Goal: Information Seeking & Learning: Learn about a topic

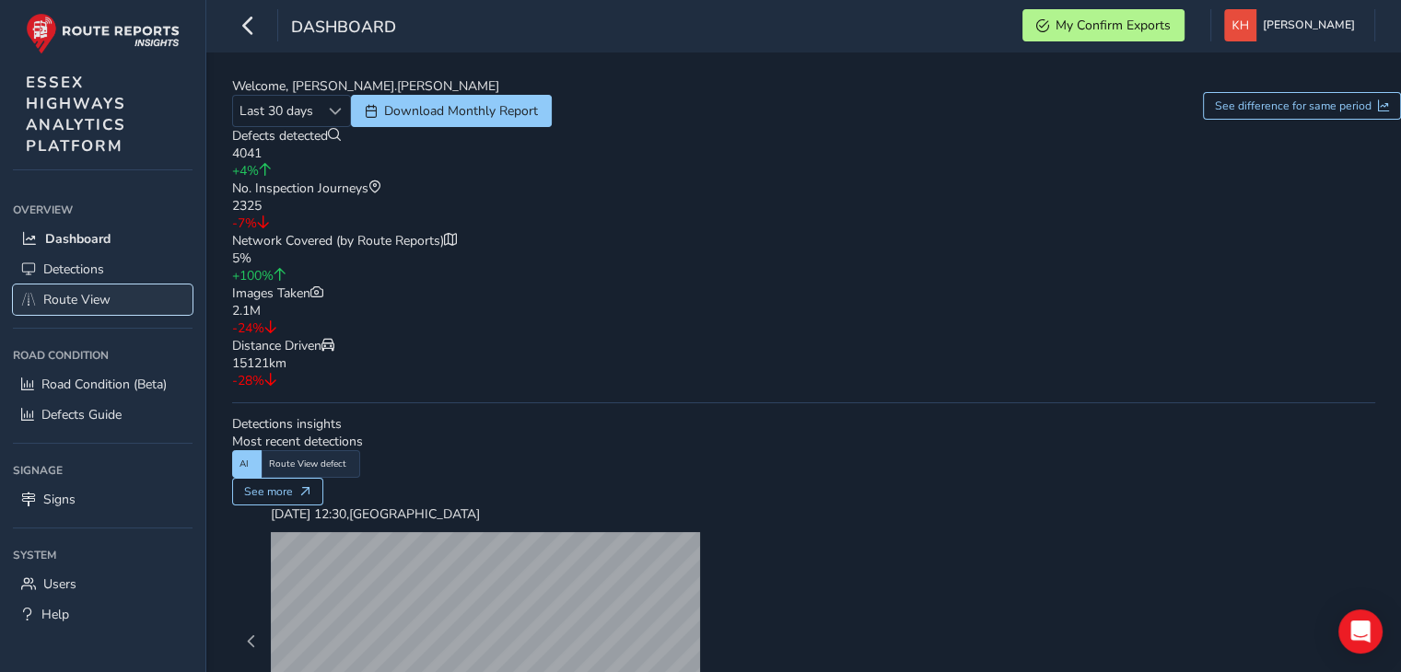
click at [88, 296] on span "Route View" at bounding box center [76, 299] width 67 height 17
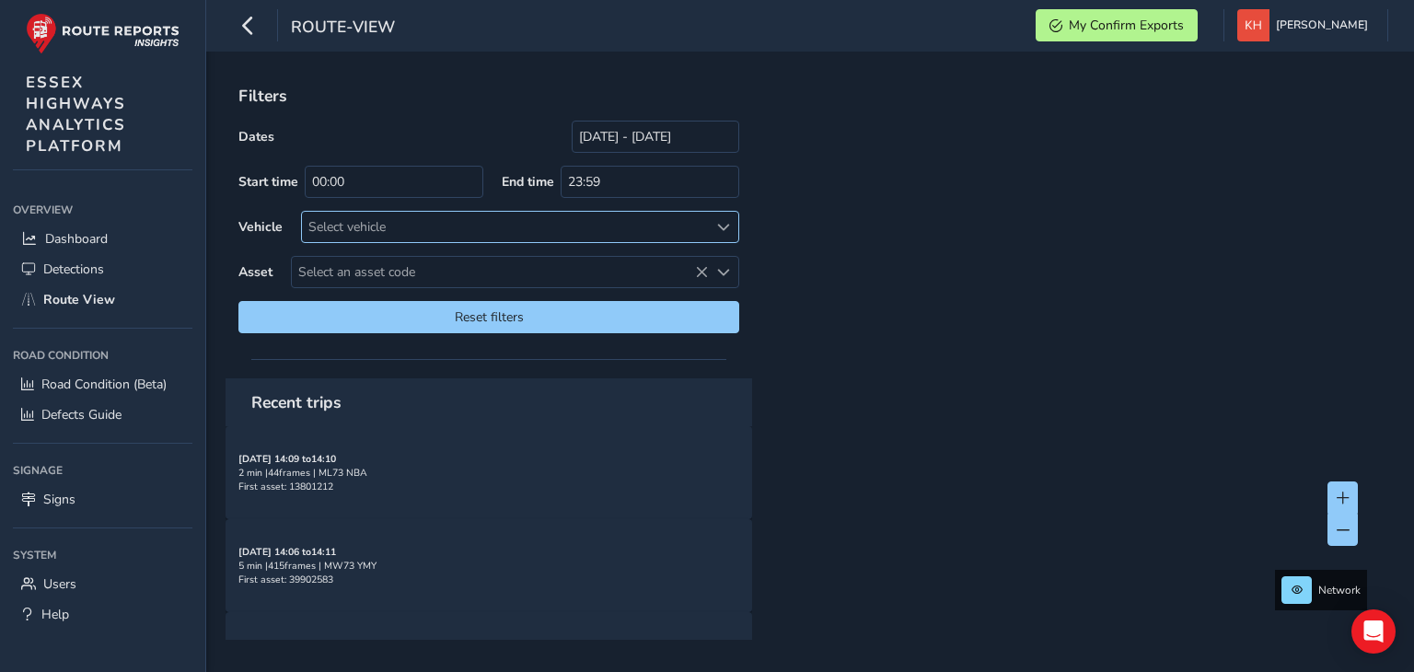
click at [316, 237] on div "Select vehicle" at bounding box center [505, 227] width 406 height 30
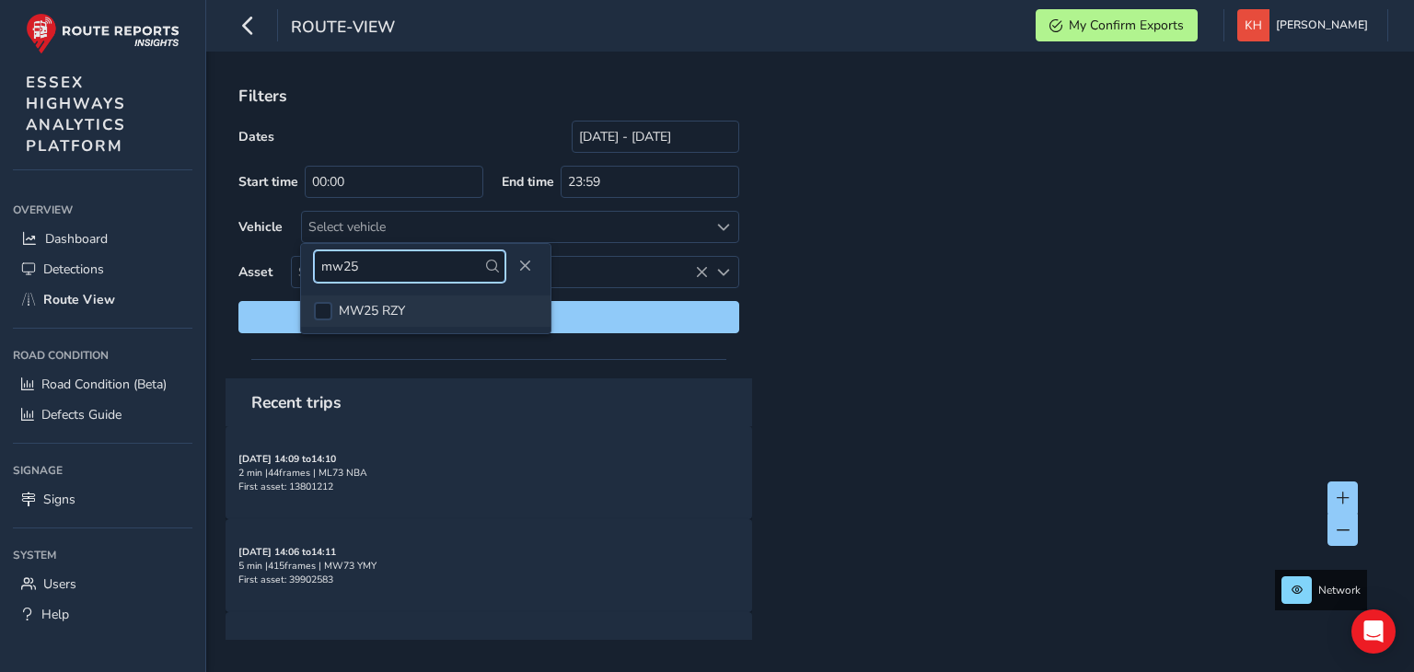
type input "mw25"
click at [313, 311] on li "MW25 RZY" at bounding box center [426, 311] width 250 height 31
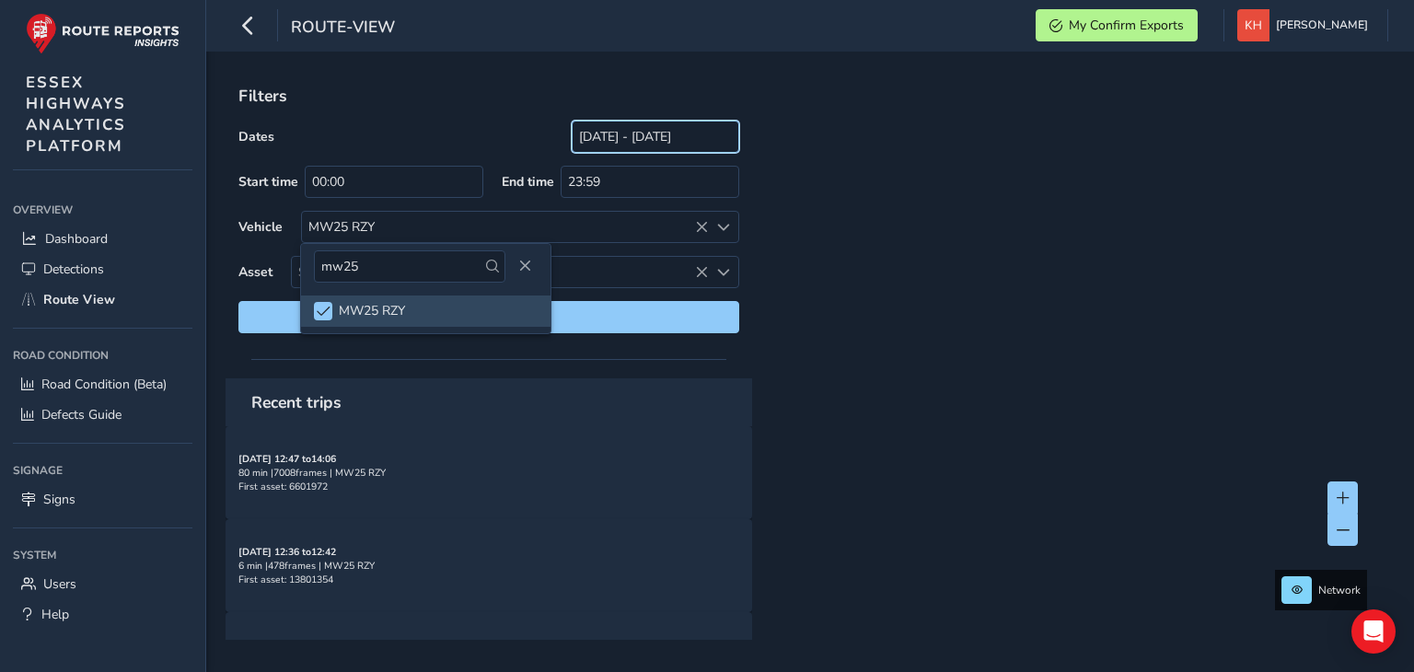
click at [572, 142] on input "[DATE] - [DATE]" at bounding box center [656, 137] width 168 height 32
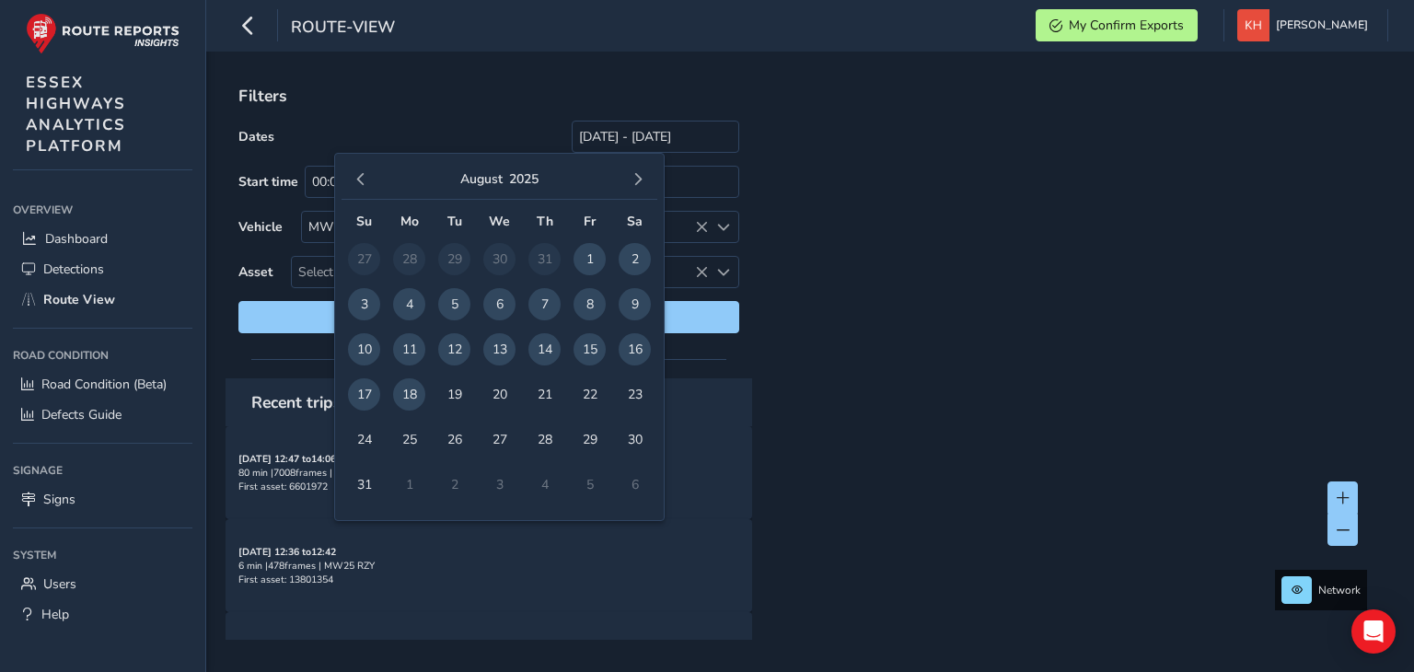
click at [410, 395] on span "18" at bounding box center [409, 394] width 32 height 32
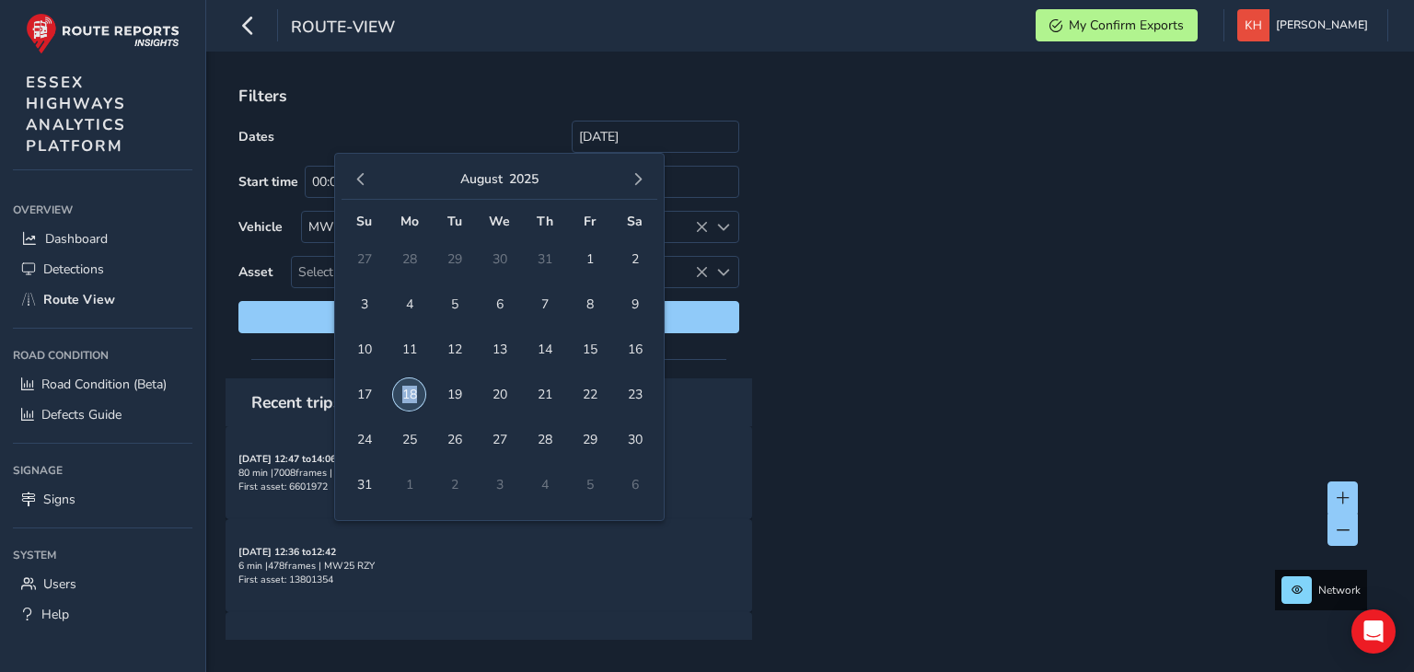
click at [410, 395] on span "18" at bounding box center [409, 394] width 32 height 32
type input "[DATE] - [DATE]"
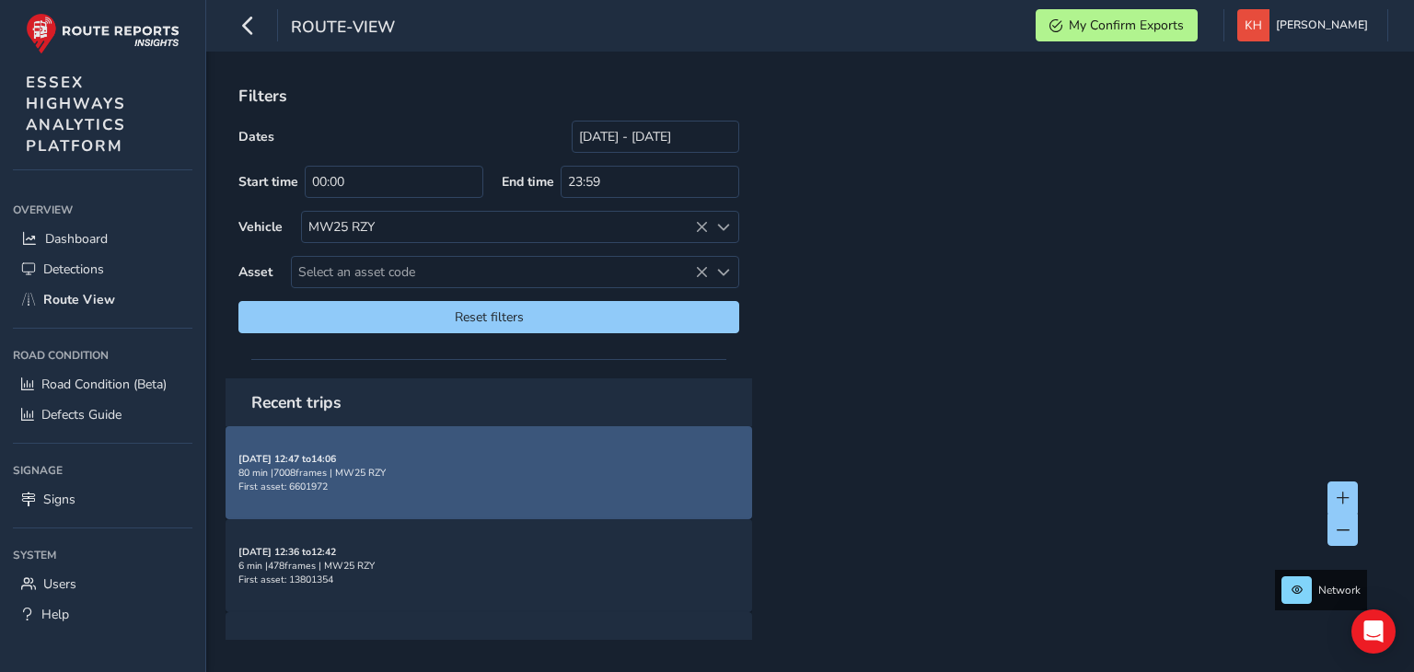
click at [318, 480] on span "First asset: 6601972" at bounding box center [282, 487] width 89 height 14
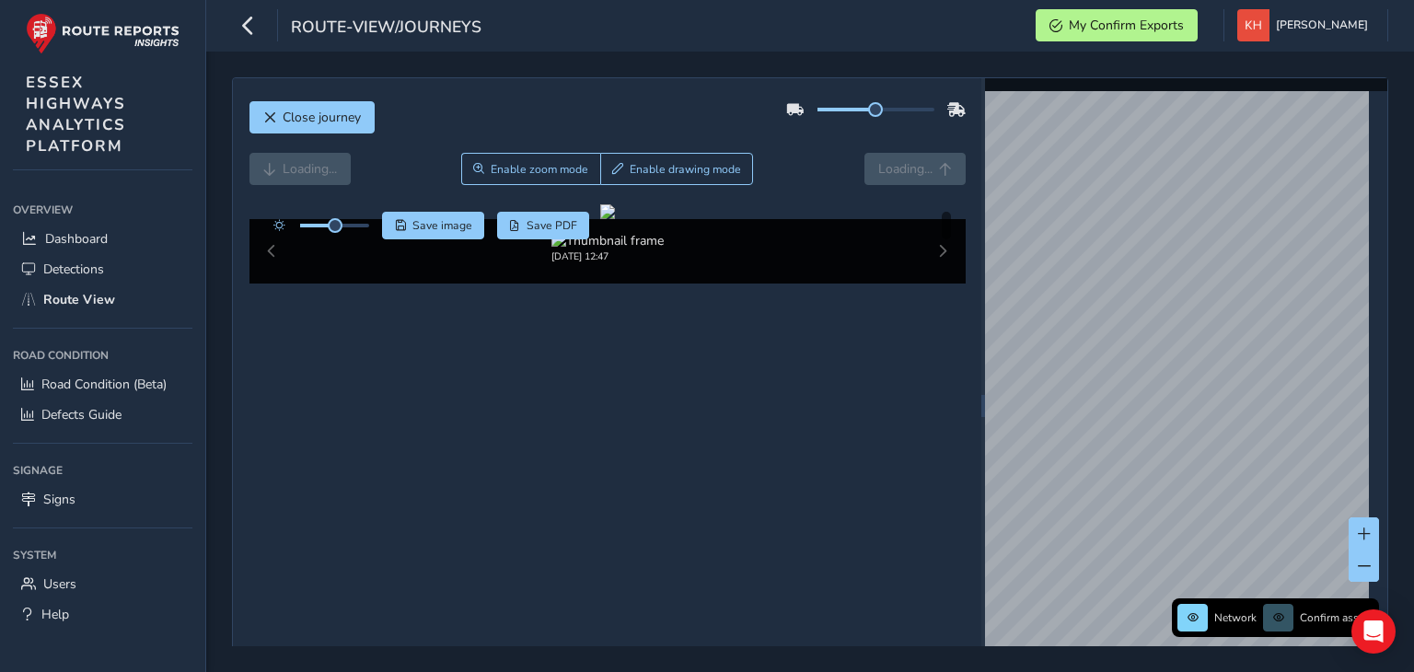
click at [887, 173] on div "Loading... Enable zoom mode Enable drawing mode Loading..." at bounding box center [608, 169] width 716 height 32
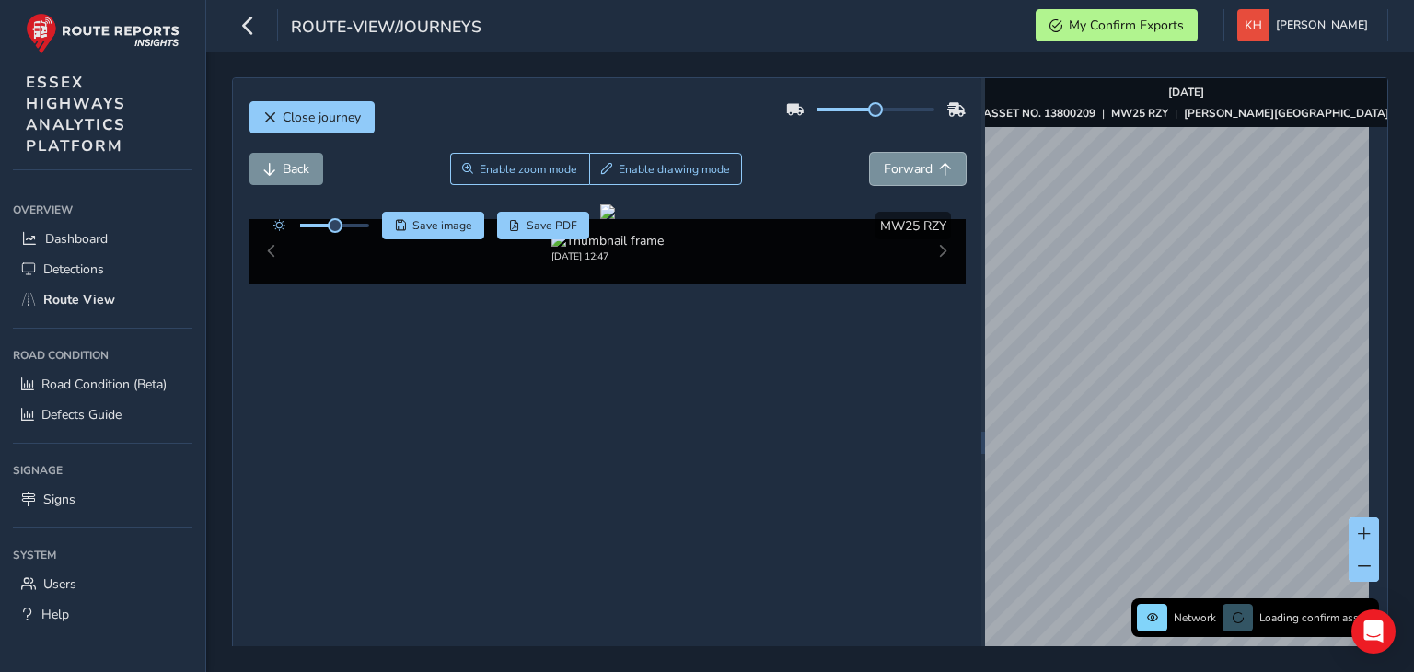
click at [887, 173] on span "Forward" at bounding box center [908, 168] width 49 height 17
click at [891, 170] on span "Forward" at bounding box center [908, 168] width 49 height 17
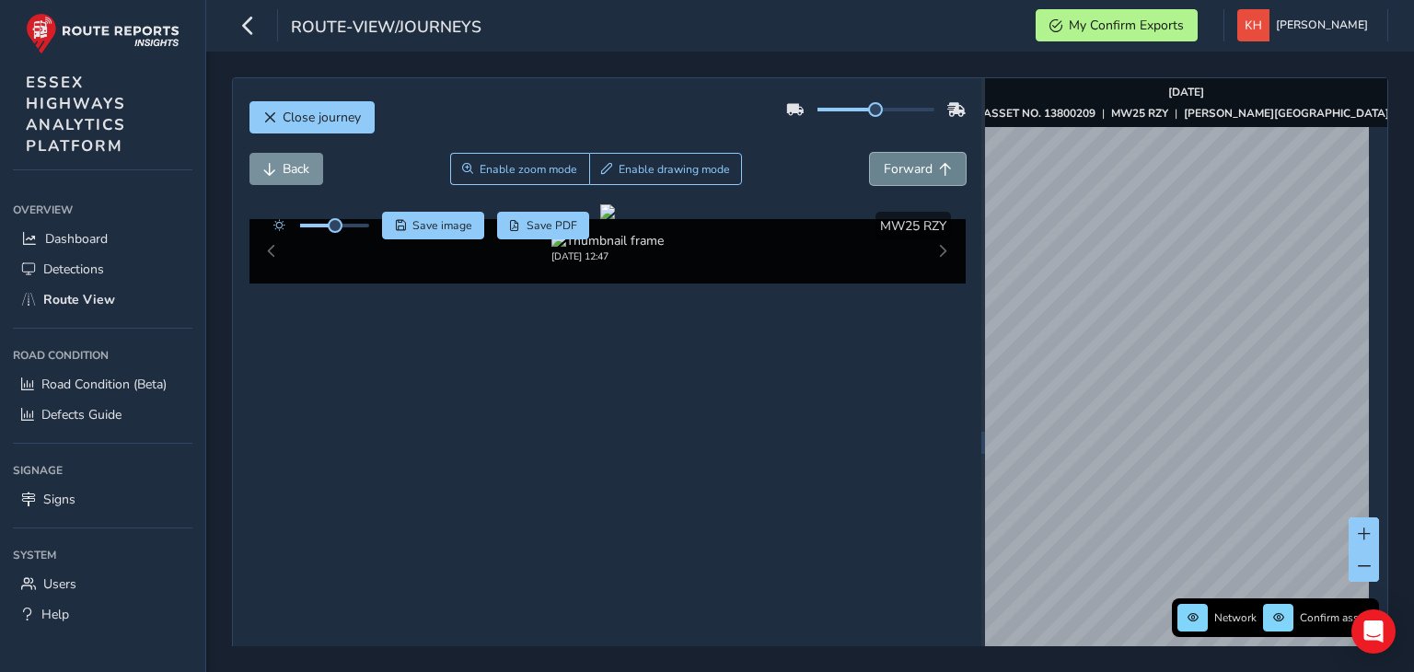
click at [891, 170] on span "Forward" at bounding box center [908, 168] width 49 height 17
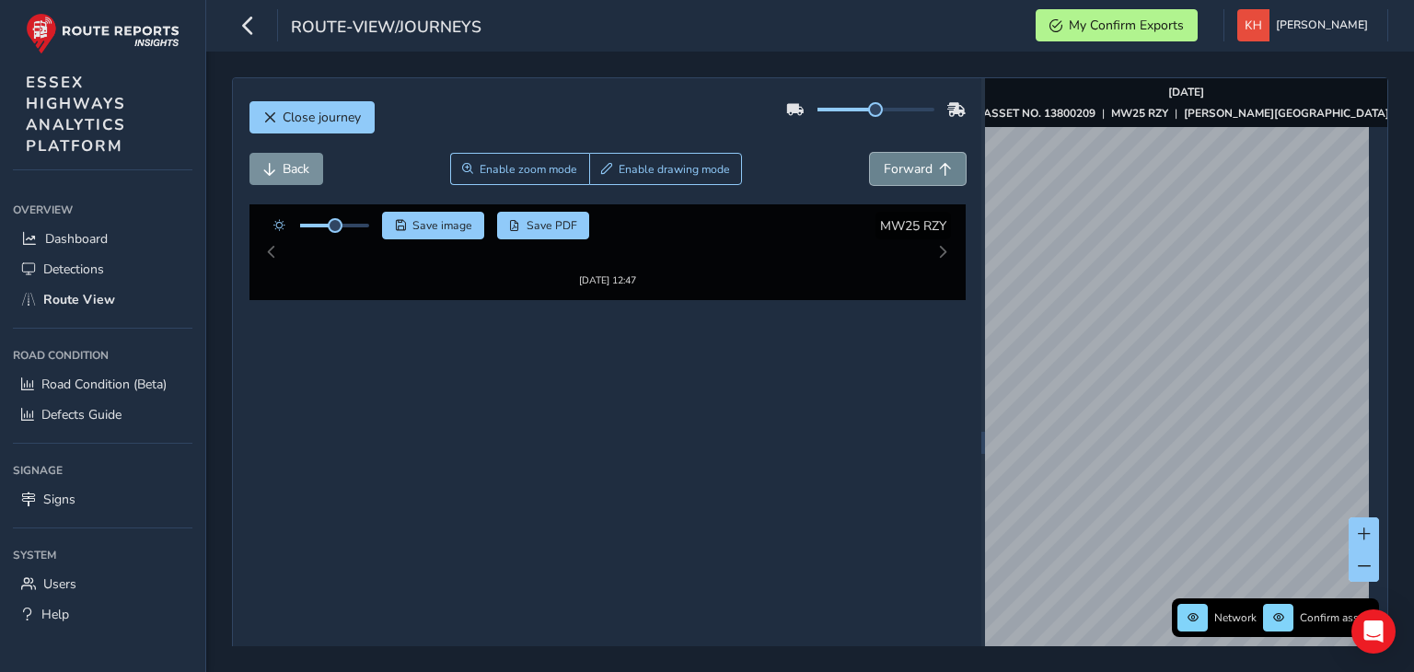
click at [891, 170] on span "Forward" at bounding box center [908, 168] width 49 height 17
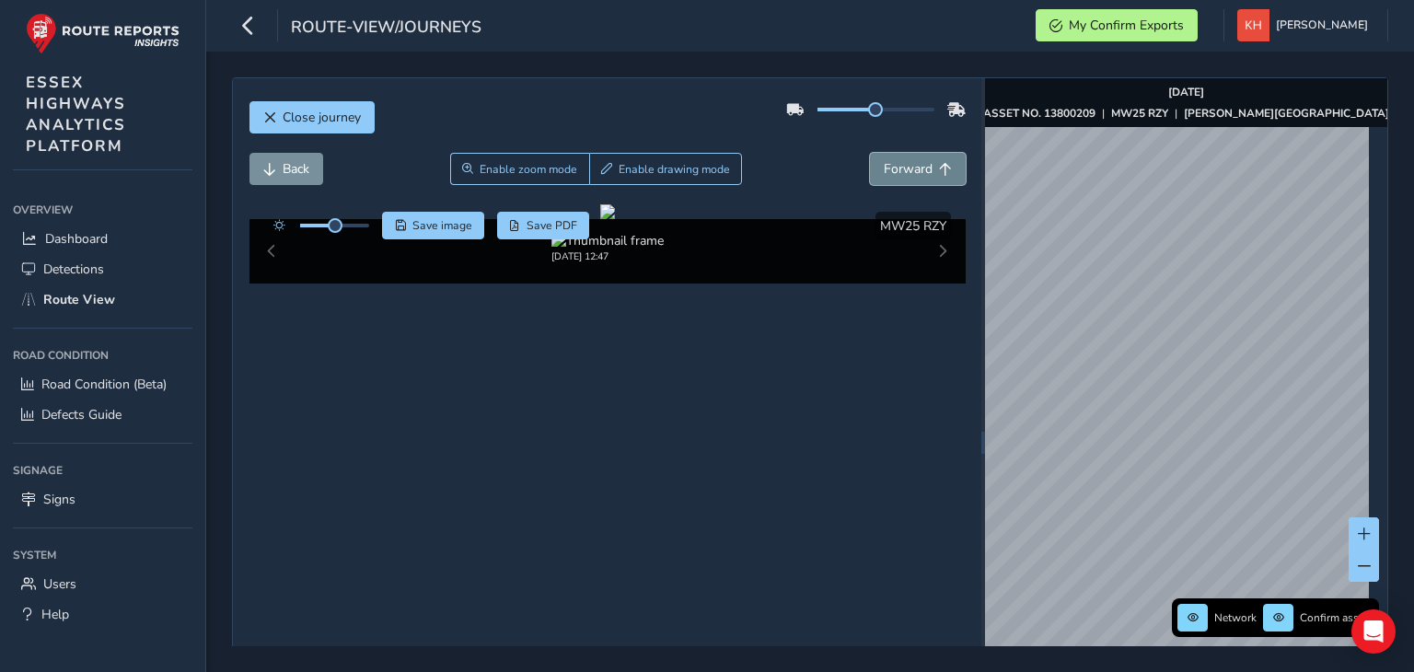
click at [870, 153] on button "Forward" at bounding box center [918, 169] width 96 height 32
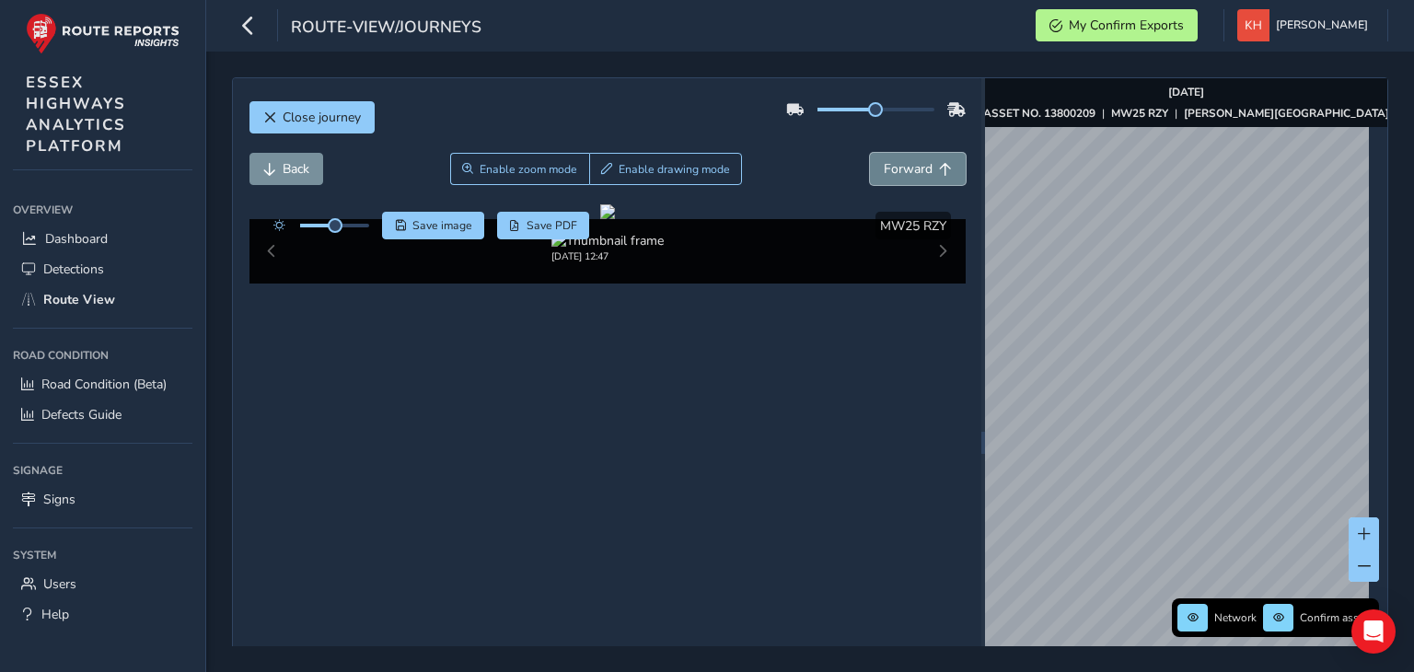
click at [870, 153] on button "Forward" at bounding box center [918, 169] width 96 height 32
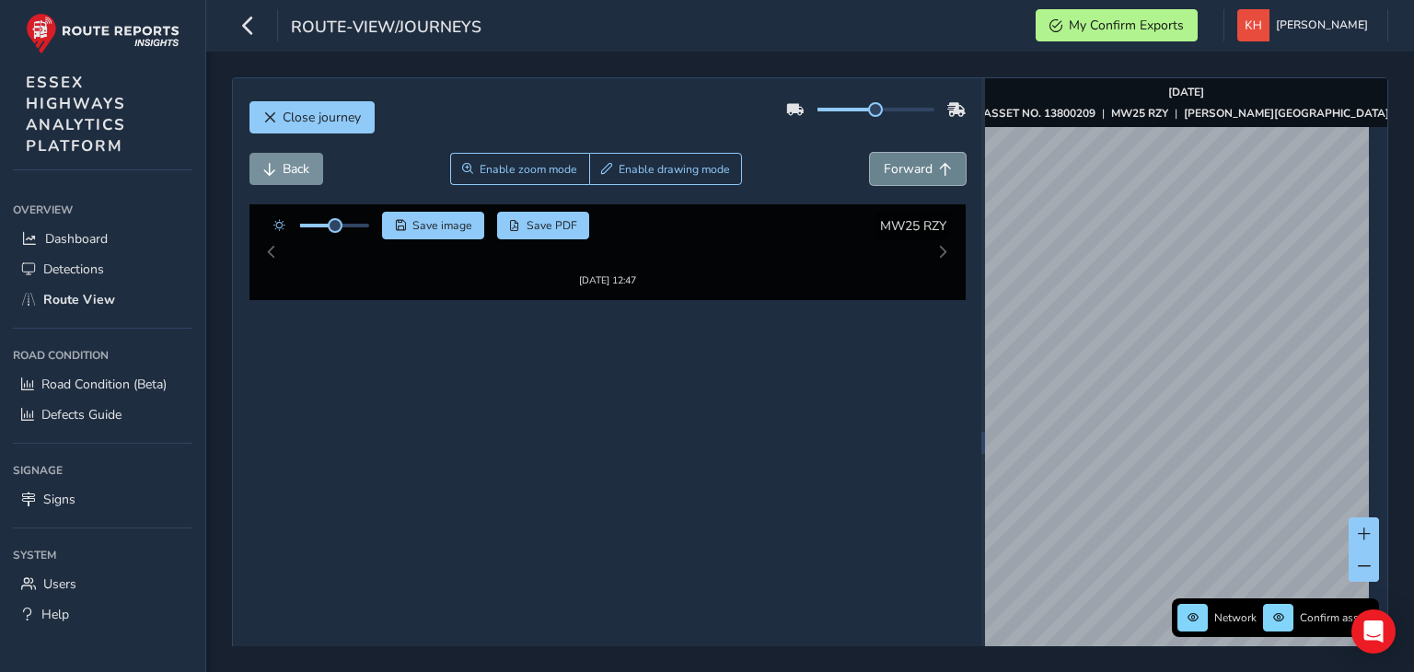
click at [870, 153] on button "Forward" at bounding box center [918, 169] width 96 height 32
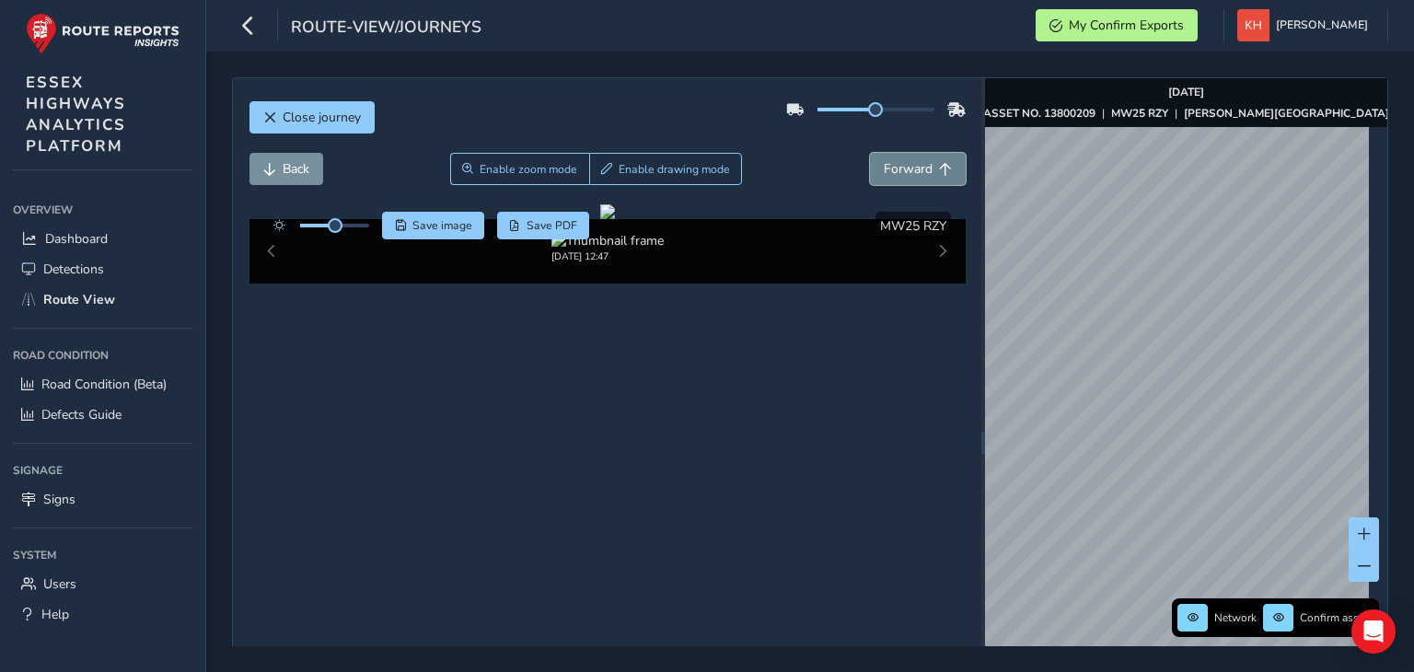
click at [870, 153] on button "Forward" at bounding box center [918, 169] width 96 height 32
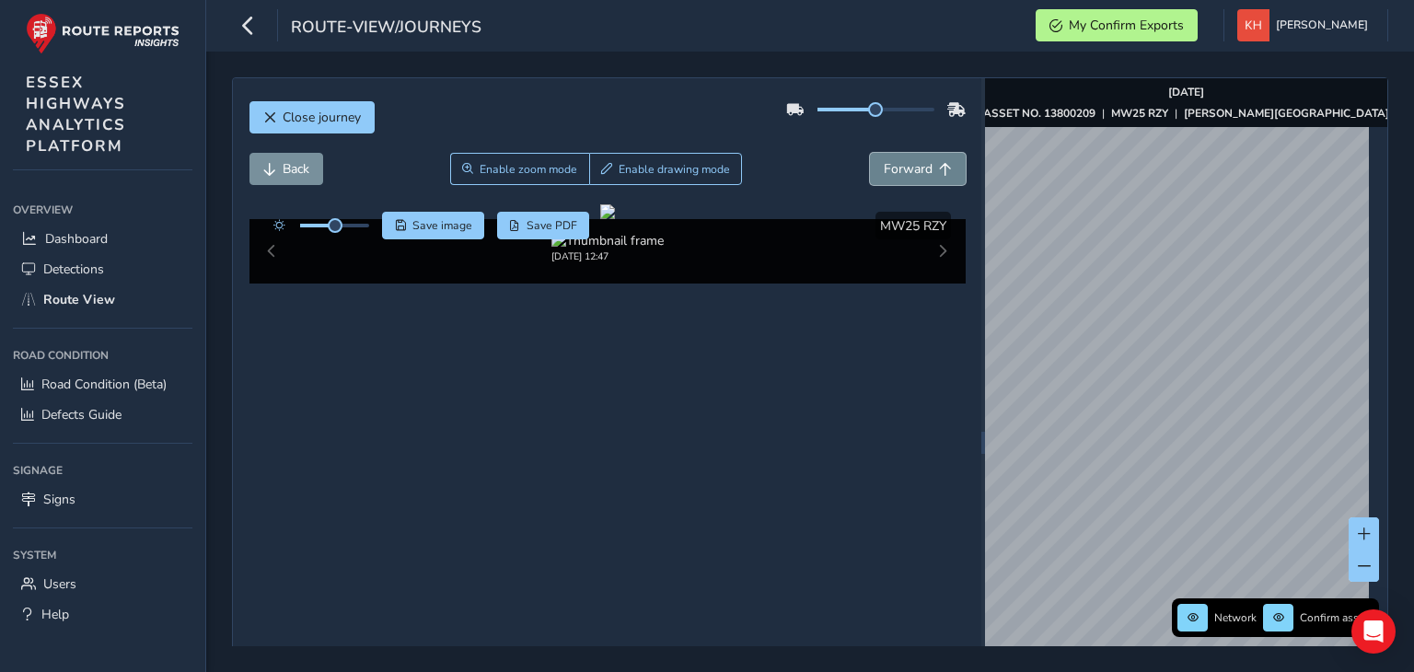
click at [870, 153] on button "Forward" at bounding box center [918, 169] width 96 height 32
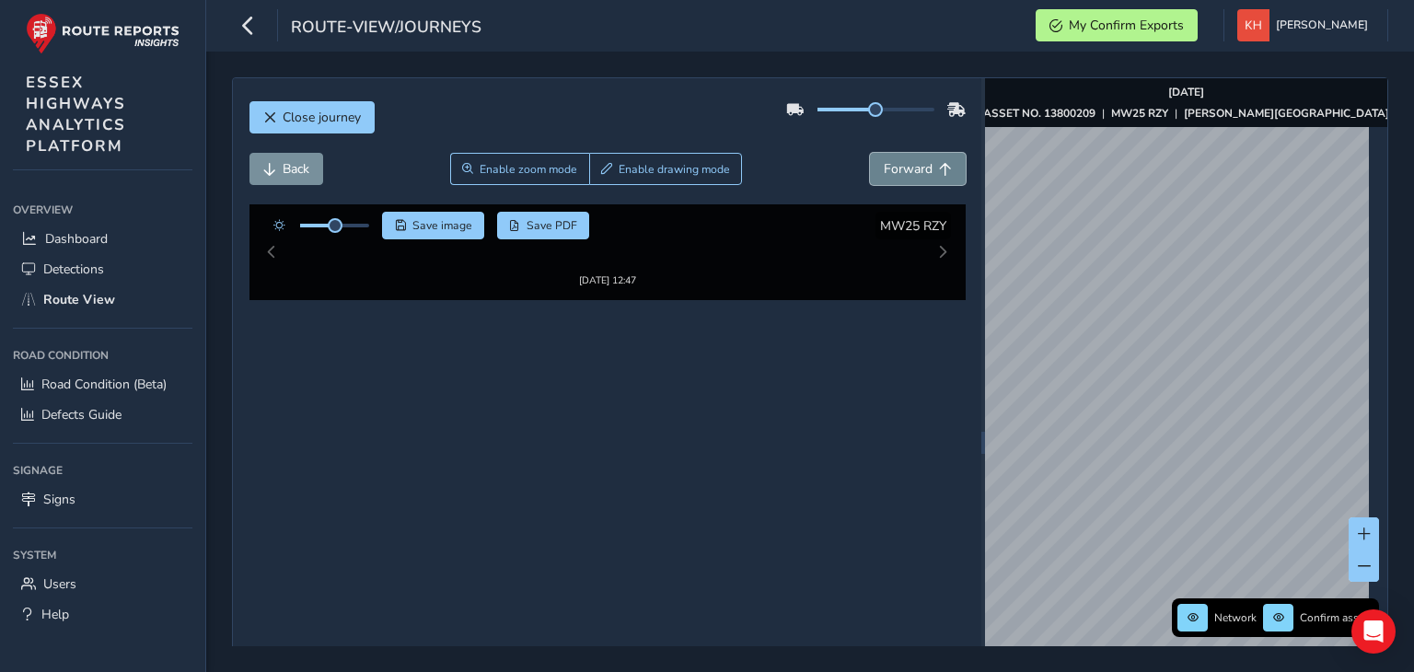
click at [870, 153] on button "Forward" at bounding box center [918, 169] width 96 height 32
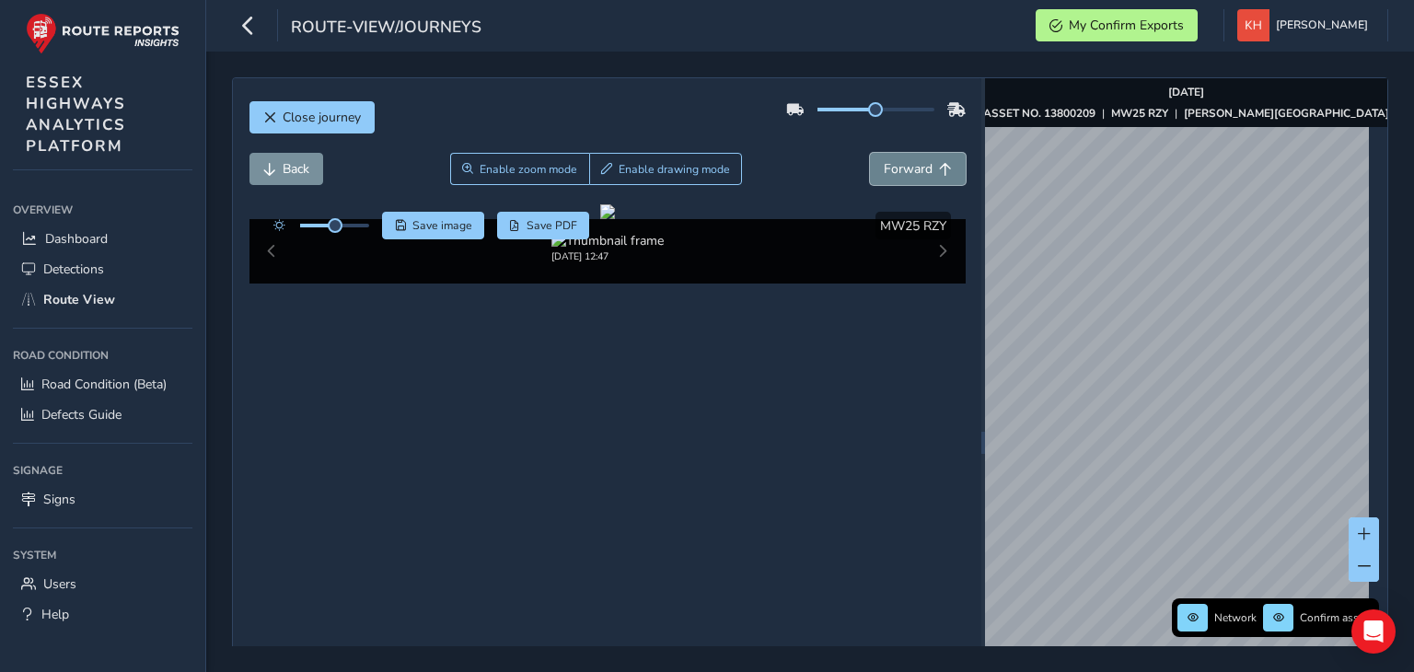
click at [870, 153] on button "Forward" at bounding box center [918, 169] width 96 height 32
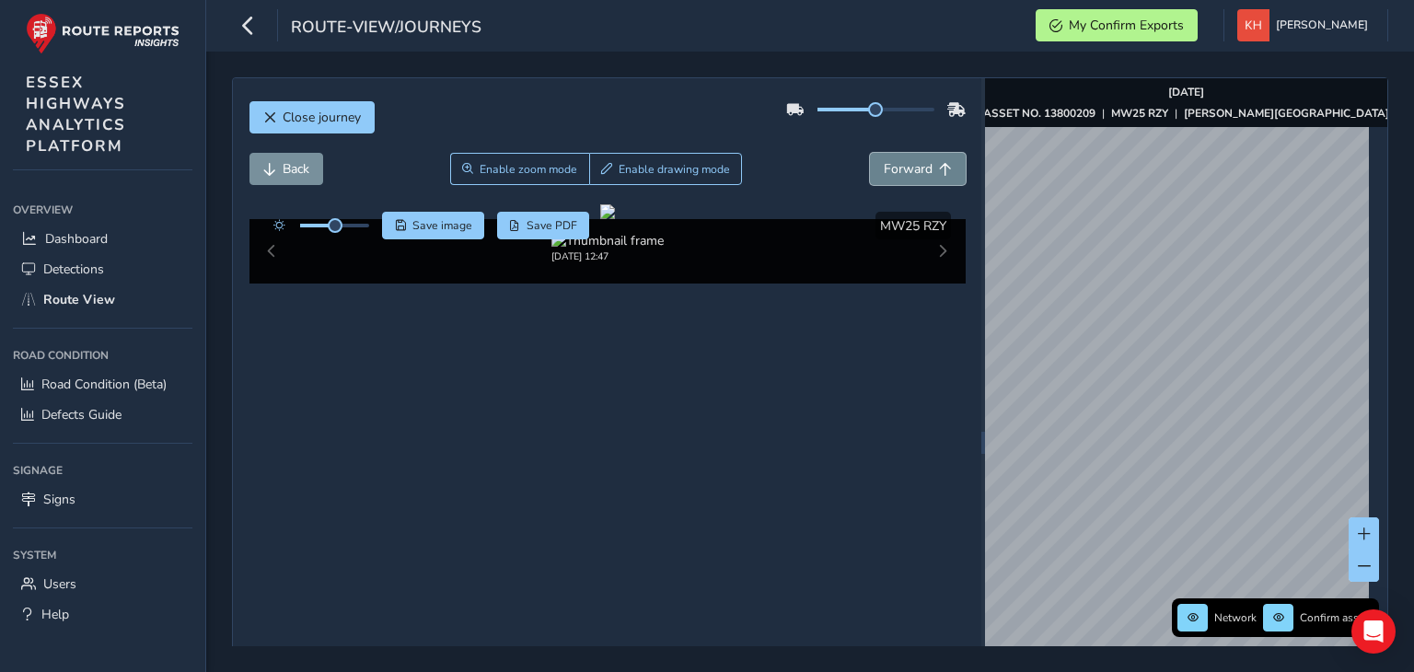
click at [870, 153] on button "Forward" at bounding box center [918, 169] width 96 height 32
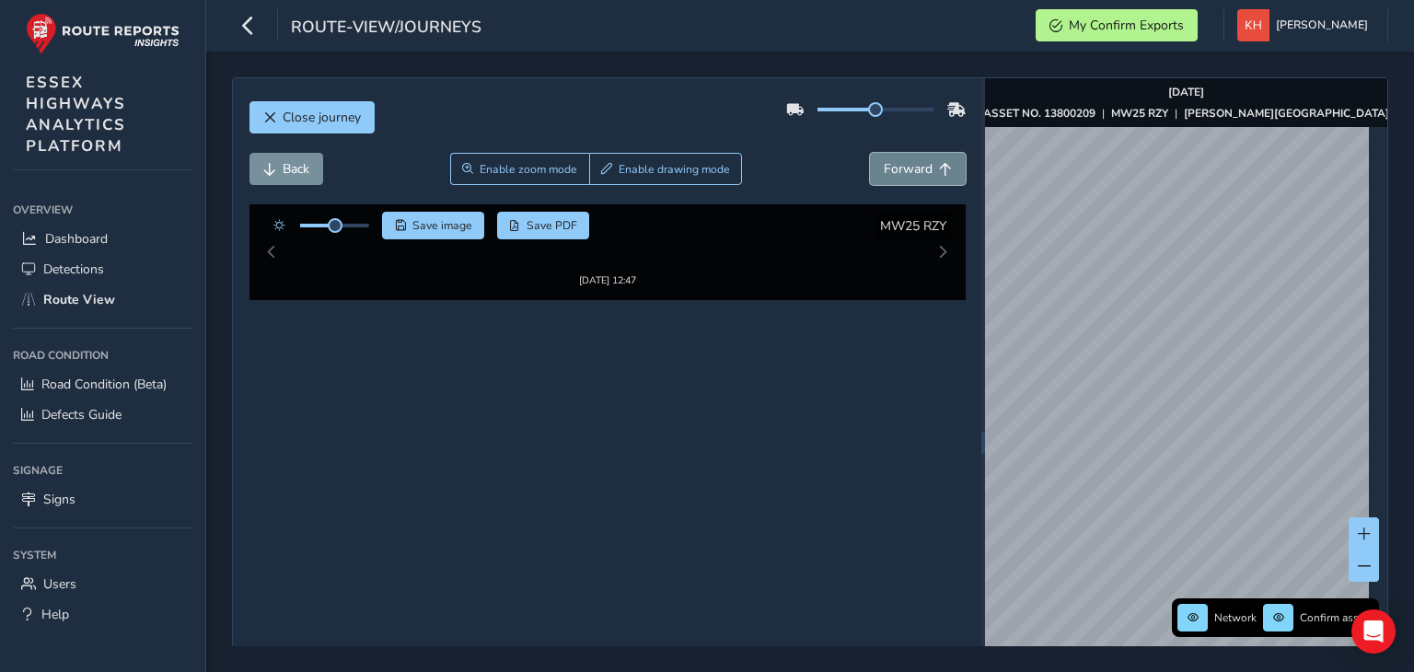
click at [870, 153] on button "Forward" at bounding box center [918, 169] width 96 height 32
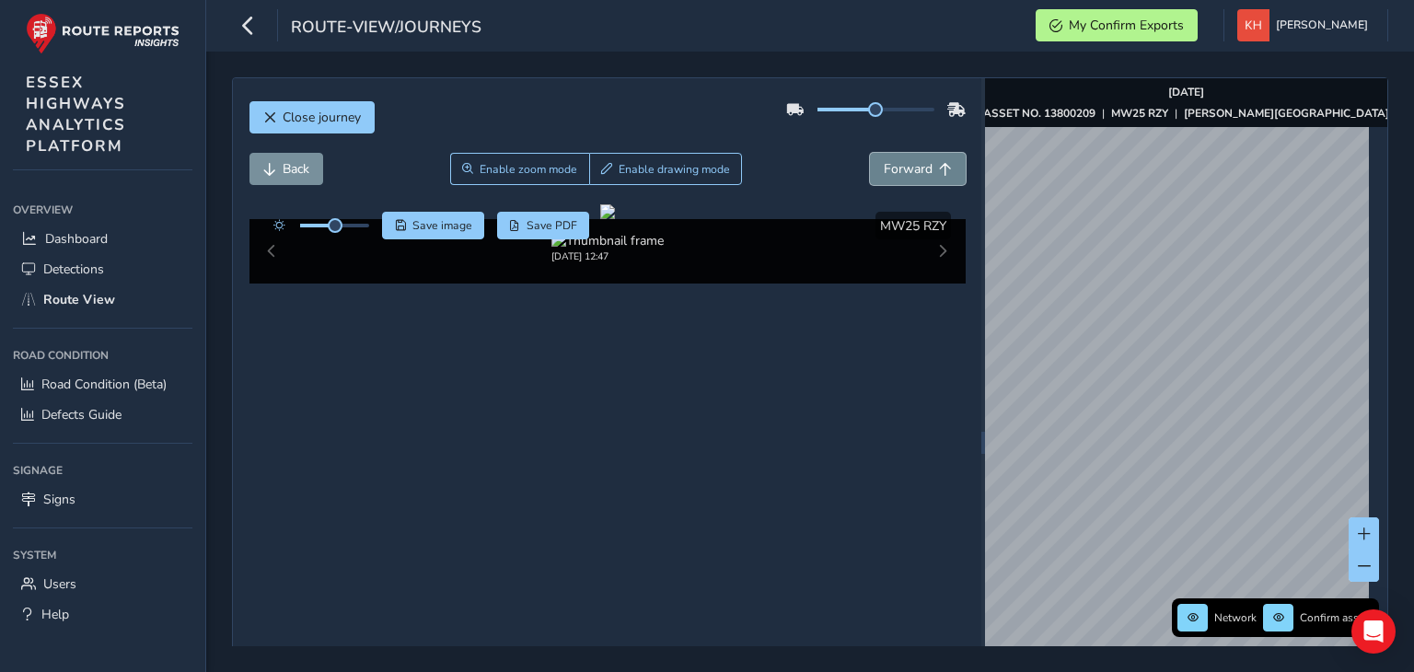
click at [870, 153] on button "Forward" at bounding box center [918, 169] width 96 height 32
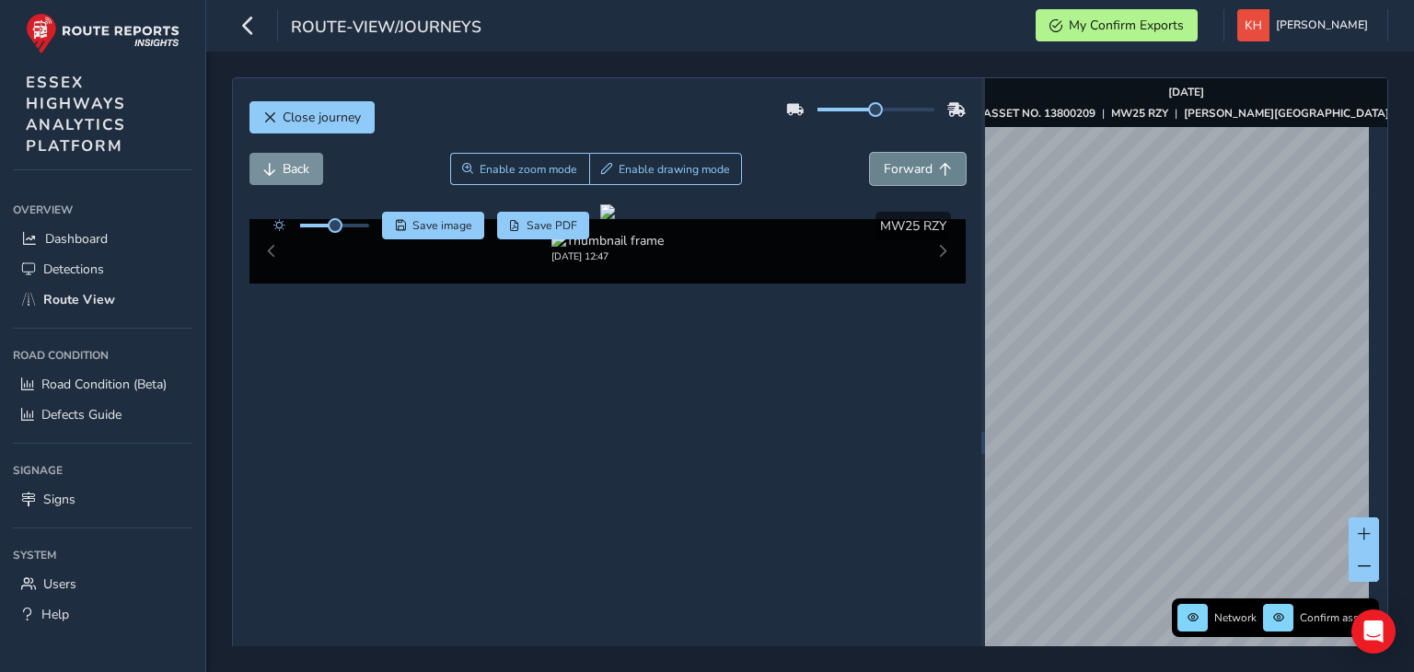
click at [870, 153] on button "Forward" at bounding box center [918, 169] width 96 height 32
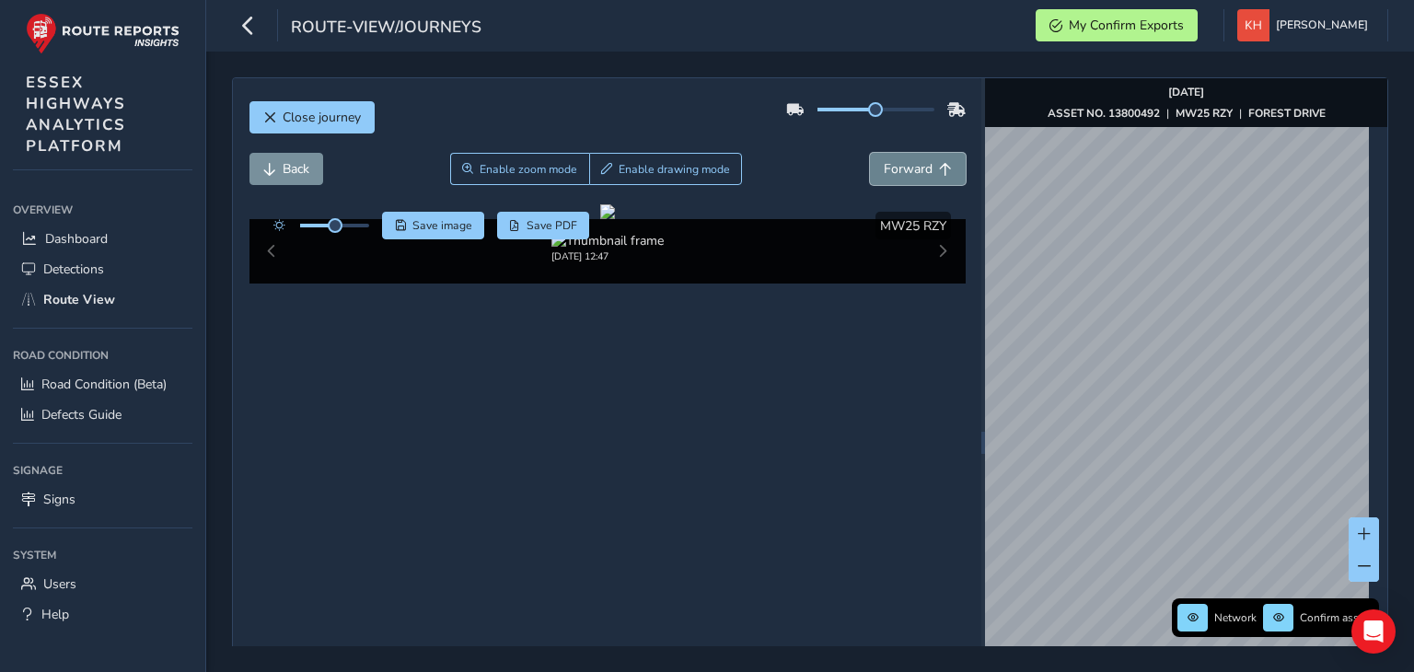
click at [870, 153] on button "Forward" at bounding box center [918, 169] width 96 height 32
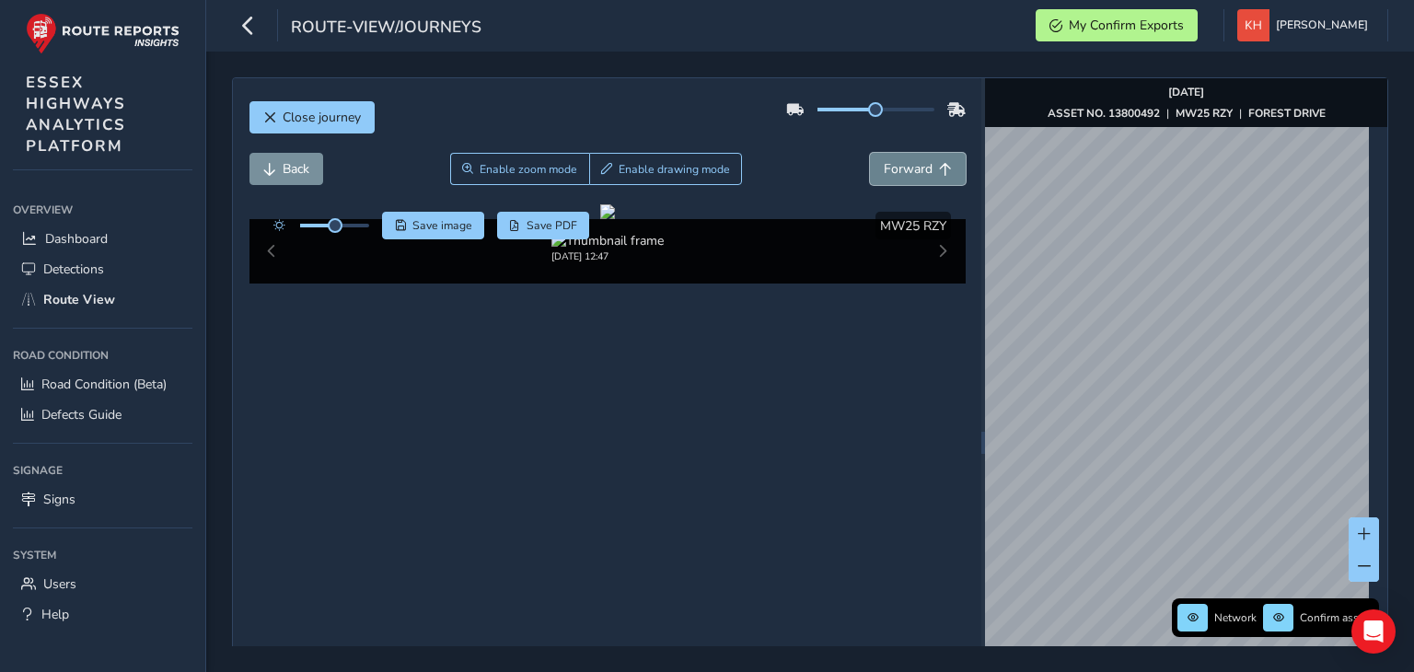
click at [870, 153] on button "Forward" at bounding box center [918, 169] width 96 height 32
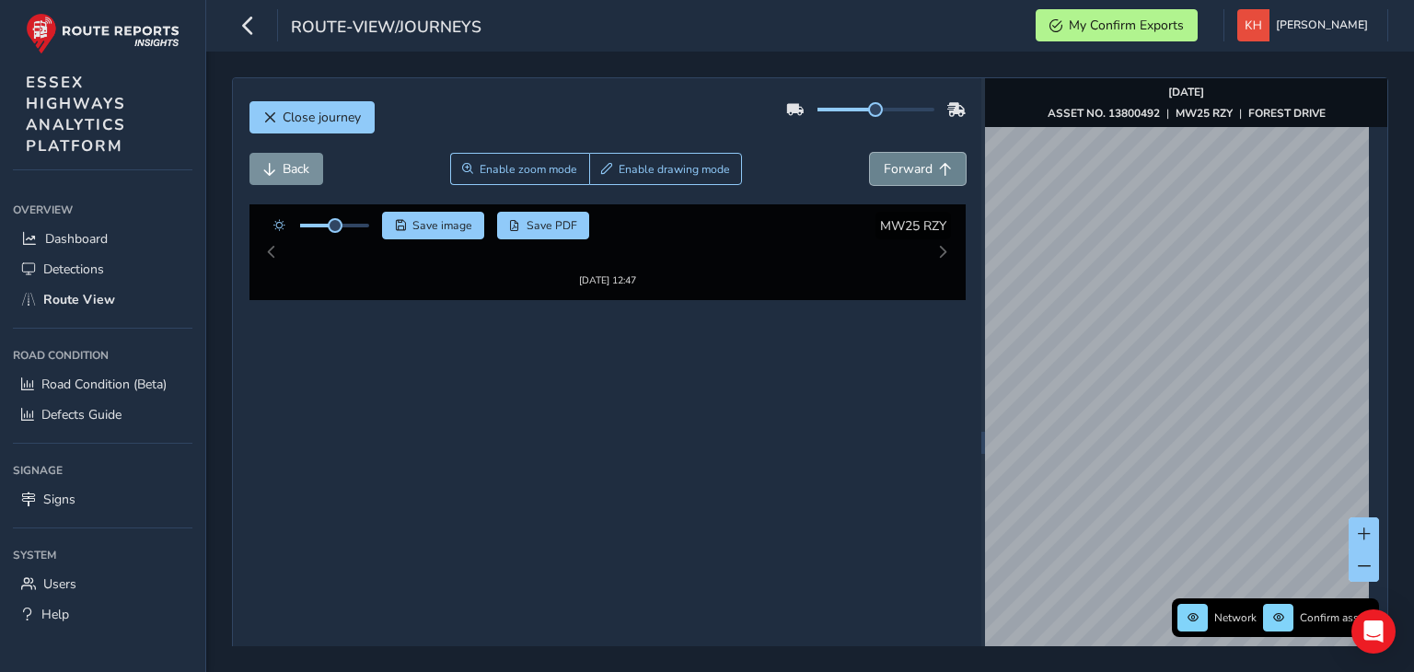
click at [870, 153] on button "Forward" at bounding box center [918, 169] width 96 height 32
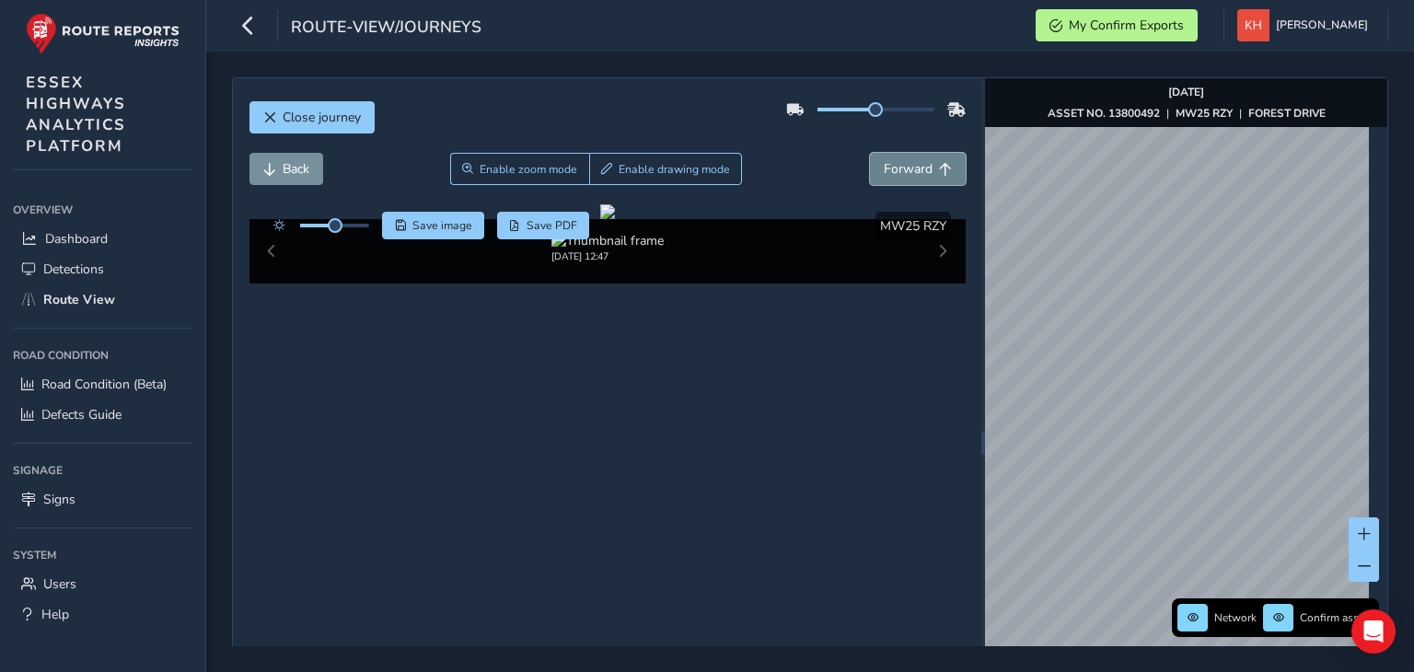
click at [870, 153] on button "Forward" at bounding box center [918, 169] width 96 height 32
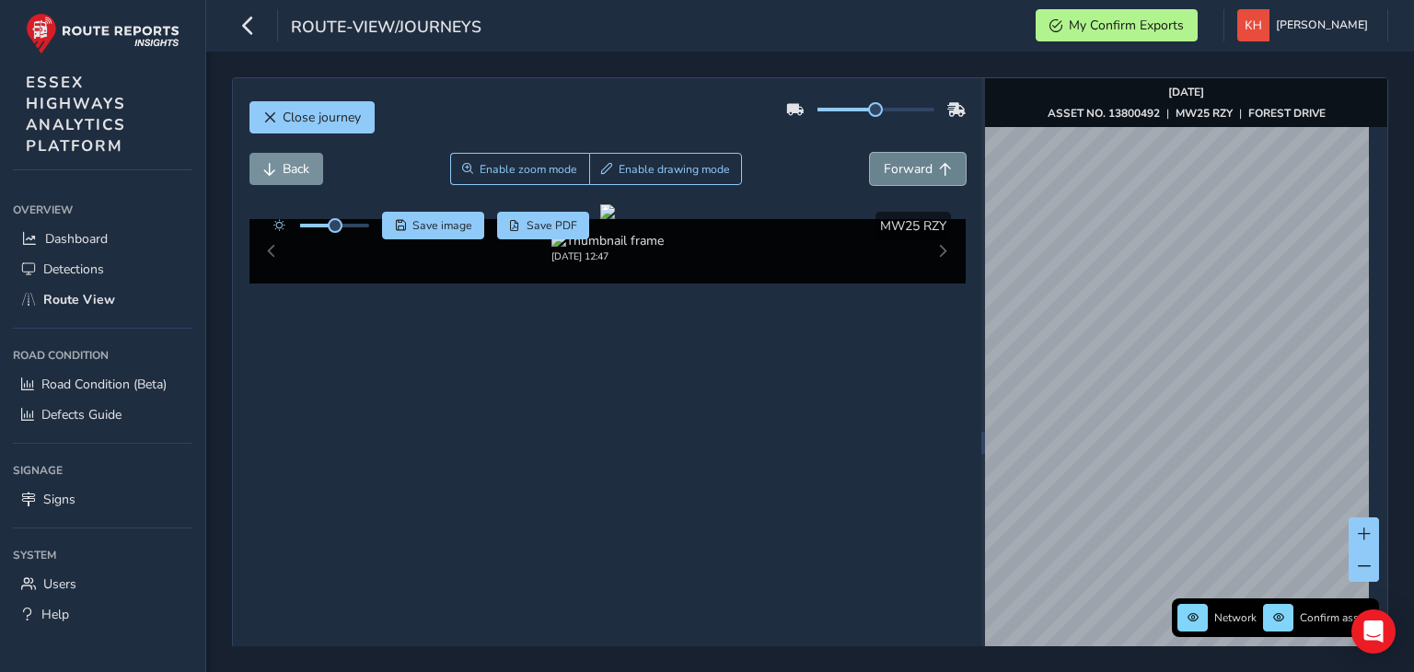
click at [870, 153] on button "Forward" at bounding box center [918, 169] width 96 height 32
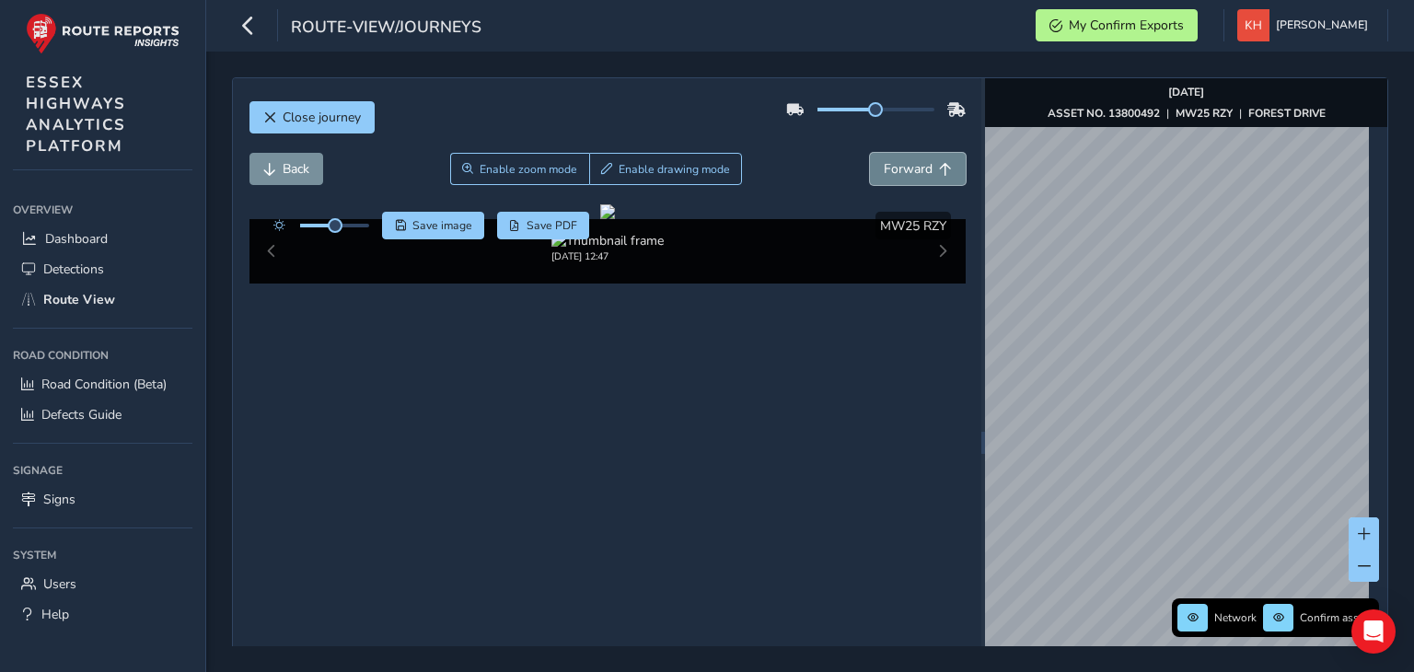
click at [870, 153] on button "Forward" at bounding box center [918, 169] width 96 height 32
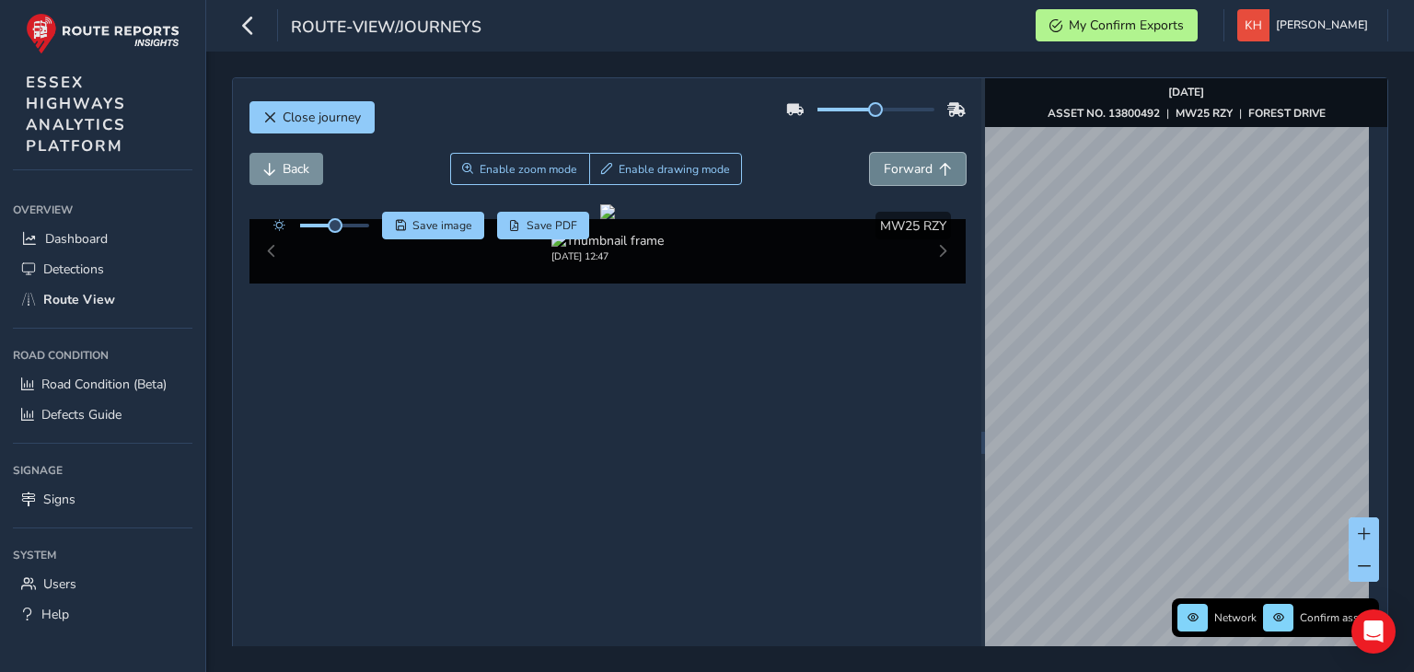
click at [870, 153] on button "Forward" at bounding box center [918, 169] width 96 height 32
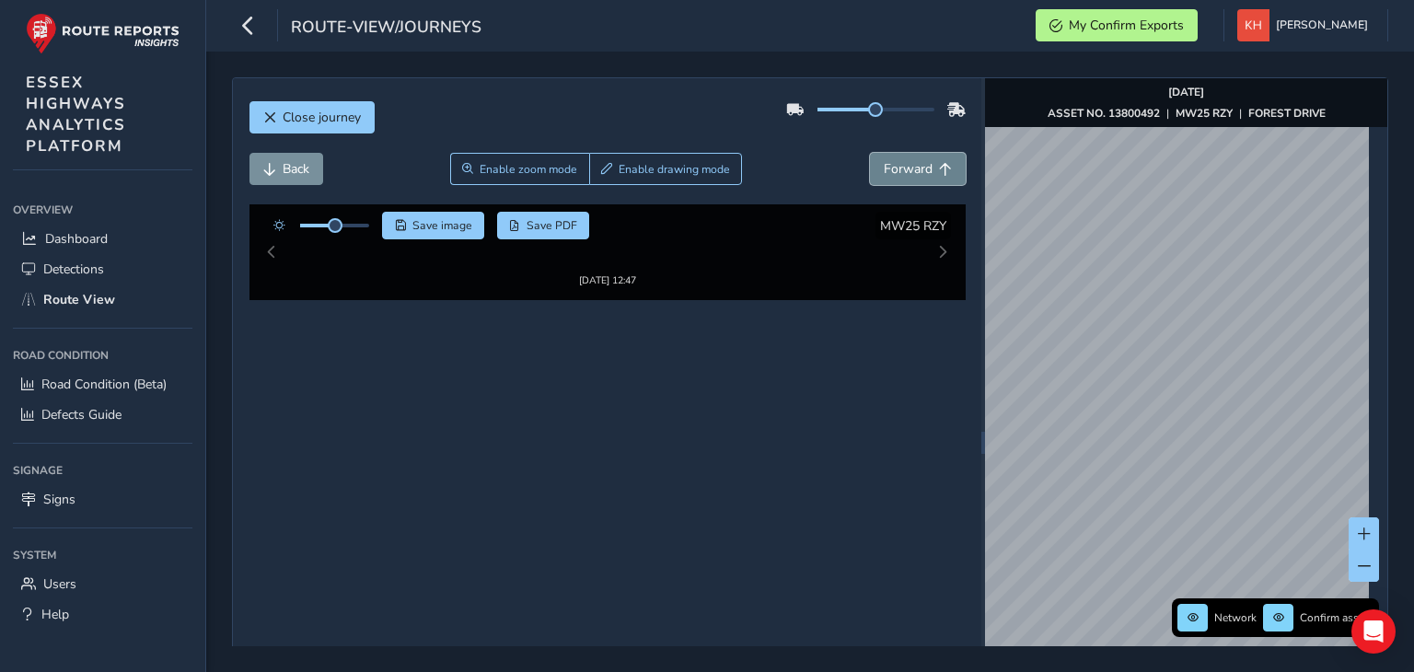
click at [870, 153] on button "Forward" at bounding box center [918, 169] width 96 height 32
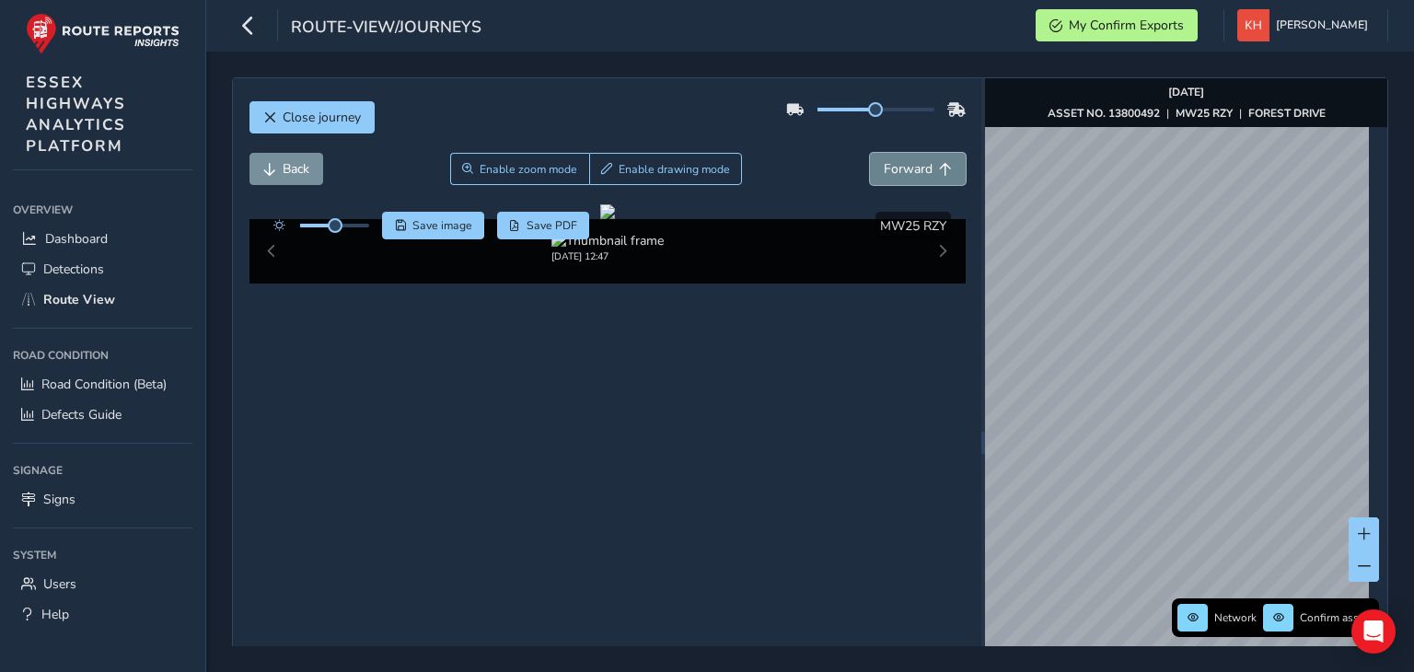
click at [870, 153] on button "Forward" at bounding box center [918, 169] width 96 height 32
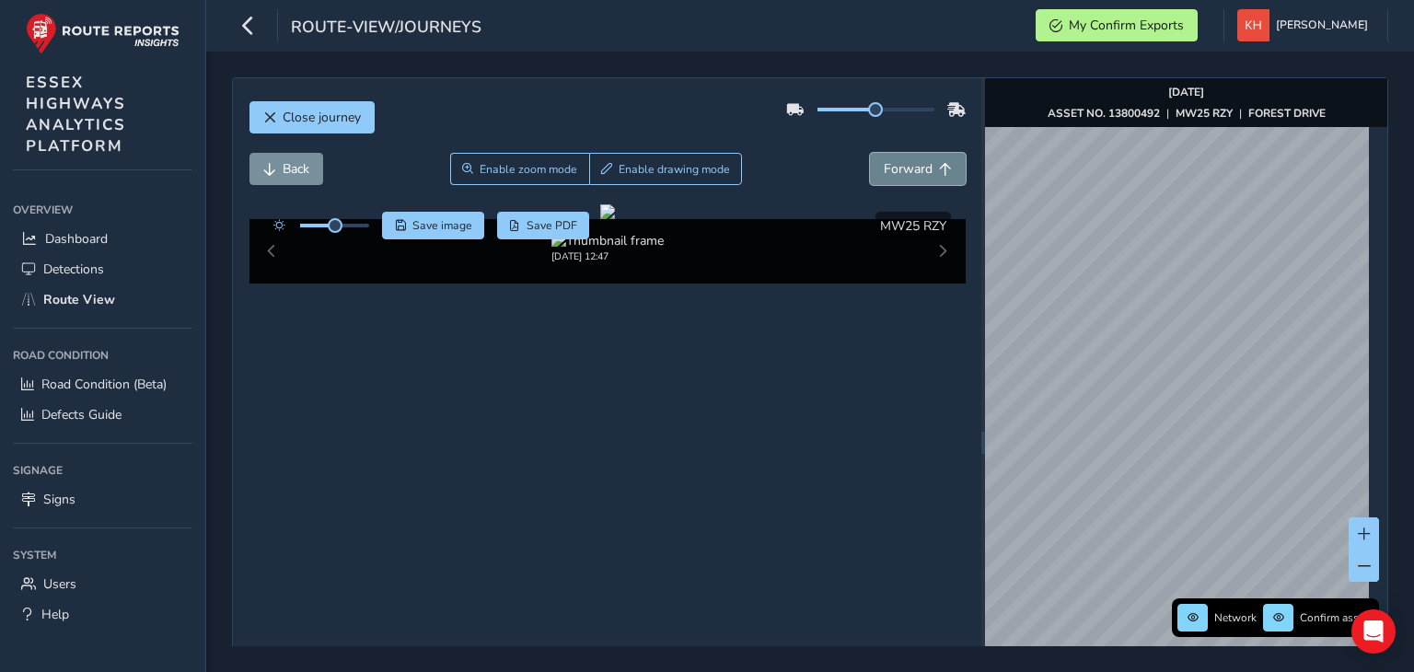
click at [870, 153] on button "Forward" at bounding box center [918, 169] width 96 height 32
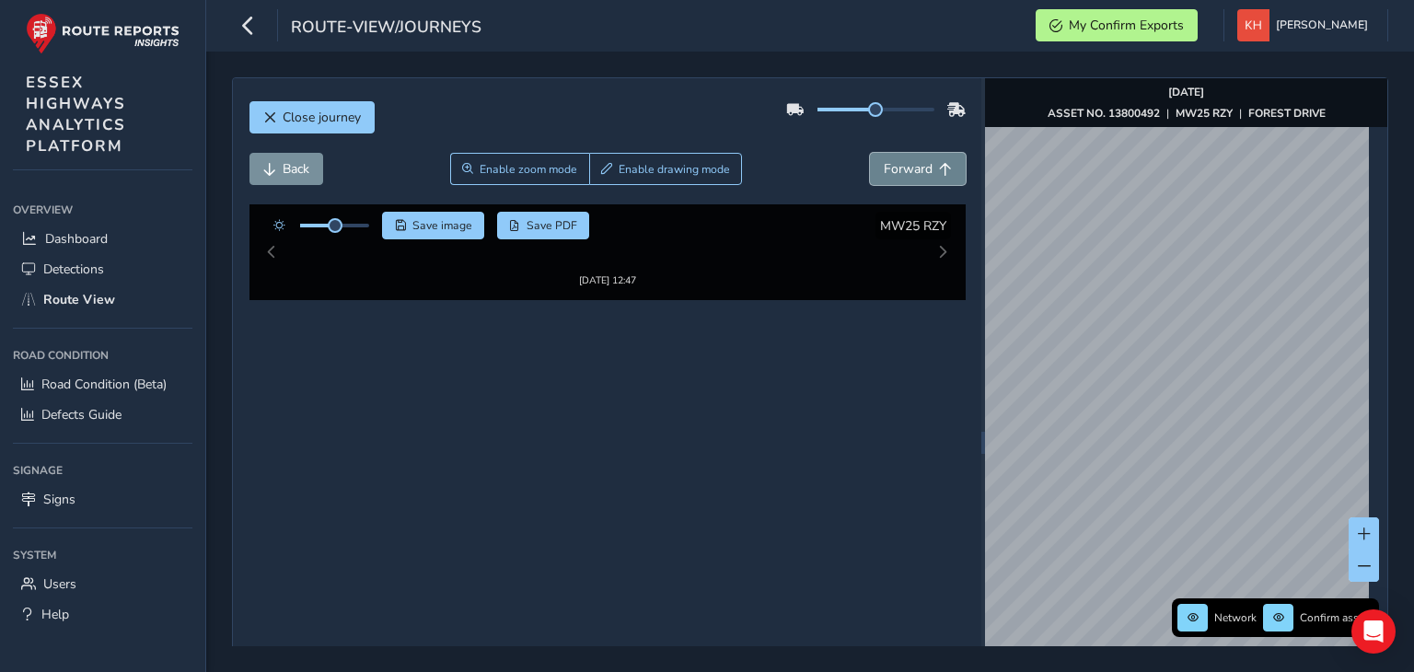
click at [870, 153] on button "Forward" at bounding box center [918, 169] width 96 height 32
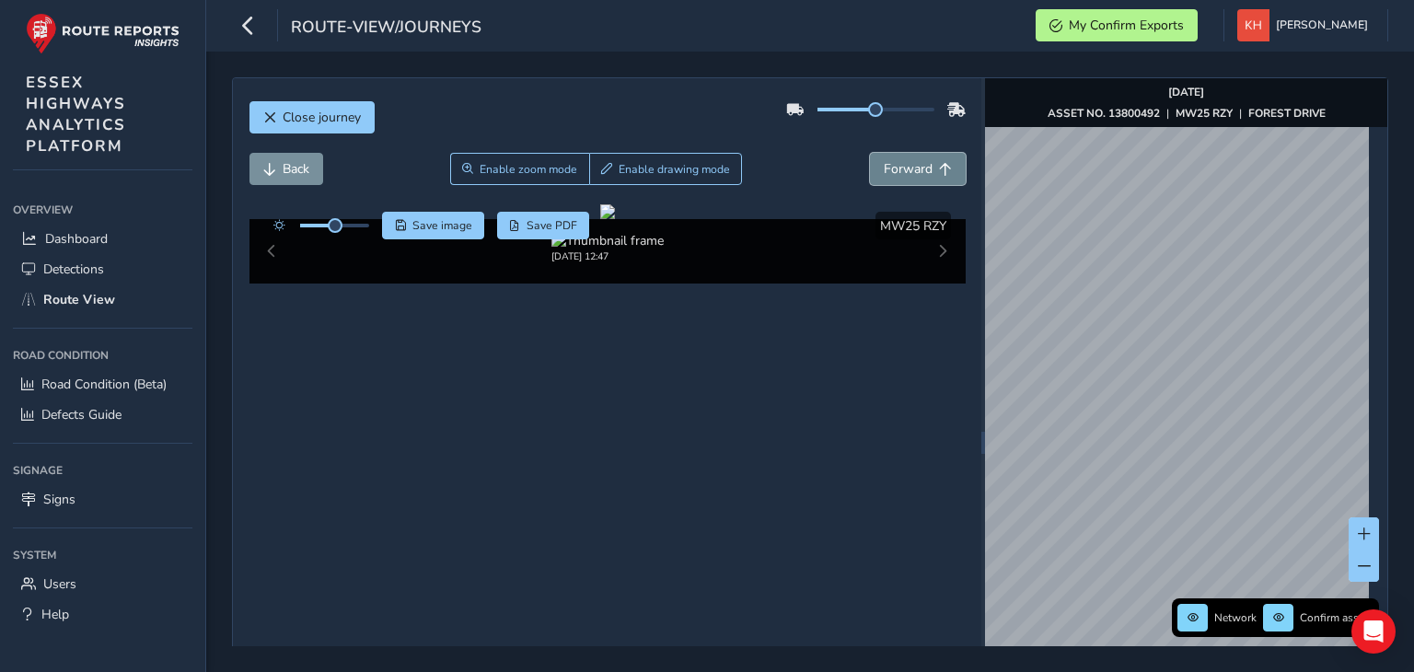
click at [870, 153] on button "Forward" at bounding box center [918, 169] width 96 height 32
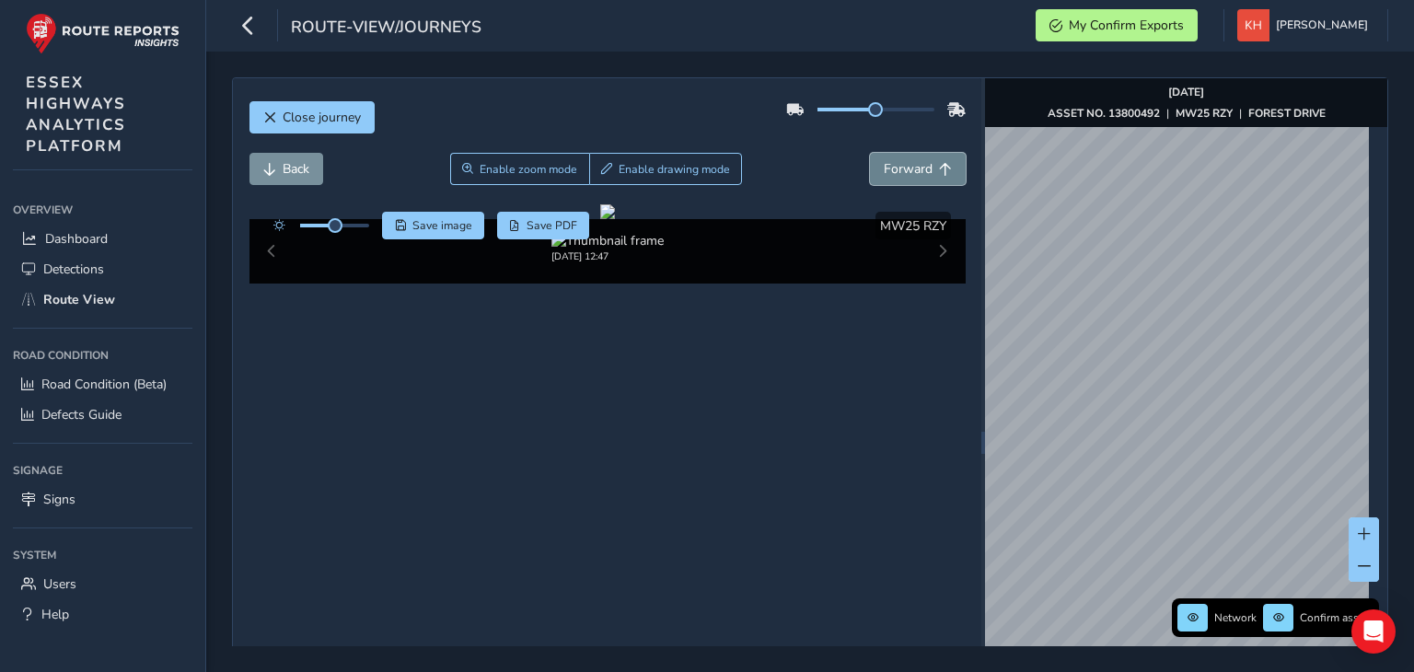
click at [870, 153] on button "Forward" at bounding box center [918, 169] width 96 height 32
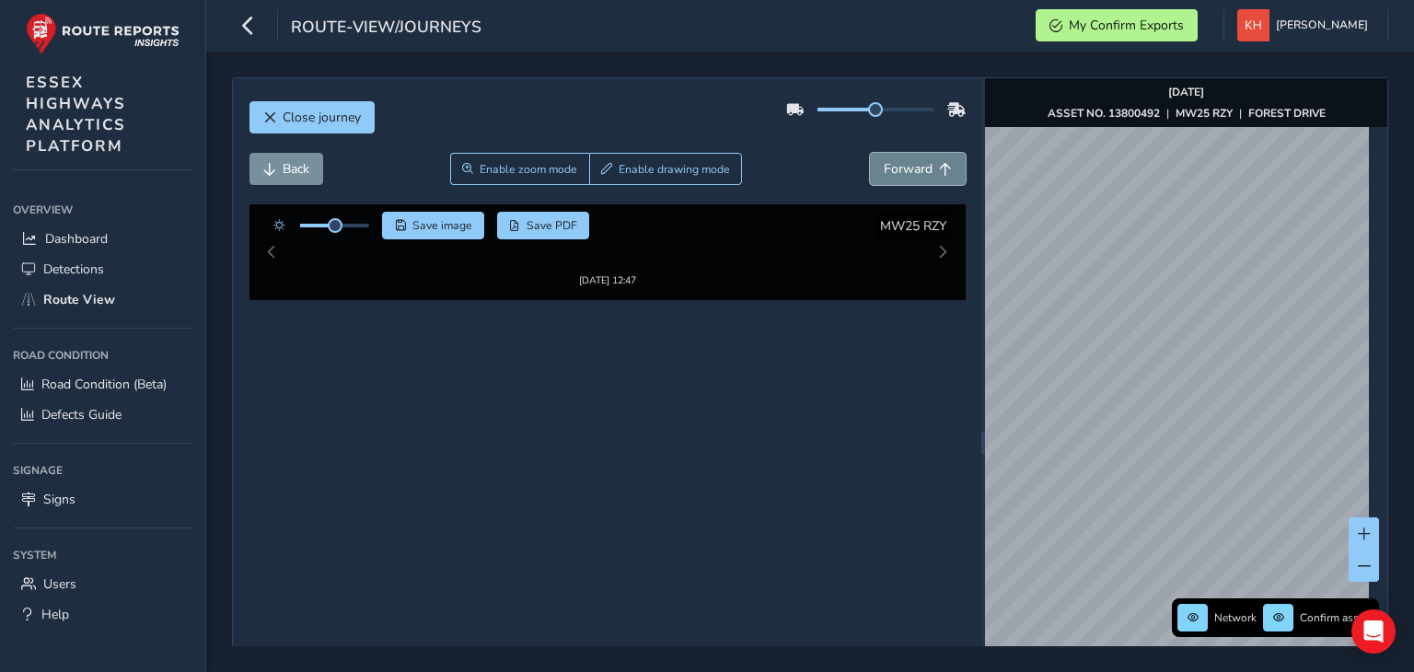
click at [870, 153] on button "Forward" at bounding box center [918, 169] width 96 height 32
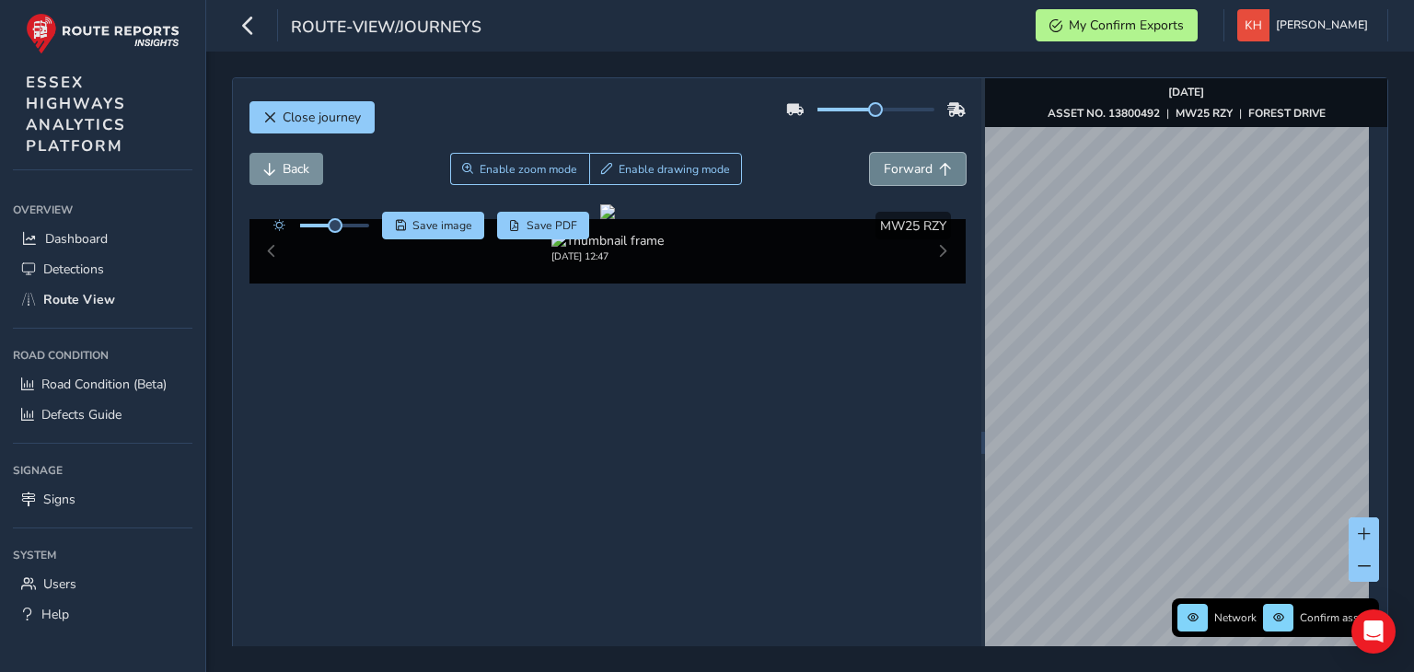
click at [870, 153] on button "Forward" at bounding box center [918, 169] width 96 height 32
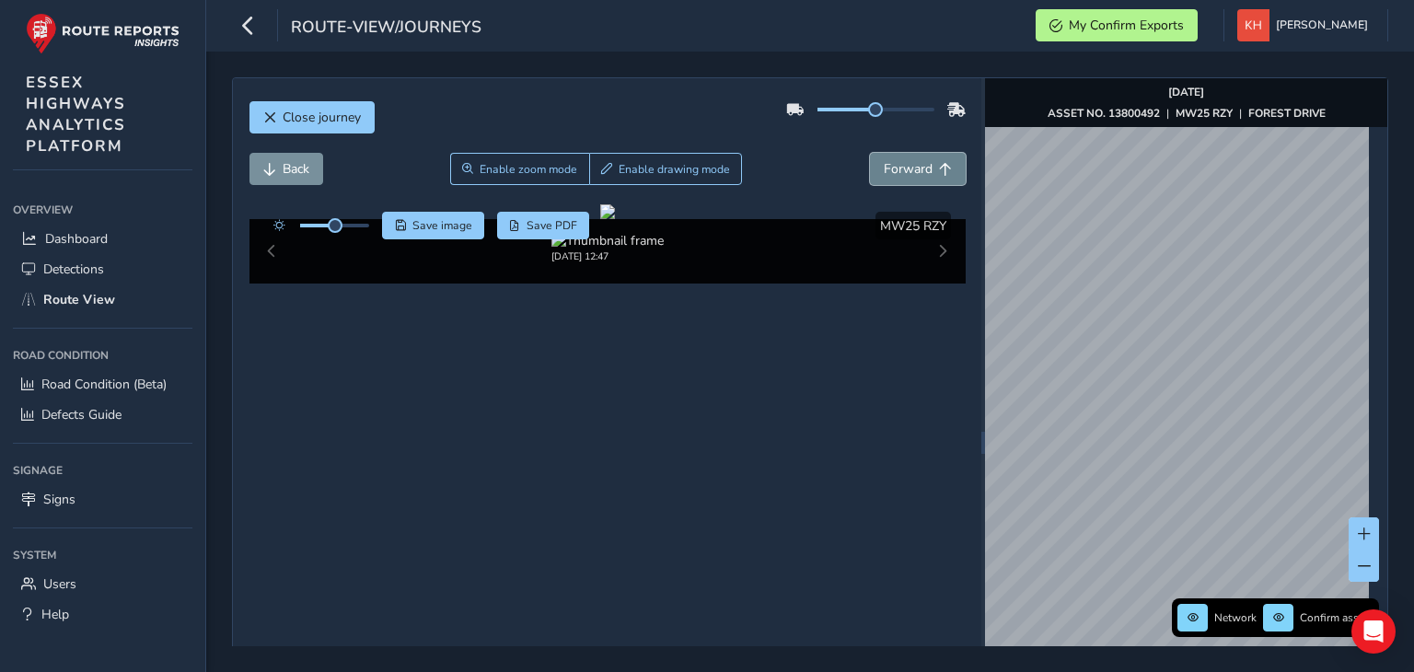
click at [870, 153] on button "Forward" at bounding box center [918, 169] width 96 height 32
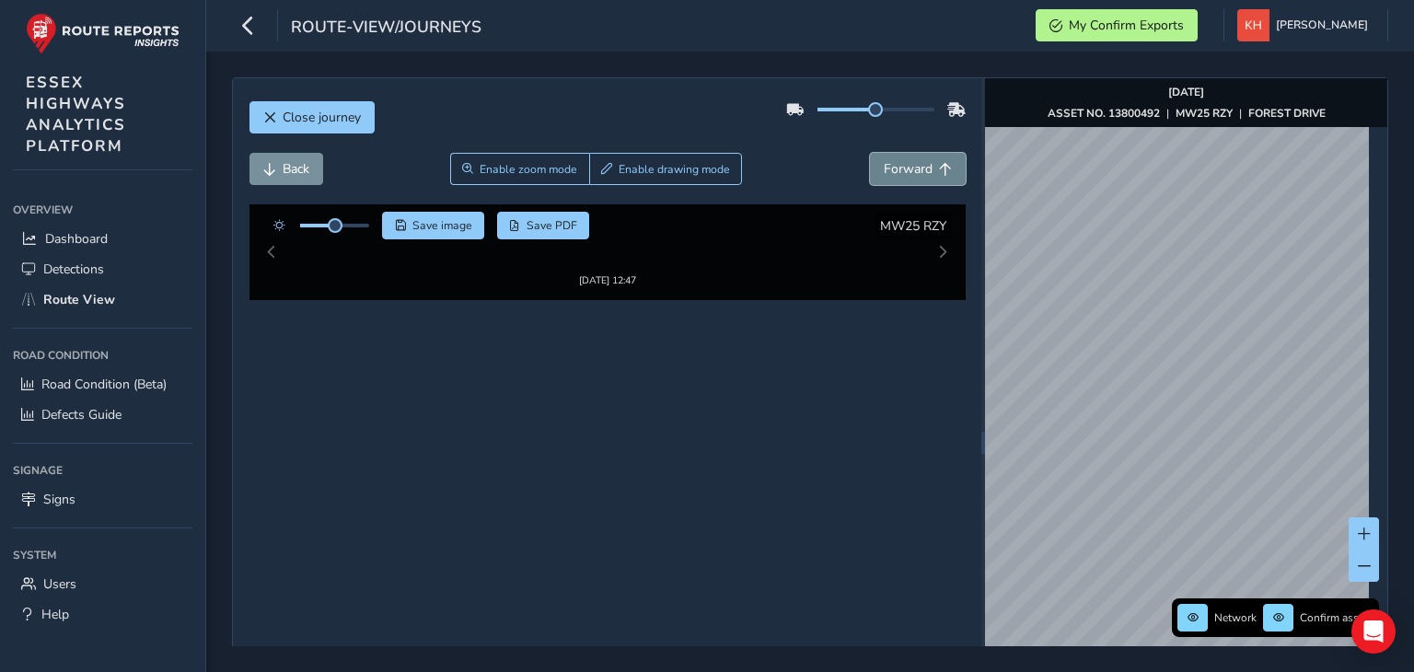
click at [870, 153] on button "Forward" at bounding box center [918, 169] width 96 height 32
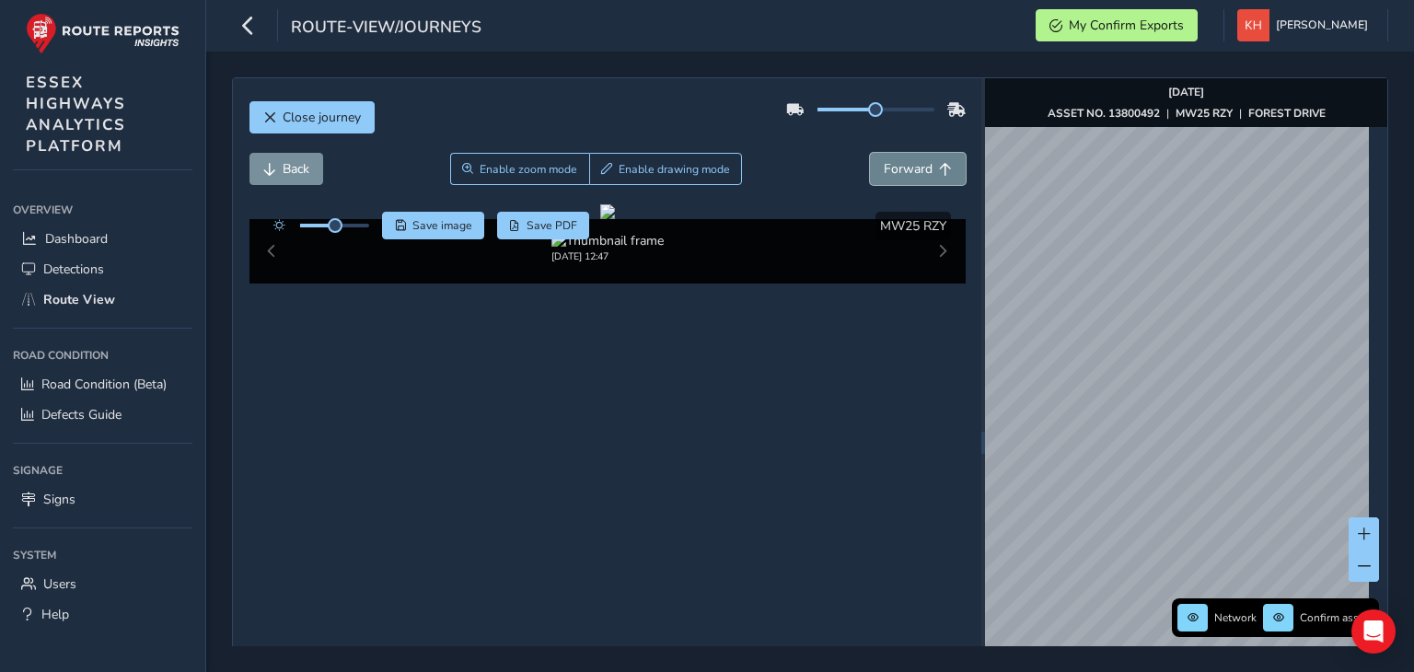
click at [870, 153] on button "Forward" at bounding box center [918, 169] width 96 height 32
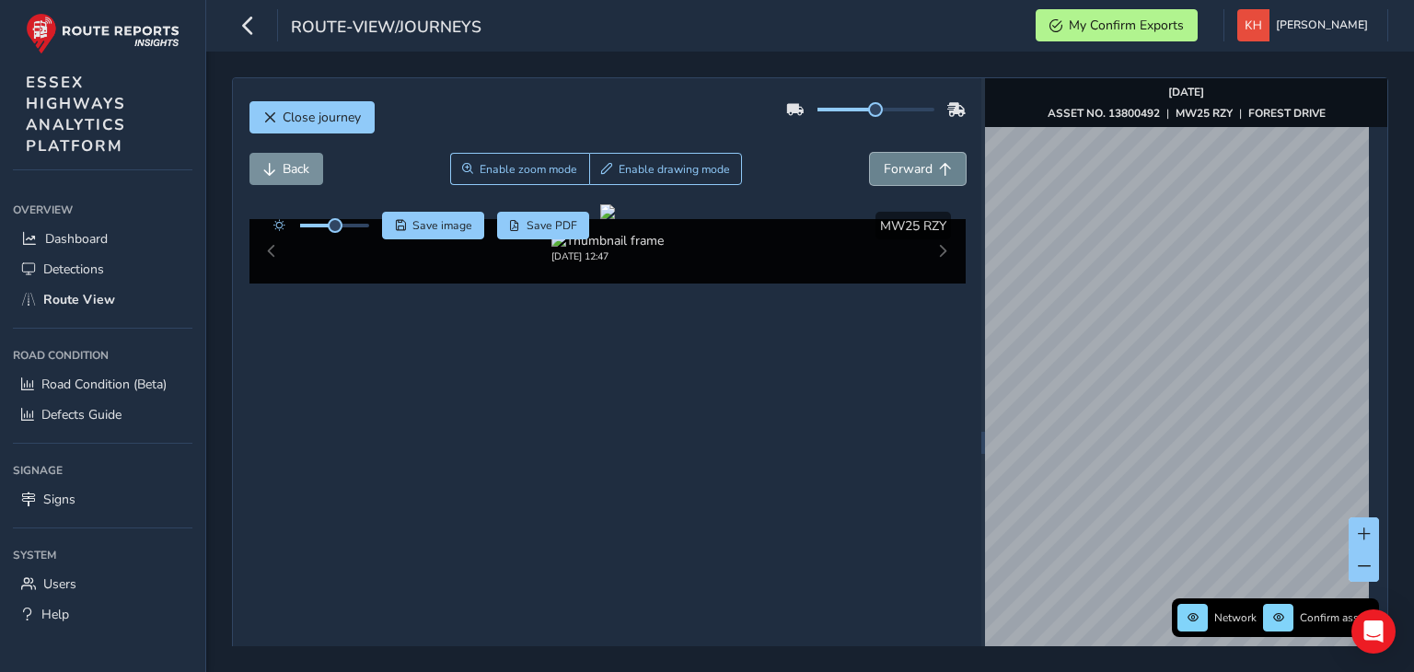
click at [870, 153] on button "Forward" at bounding box center [918, 169] width 96 height 32
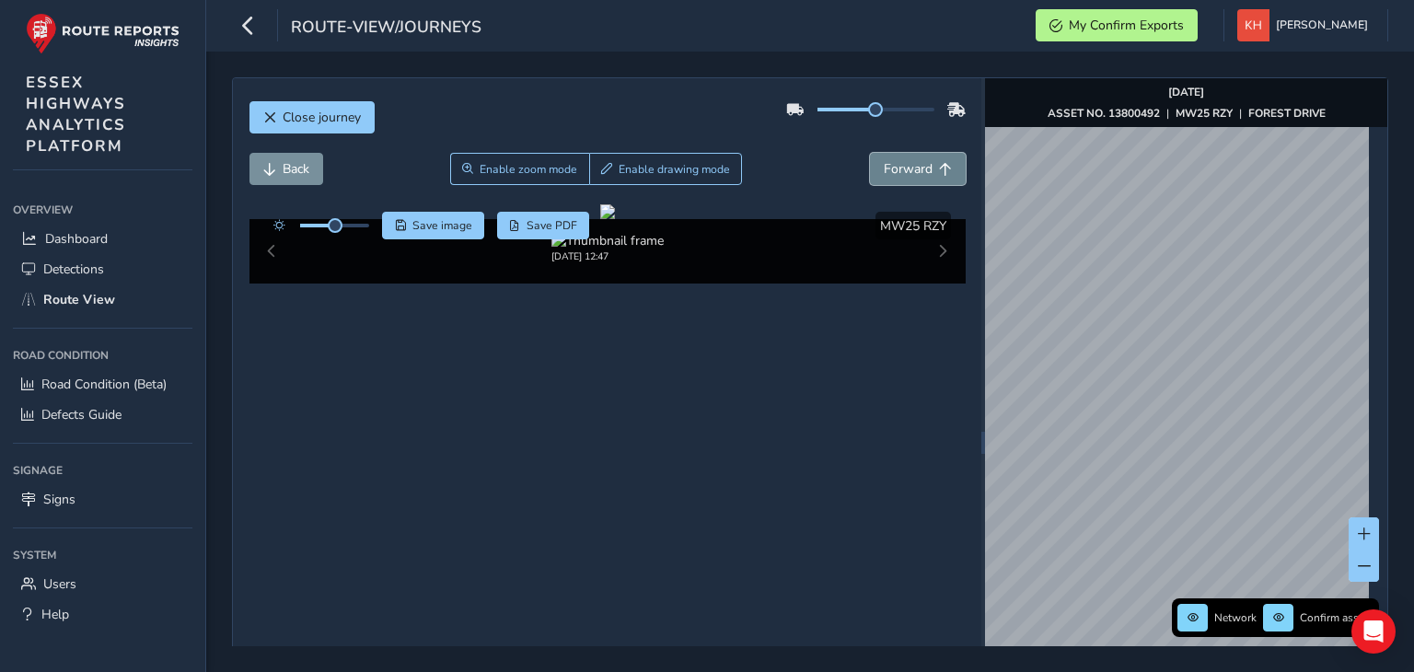
click at [870, 153] on button "Forward" at bounding box center [918, 169] width 96 height 32
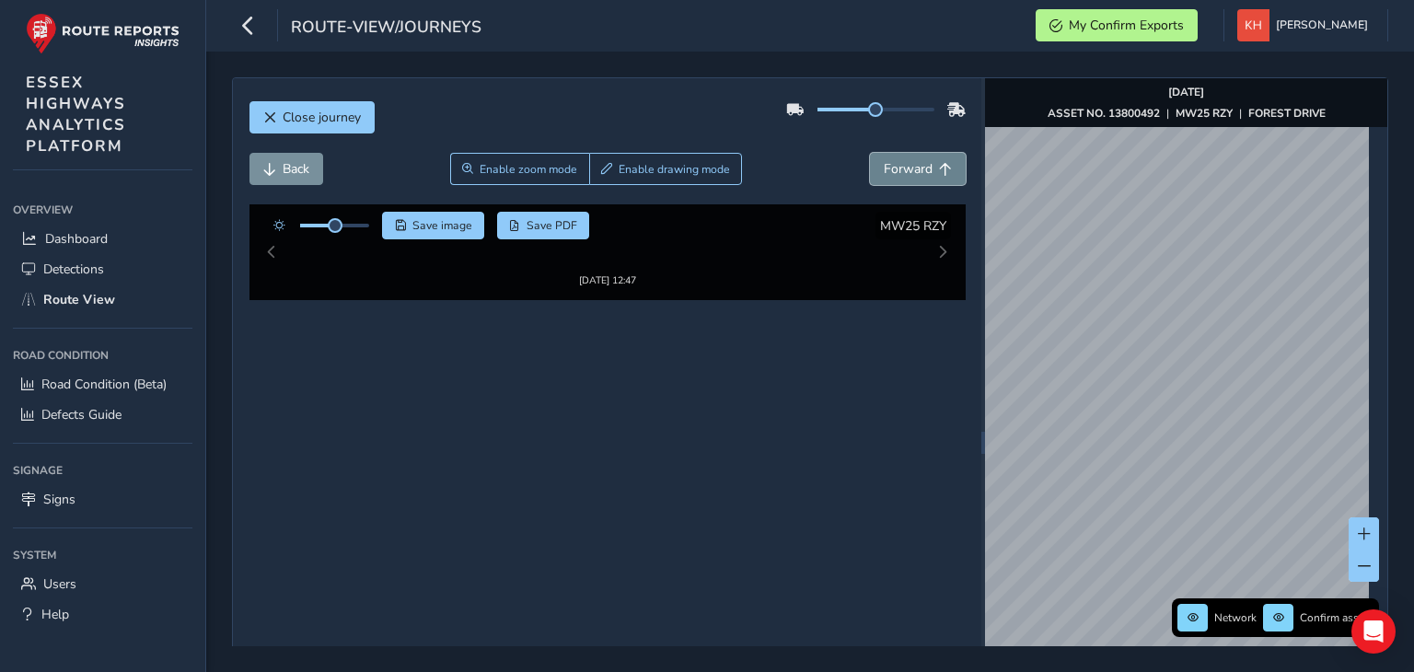
click at [870, 153] on button "Forward" at bounding box center [918, 169] width 96 height 32
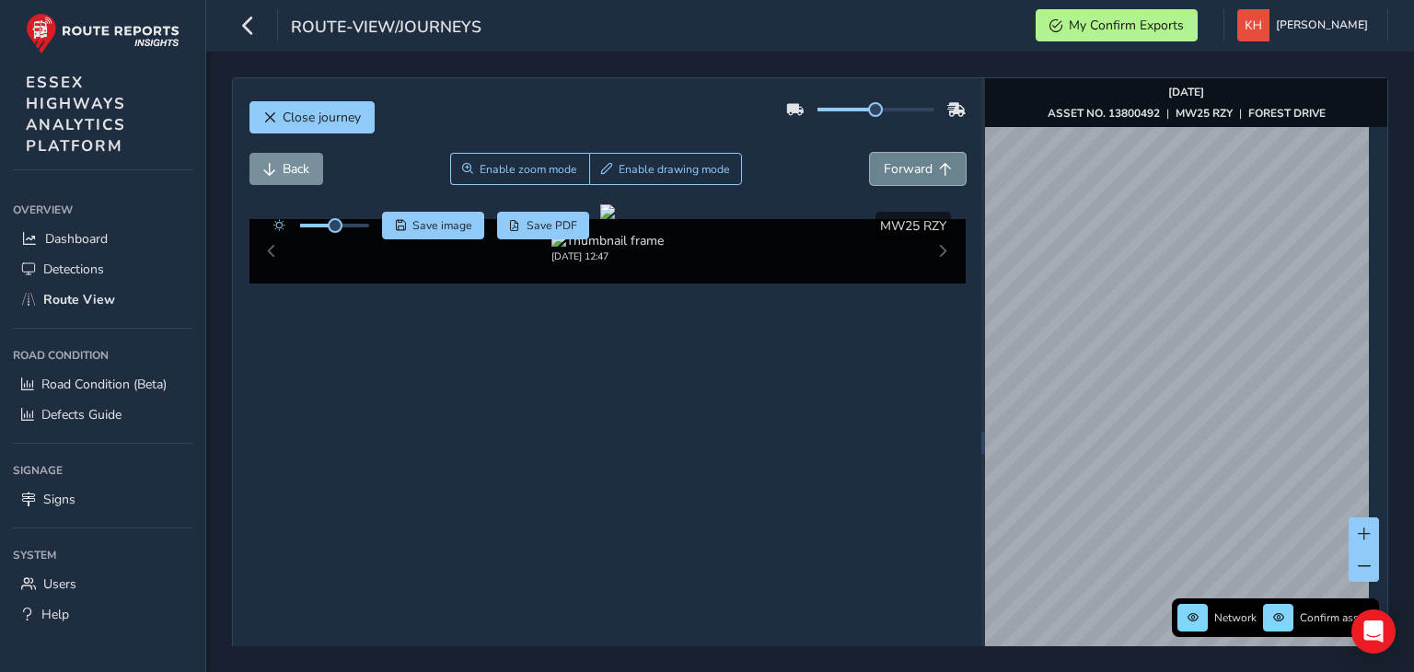
click at [870, 153] on button "Forward" at bounding box center [918, 169] width 96 height 32
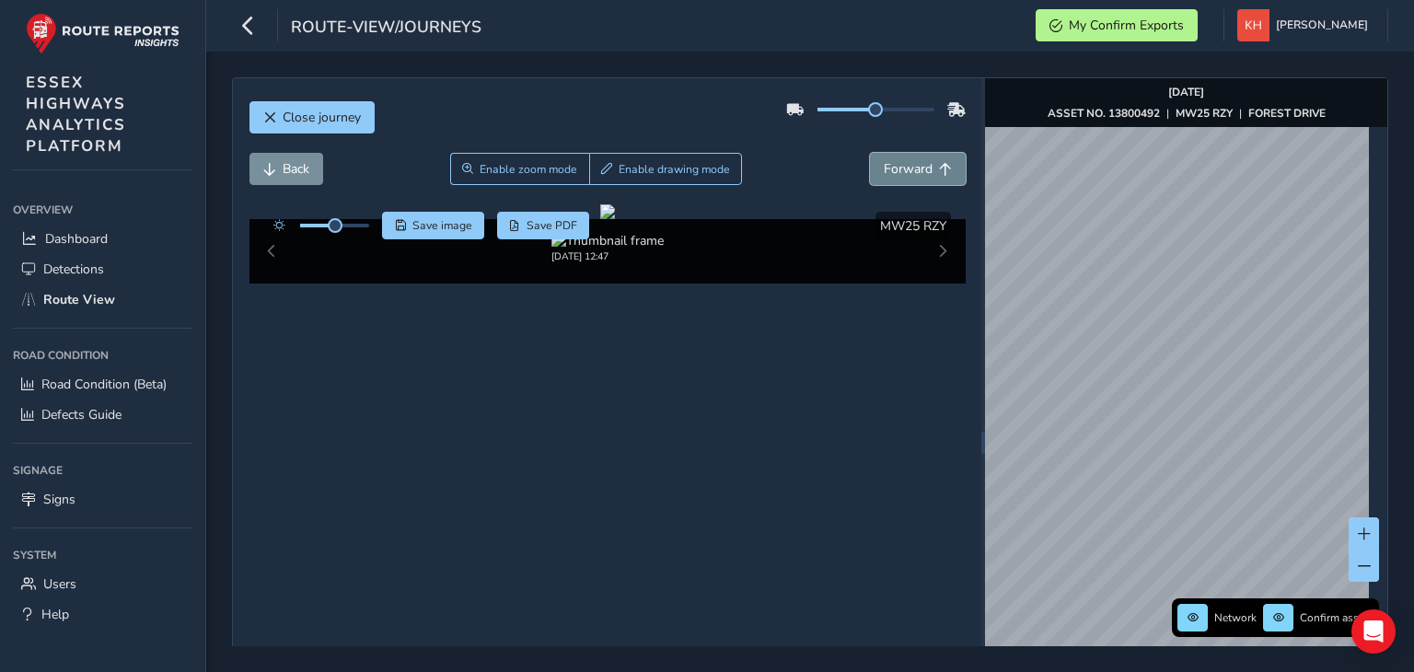
click at [870, 153] on button "Forward" at bounding box center [918, 169] width 96 height 32
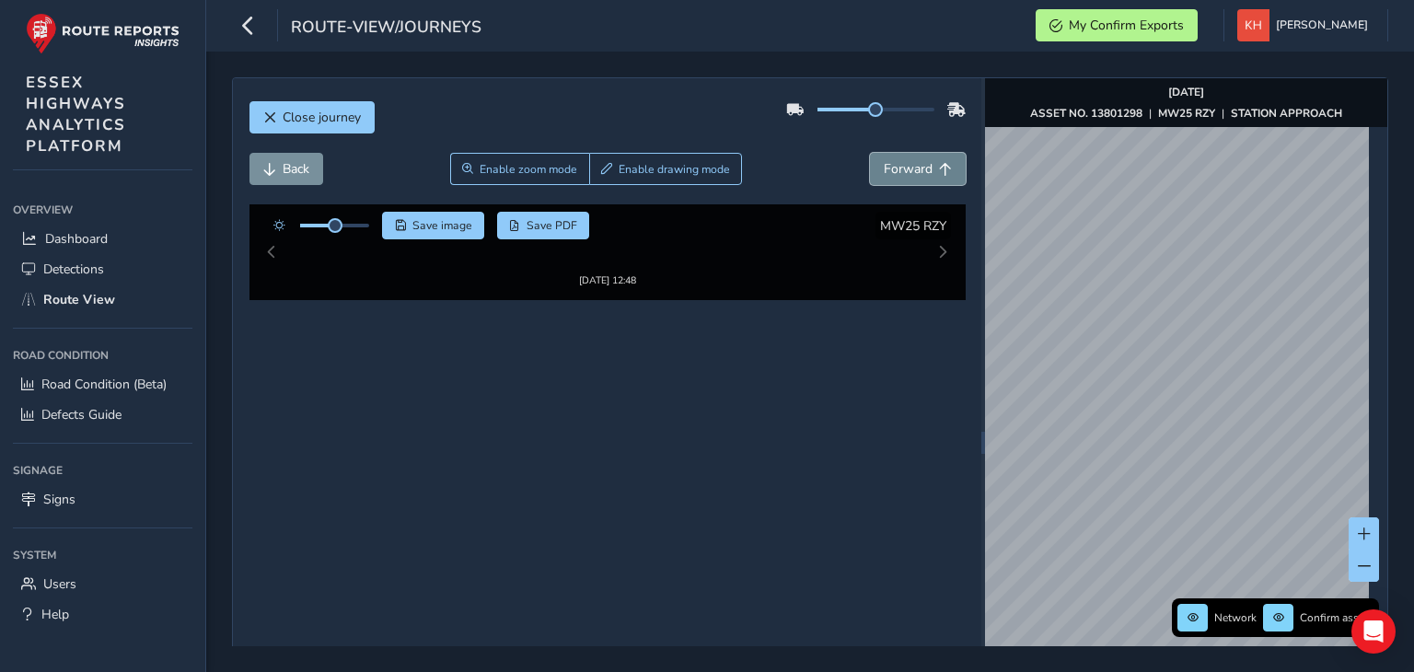
click at [870, 153] on button "Forward" at bounding box center [918, 169] width 96 height 32
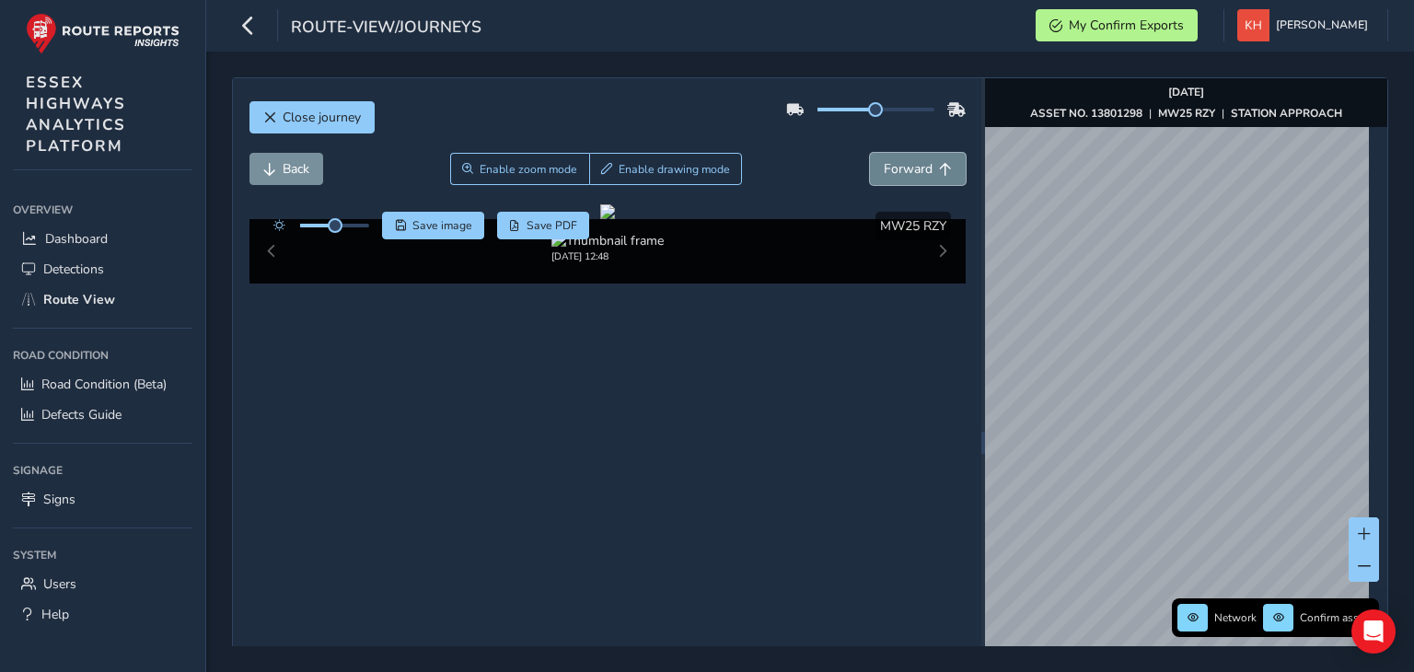
click at [870, 153] on button "Forward" at bounding box center [918, 169] width 96 height 32
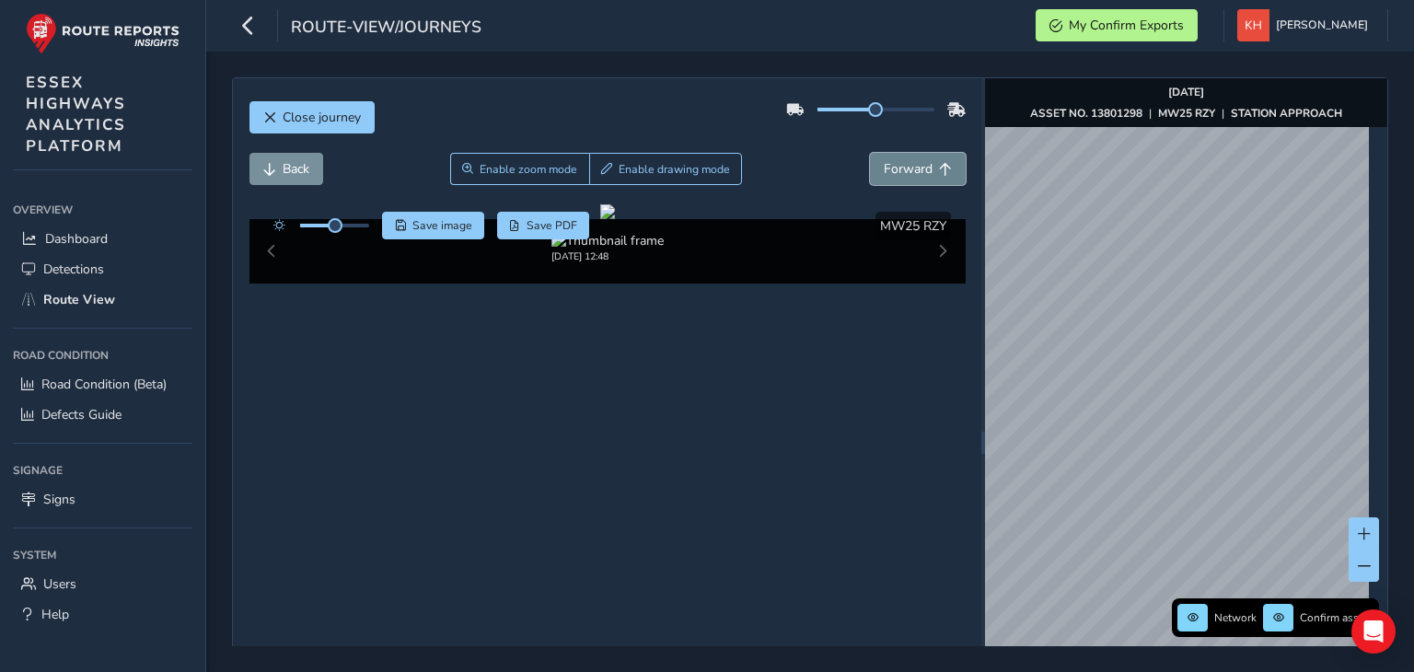
click at [870, 153] on button "Forward" at bounding box center [918, 169] width 96 height 32
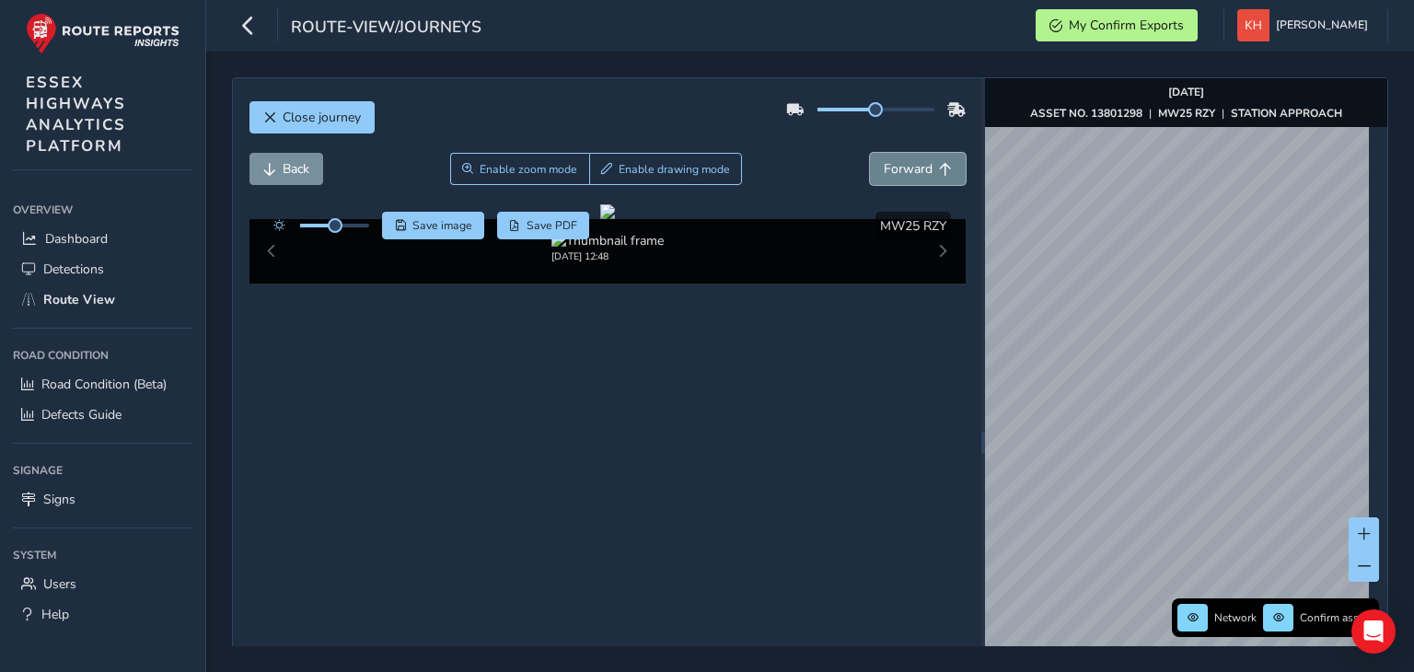
click at [870, 153] on button "Forward" at bounding box center [918, 169] width 96 height 32
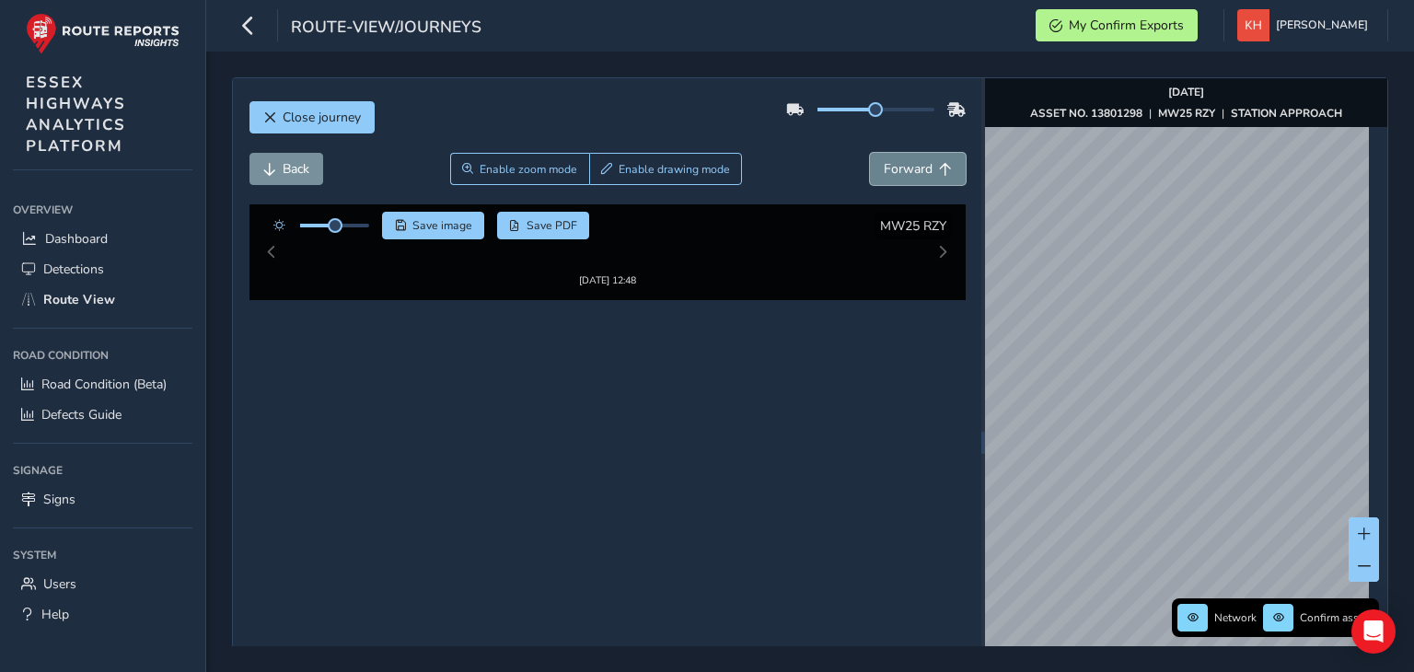
click at [870, 153] on button "Forward" at bounding box center [918, 169] width 96 height 32
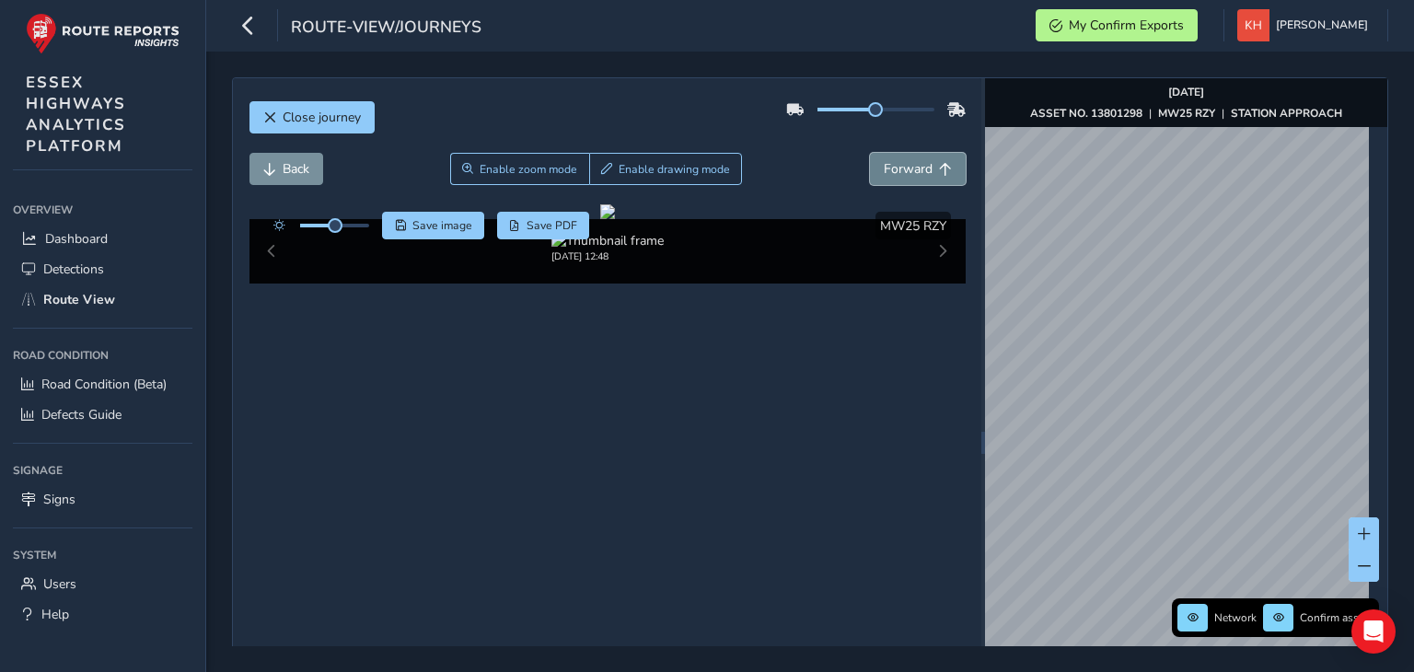
click at [870, 153] on button "Forward" at bounding box center [918, 169] width 96 height 32
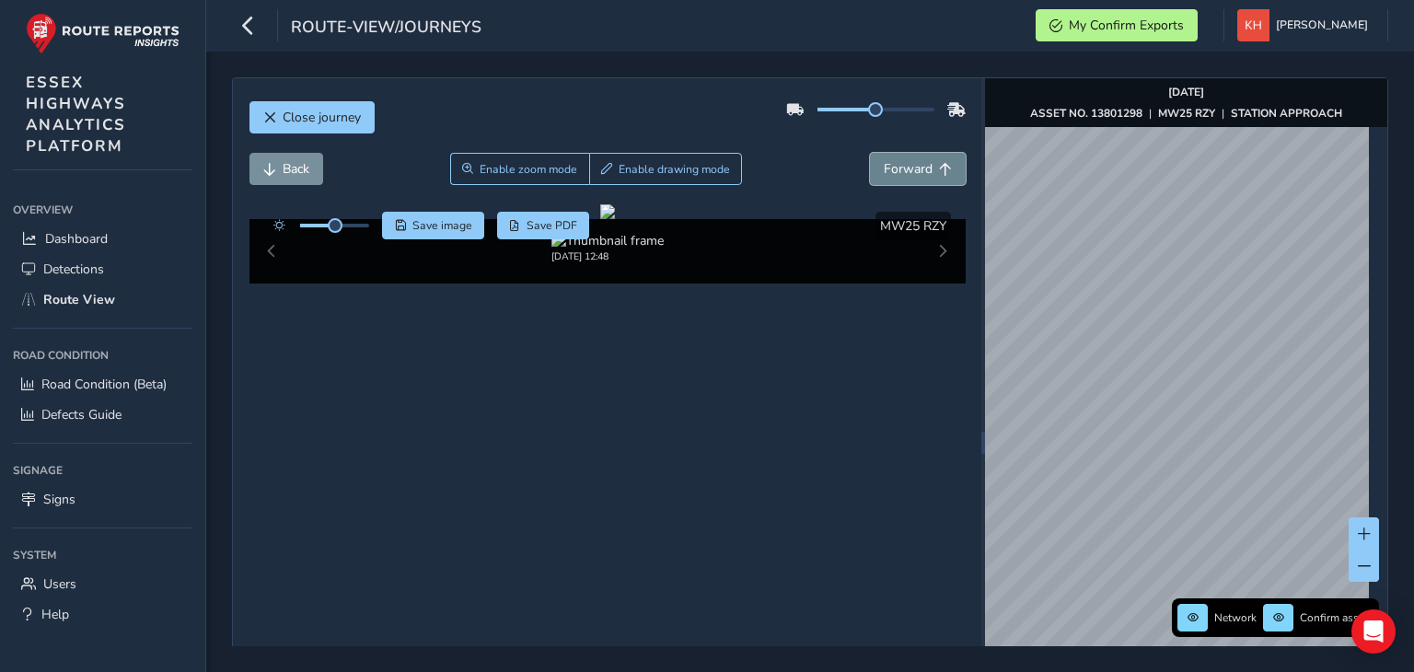
click at [870, 153] on button "Forward" at bounding box center [918, 169] width 96 height 32
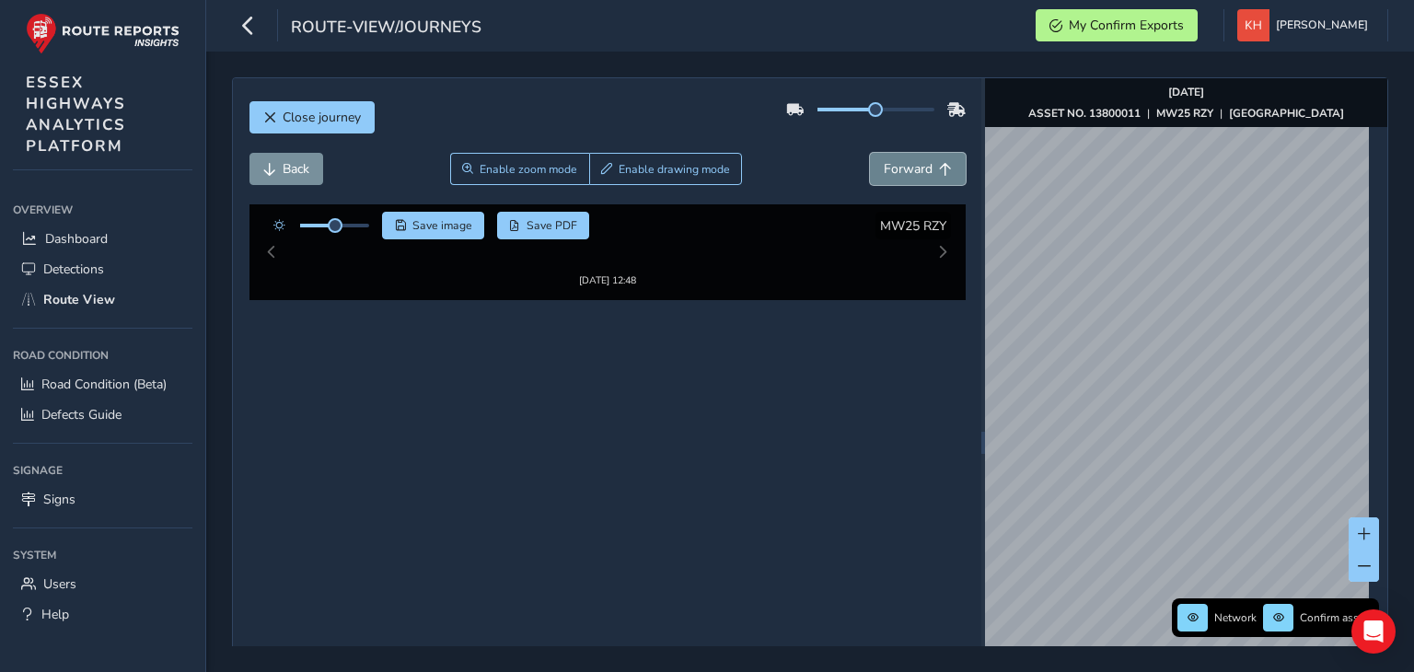
click at [870, 153] on button "Forward" at bounding box center [918, 169] width 96 height 32
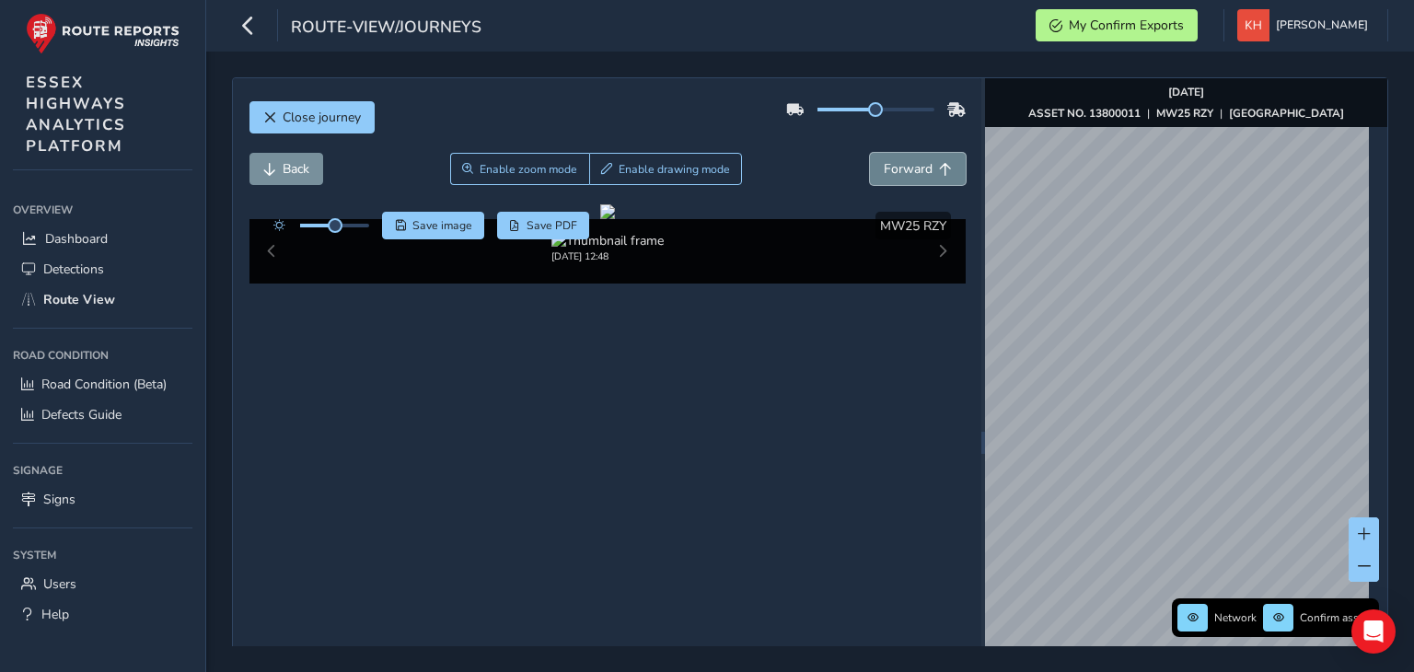
click at [870, 153] on button "Forward" at bounding box center [918, 169] width 96 height 32
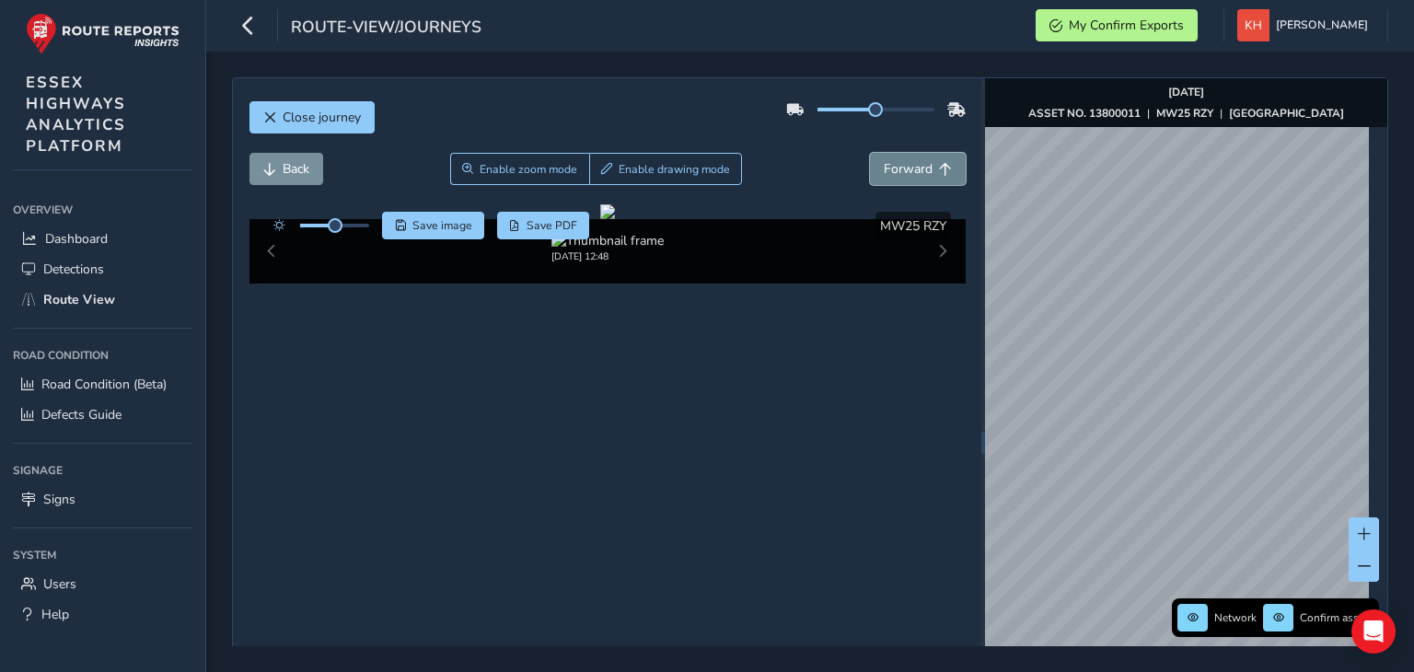
click at [870, 153] on button "Forward" at bounding box center [918, 169] width 96 height 32
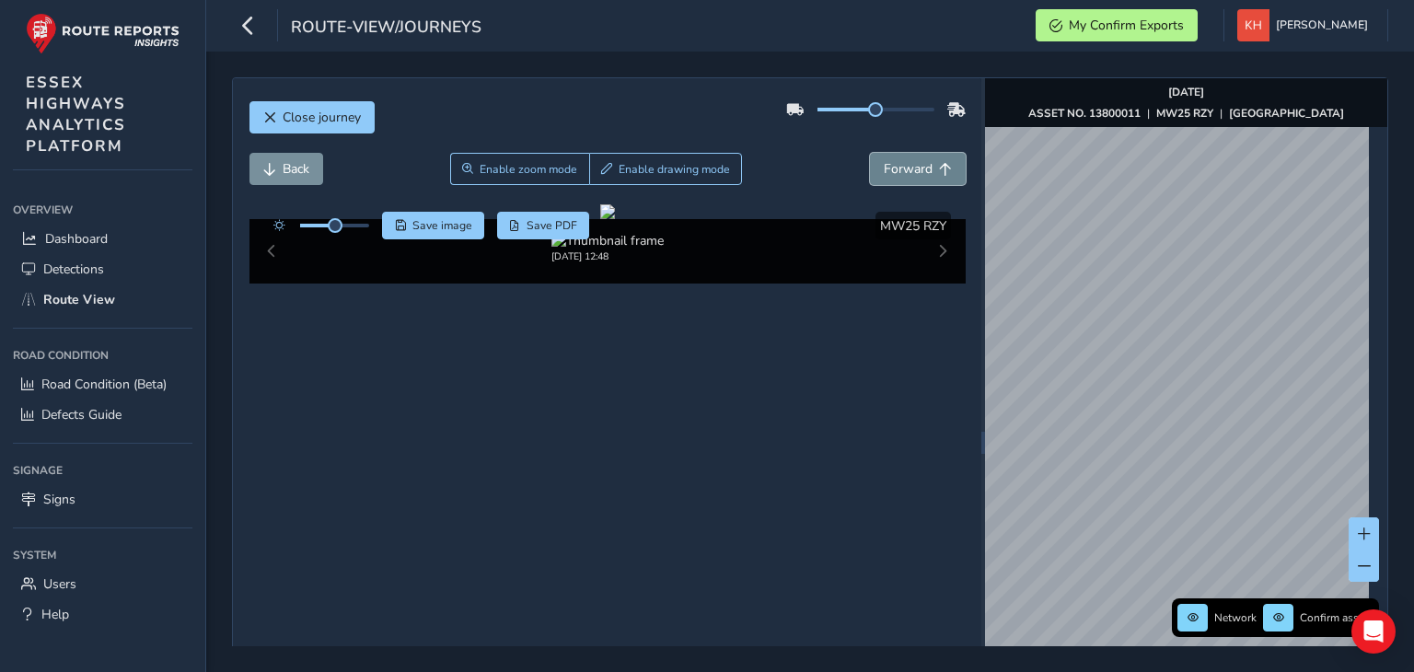
click at [870, 153] on button "Forward" at bounding box center [918, 169] width 96 height 32
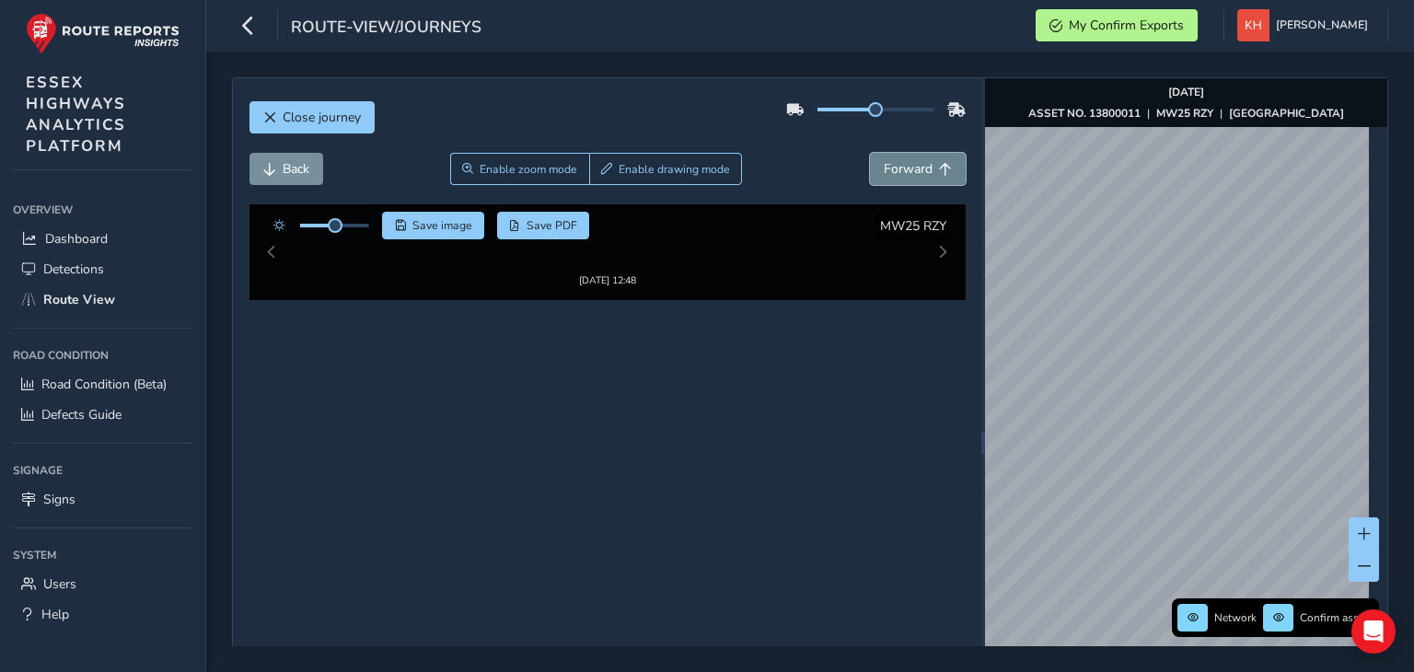
click at [870, 153] on button "Forward" at bounding box center [918, 169] width 96 height 32
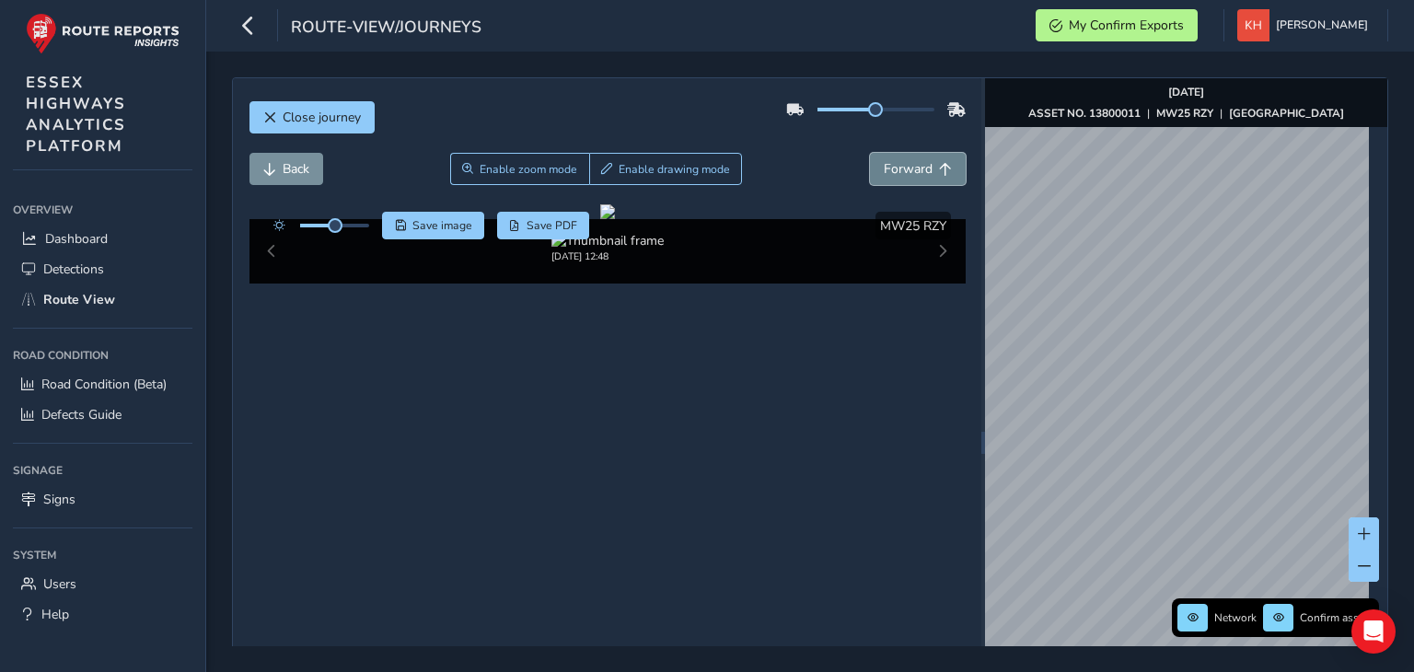
click at [870, 153] on button "Forward" at bounding box center [918, 169] width 96 height 32
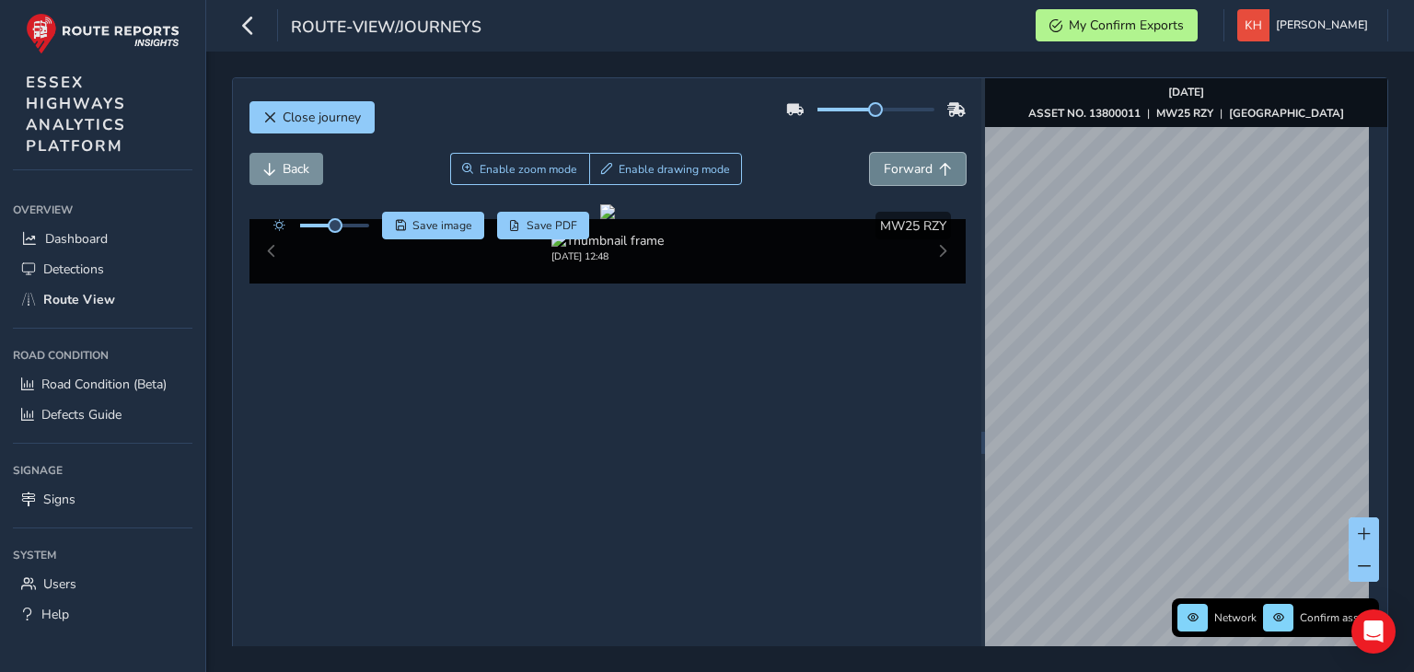
click at [870, 153] on button "Forward" at bounding box center [918, 169] width 96 height 32
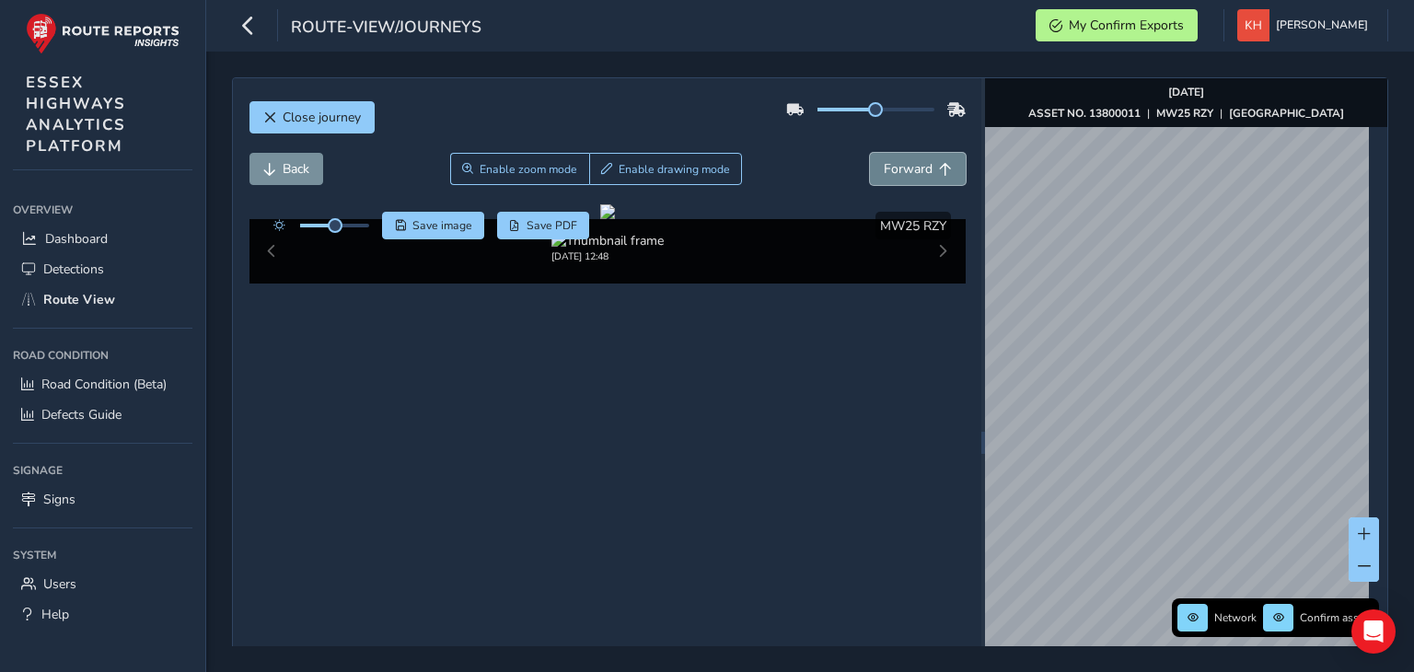
click at [870, 153] on button "Forward" at bounding box center [918, 169] width 96 height 32
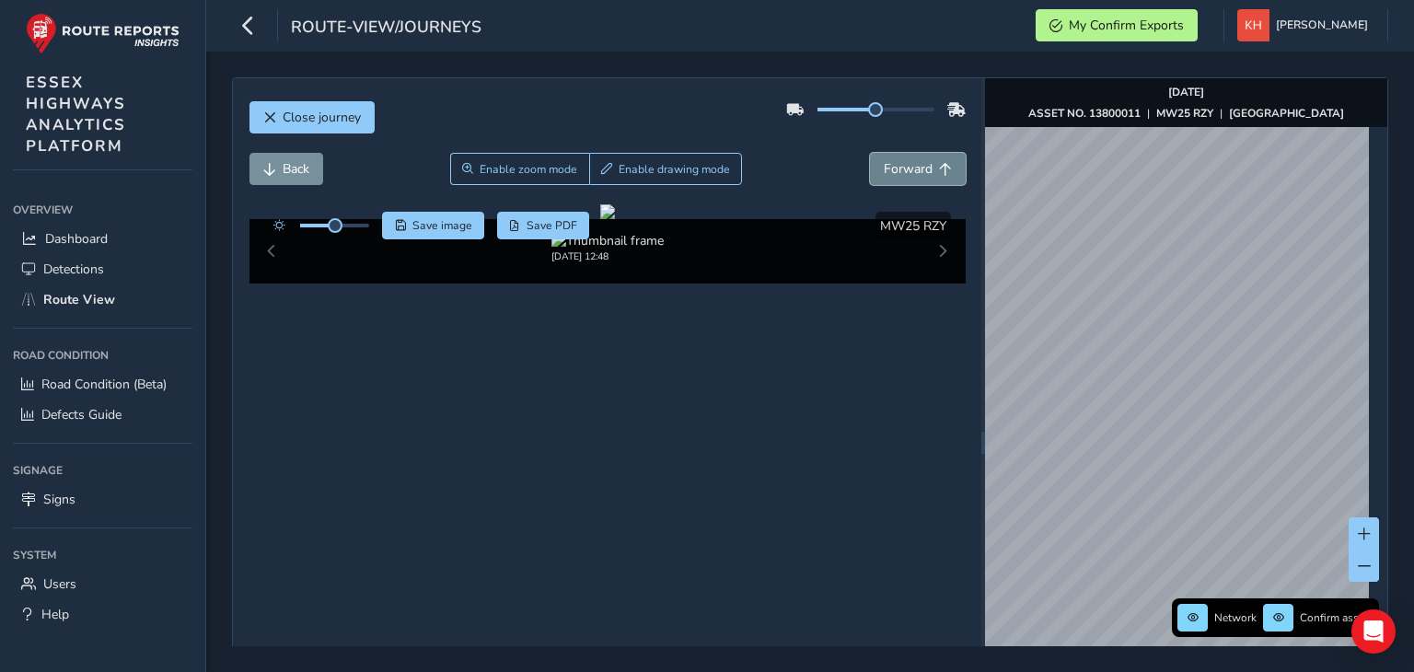
click at [870, 153] on button "Forward" at bounding box center [918, 169] width 96 height 32
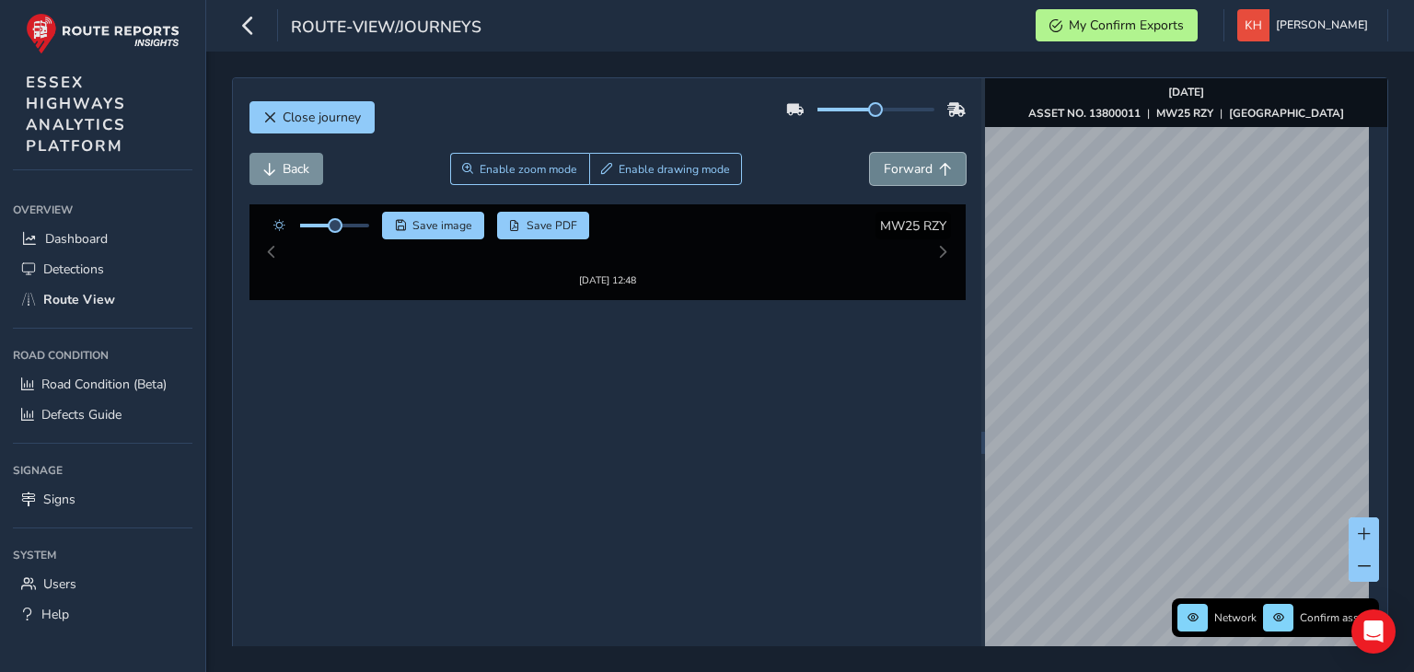
click at [870, 153] on button "Forward" at bounding box center [918, 169] width 96 height 32
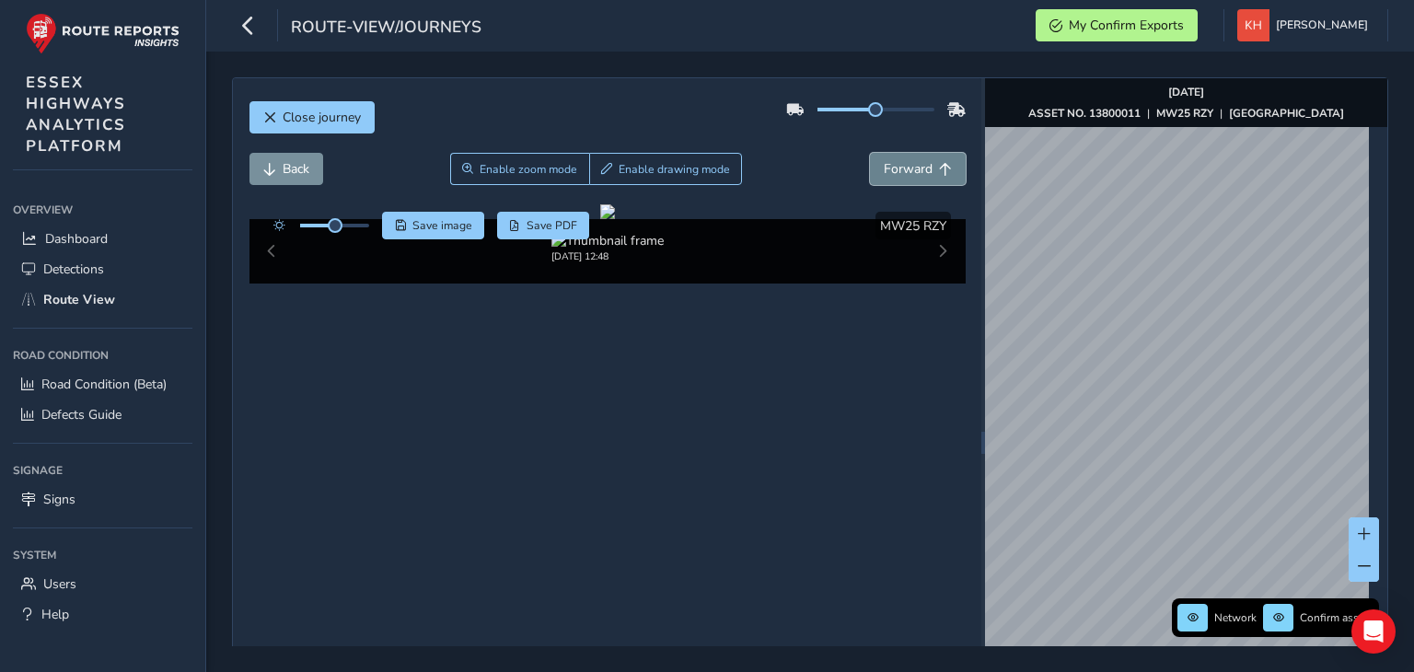
click at [870, 153] on button "Forward" at bounding box center [918, 169] width 96 height 32
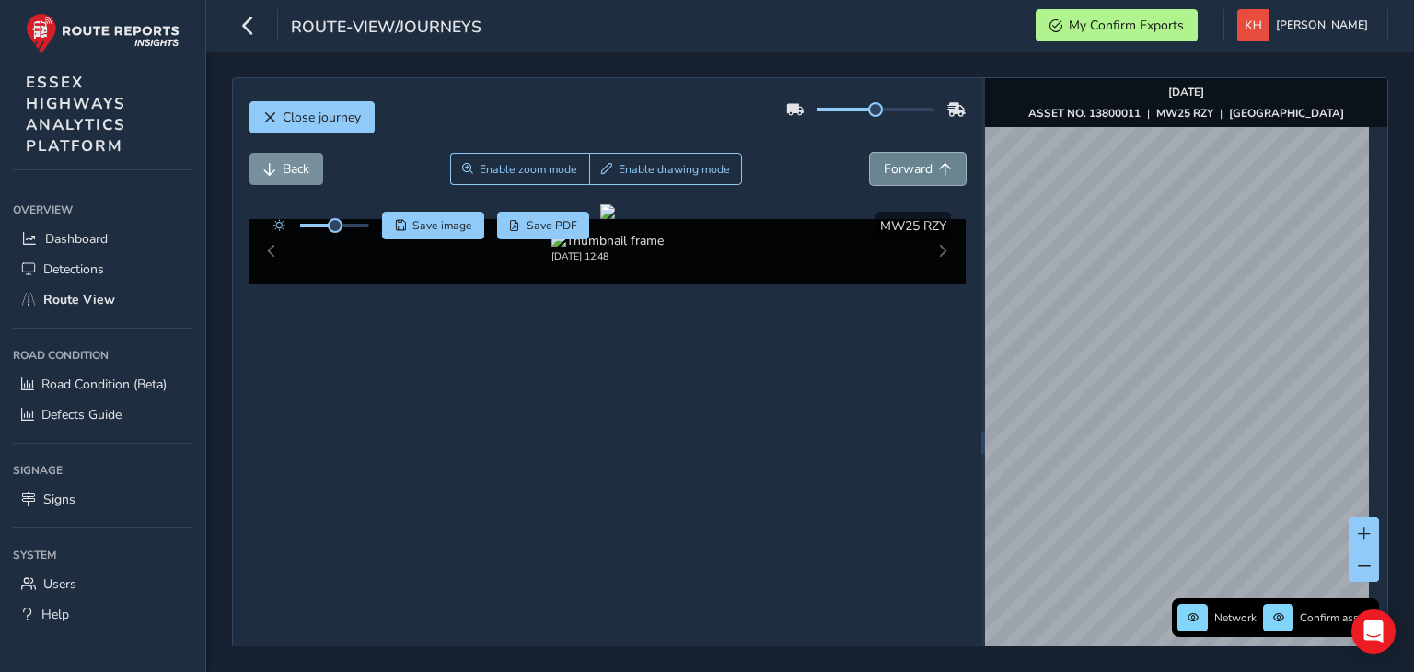
click at [870, 153] on button "Forward" at bounding box center [918, 169] width 96 height 32
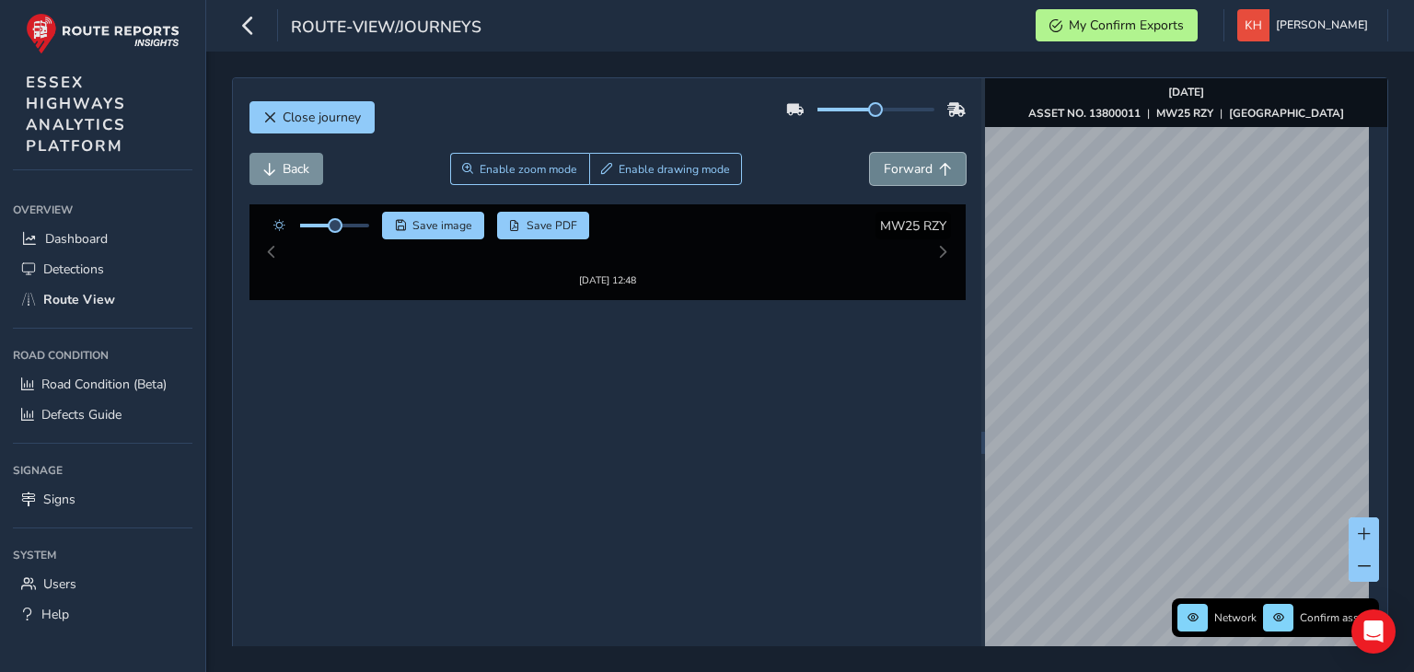
click at [870, 153] on button "Forward" at bounding box center [918, 169] width 96 height 32
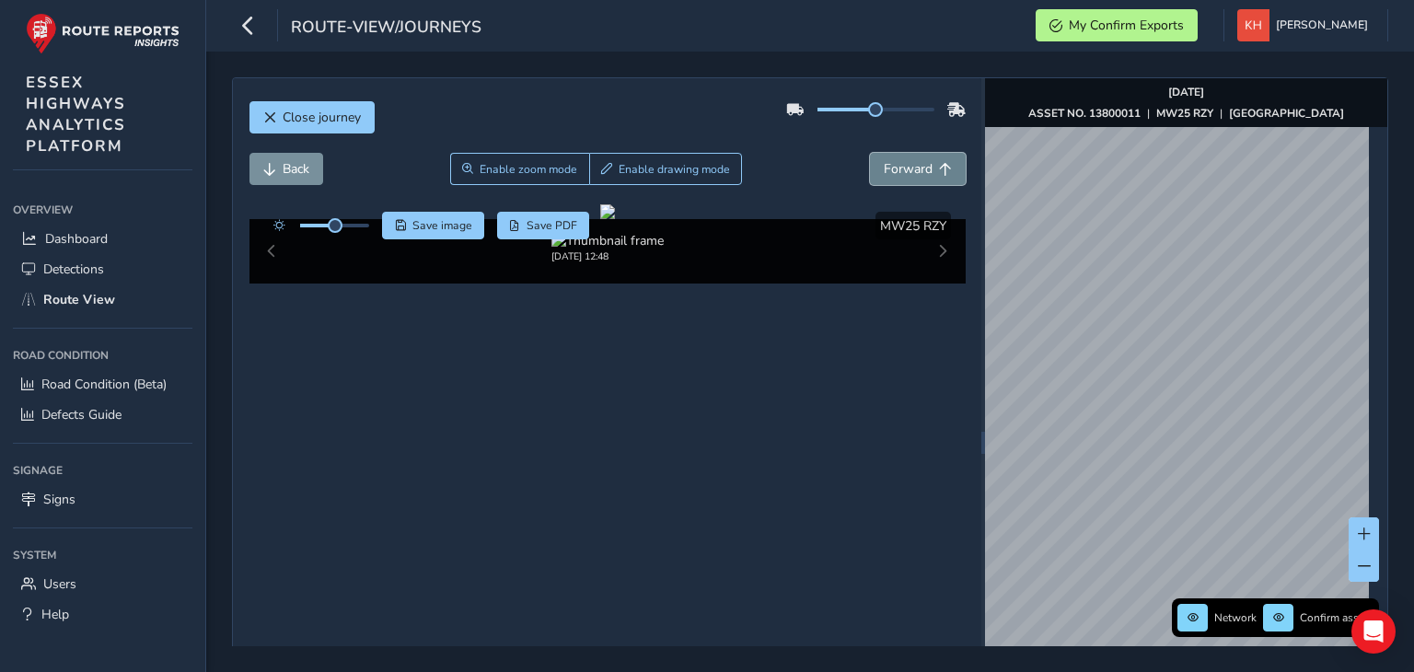
click at [870, 153] on button "Forward" at bounding box center [918, 169] width 96 height 32
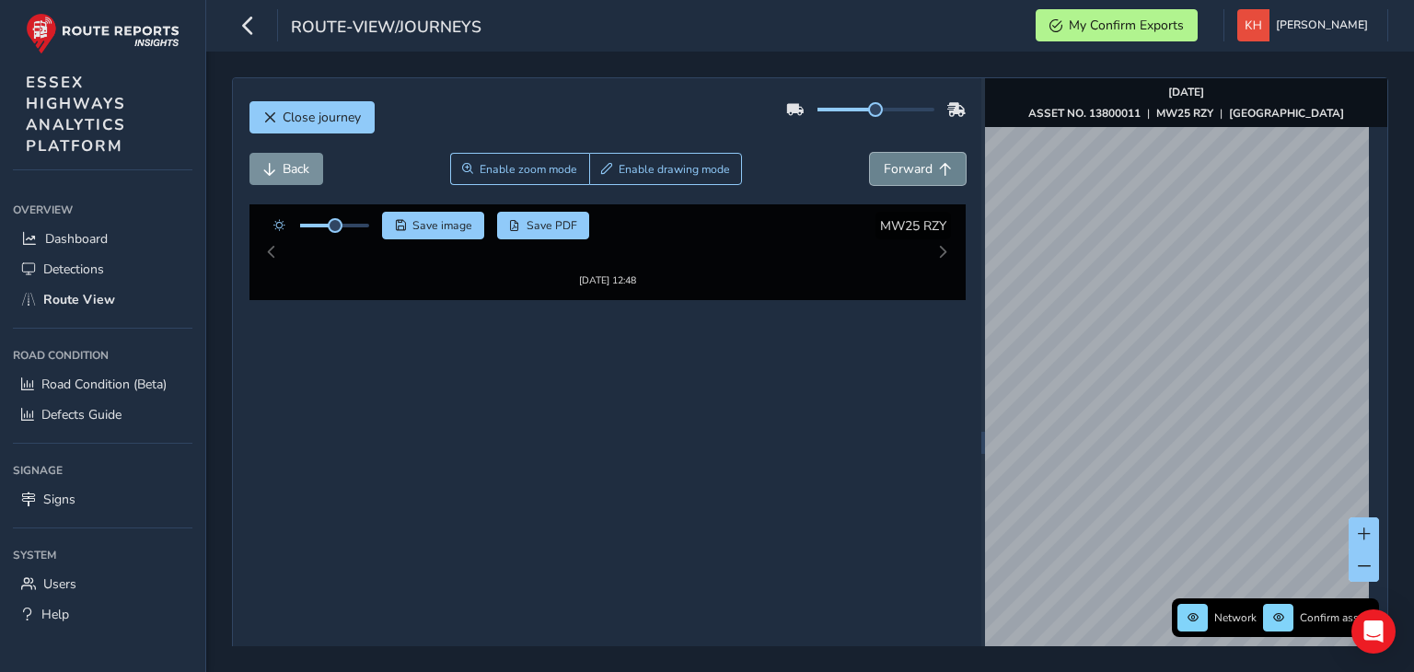
click at [870, 153] on button "Forward" at bounding box center [918, 169] width 96 height 32
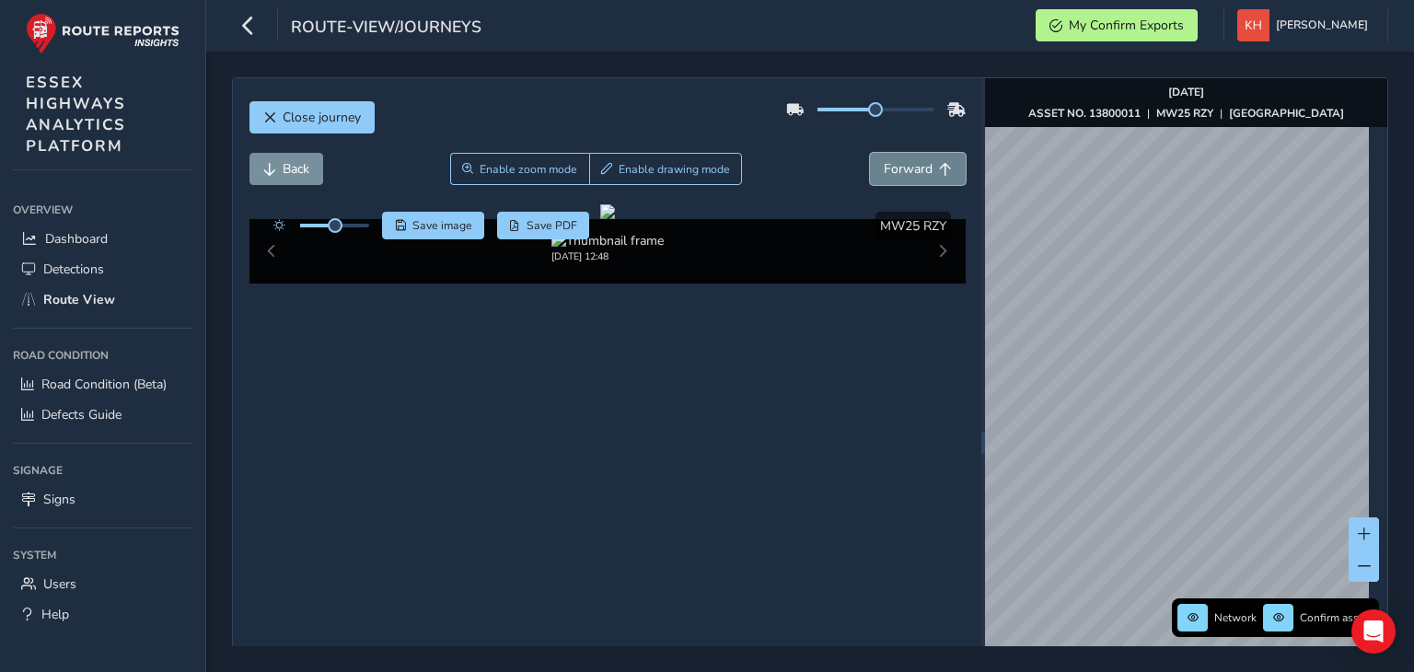
click at [870, 153] on button "Forward" at bounding box center [918, 169] width 96 height 32
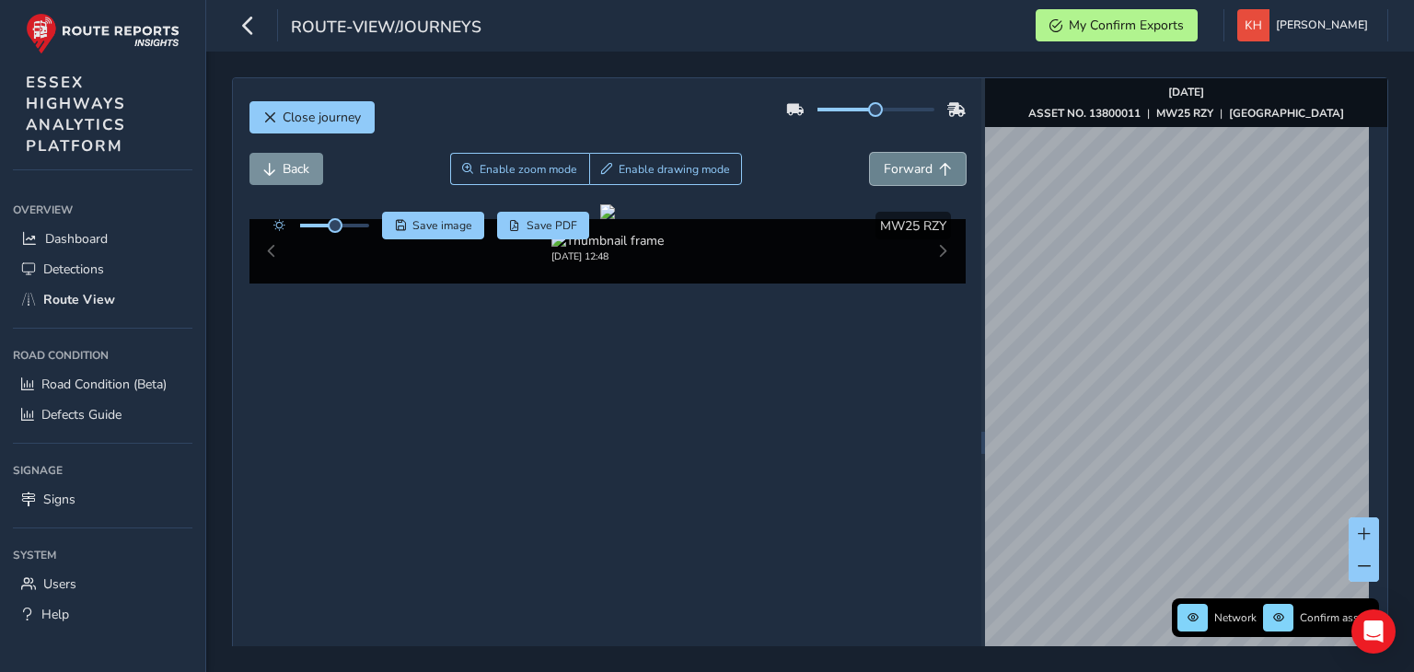
click at [870, 153] on button "Forward" at bounding box center [918, 169] width 96 height 32
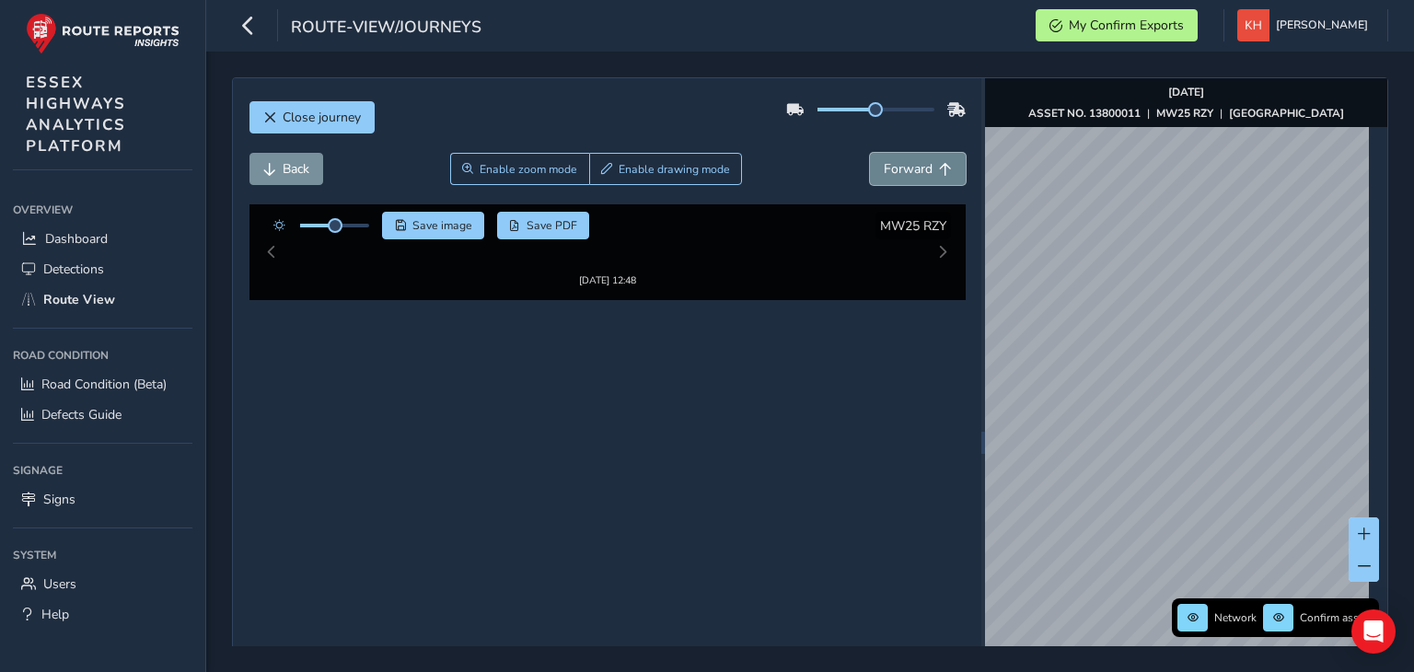
click at [870, 153] on button "Forward" at bounding box center [918, 169] width 96 height 32
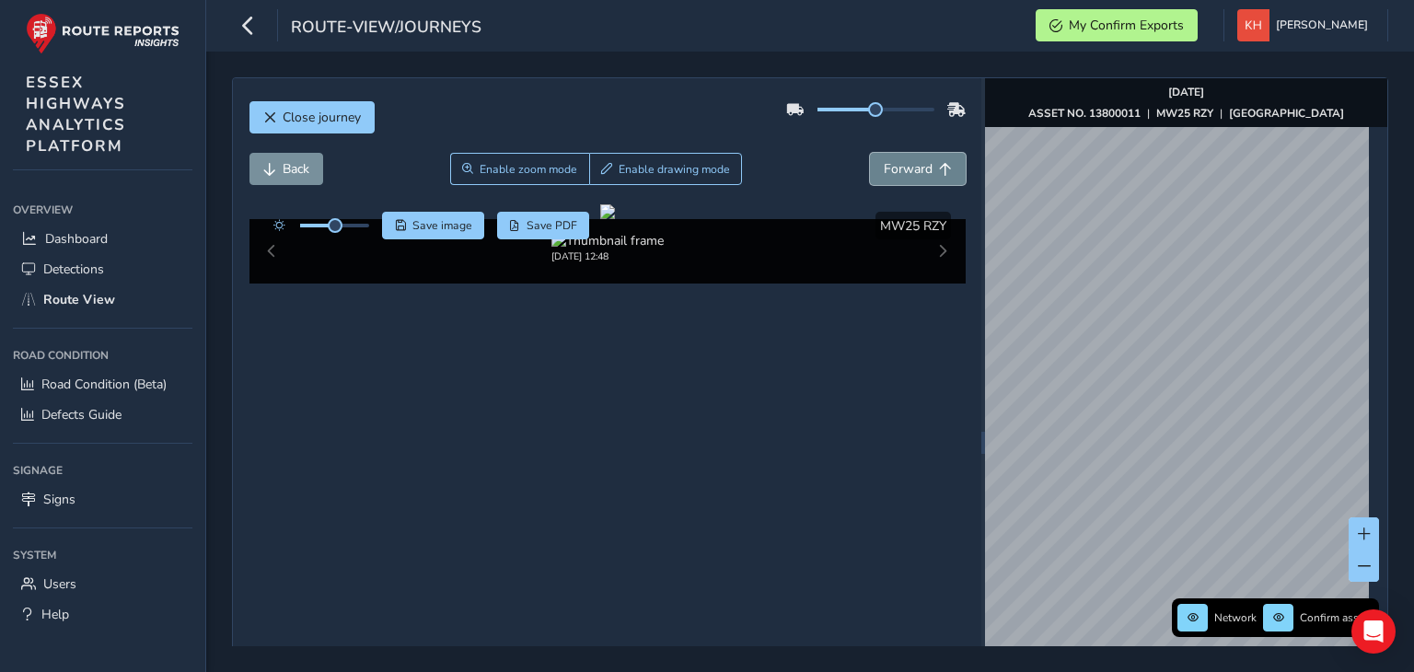
click at [870, 153] on button "Forward" at bounding box center [918, 169] width 96 height 32
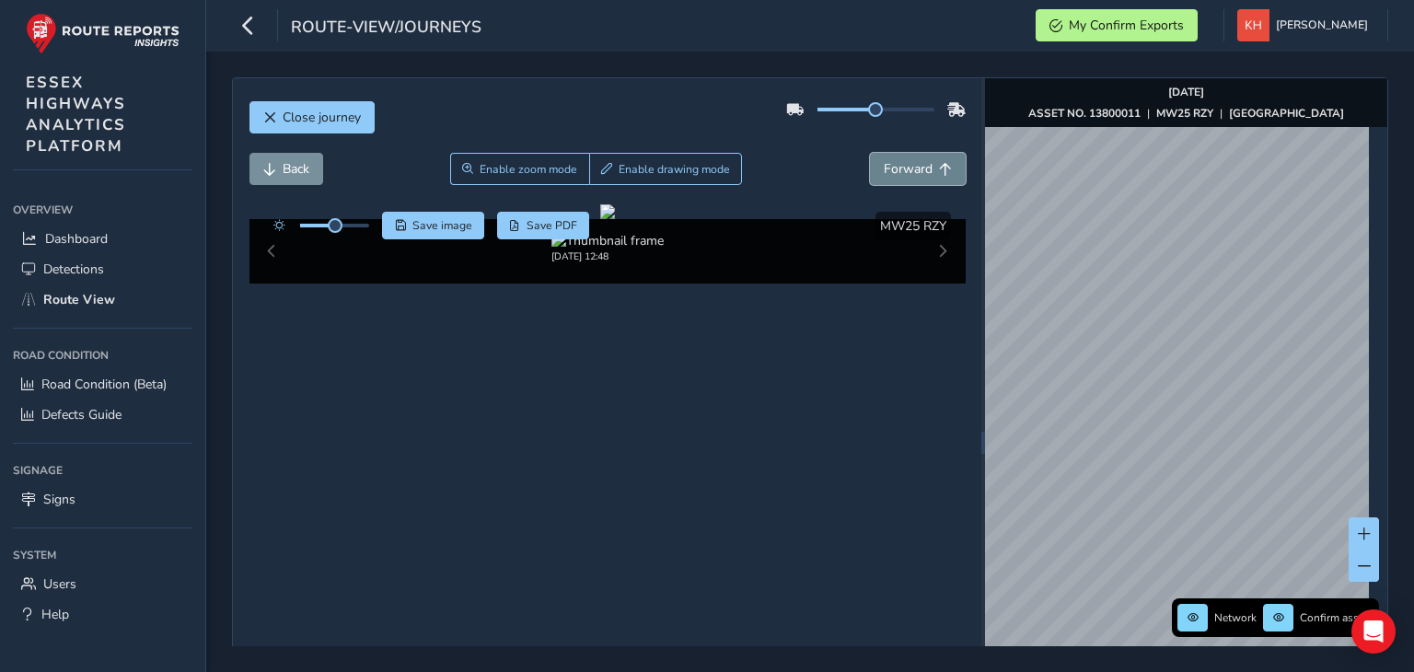
click at [870, 153] on button "Forward" at bounding box center [918, 169] width 96 height 32
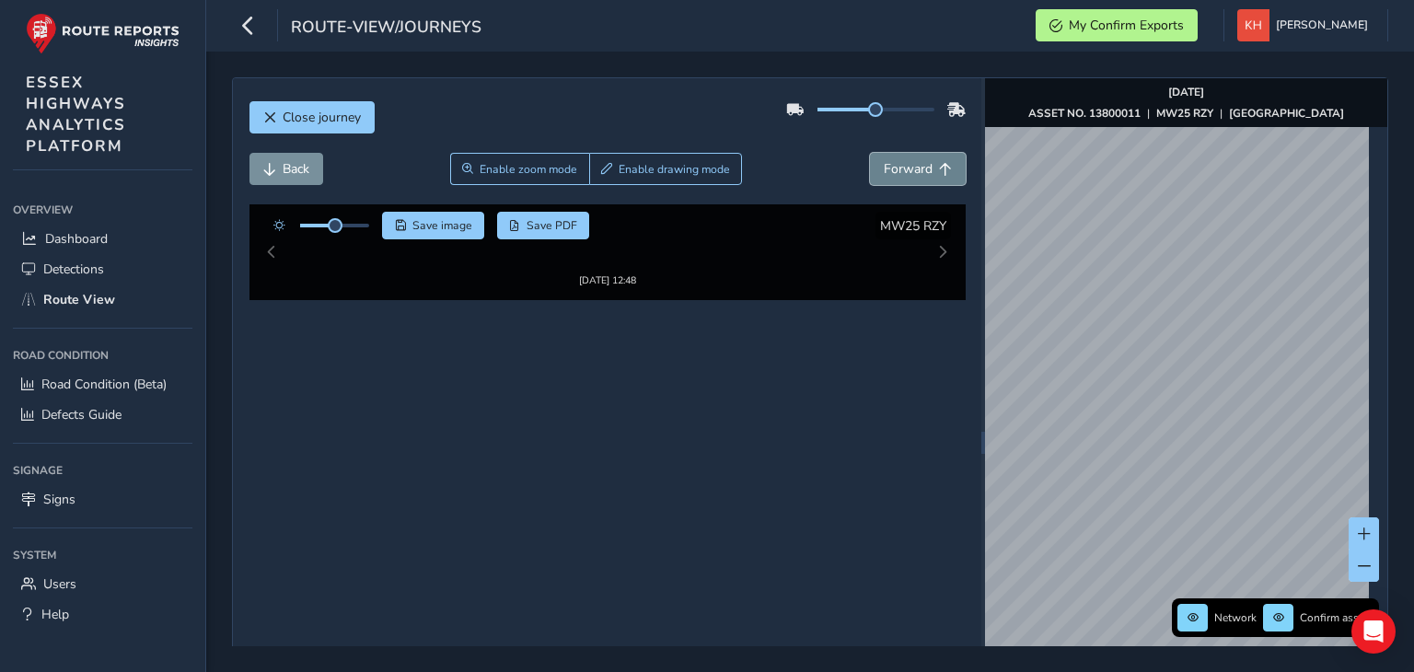
click at [870, 153] on button "Forward" at bounding box center [918, 169] width 96 height 32
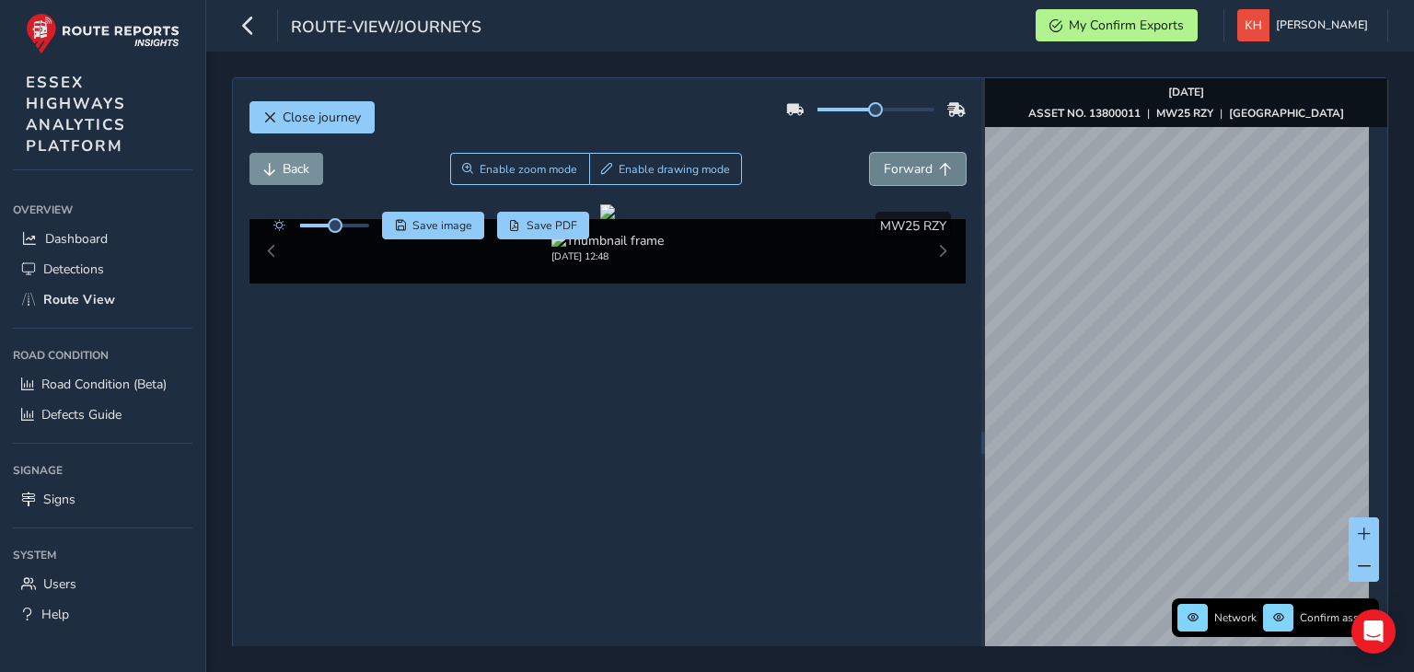
click at [870, 153] on button "Forward" at bounding box center [918, 169] width 96 height 32
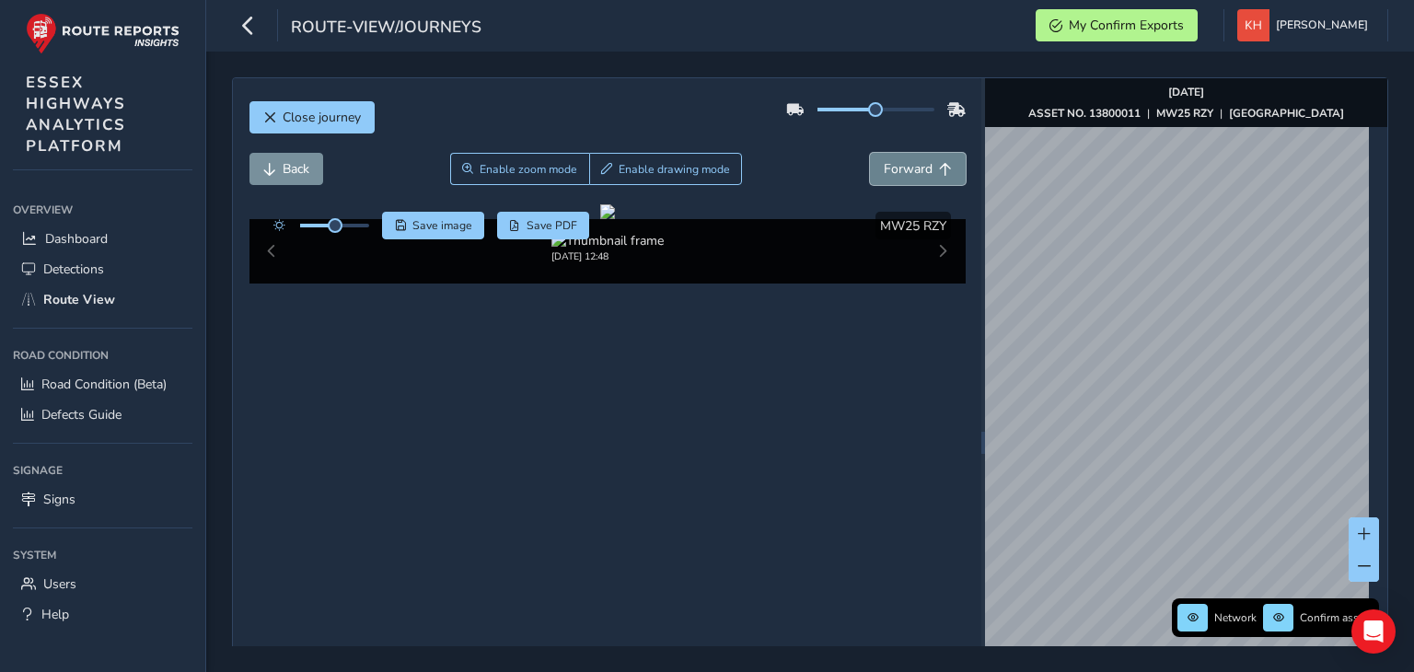
click at [870, 153] on button "Forward" at bounding box center [918, 169] width 96 height 32
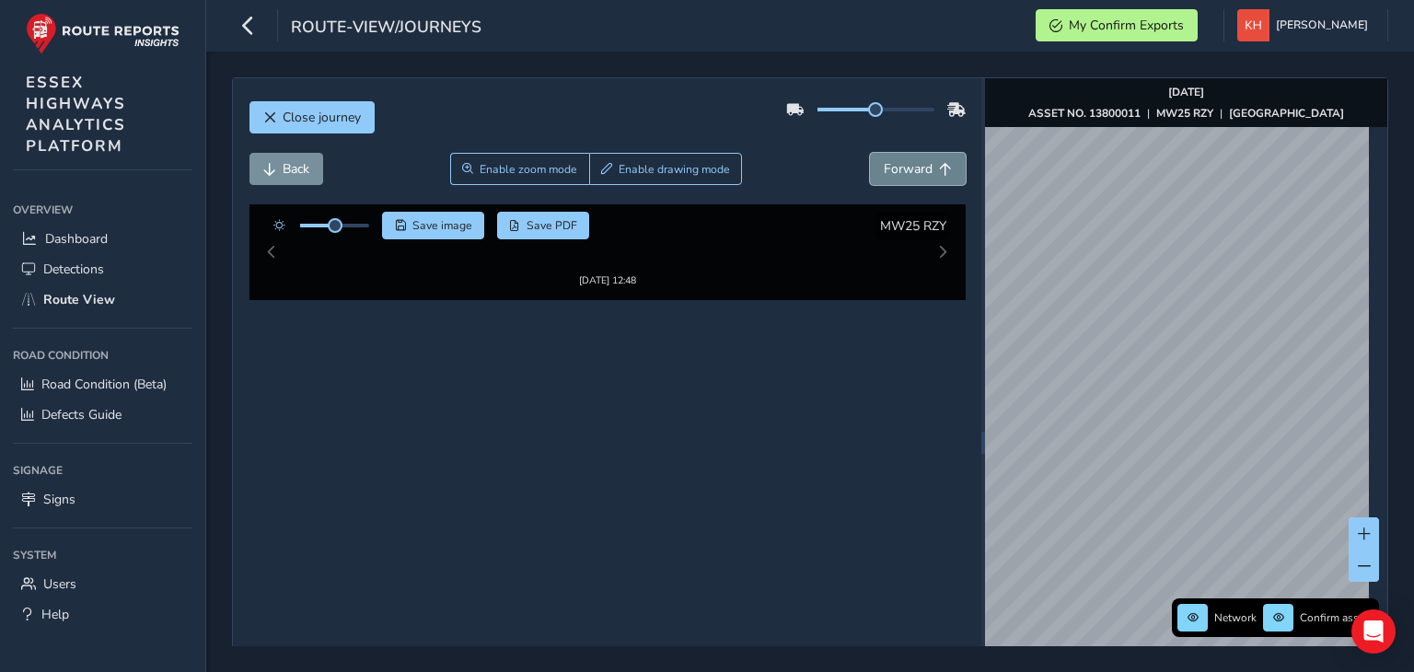
click at [870, 153] on button "Forward" at bounding box center [918, 169] width 96 height 32
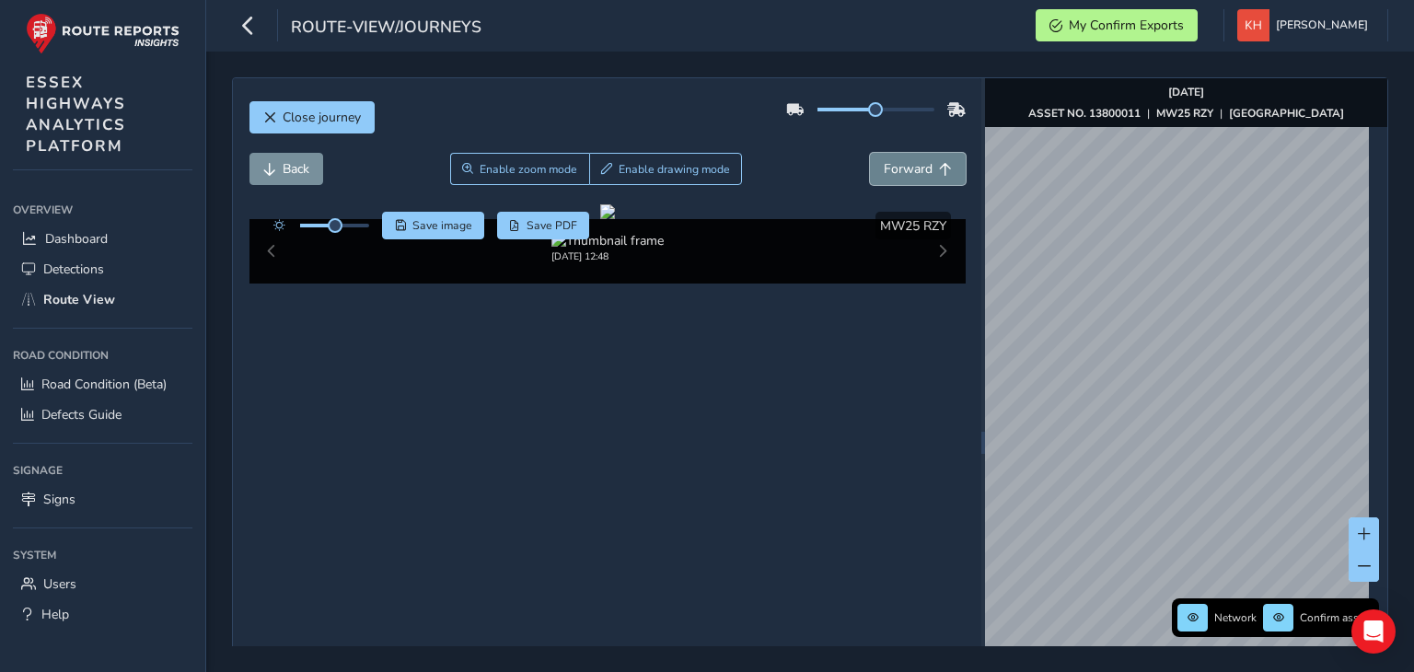
click at [870, 153] on button "Forward" at bounding box center [918, 169] width 96 height 32
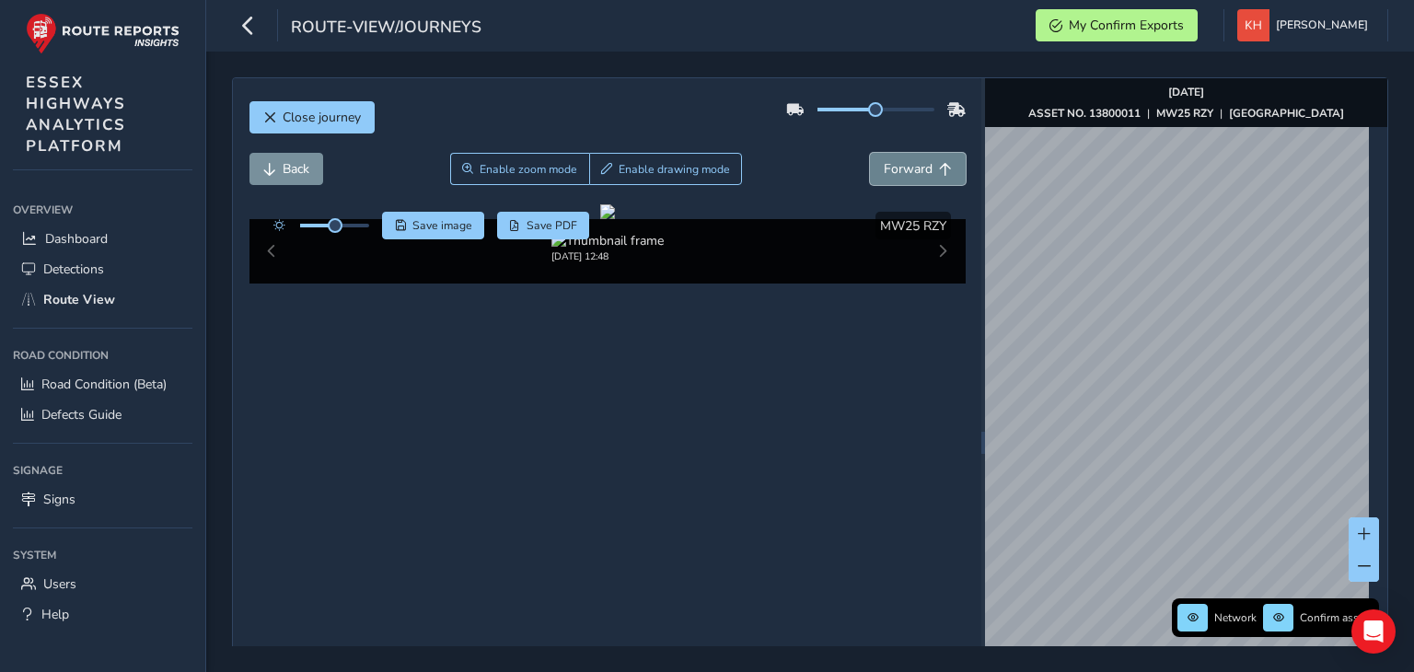
click at [870, 153] on button "Forward" at bounding box center [918, 169] width 96 height 32
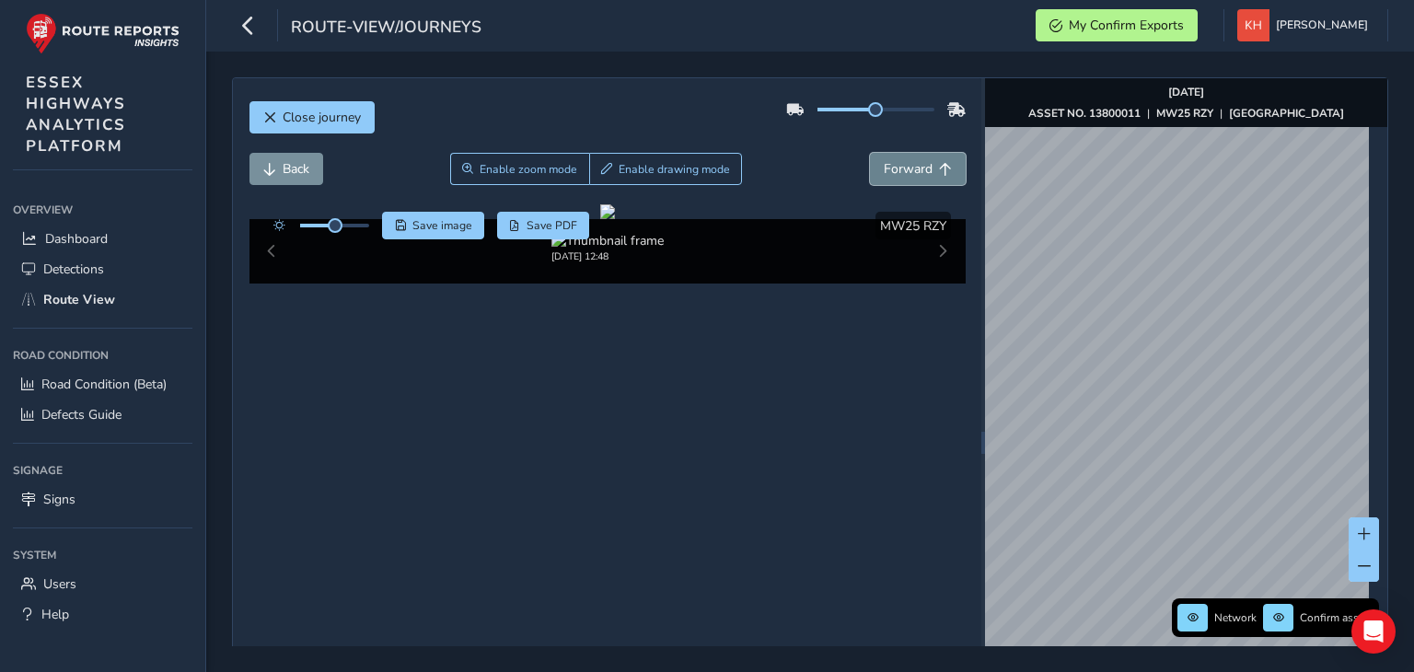
click at [870, 153] on button "Forward" at bounding box center [918, 169] width 96 height 32
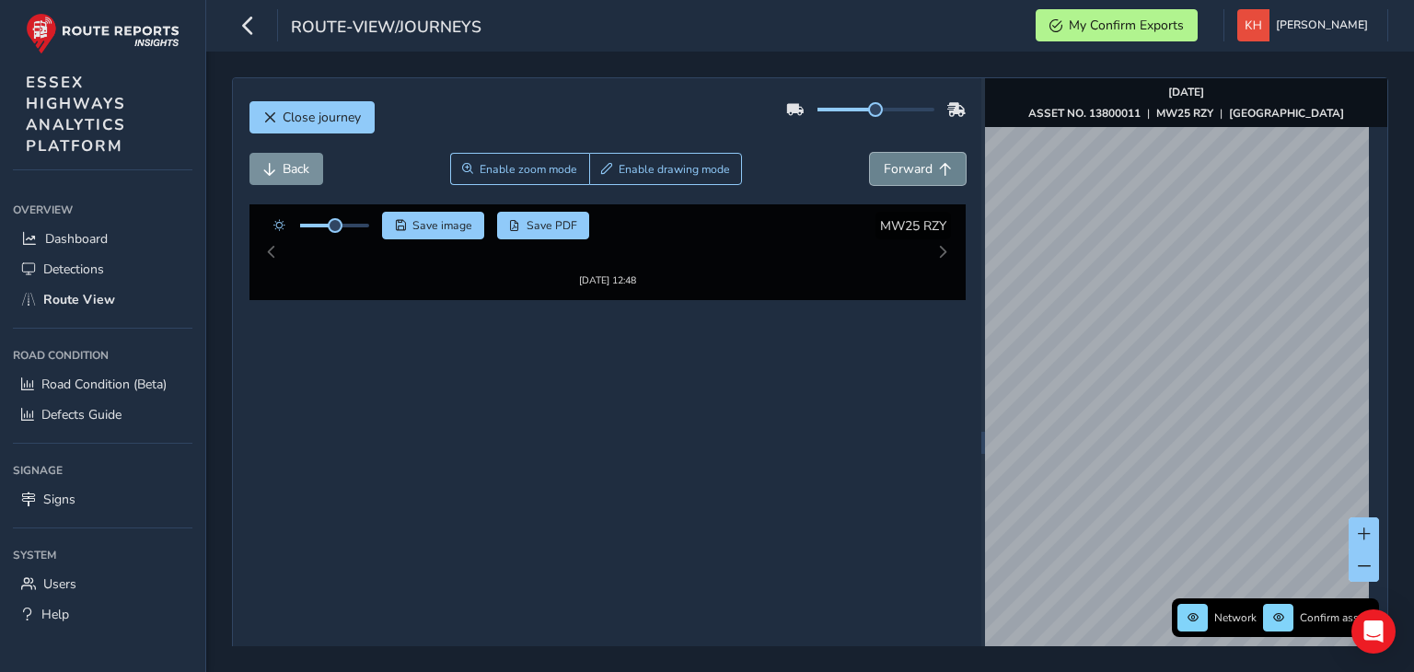
click at [870, 153] on button "Forward" at bounding box center [918, 169] width 96 height 32
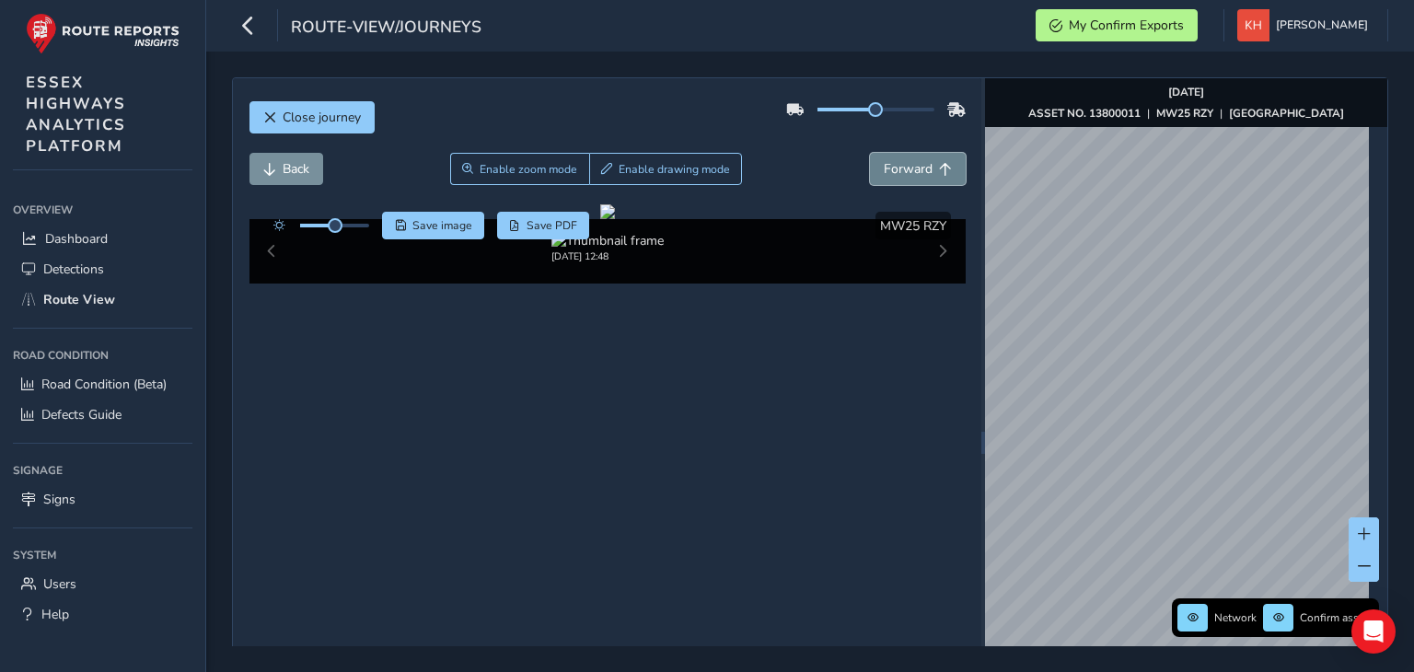
click at [870, 153] on button "Forward" at bounding box center [918, 169] width 96 height 32
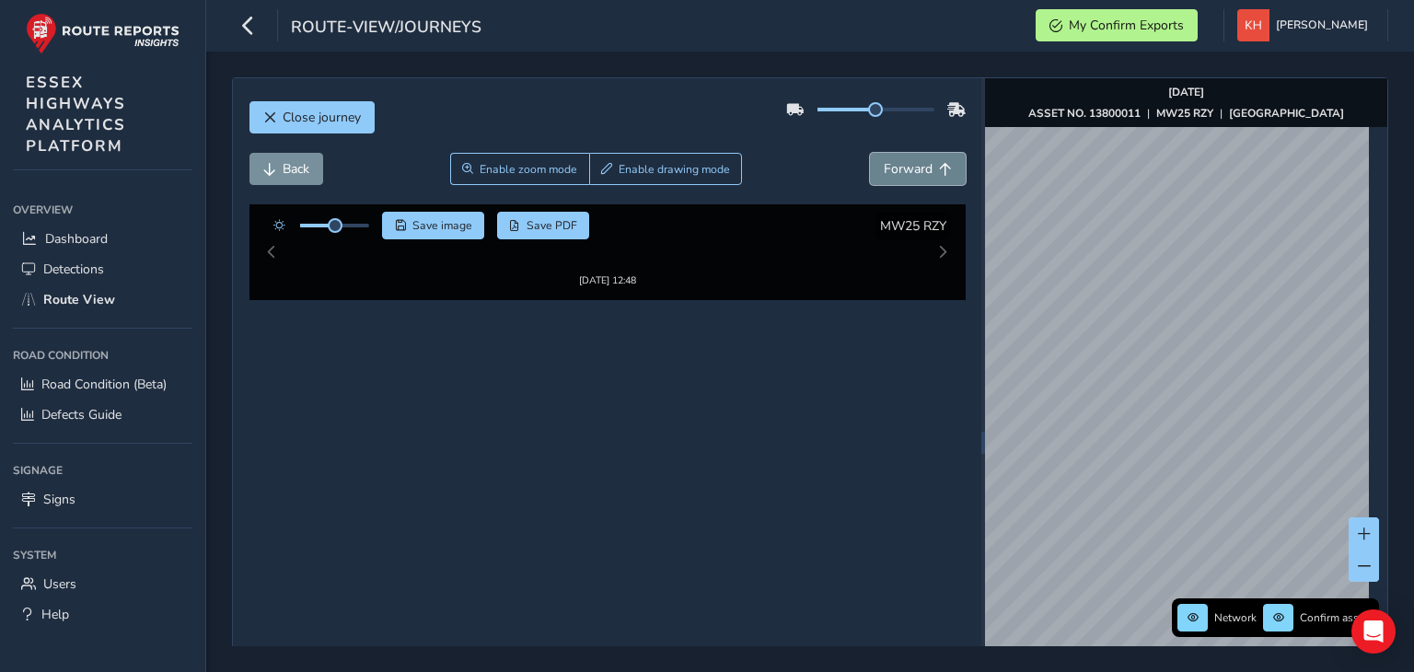
click at [870, 153] on button "Forward" at bounding box center [918, 169] width 96 height 32
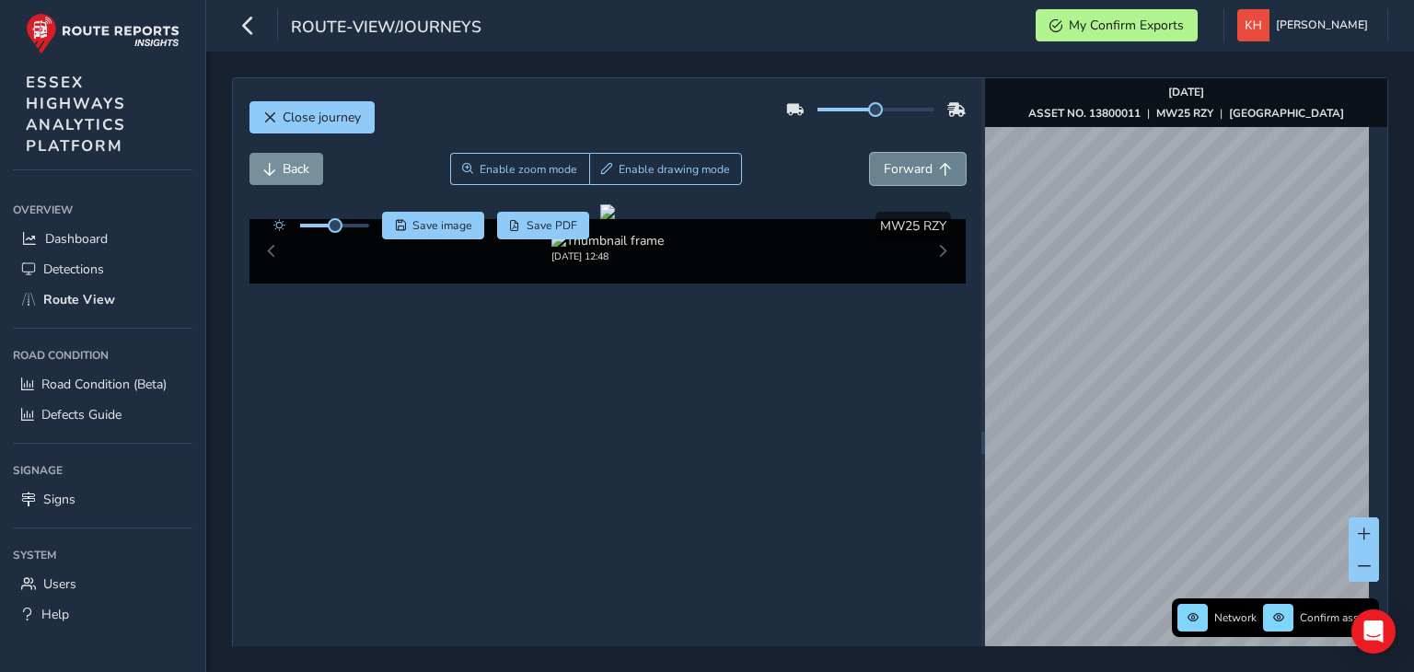
click at [870, 153] on button "Forward" at bounding box center [918, 169] width 96 height 32
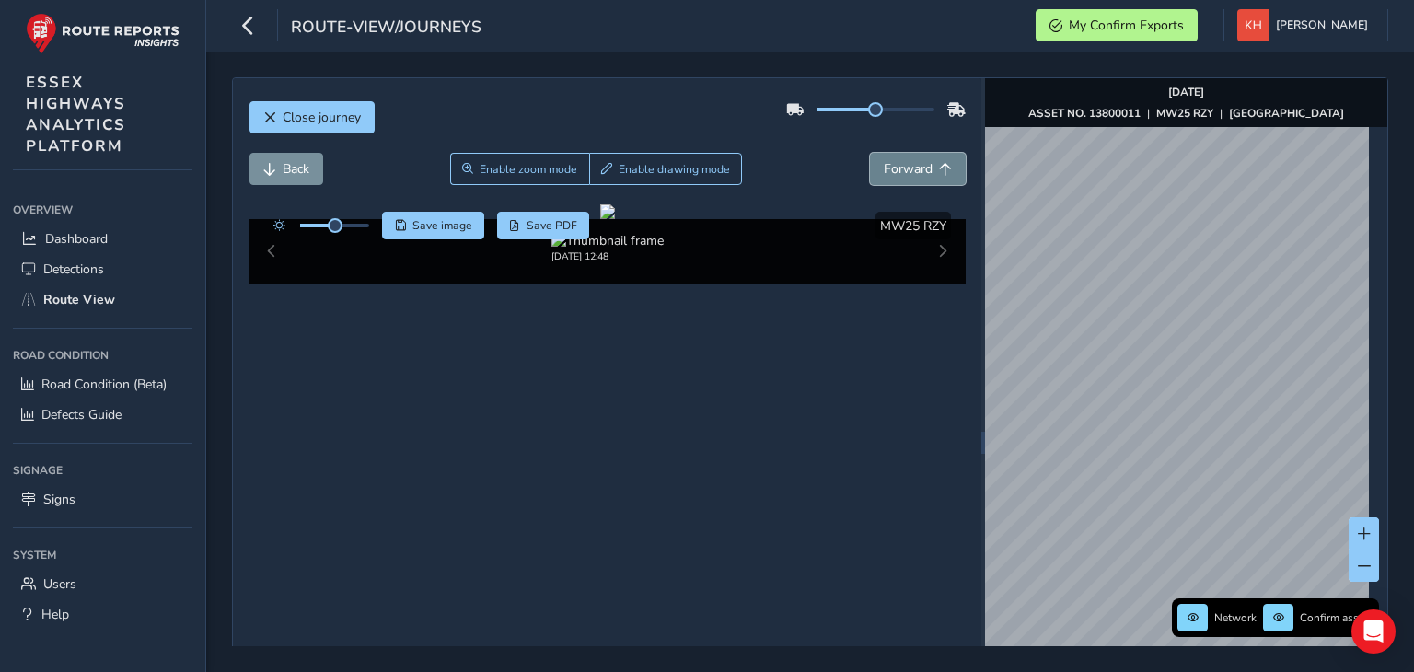
click at [870, 153] on button "Forward" at bounding box center [918, 169] width 96 height 32
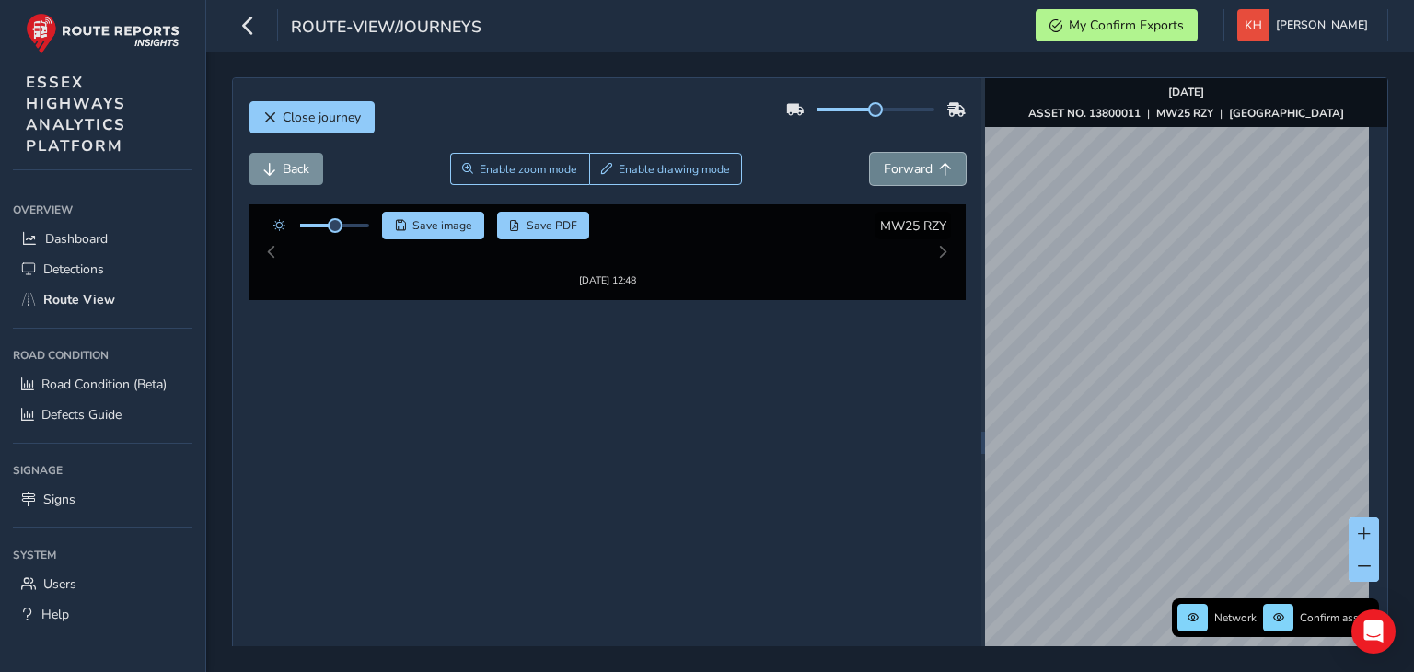
click at [870, 153] on button "Forward" at bounding box center [918, 169] width 96 height 32
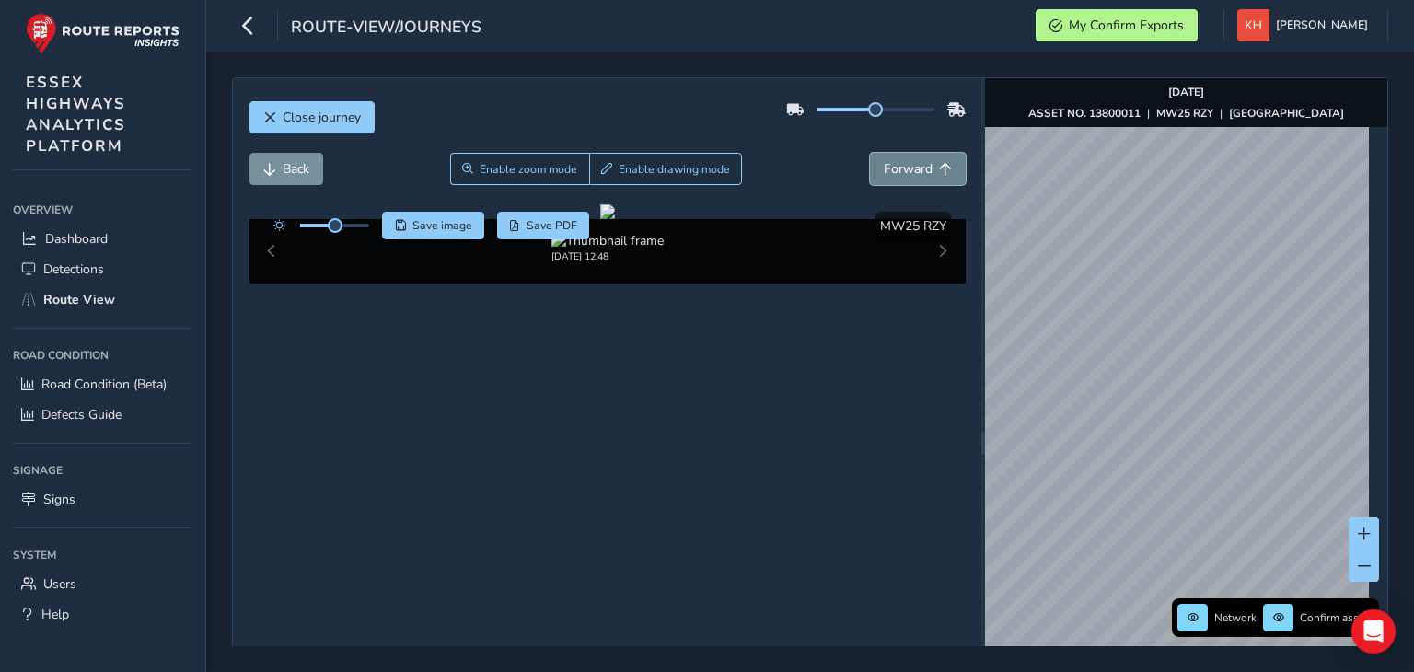
click at [870, 153] on button "Forward" at bounding box center [918, 169] width 96 height 32
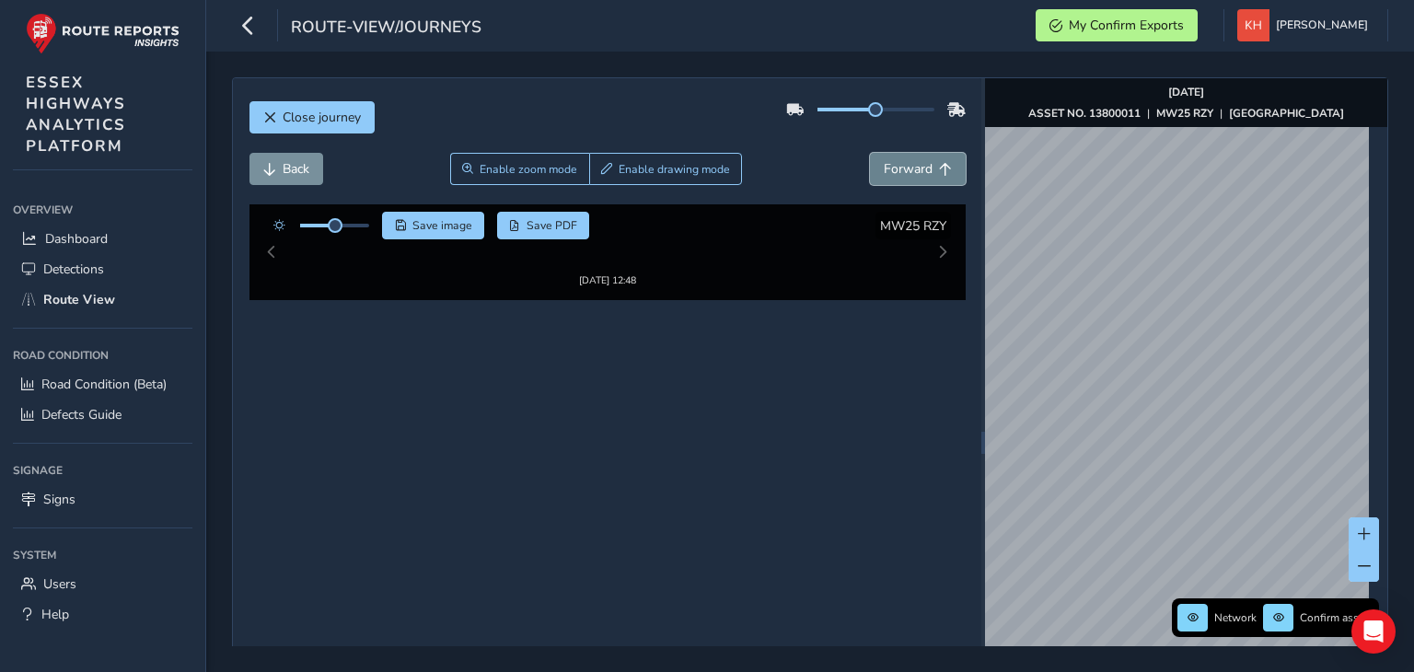
click at [870, 153] on button "Forward" at bounding box center [918, 169] width 96 height 32
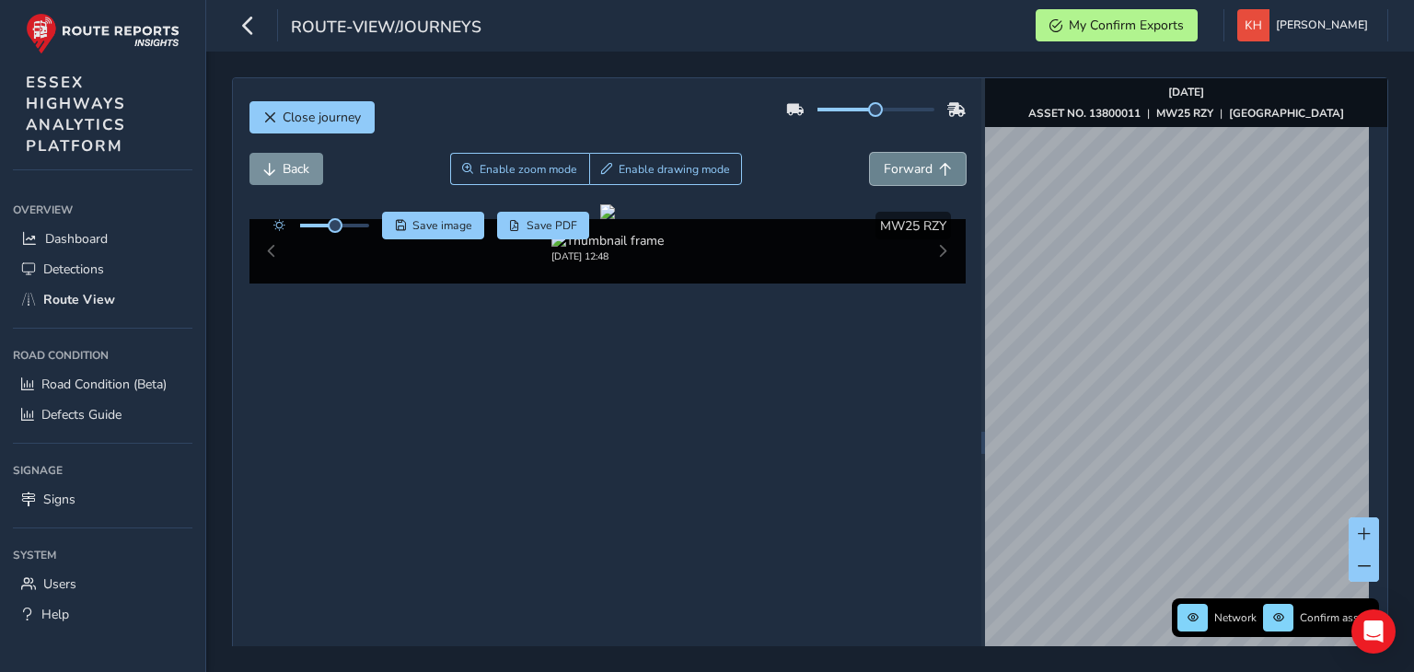
click at [870, 153] on button "Forward" at bounding box center [918, 169] width 96 height 32
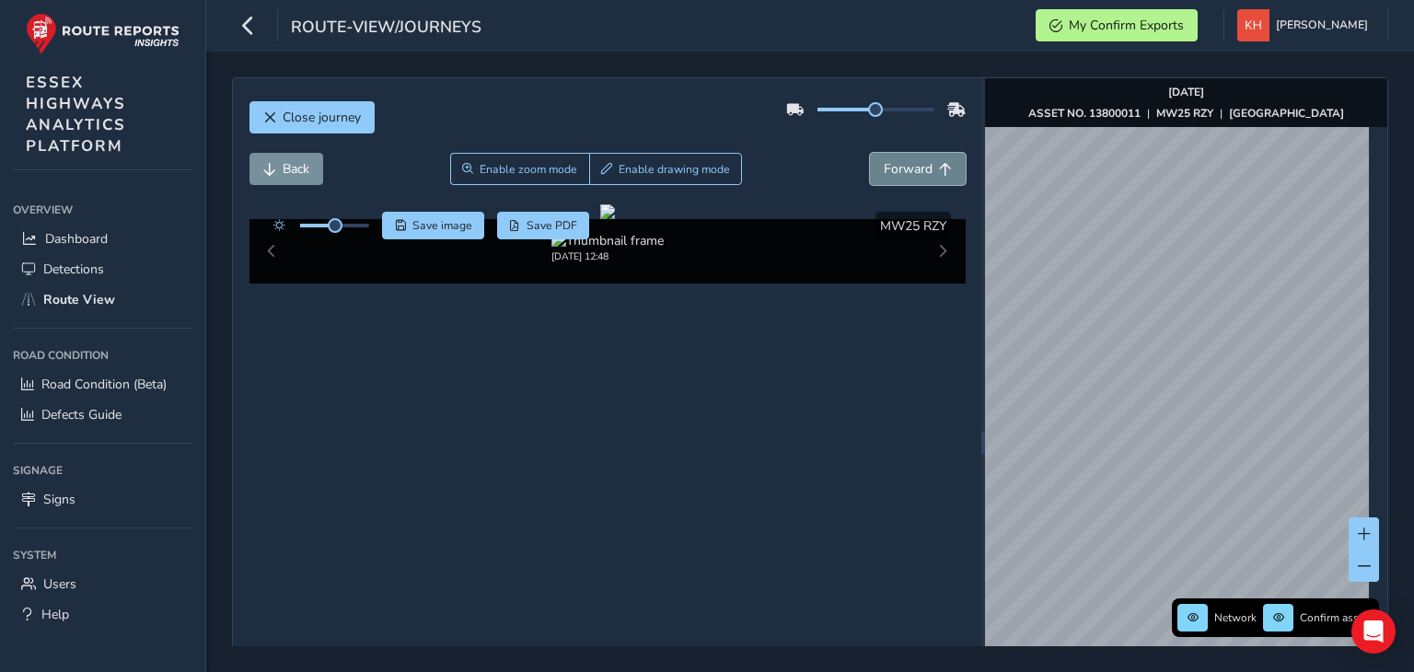
click at [870, 153] on button "Forward" at bounding box center [918, 169] width 96 height 32
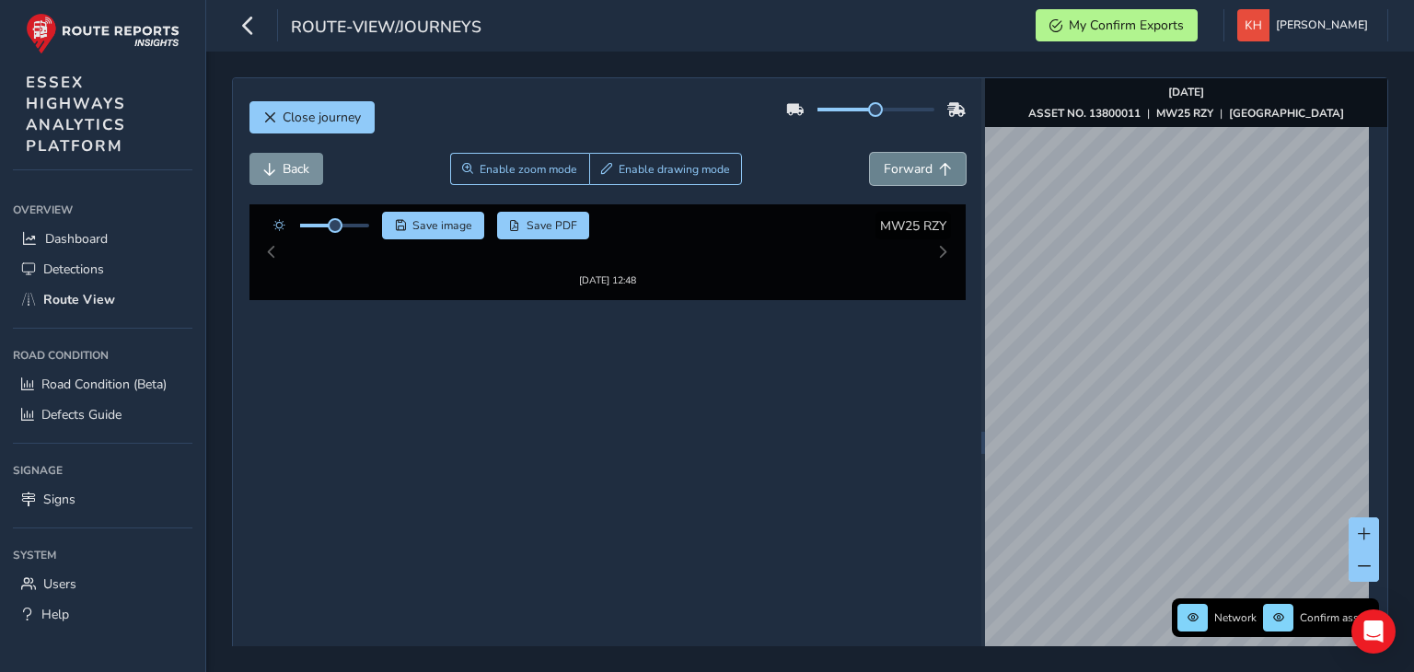
click at [870, 153] on button "Forward" at bounding box center [918, 169] width 96 height 32
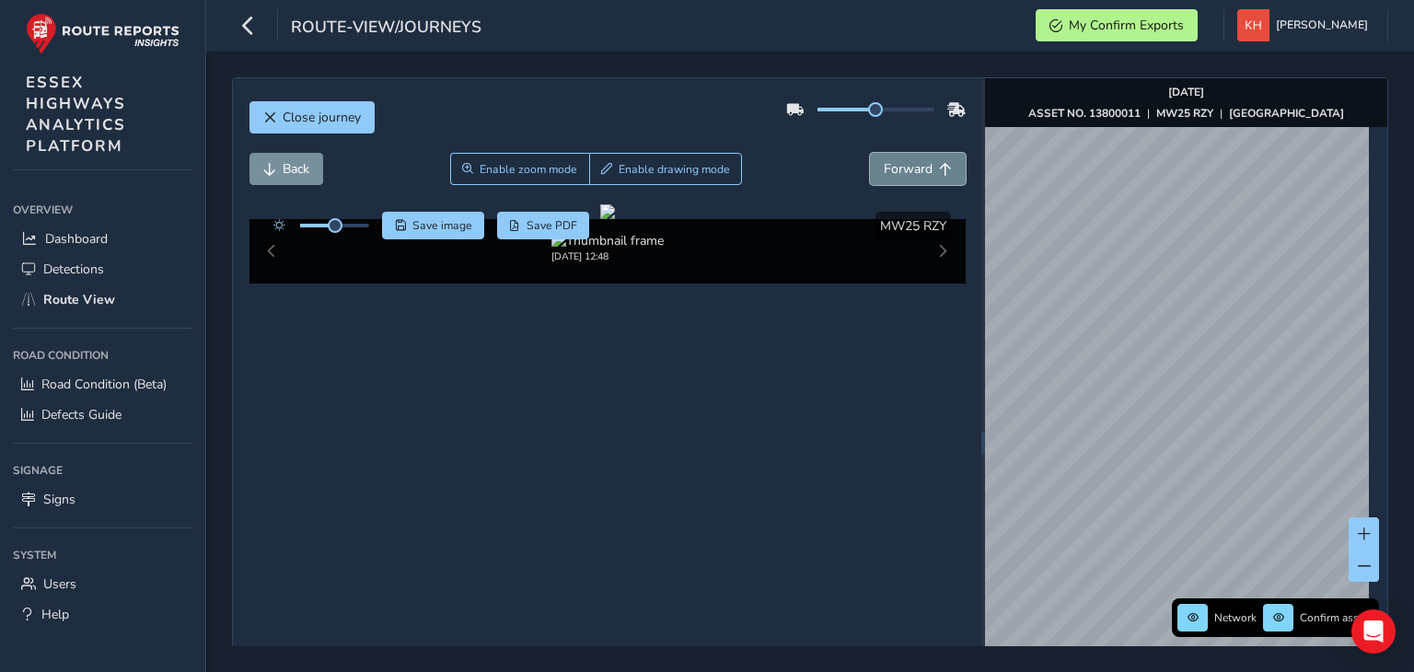
click at [870, 153] on button "Forward" at bounding box center [918, 169] width 96 height 32
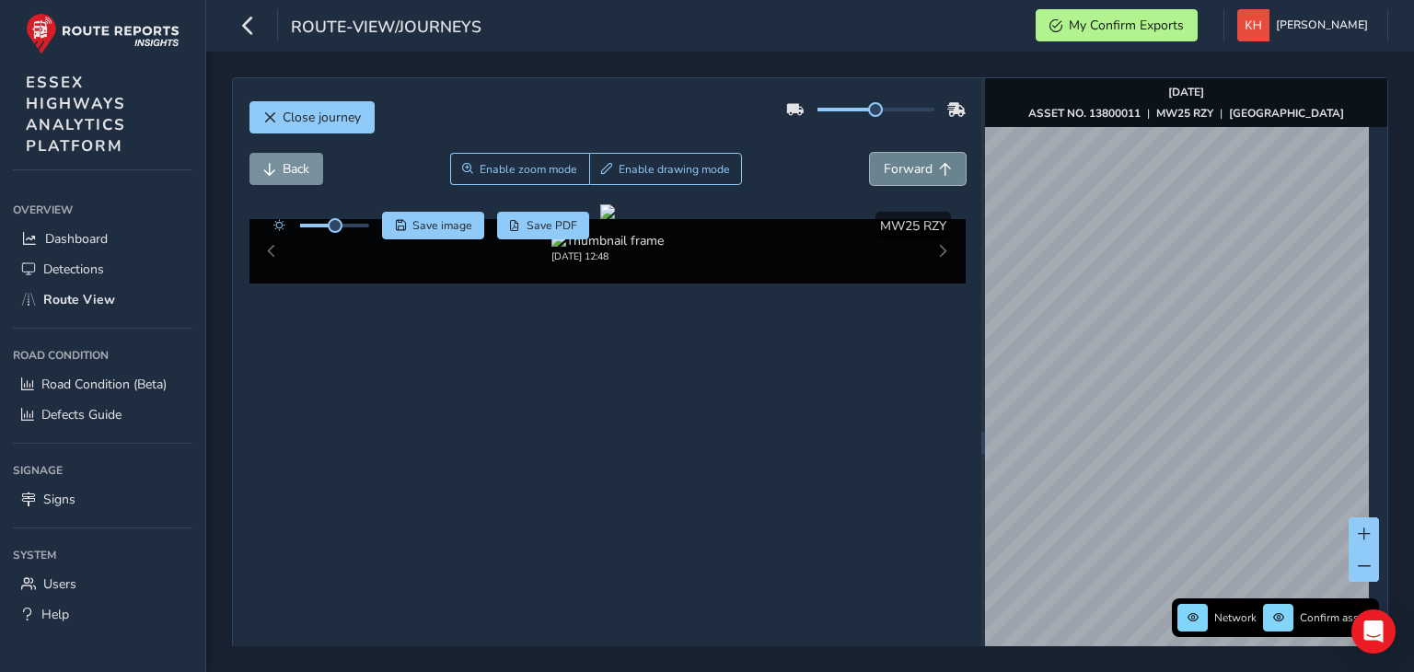
click at [870, 153] on button "Forward" at bounding box center [918, 169] width 96 height 32
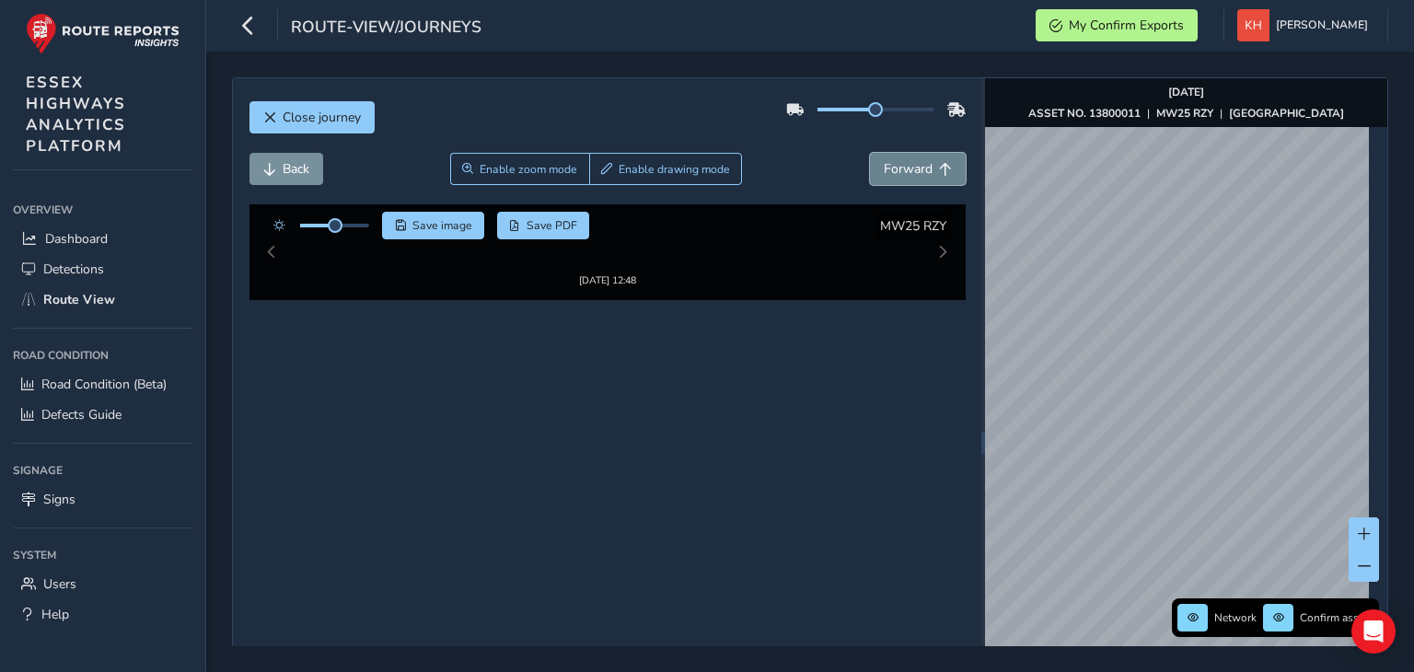
click at [870, 153] on button "Forward" at bounding box center [918, 169] width 96 height 32
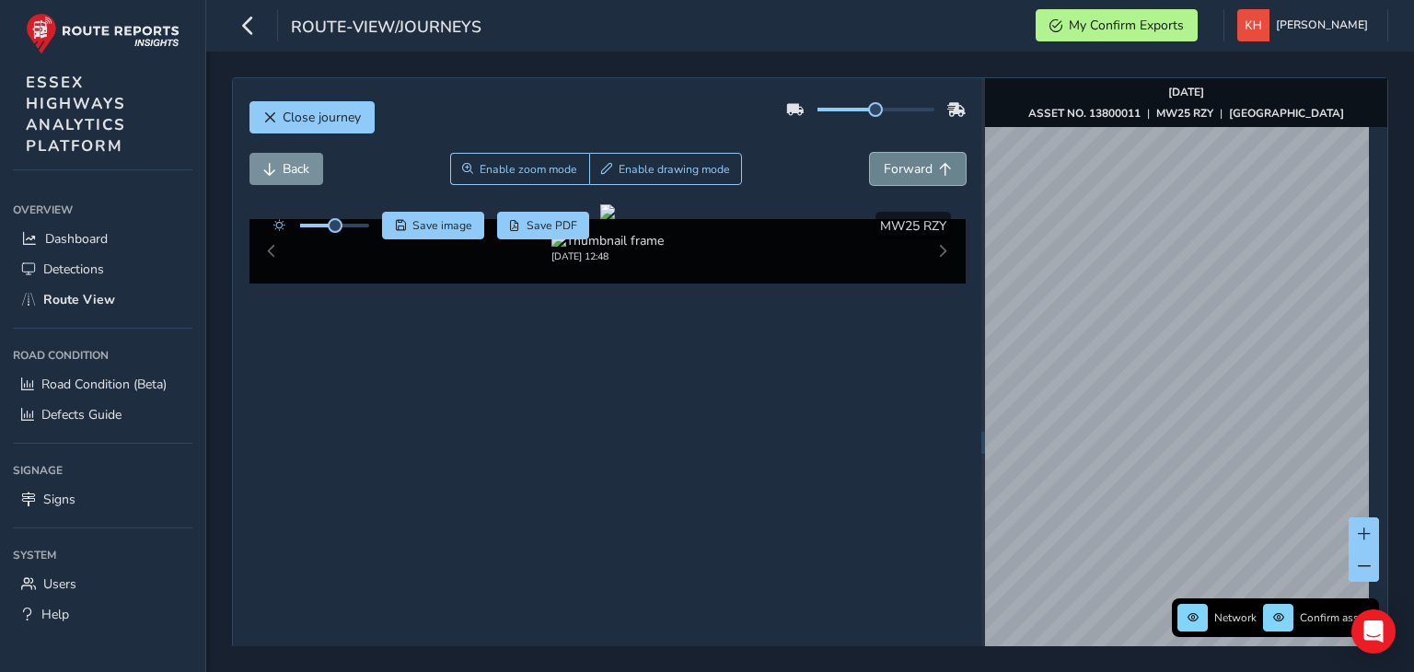
click at [870, 153] on button "Forward" at bounding box center [918, 169] width 96 height 32
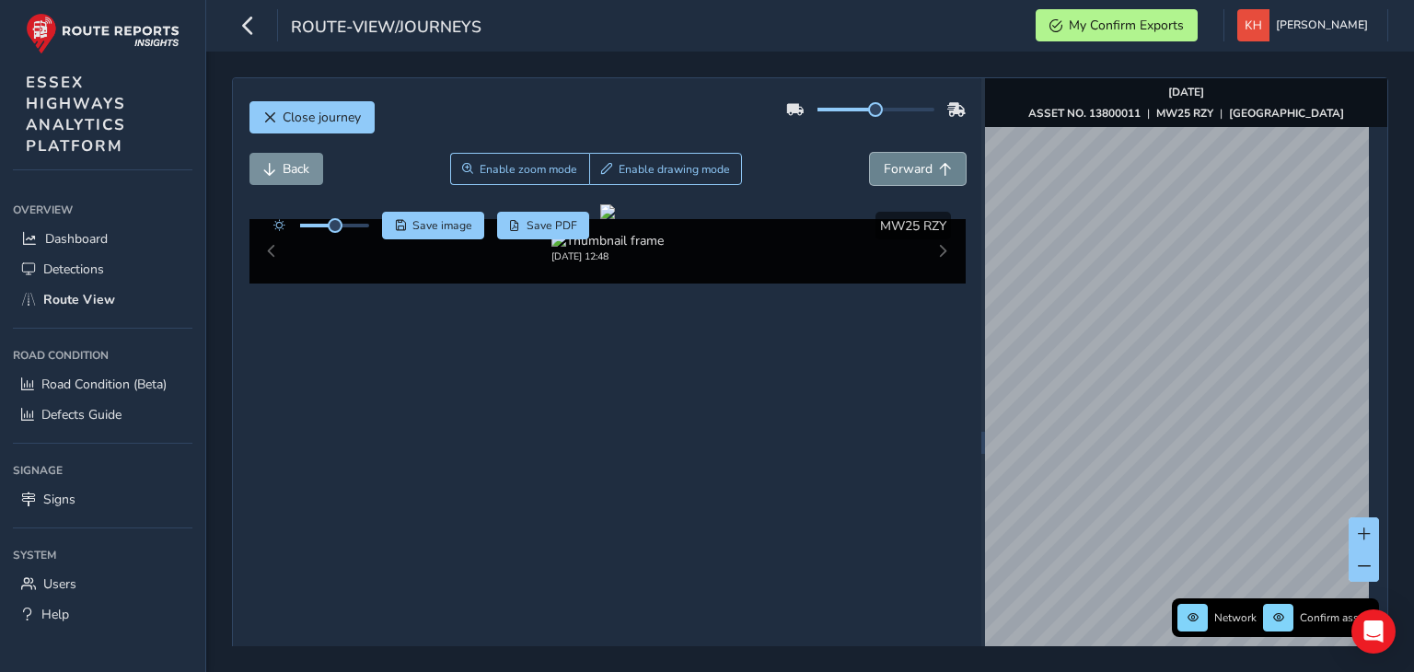
click at [870, 153] on button "Forward" at bounding box center [918, 169] width 96 height 32
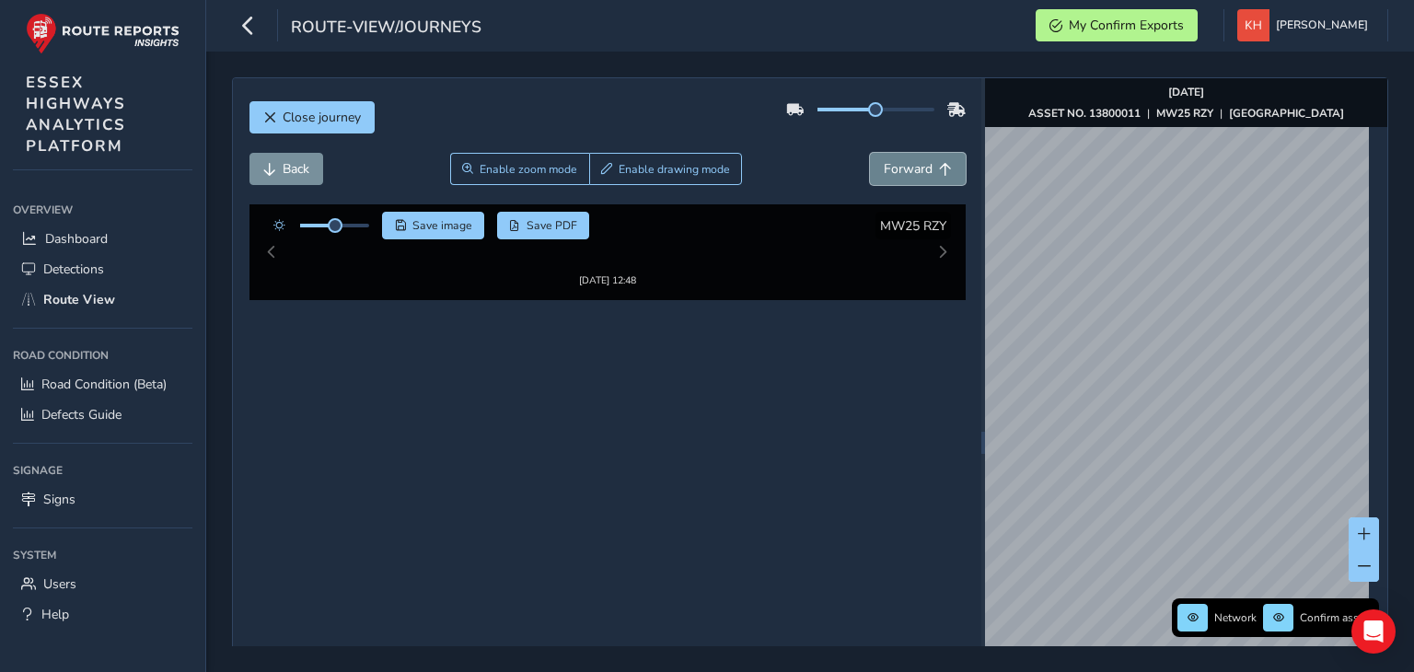
click at [870, 153] on button "Forward" at bounding box center [918, 169] width 96 height 32
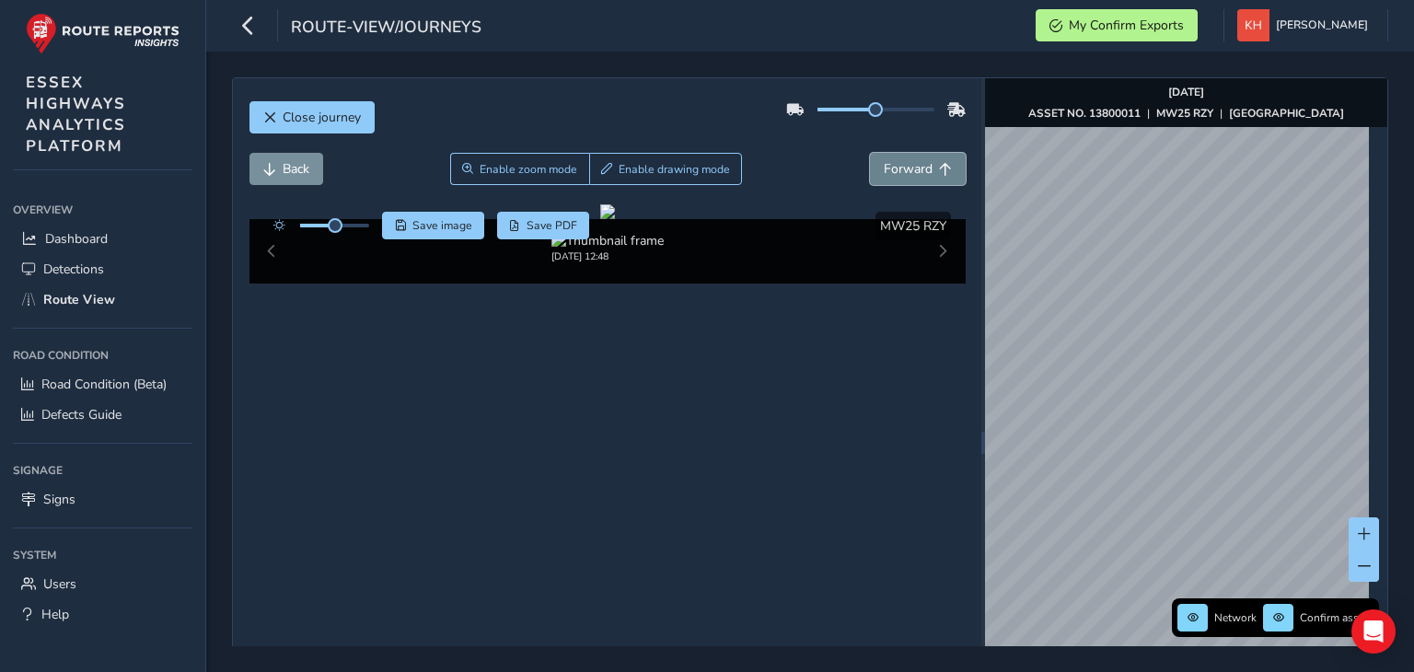
click at [870, 153] on button "Forward" at bounding box center [918, 169] width 96 height 32
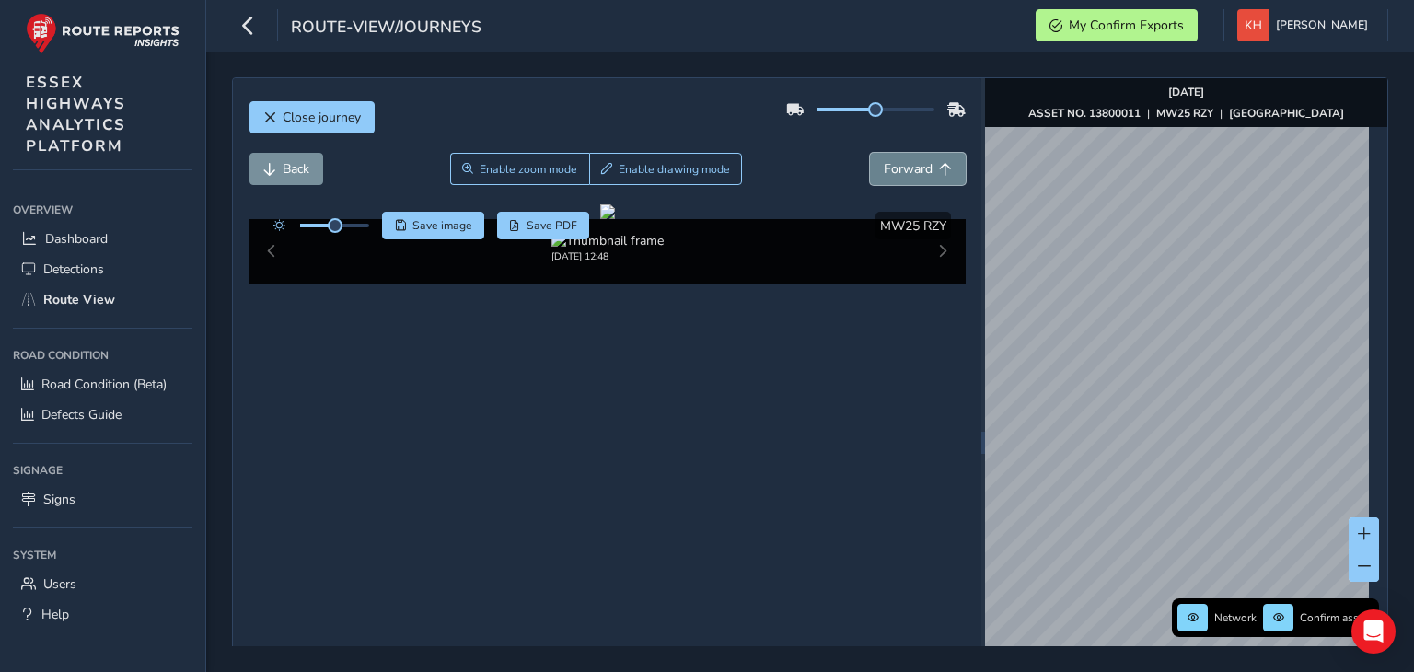
click at [870, 153] on button "Forward" at bounding box center [918, 169] width 96 height 32
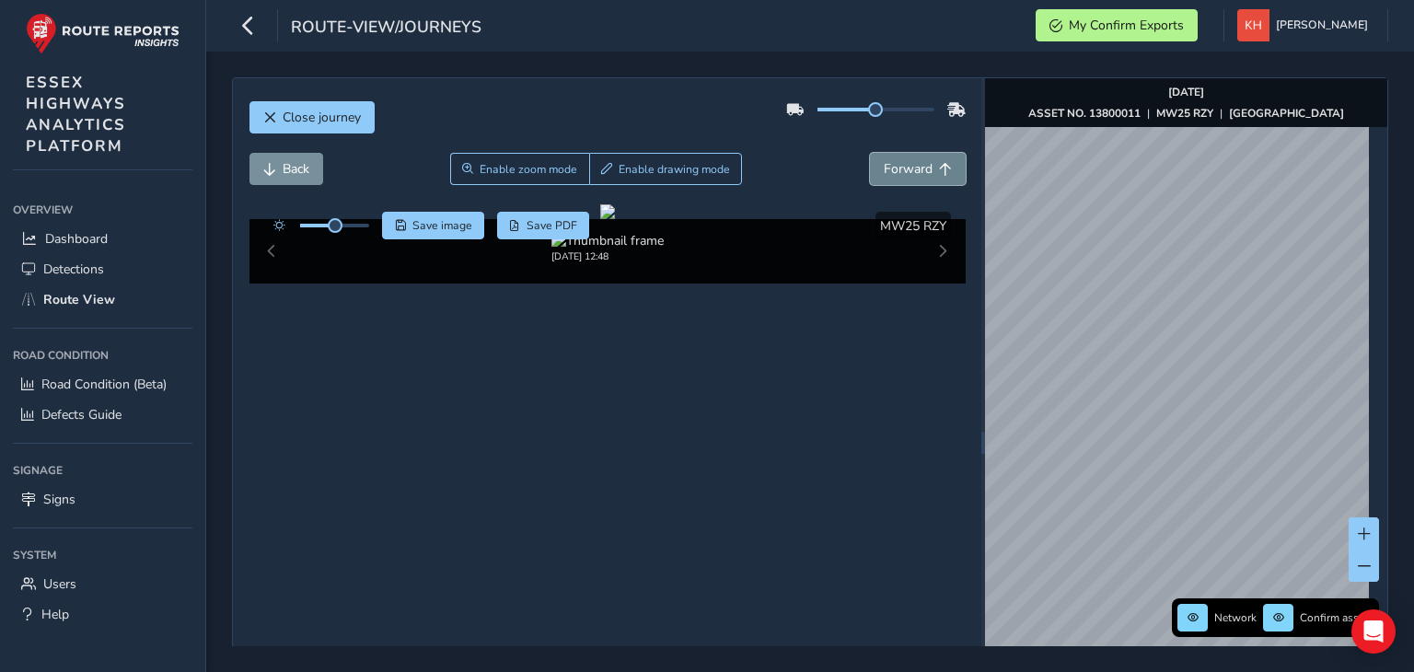
click at [870, 153] on button "Forward" at bounding box center [918, 169] width 96 height 32
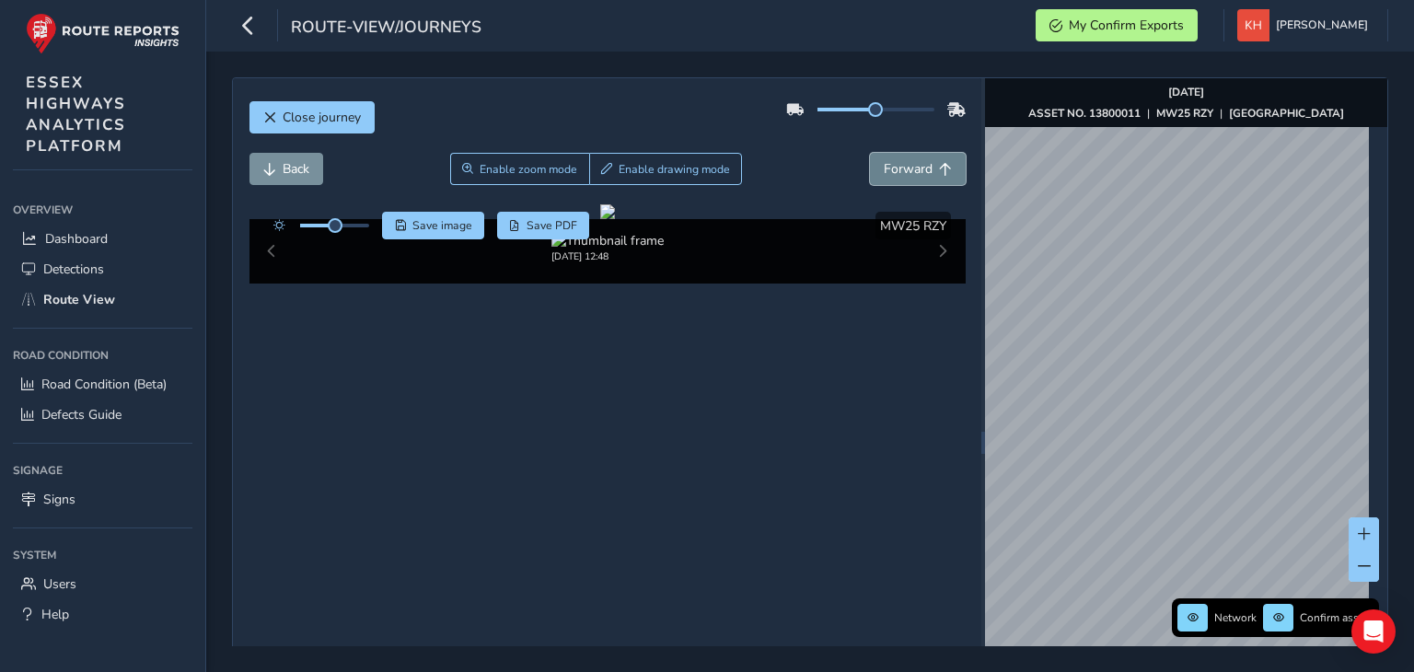
click at [870, 153] on button "Forward" at bounding box center [918, 169] width 96 height 32
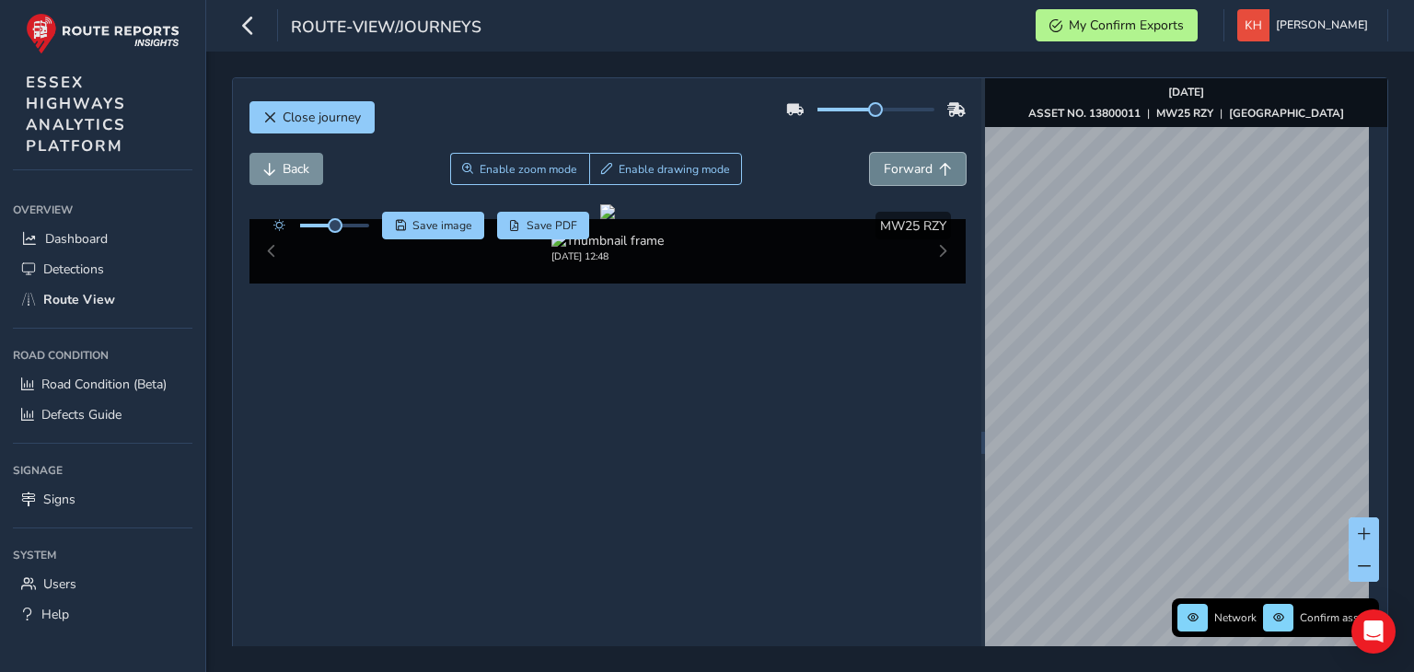
click at [870, 153] on button "Forward" at bounding box center [918, 169] width 96 height 32
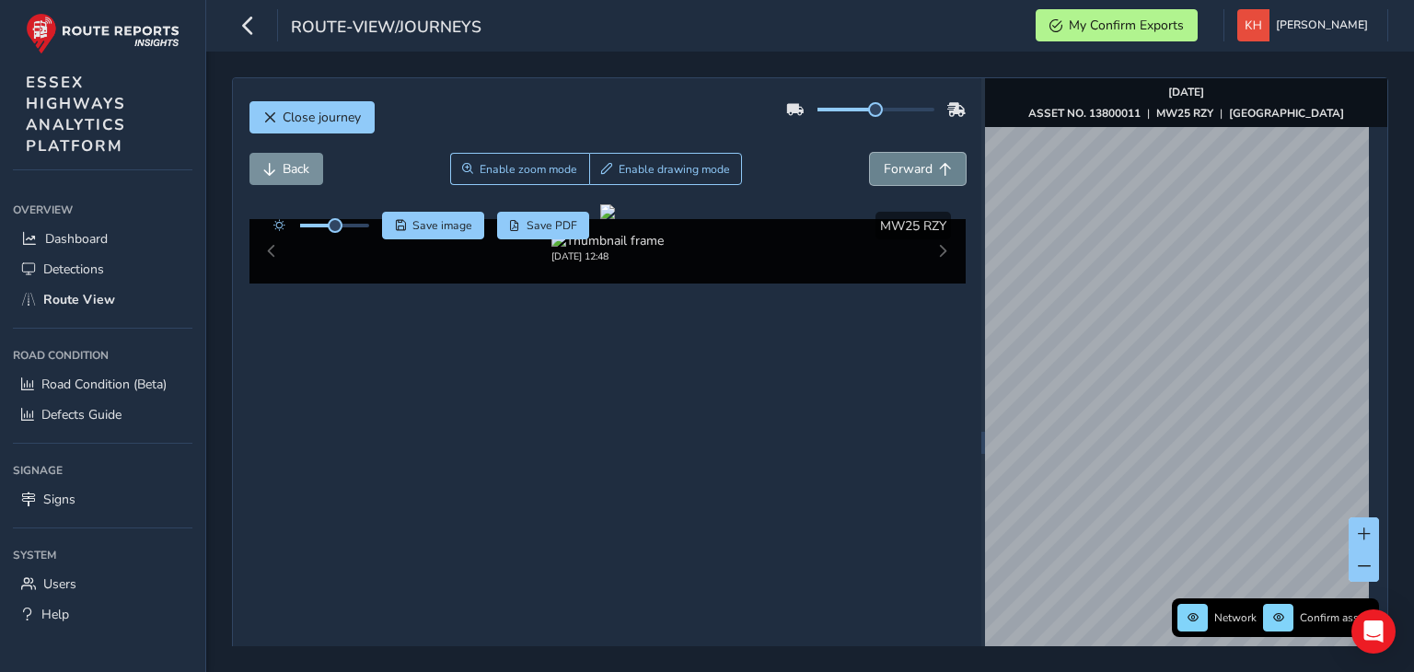
click at [870, 153] on button "Forward" at bounding box center [918, 169] width 96 height 32
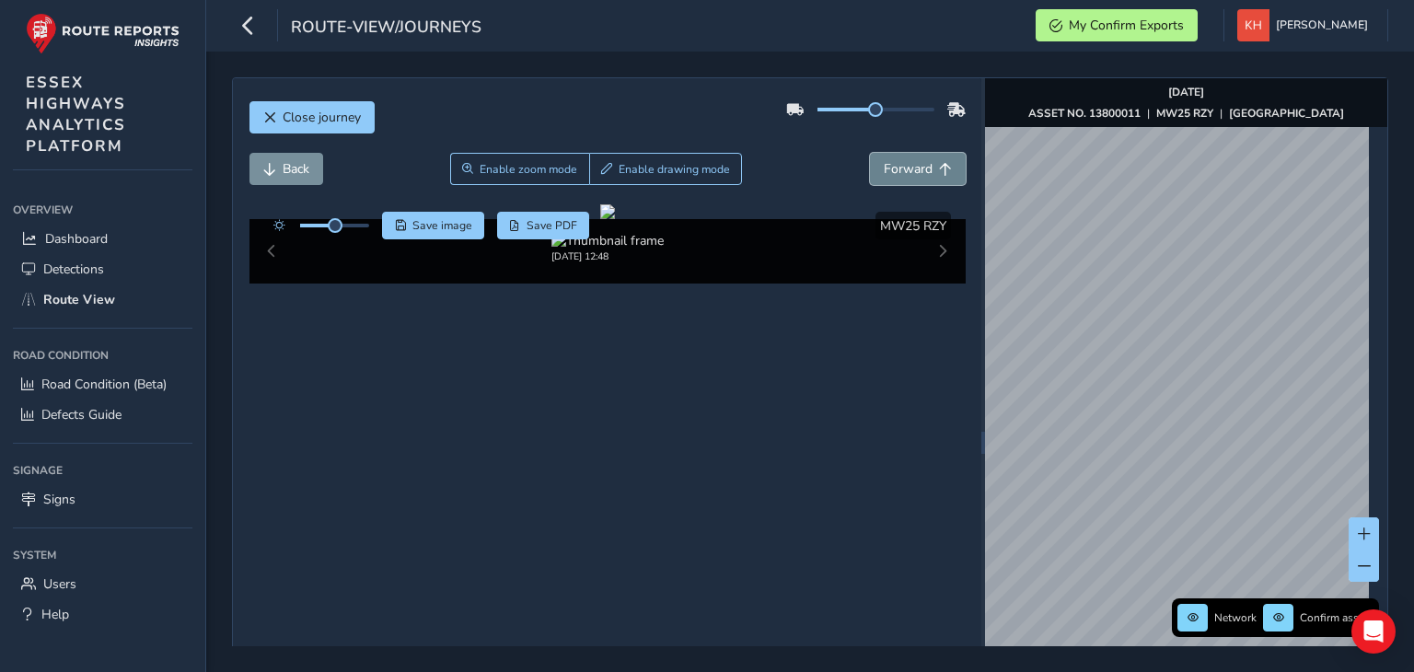
click at [870, 153] on button "Forward" at bounding box center [918, 169] width 96 height 32
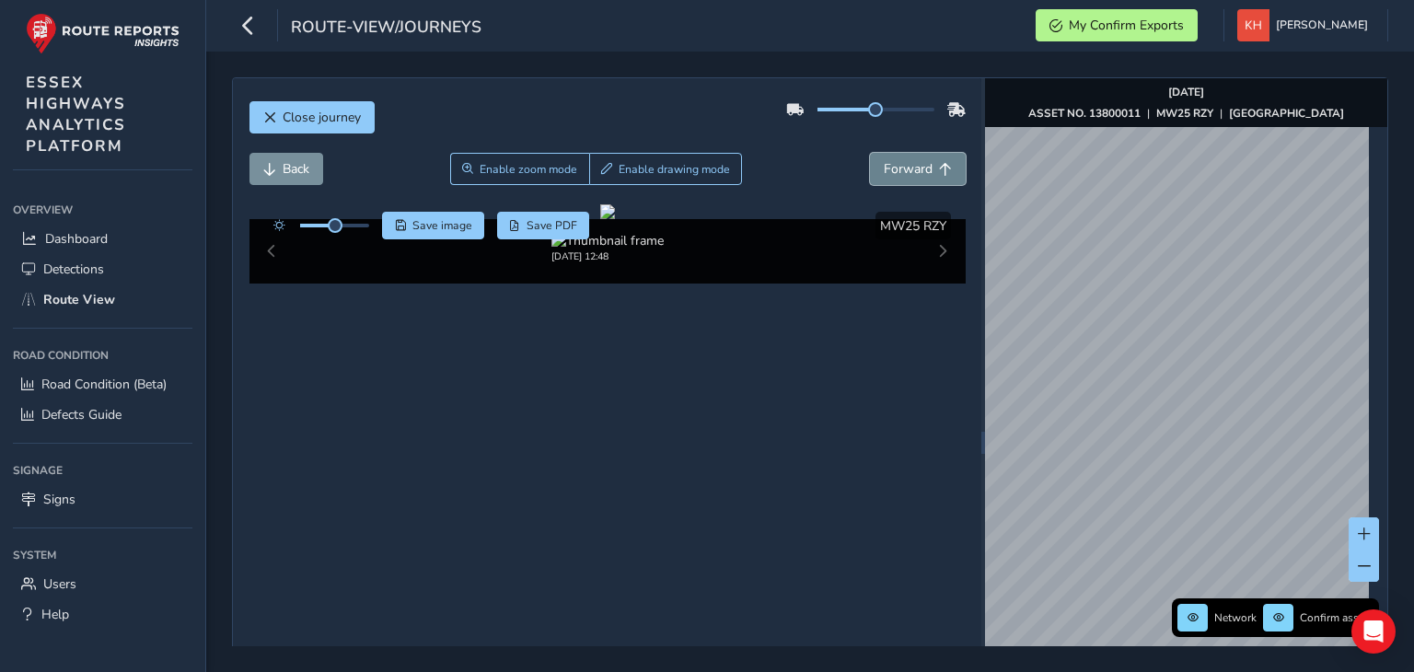
click at [870, 153] on button "Forward" at bounding box center [918, 169] width 96 height 32
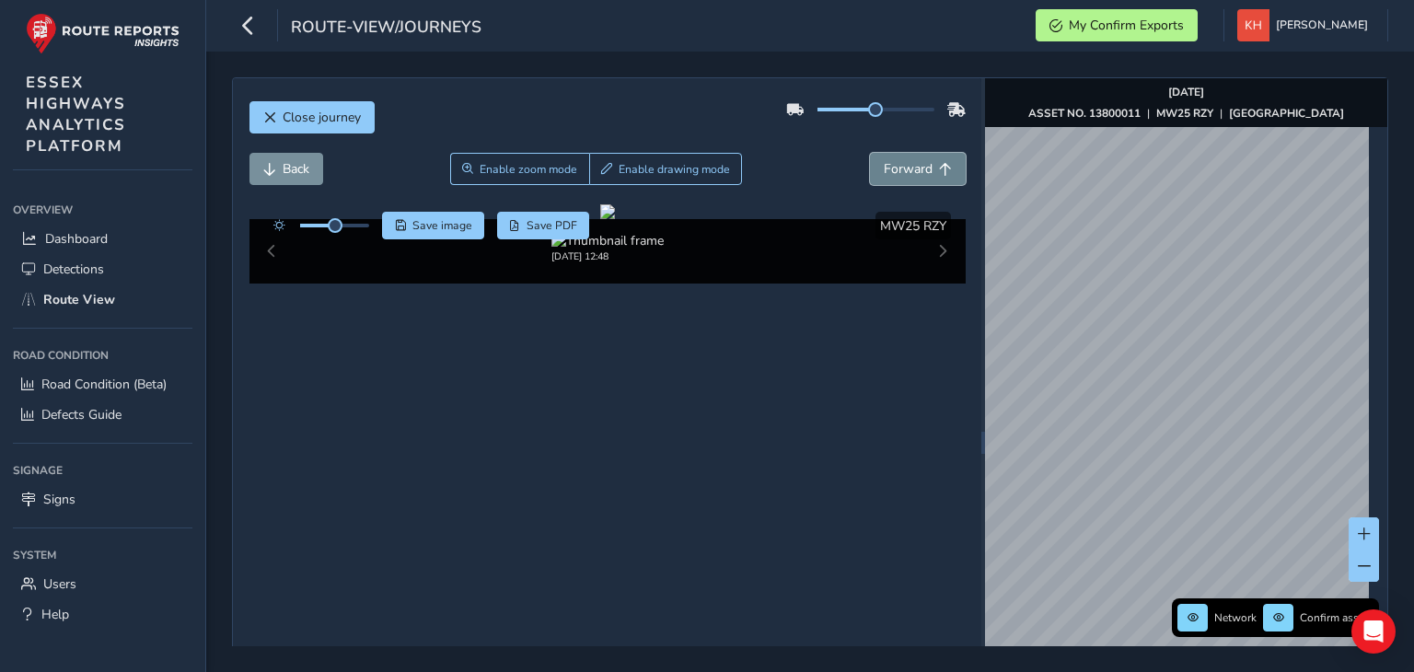
click at [870, 153] on button "Forward" at bounding box center [918, 169] width 96 height 32
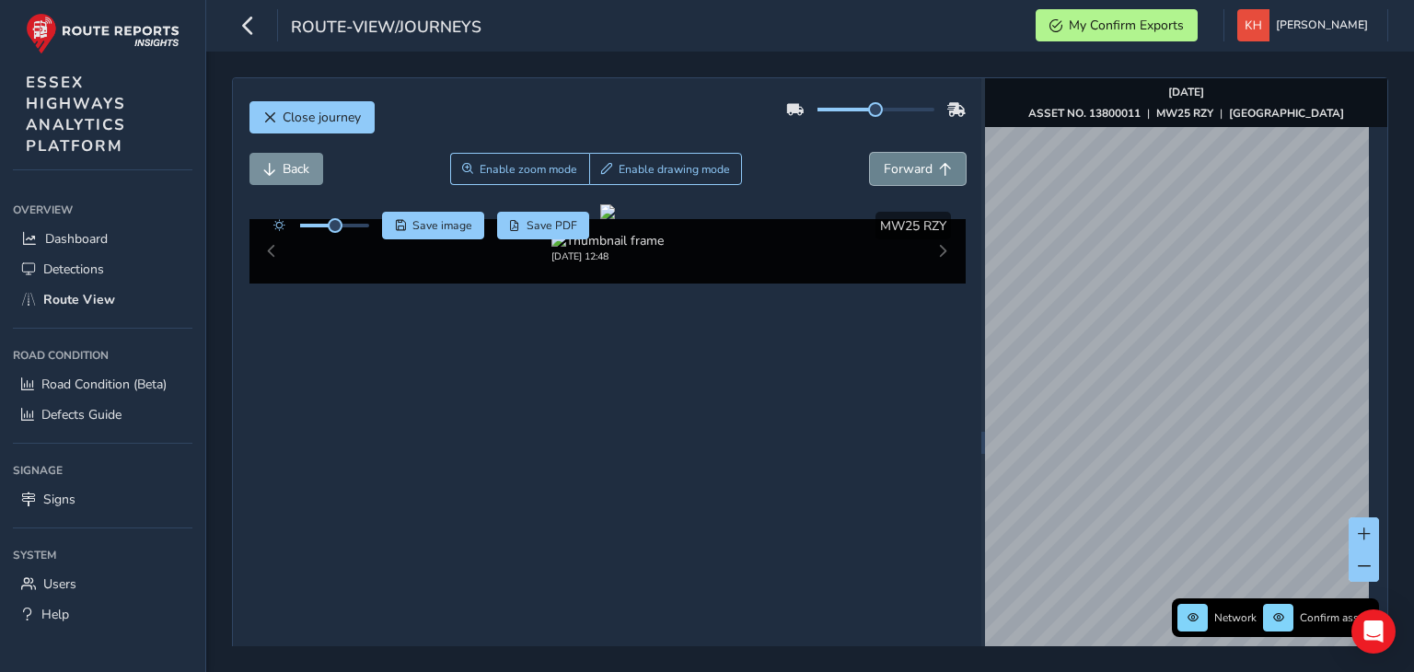
click at [870, 153] on button "Forward" at bounding box center [918, 169] width 96 height 32
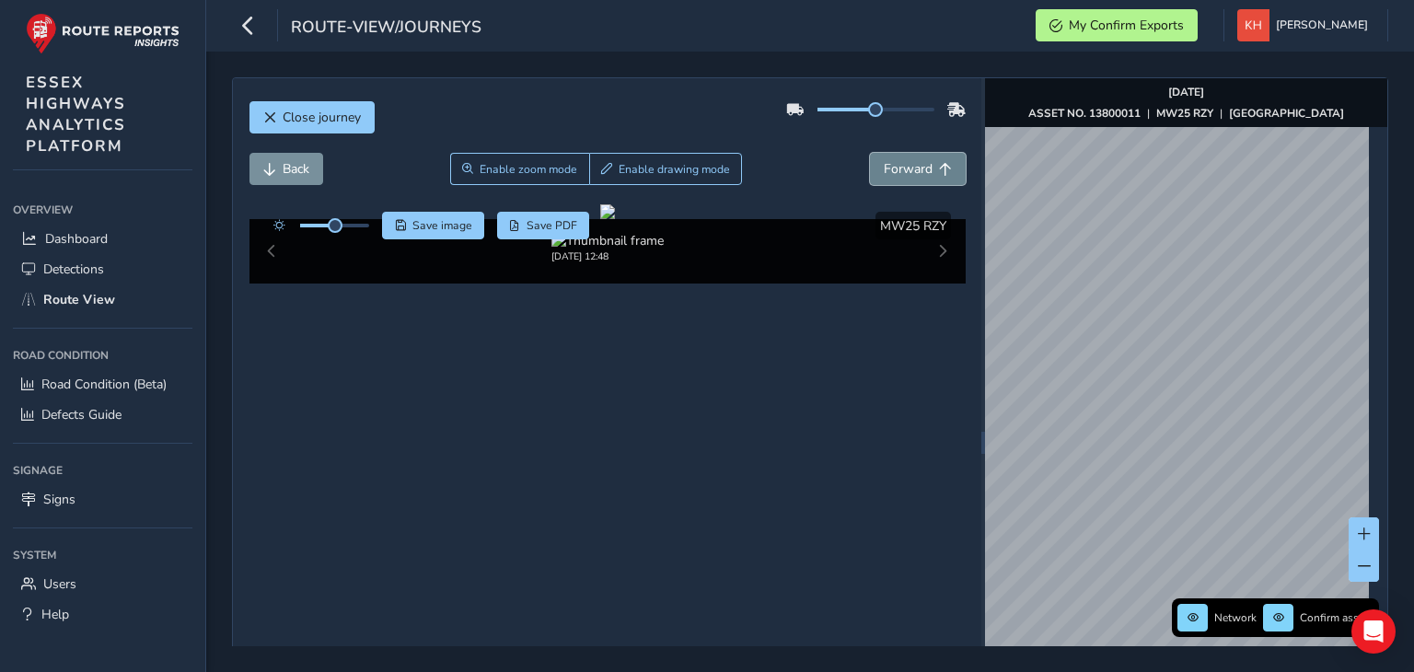
click at [870, 153] on button "Forward" at bounding box center [918, 169] width 96 height 32
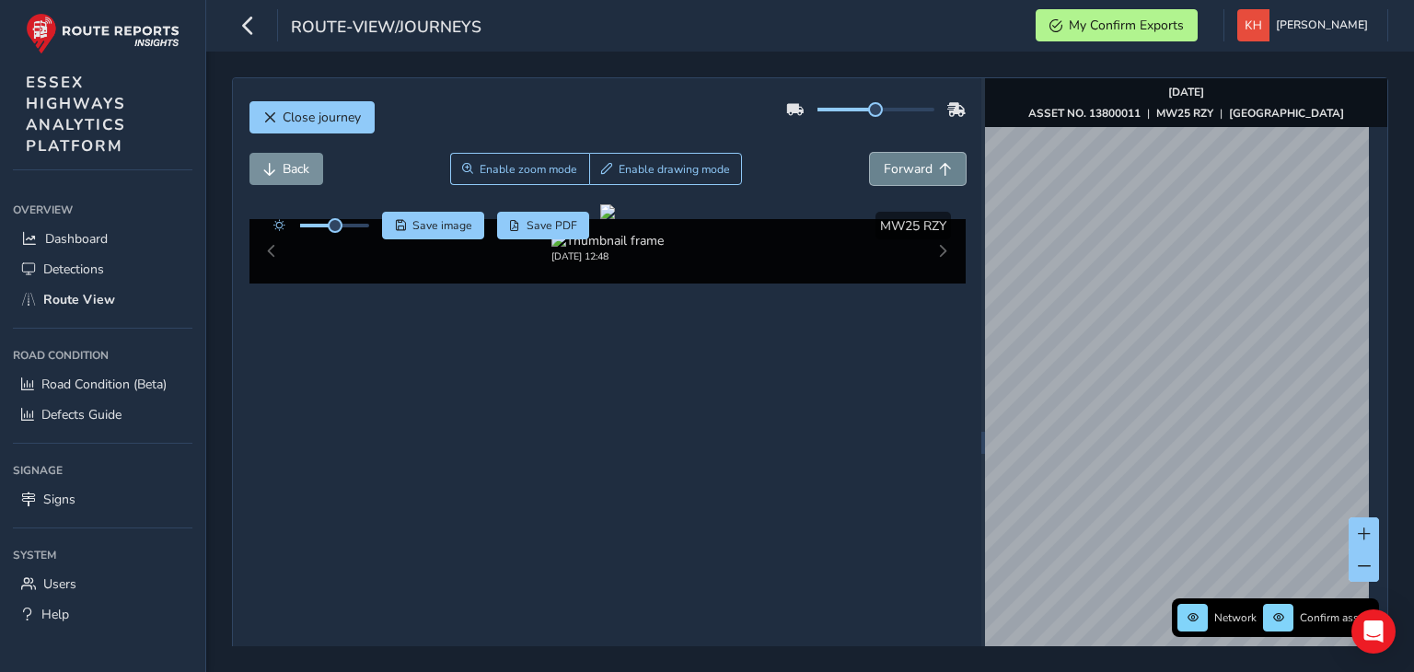
click at [870, 153] on button "Forward" at bounding box center [918, 169] width 96 height 32
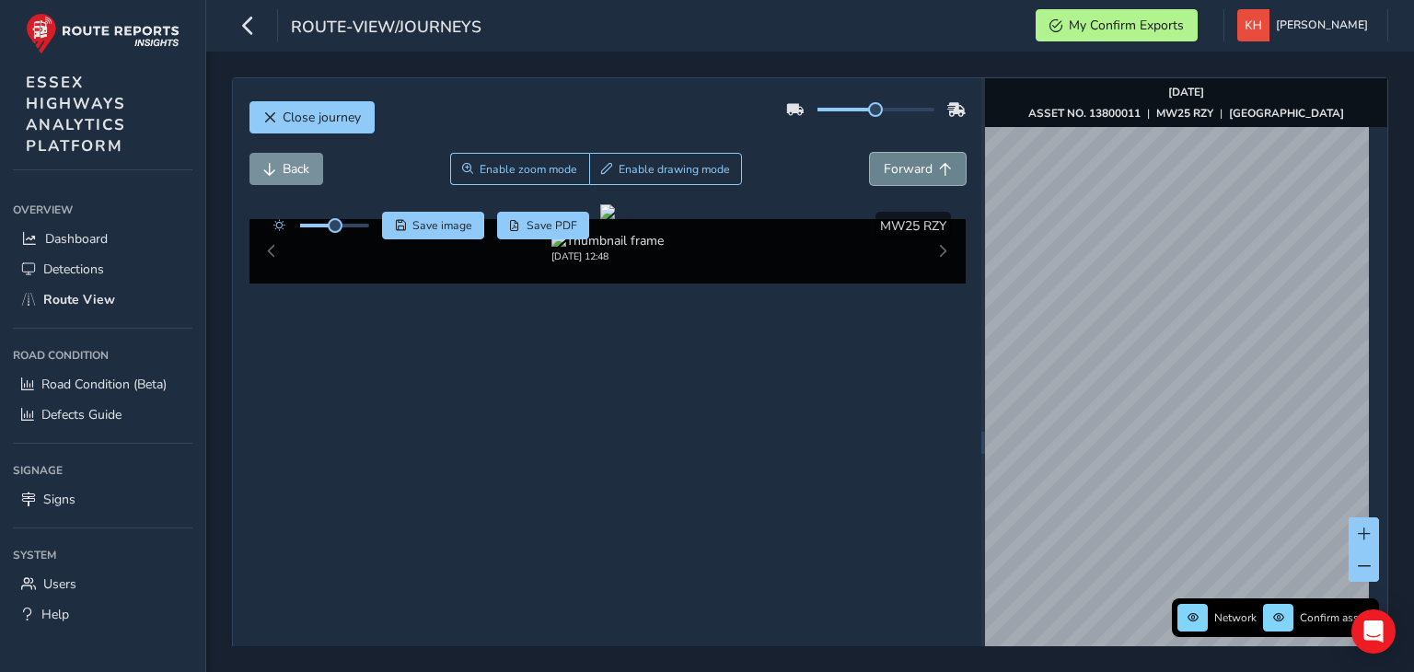
click at [870, 153] on button "Forward" at bounding box center [918, 169] width 96 height 32
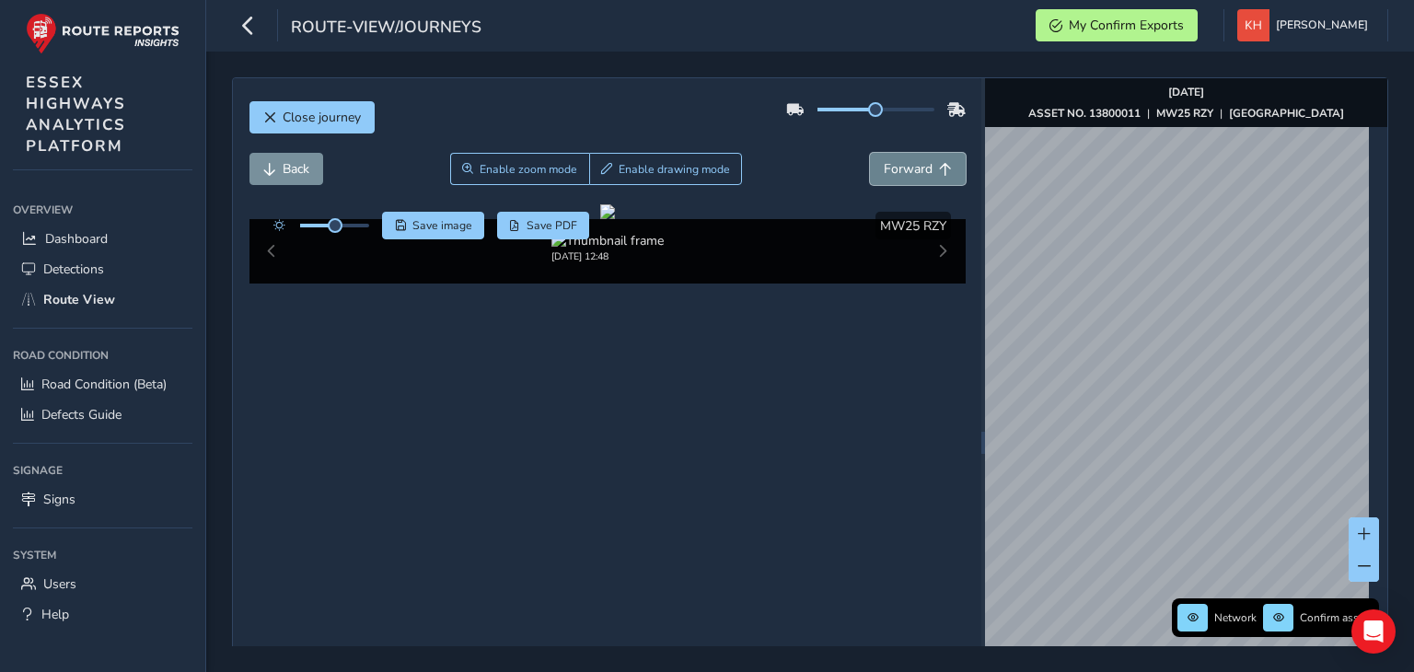
click at [870, 153] on button "Forward" at bounding box center [918, 169] width 96 height 32
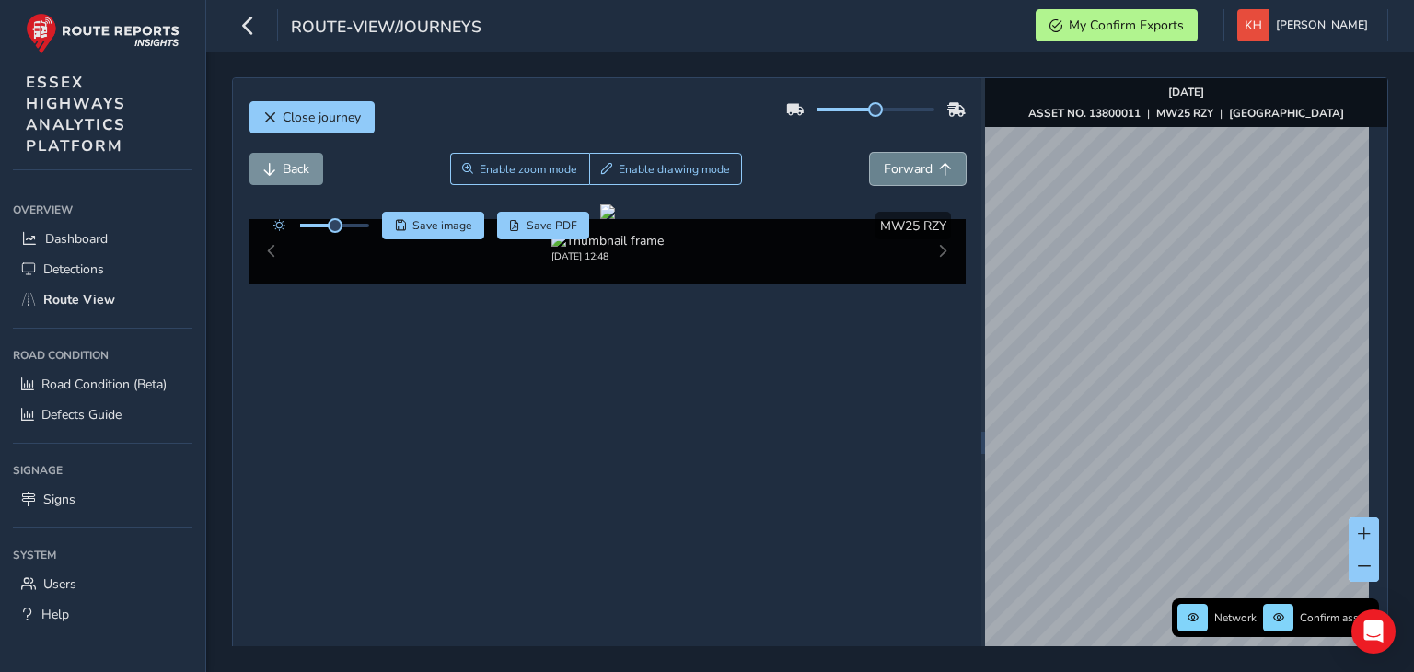
click at [870, 153] on button "Forward" at bounding box center [918, 169] width 96 height 32
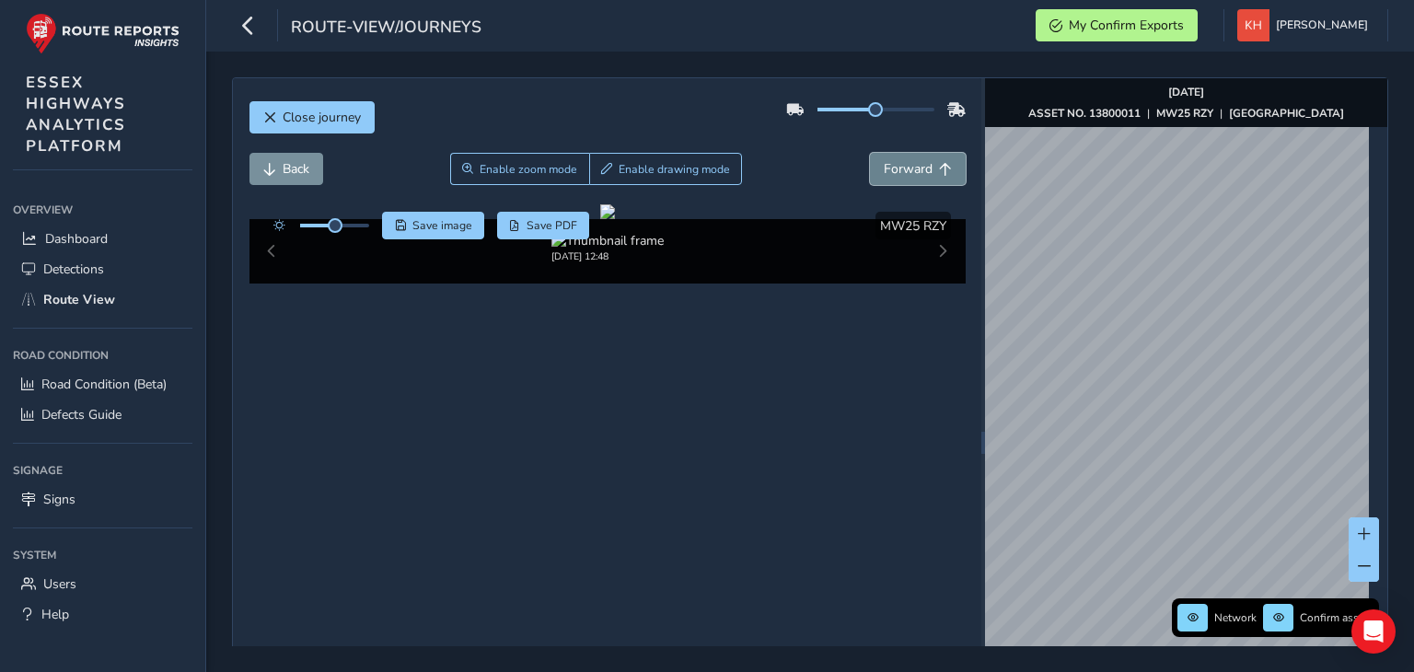
click at [870, 153] on button "Forward" at bounding box center [918, 169] width 96 height 32
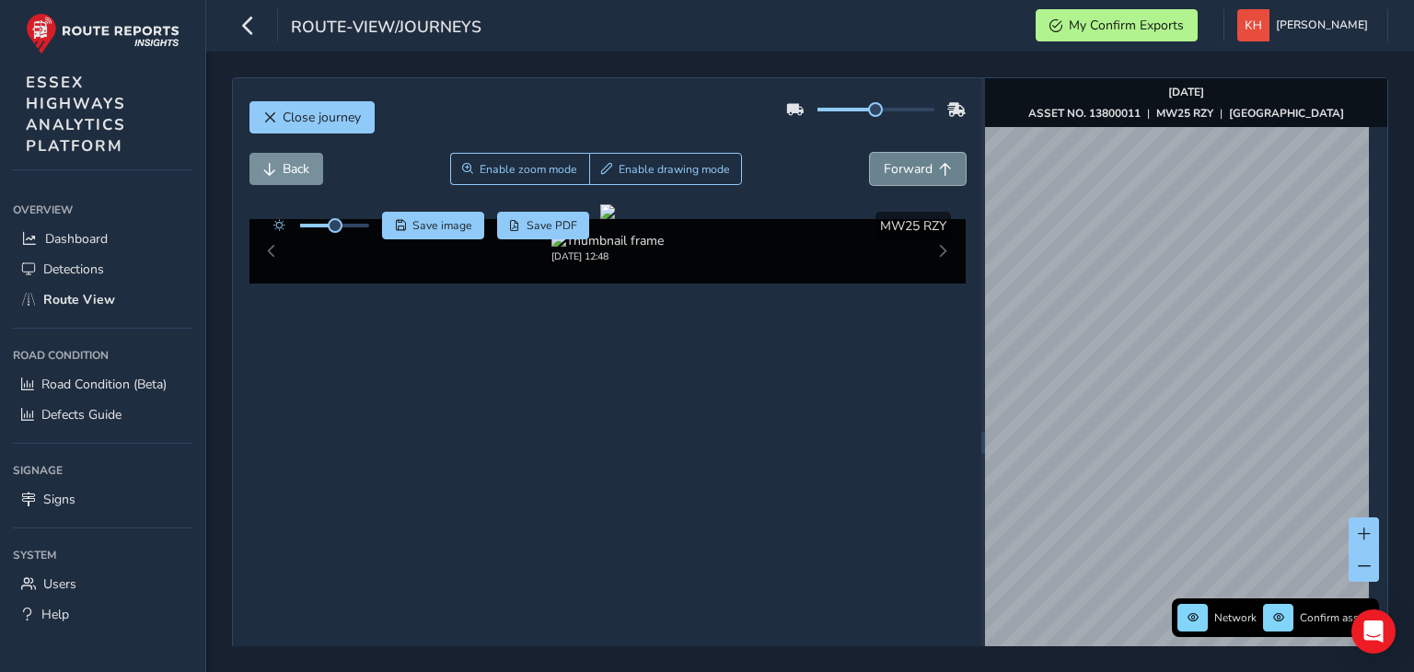
click at [870, 153] on button "Forward" at bounding box center [918, 169] width 96 height 32
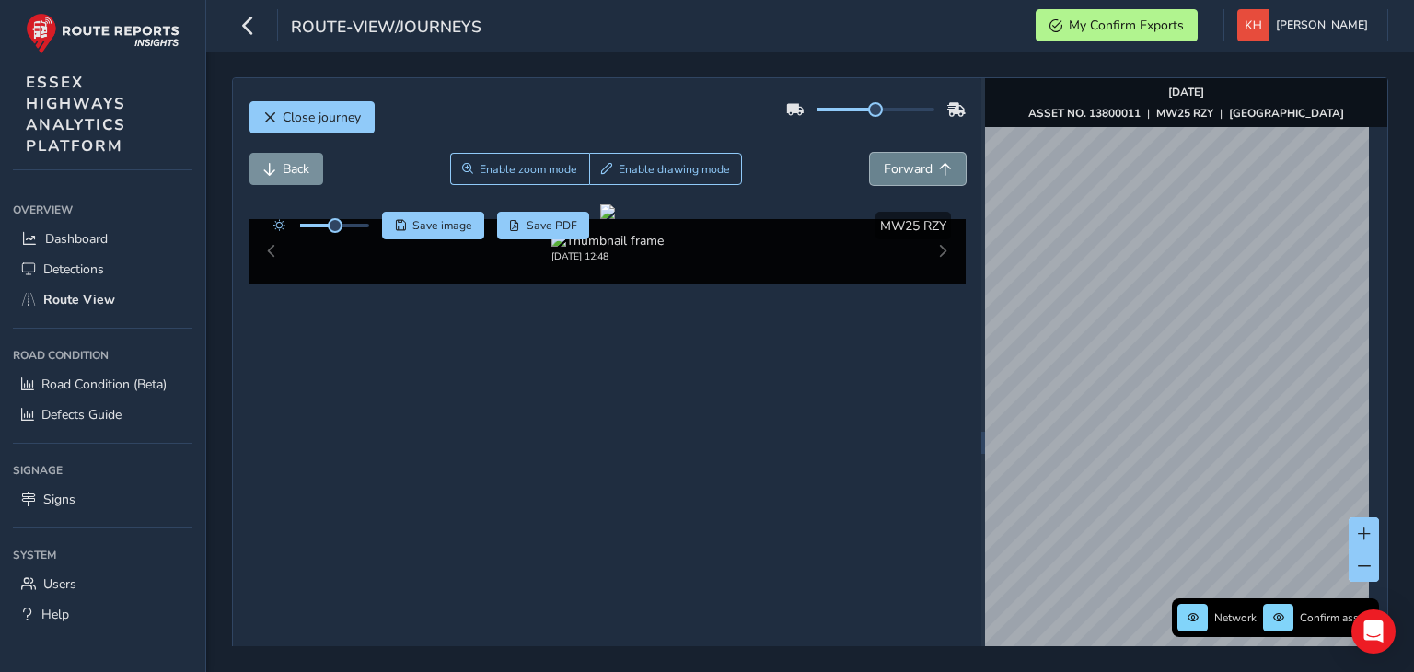
click at [870, 153] on button "Forward" at bounding box center [918, 169] width 96 height 32
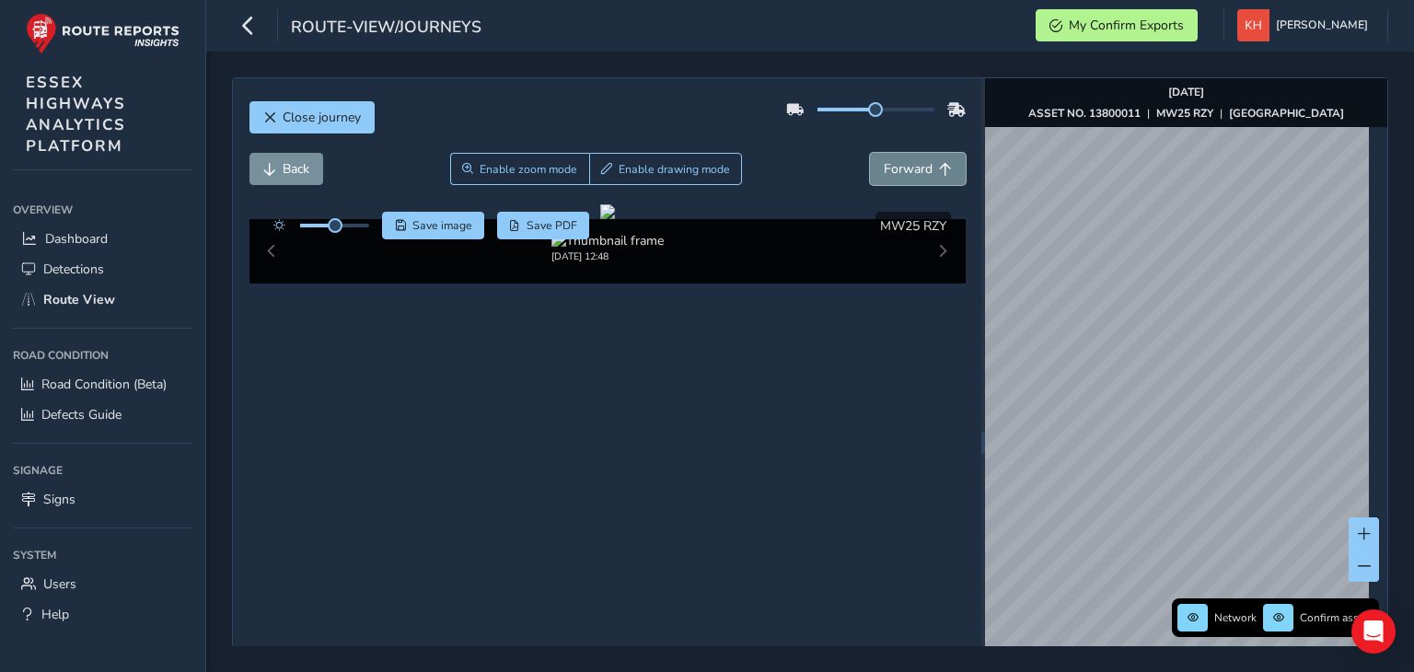
click at [870, 153] on button "Forward" at bounding box center [918, 169] width 96 height 32
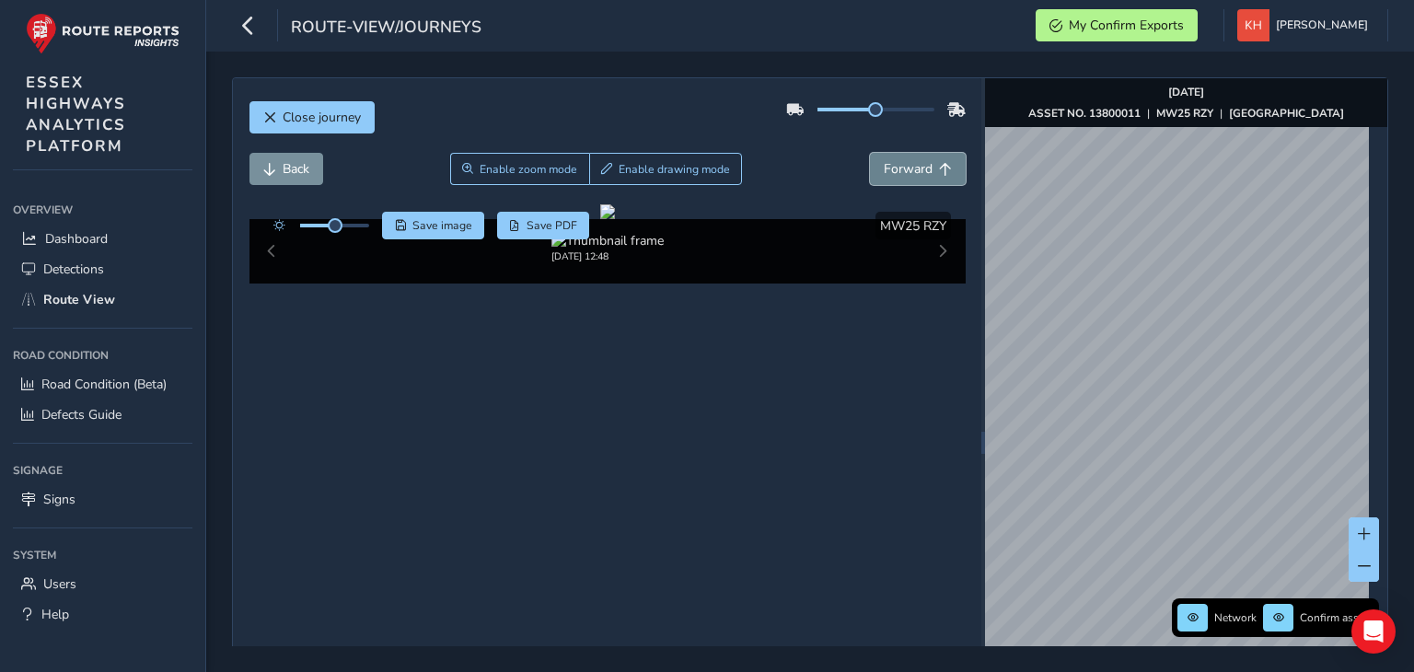
click at [870, 153] on button "Forward" at bounding box center [918, 169] width 96 height 32
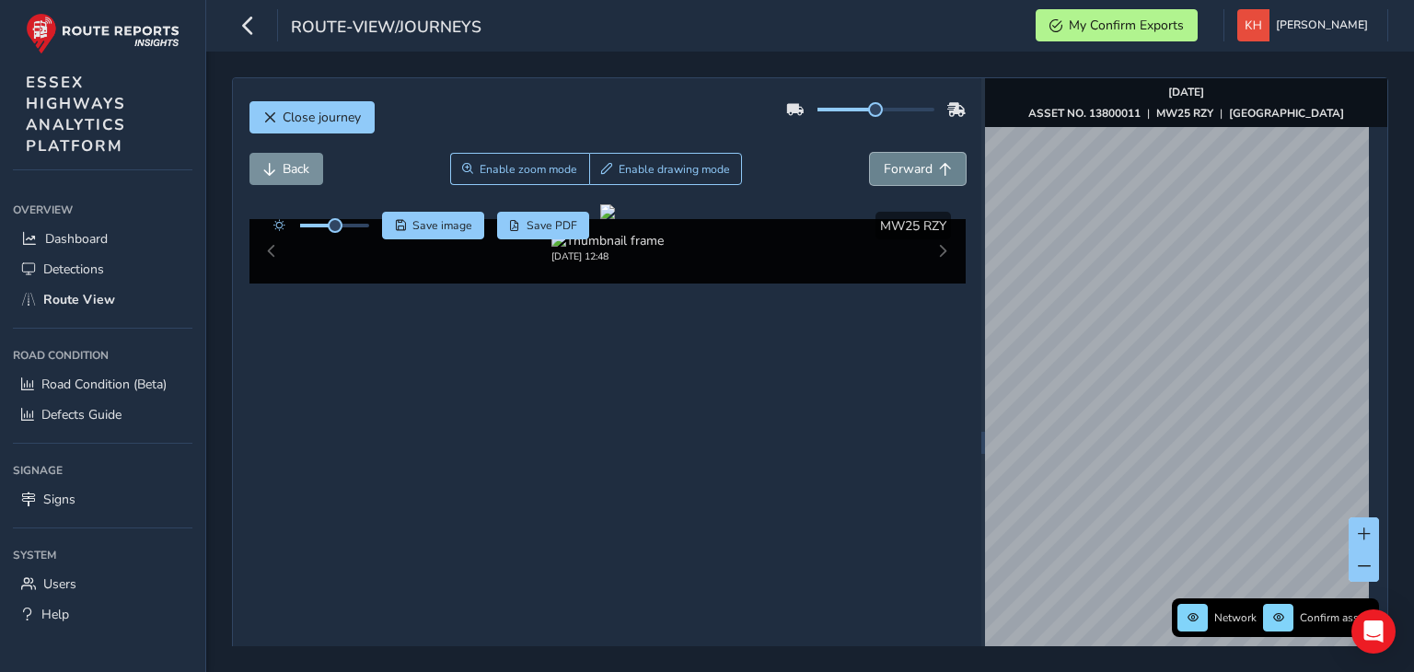
click at [870, 153] on button "Forward" at bounding box center [918, 169] width 96 height 32
click at [897, 171] on span "Forward" at bounding box center [908, 168] width 49 height 17
click at [870, 153] on button "Forward" at bounding box center [918, 169] width 96 height 32
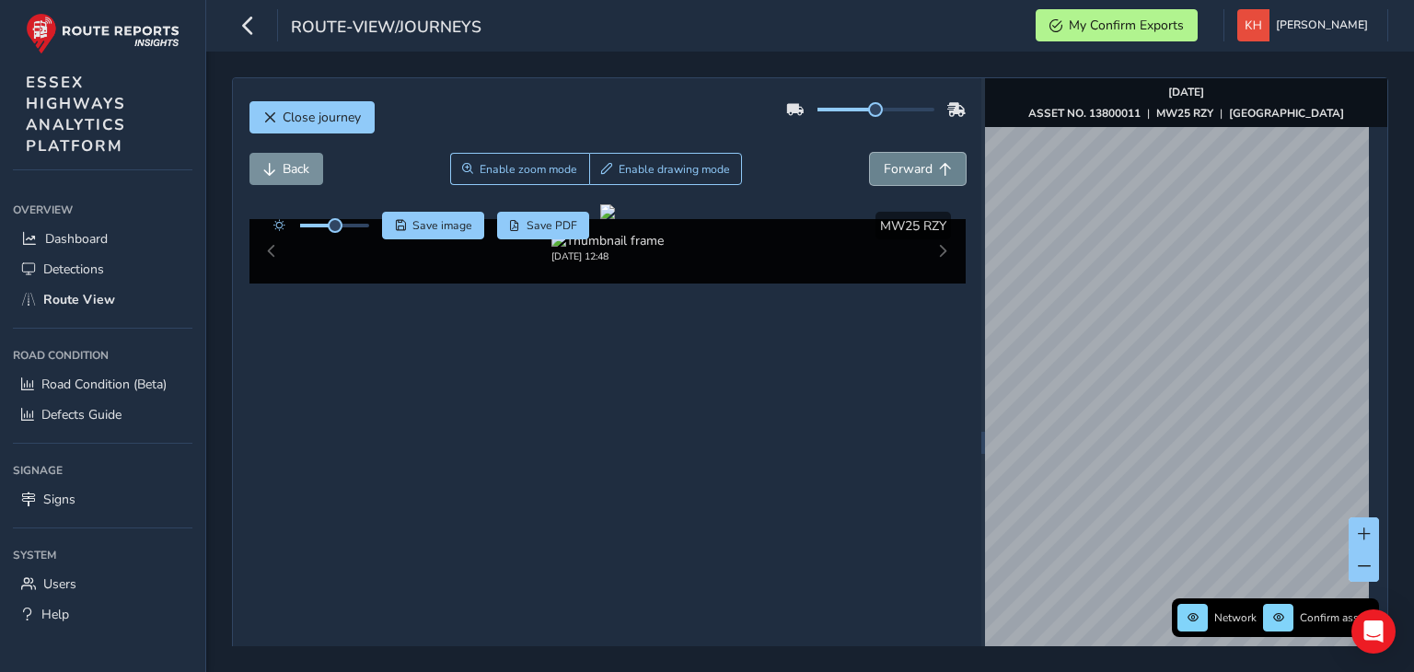
click at [870, 153] on button "Forward" at bounding box center [918, 169] width 96 height 32
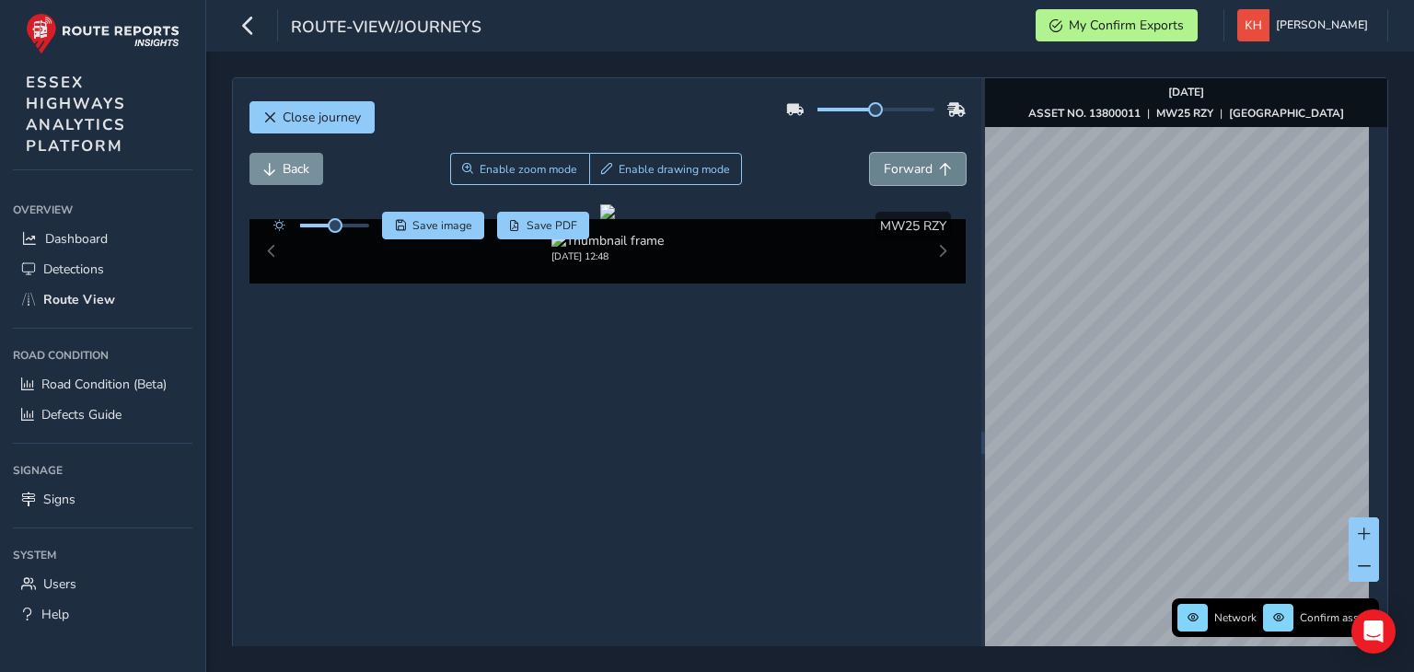
click at [870, 153] on button "Forward" at bounding box center [918, 169] width 96 height 32
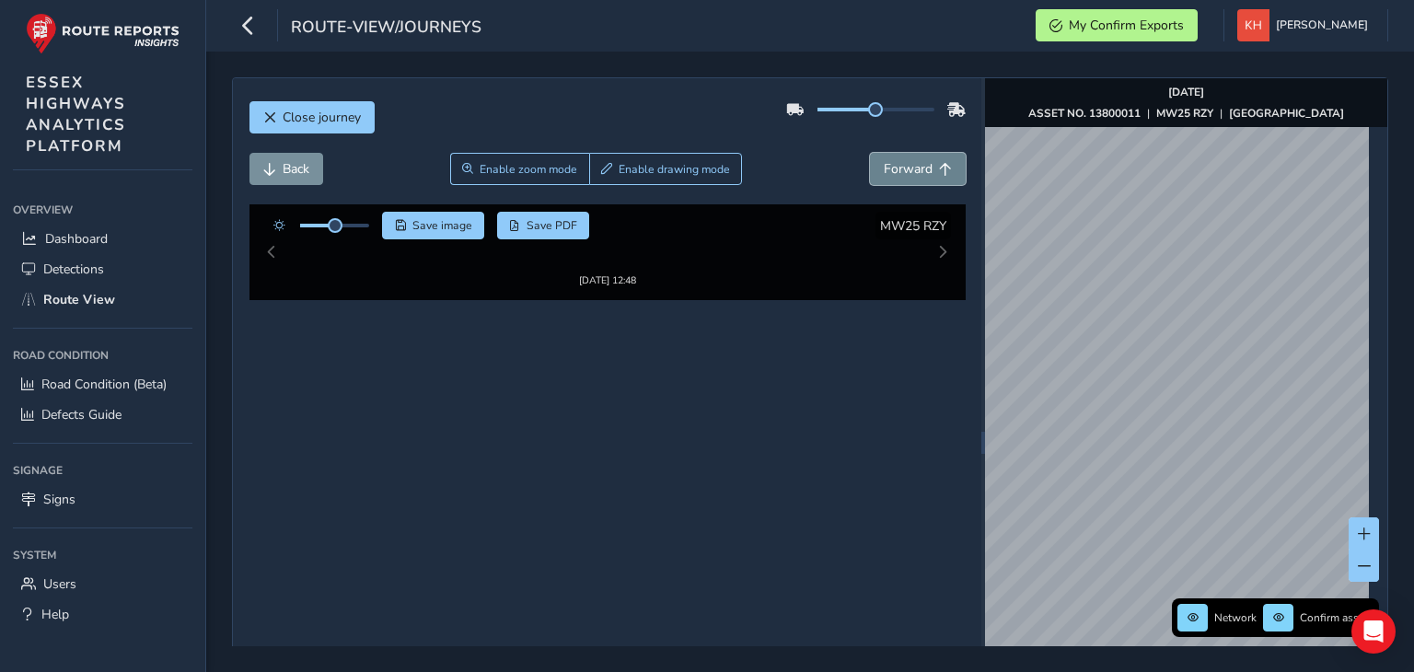
click at [870, 153] on button "Forward" at bounding box center [918, 169] width 96 height 32
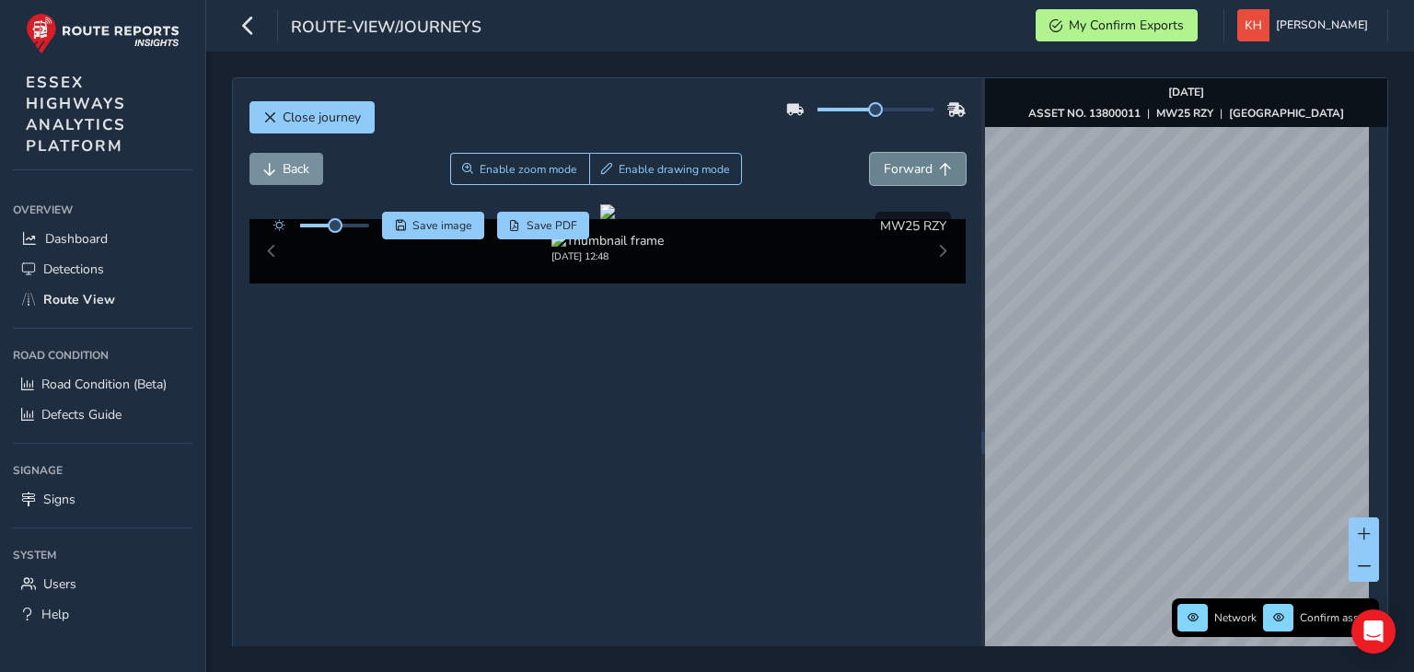
click at [870, 153] on button "Forward" at bounding box center [918, 169] width 96 height 32
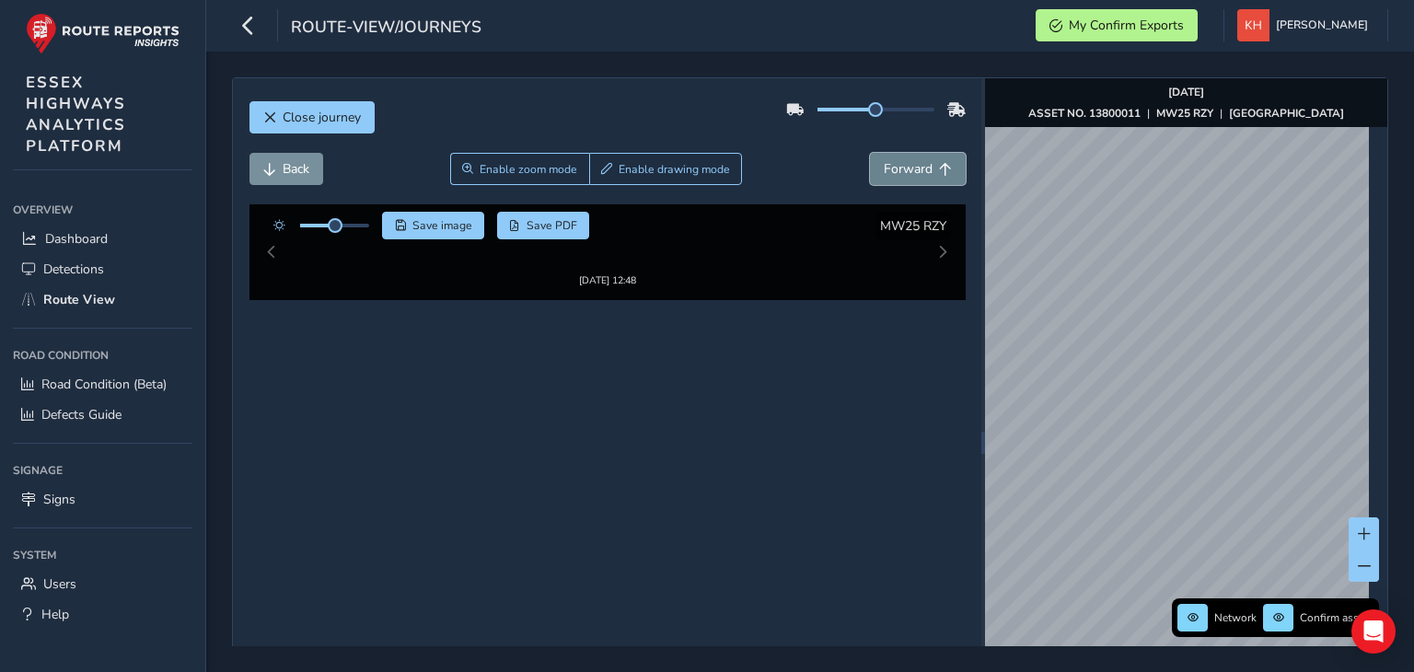
click at [870, 153] on button "Forward" at bounding box center [918, 169] width 96 height 32
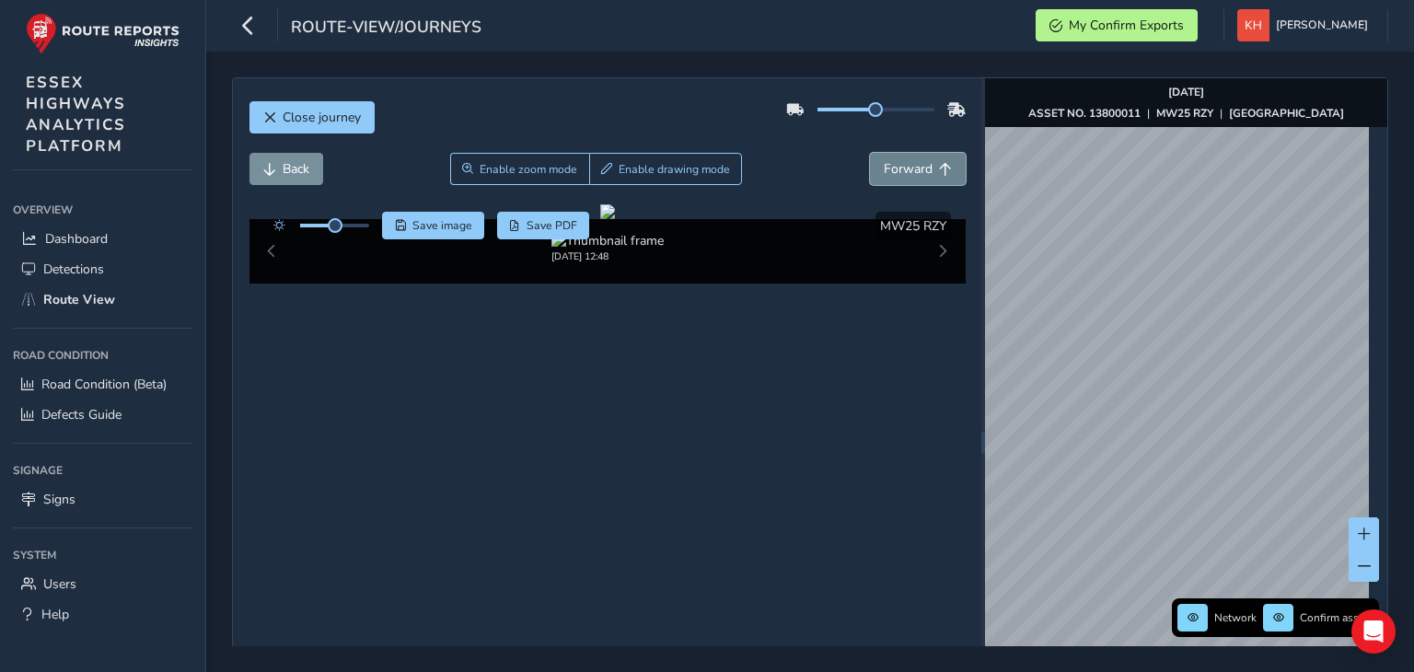
click at [870, 153] on button "Forward" at bounding box center [918, 169] width 96 height 32
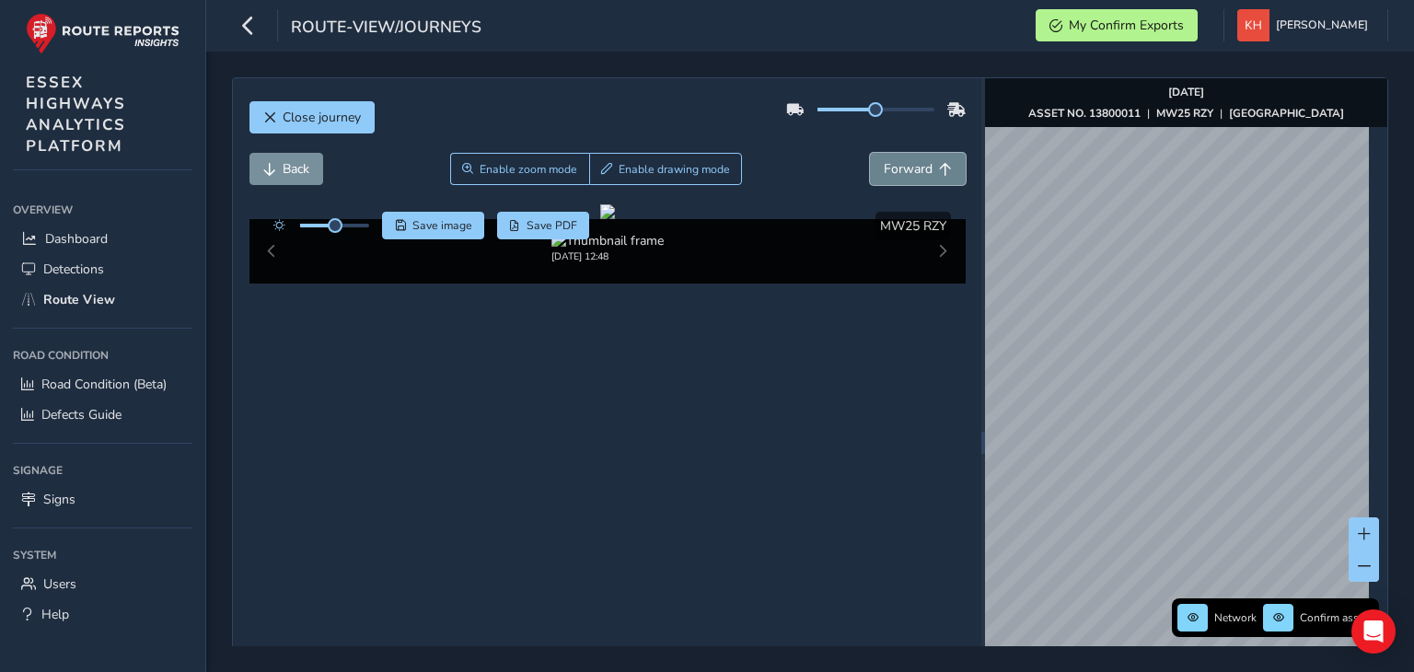
click at [870, 153] on button "Forward" at bounding box center [918, 169] width 96 height 32
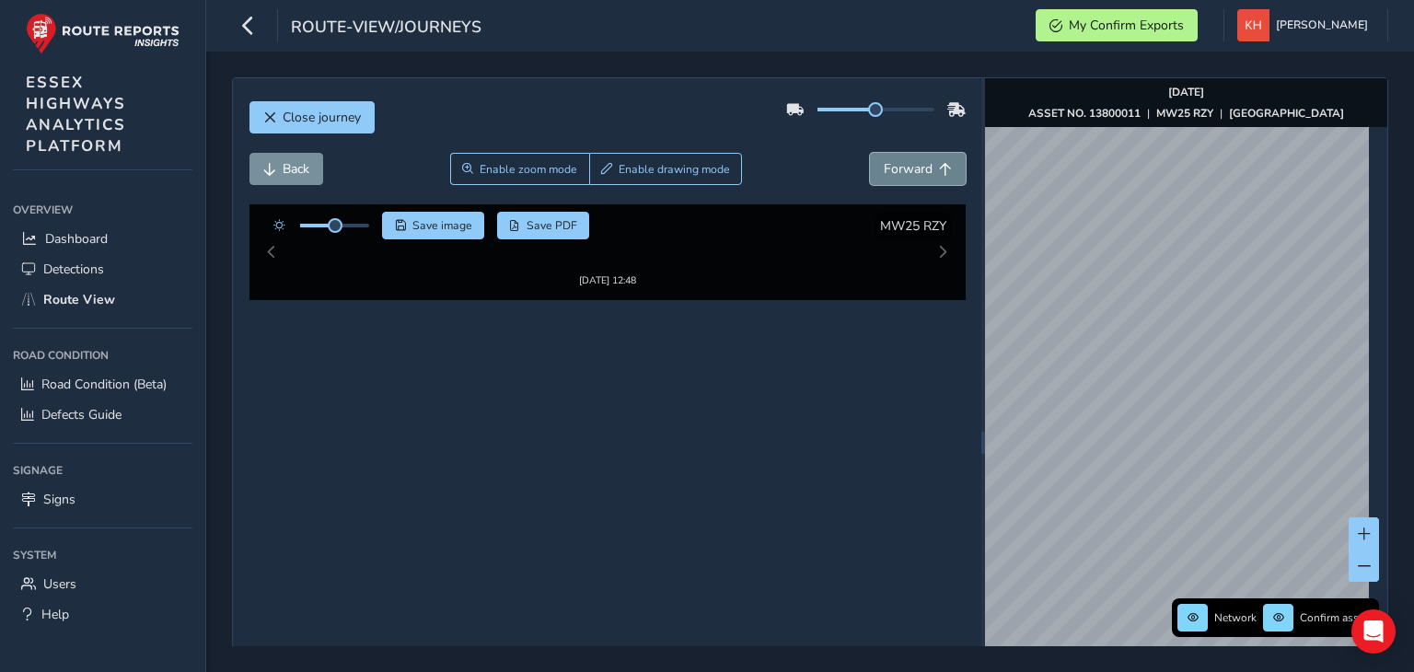
click at [870, 153] on button "Forward" at bounding box center [918, 169] width 96 height 32
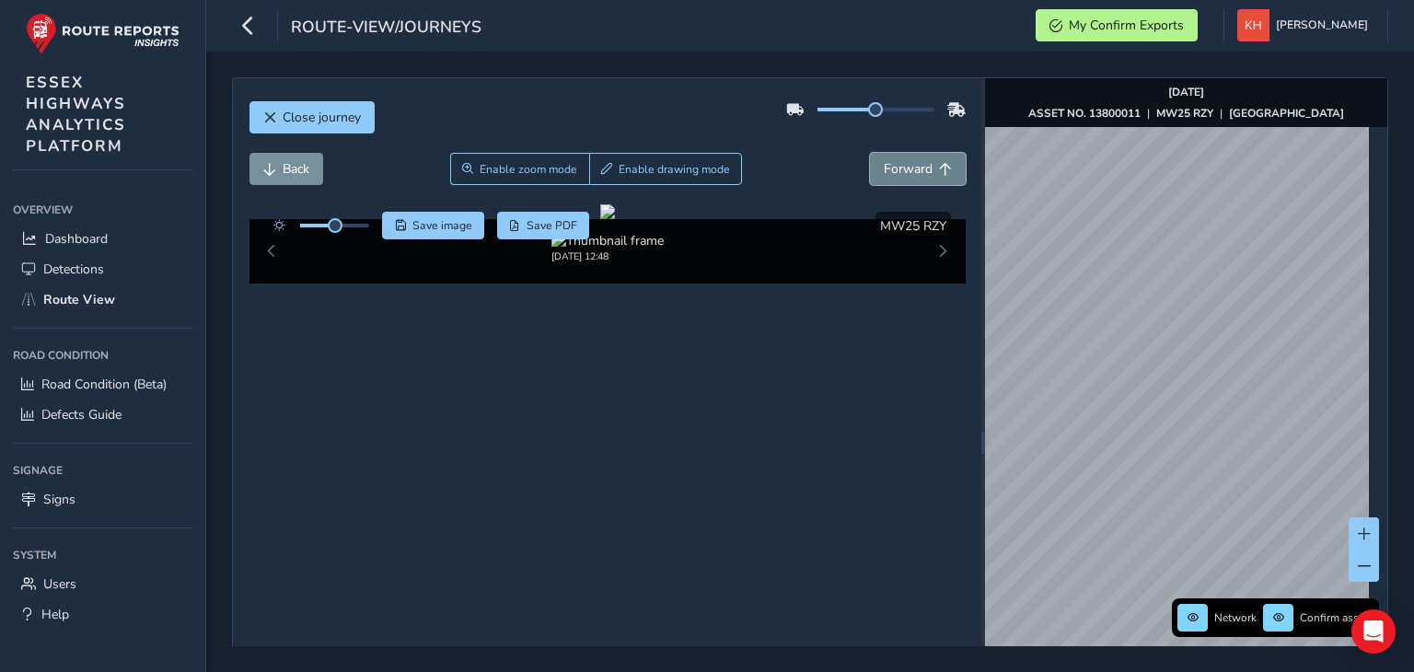
click at [870, 153] on button "Forward" at bounding box center [918, 169] width 96 height 32
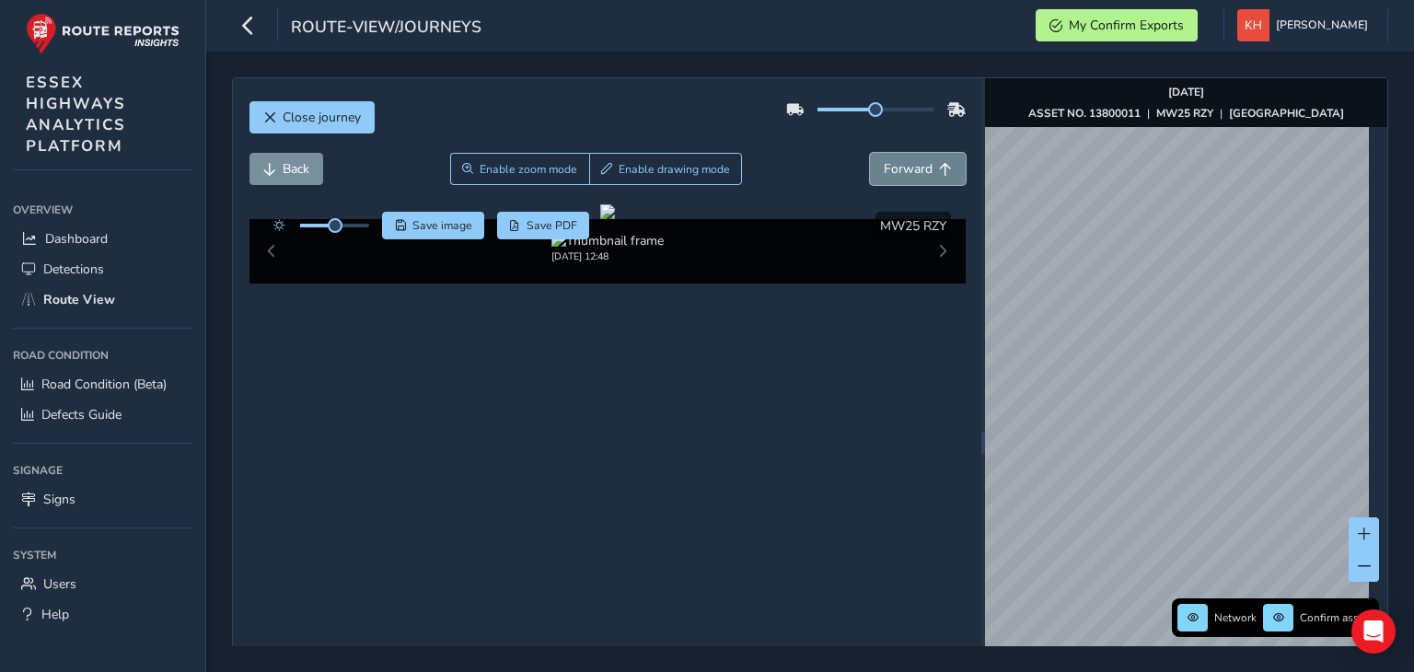
click at [870, 153] on button "Forward" at bounding box center [918, 169] width 96 height 32
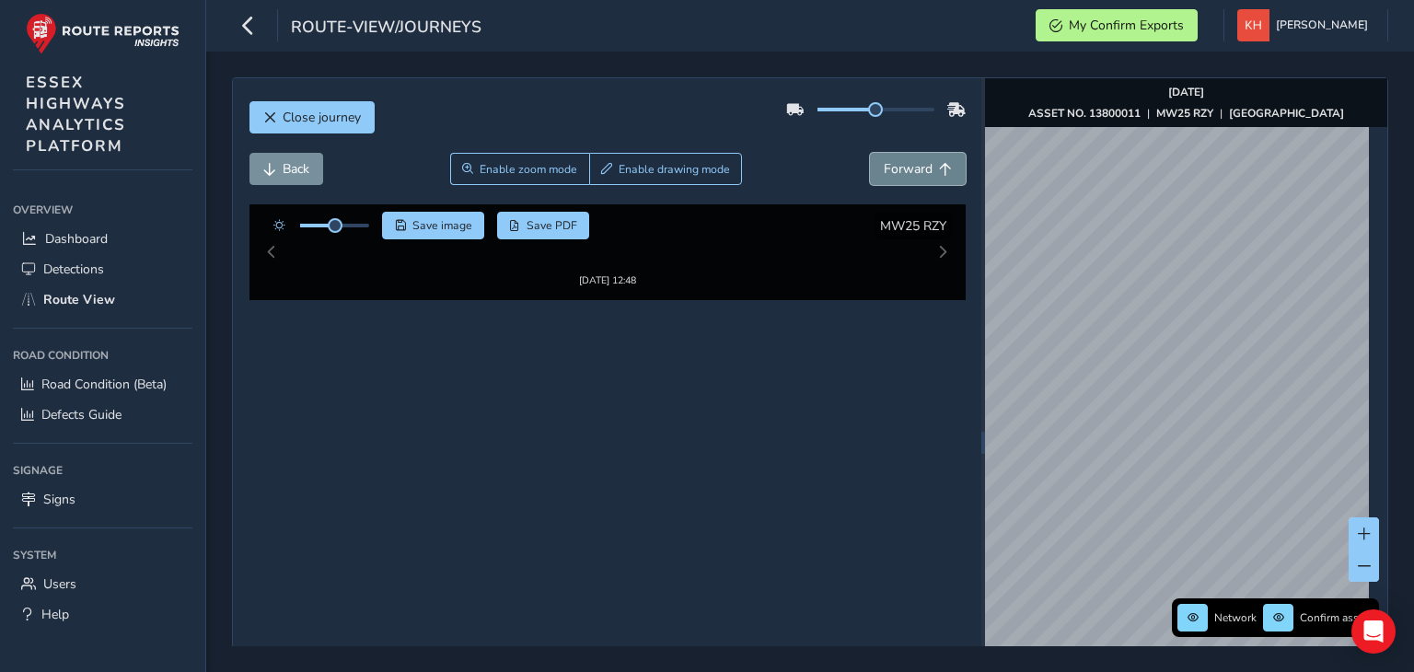
click at [870, 153] on button "Forward" at bounding box center [918, 169] width 96 height 32
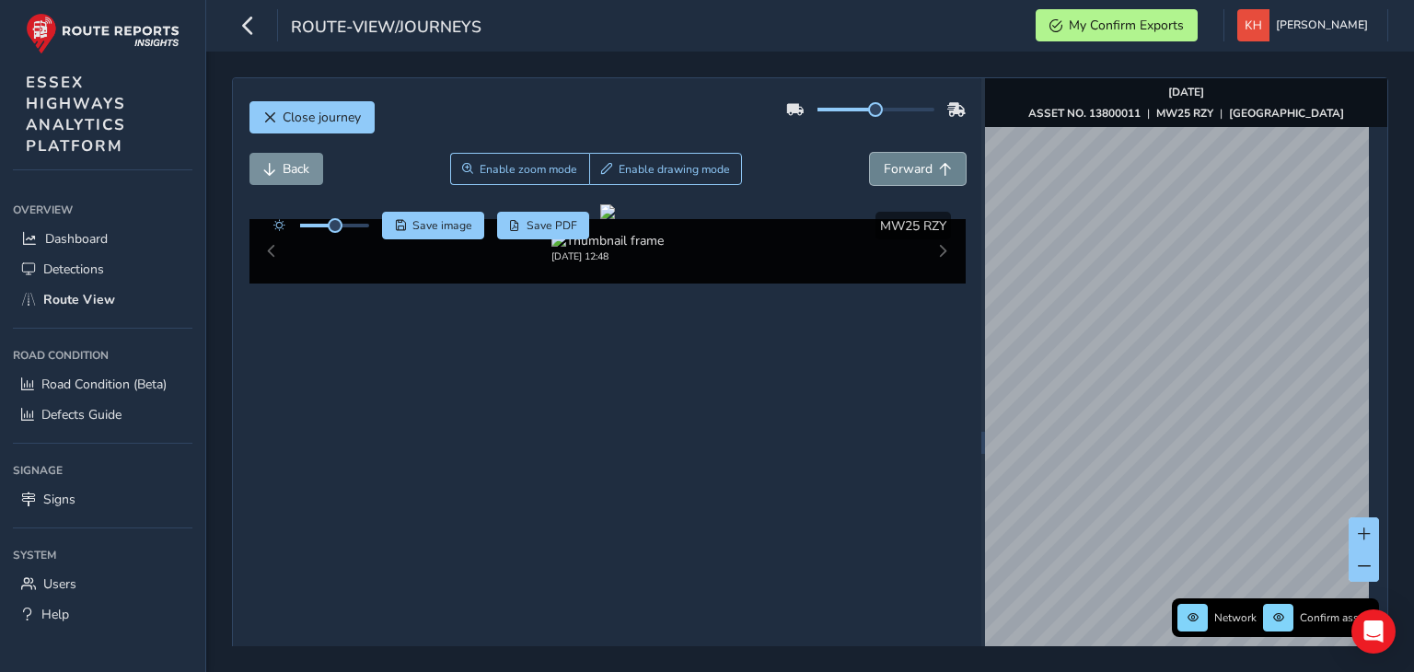
click at [870, 153] on button "Forward" at bounding box center [918, 169] width 96 height 32
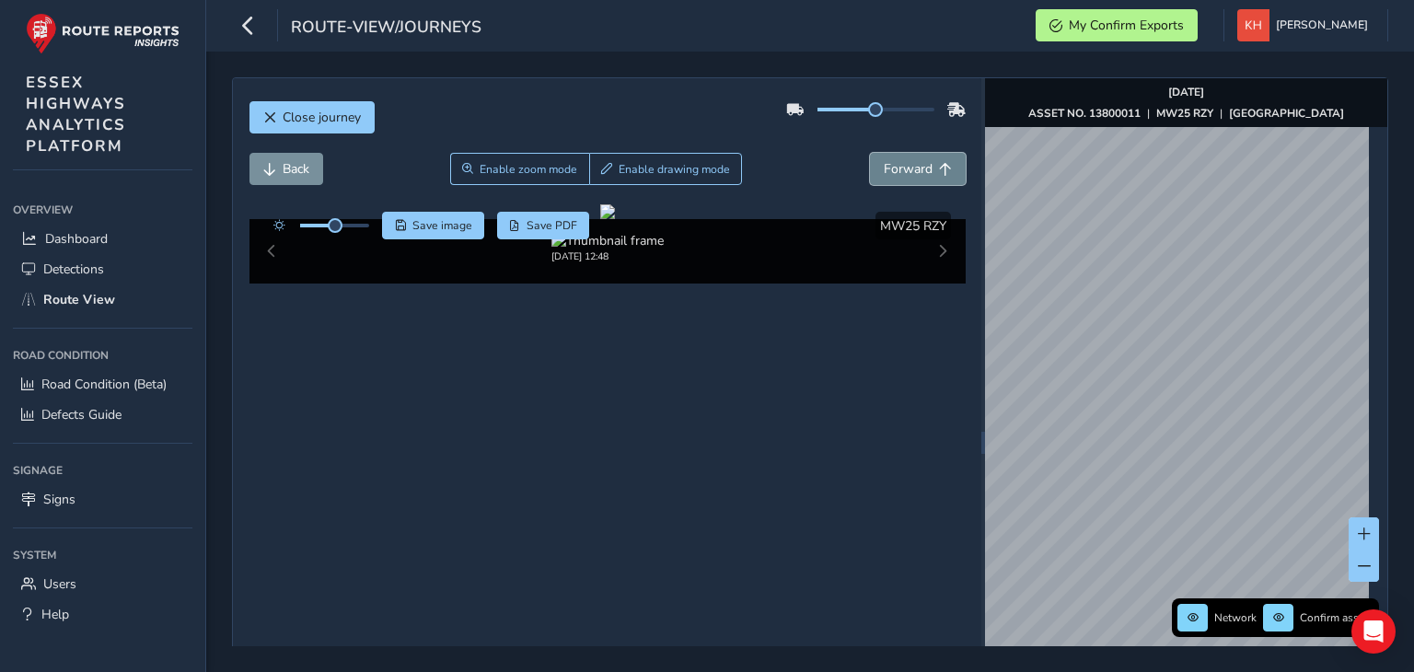
click at [870, 153] on button "Forward" at bounding box center [918, 169] width 96 height 32
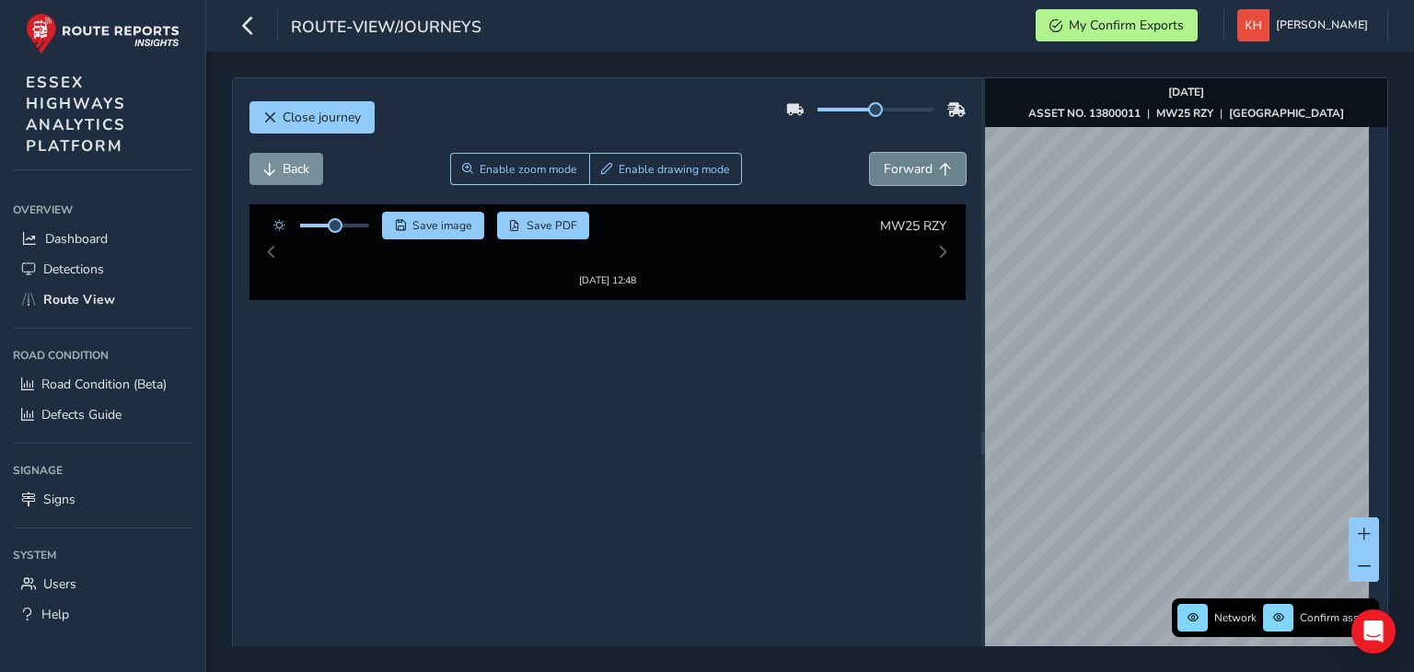
click at [870, 153] on button "Forward" at bounding box center [918, 169] width 96 height 32
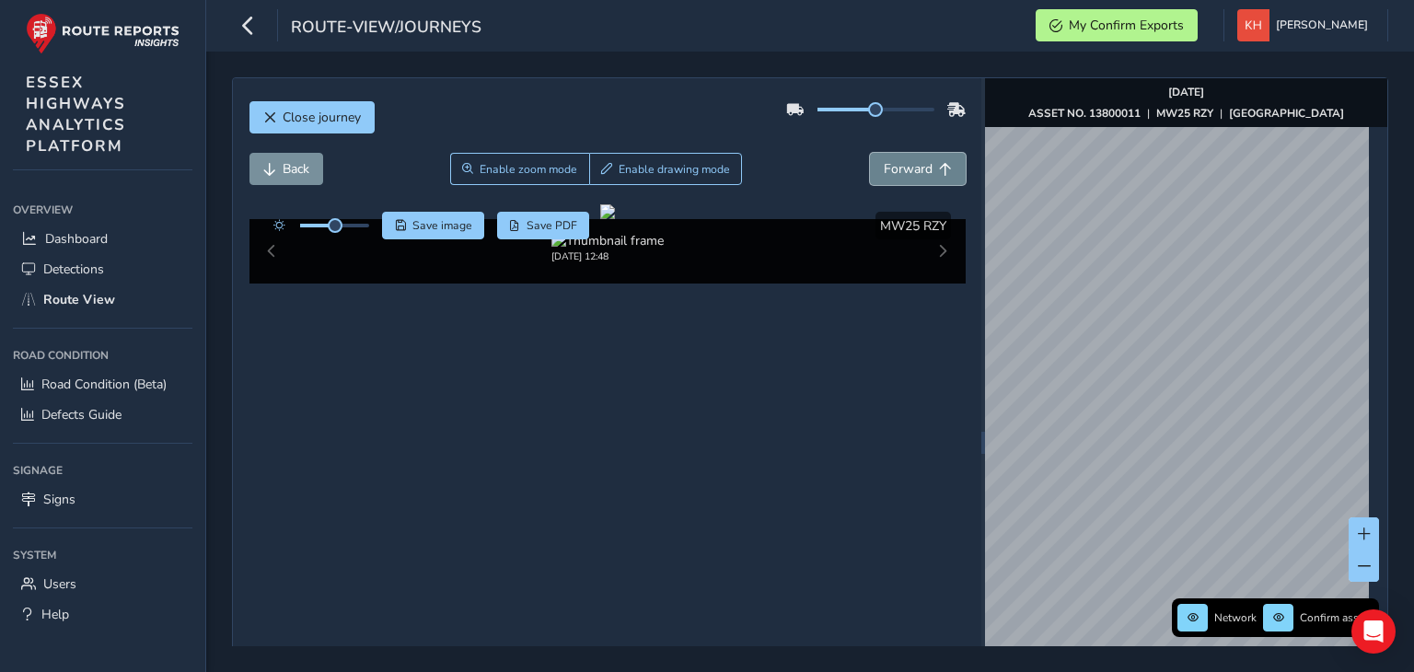
click at [870, 153] on button "Forward" at bounding box center [918, 169] width 96 height 32
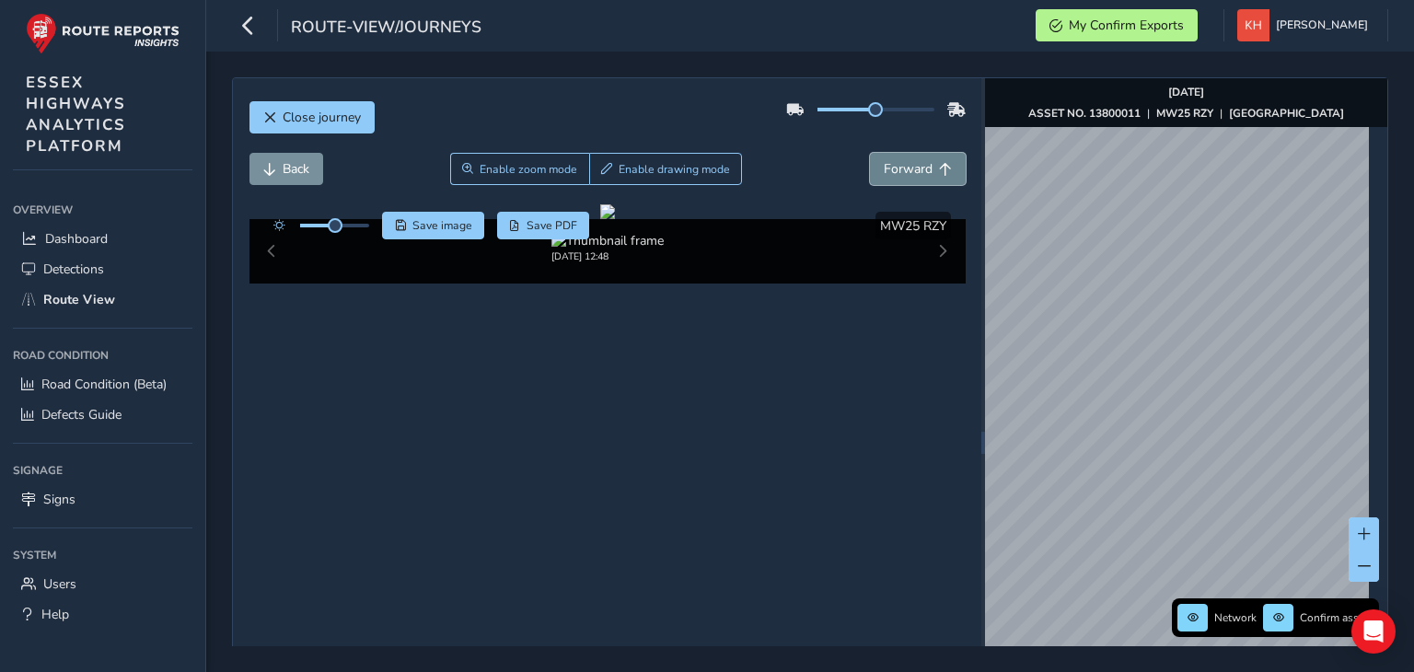
click at [870, 153] on button "Forward" at bounding box center [918, 169] width 96 height 32
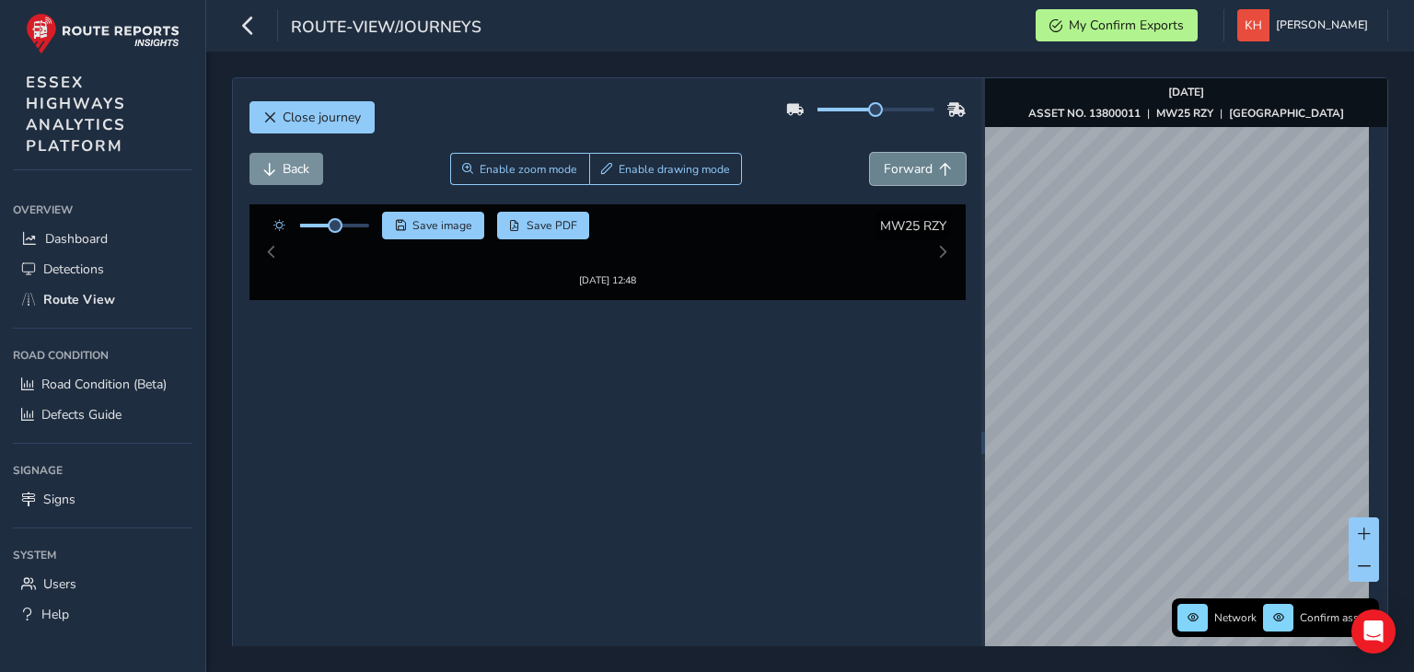
click at [870, 153] on button "Forward" at bounding box center [918, 169] width 96 height 32
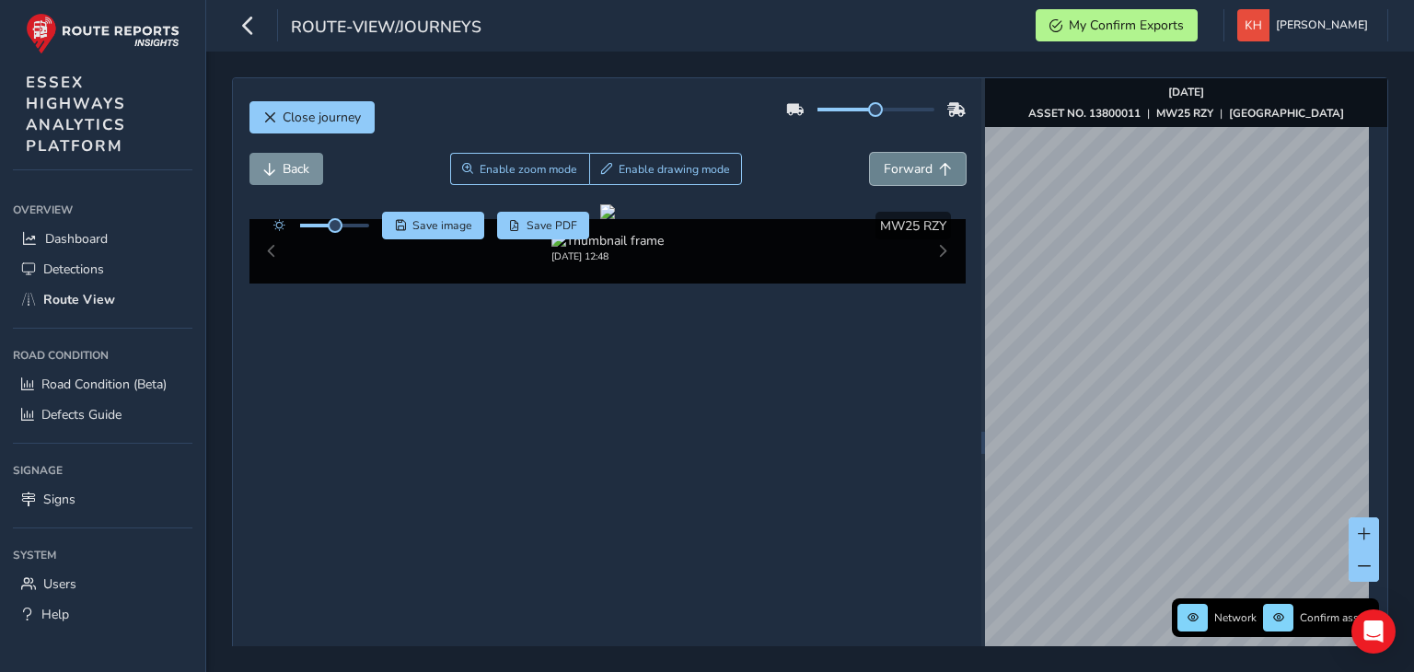
click at [870, 153] on button "Forward" at bounding box center [918, 169] width 96 height 32
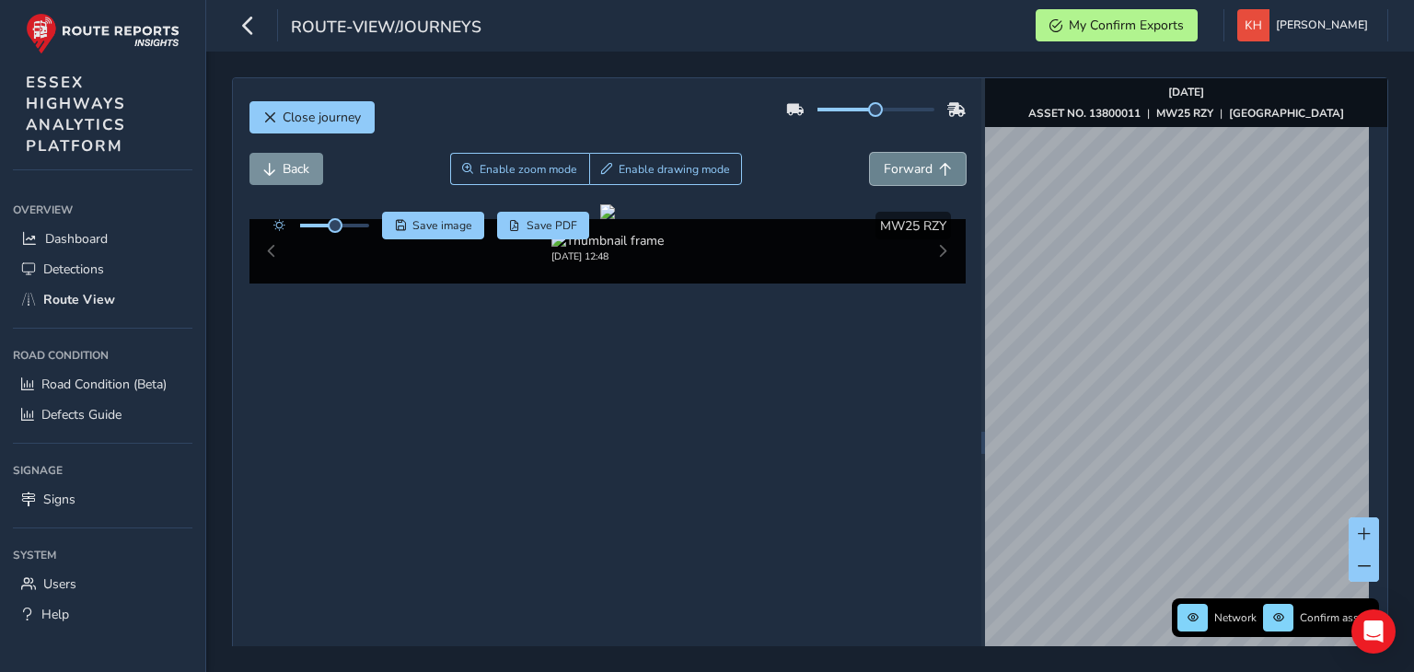
click at [870, 153] on button "Forward" at bounding box center [918, 169] width 96 height 32
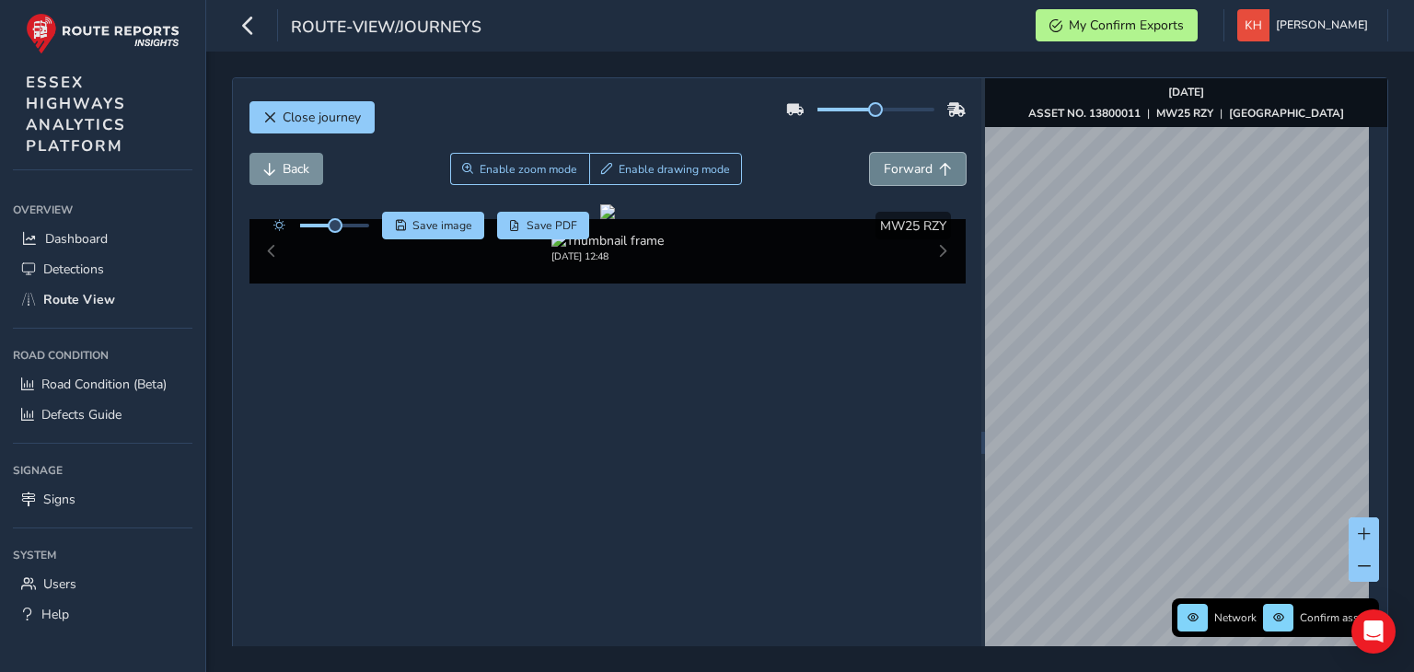
click at [870, 153] on button "Forward" at bounding box center [918, 169] width 96 height 32
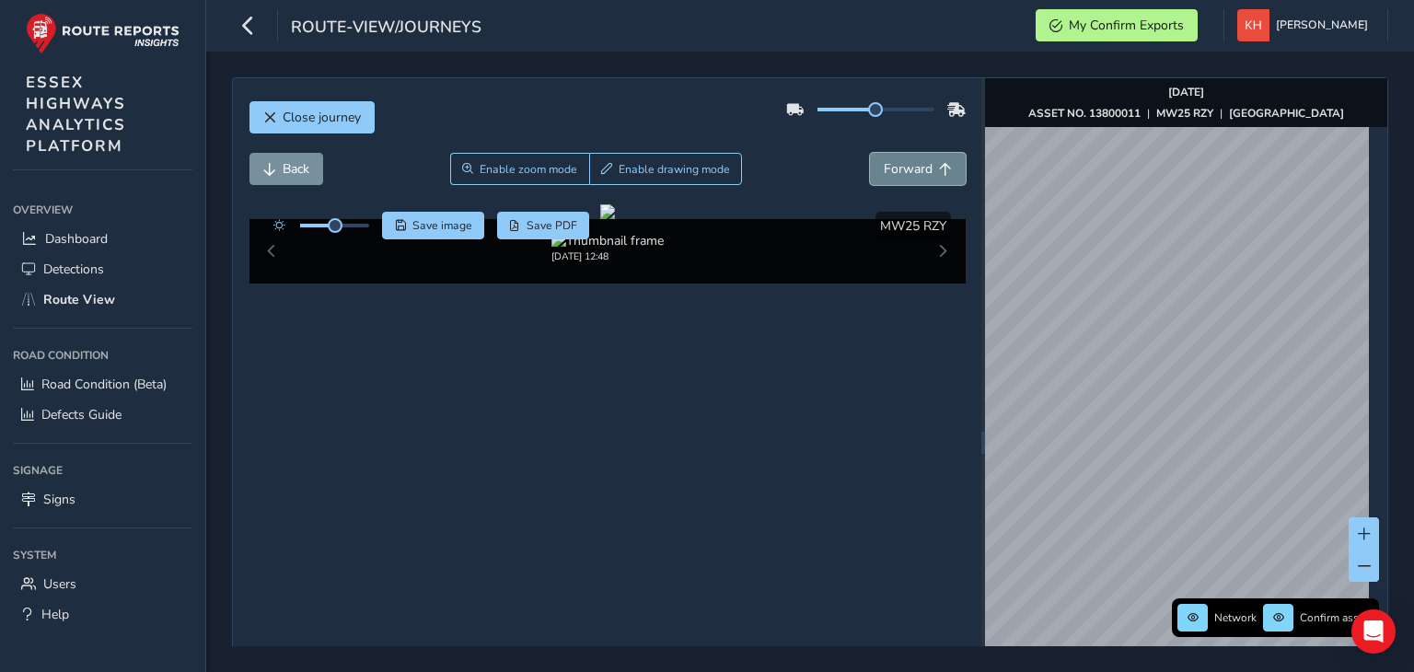
click at [870, 153] on button "Forward" at bounding box center [918, 169] width 96 height 32
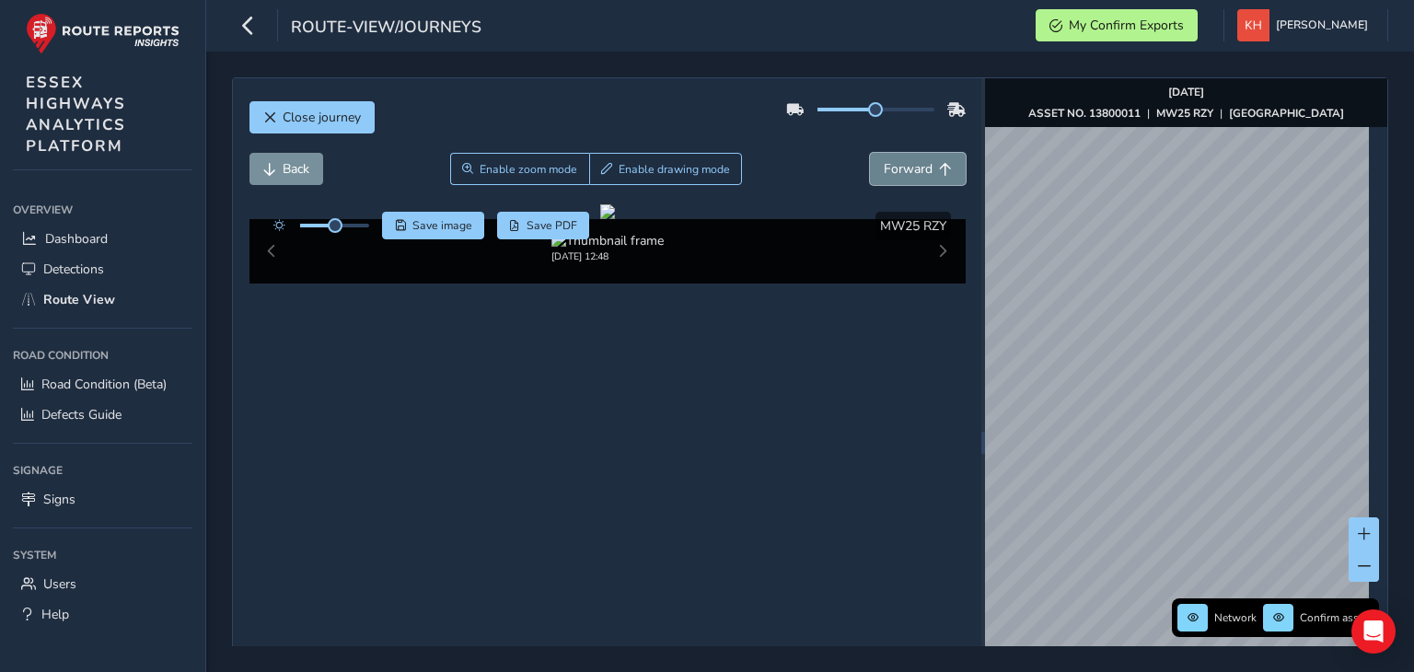
click at [870, 153] on button "Forward" at bounding box center [918, 169] width 96 height 32
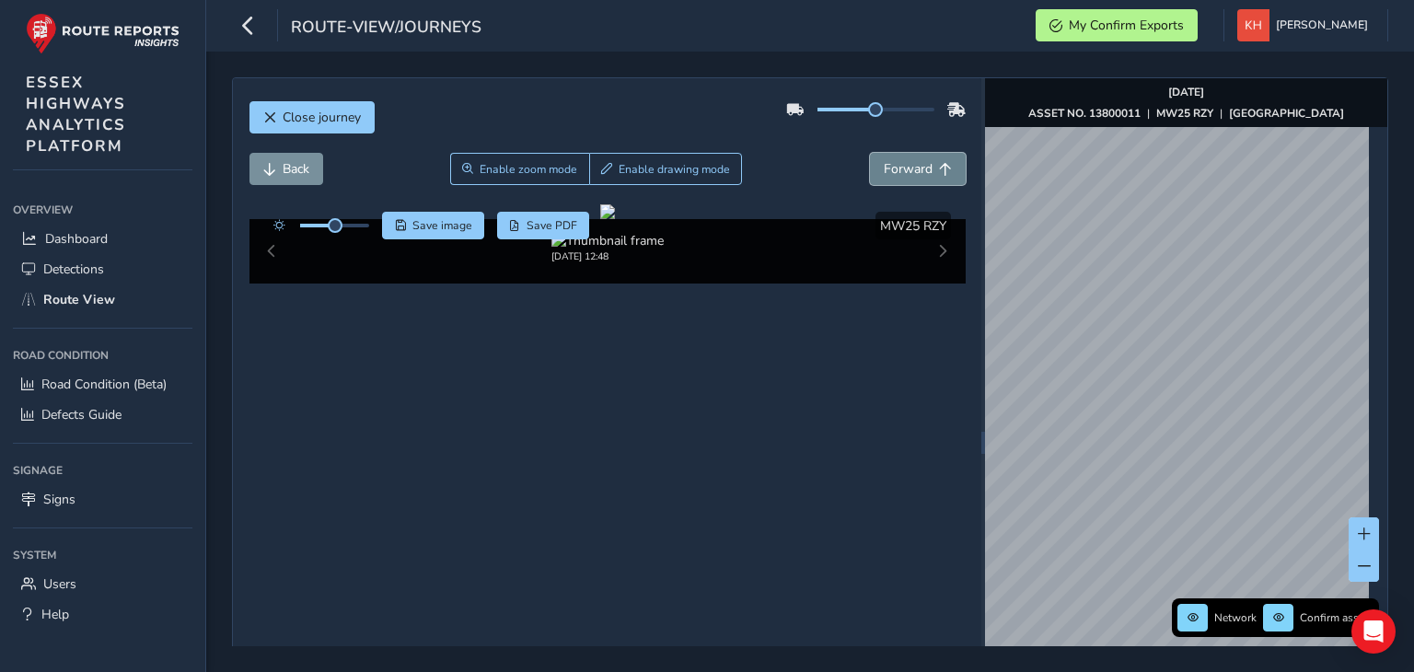
click at [870, 153] on button "Forward" at bounding box center [918, 169] width 96 height 32
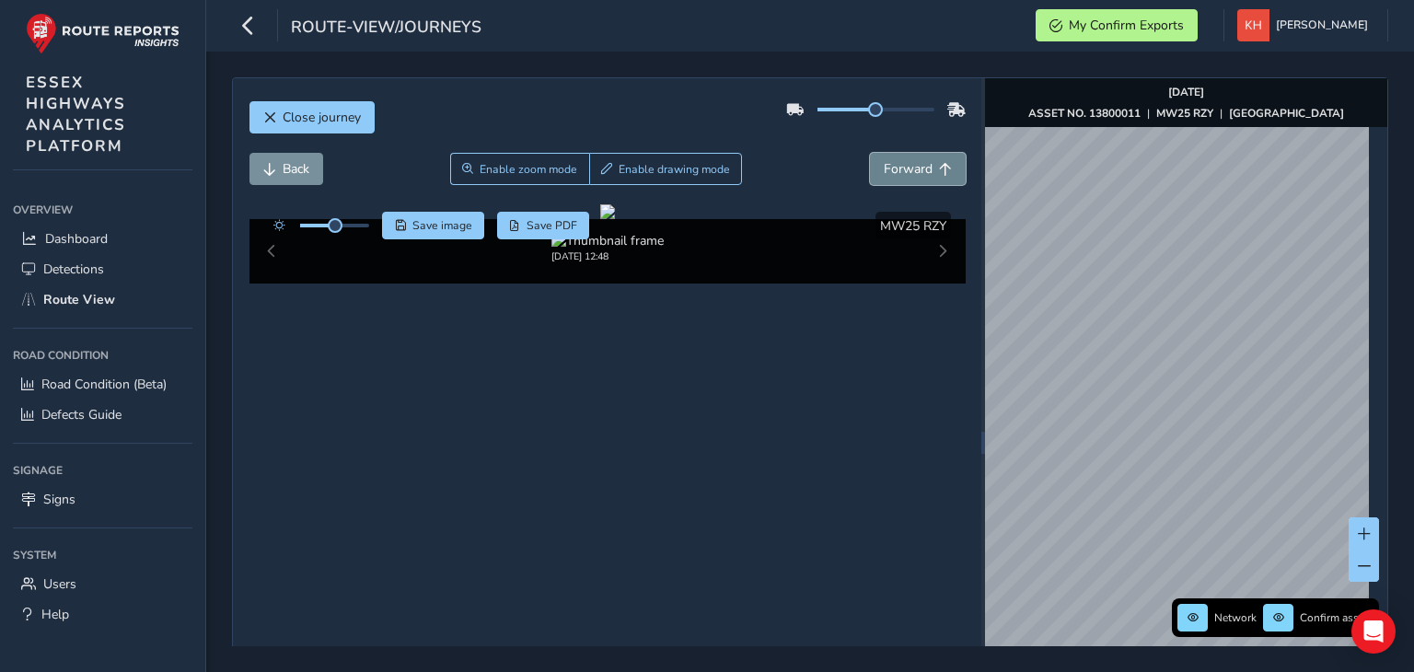
click at [870, 153] on button "Forward" at bounding box center [918, 169] width 96 height 32
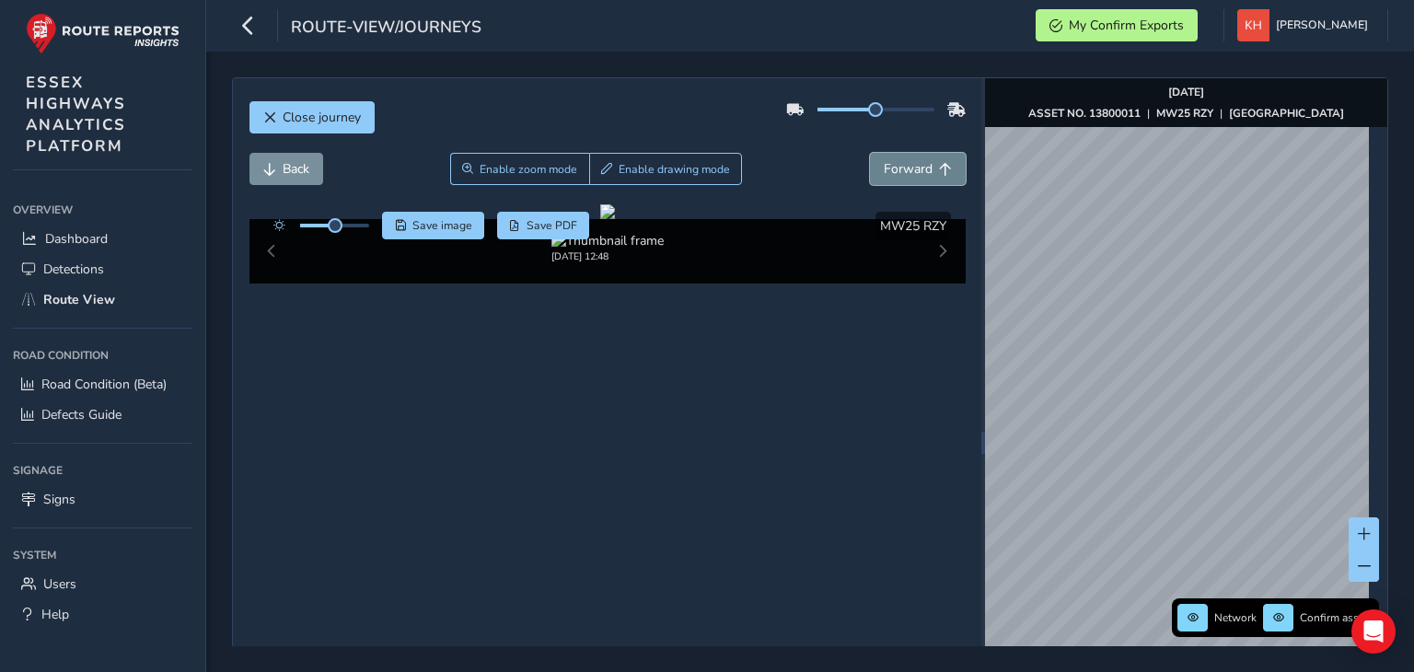
click at [870, 153] on button "Forward" at bounding box center [918, 169] width 96 height 32
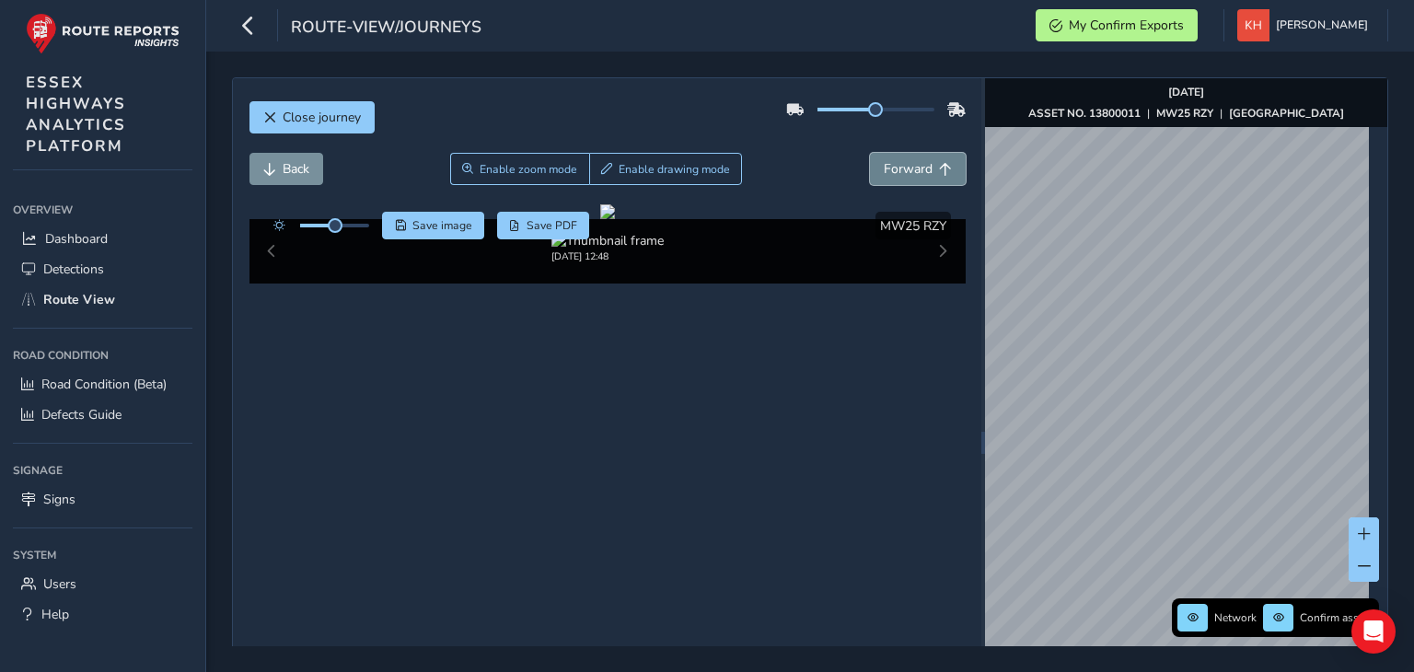
click at [870, 153] on button "Forward" at bounding box center [918, 169] width 96 height 32
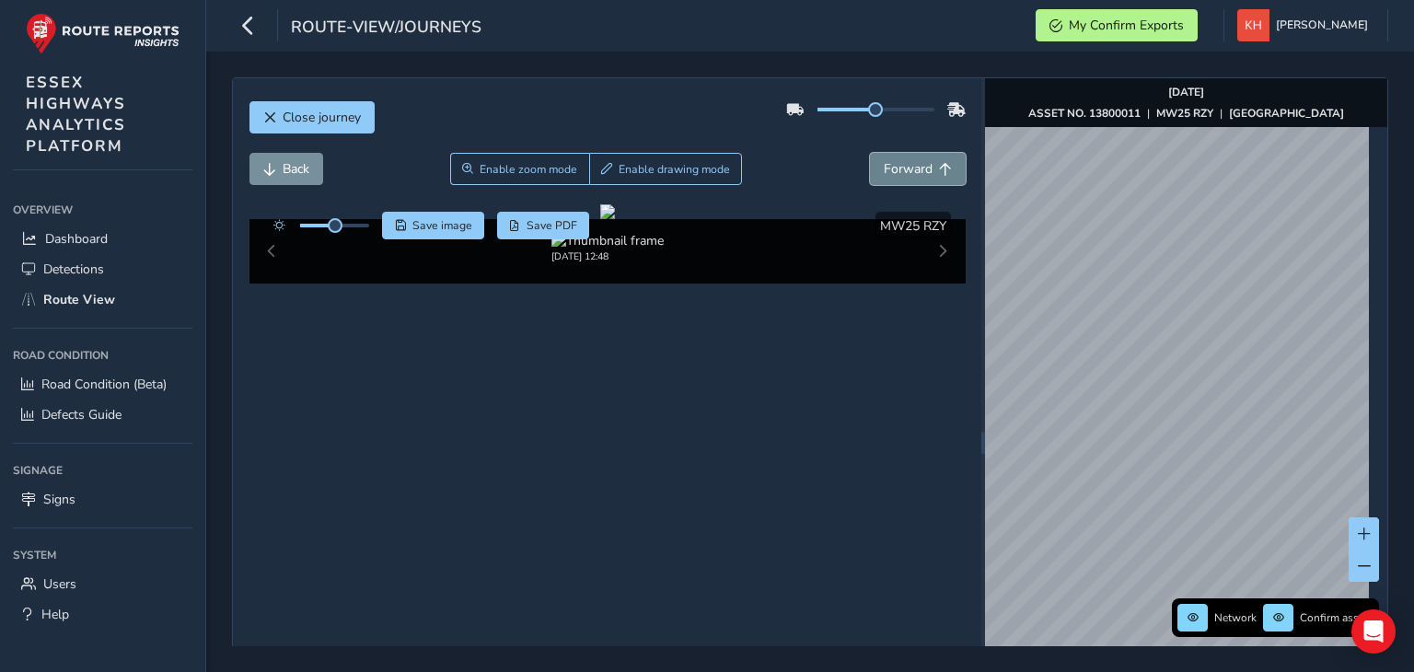
click at [870, 153] on button "Forward" at bounding box center [918, 169] width 96 height 32
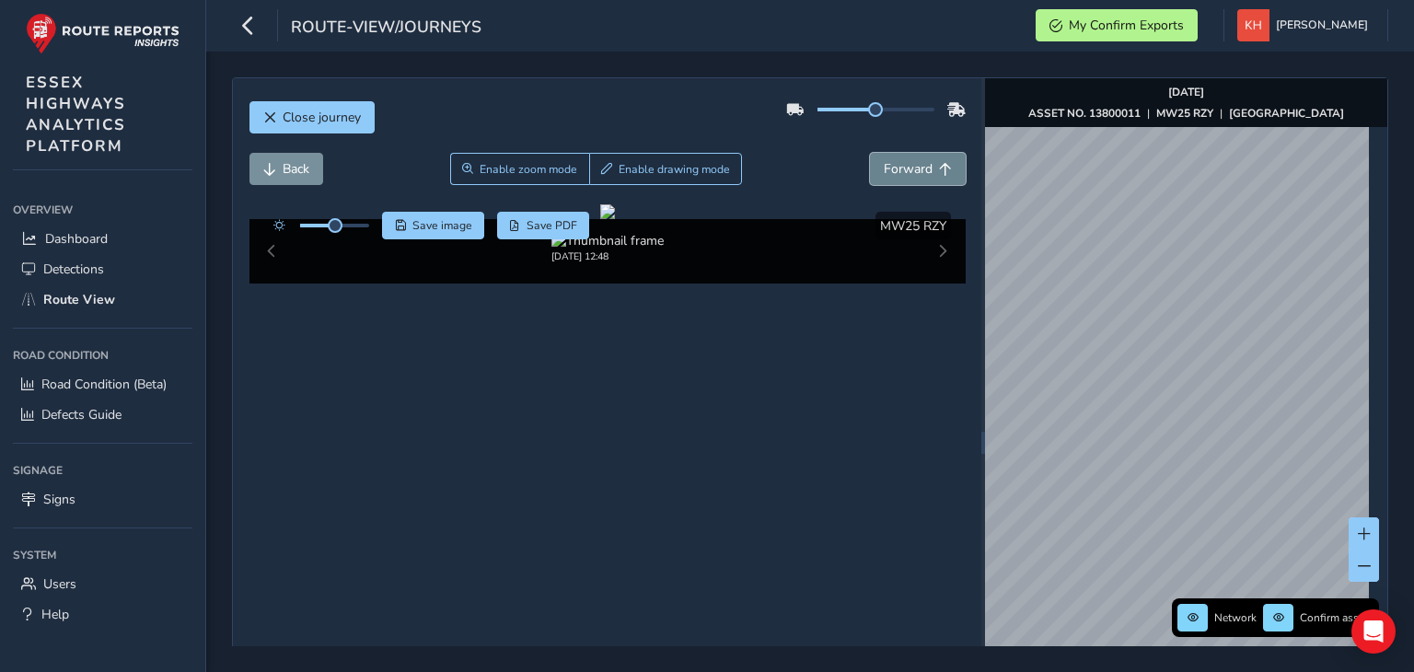
click at [870, 153] on button "Forward" at bounding box center [918, 169] width 96 height 32
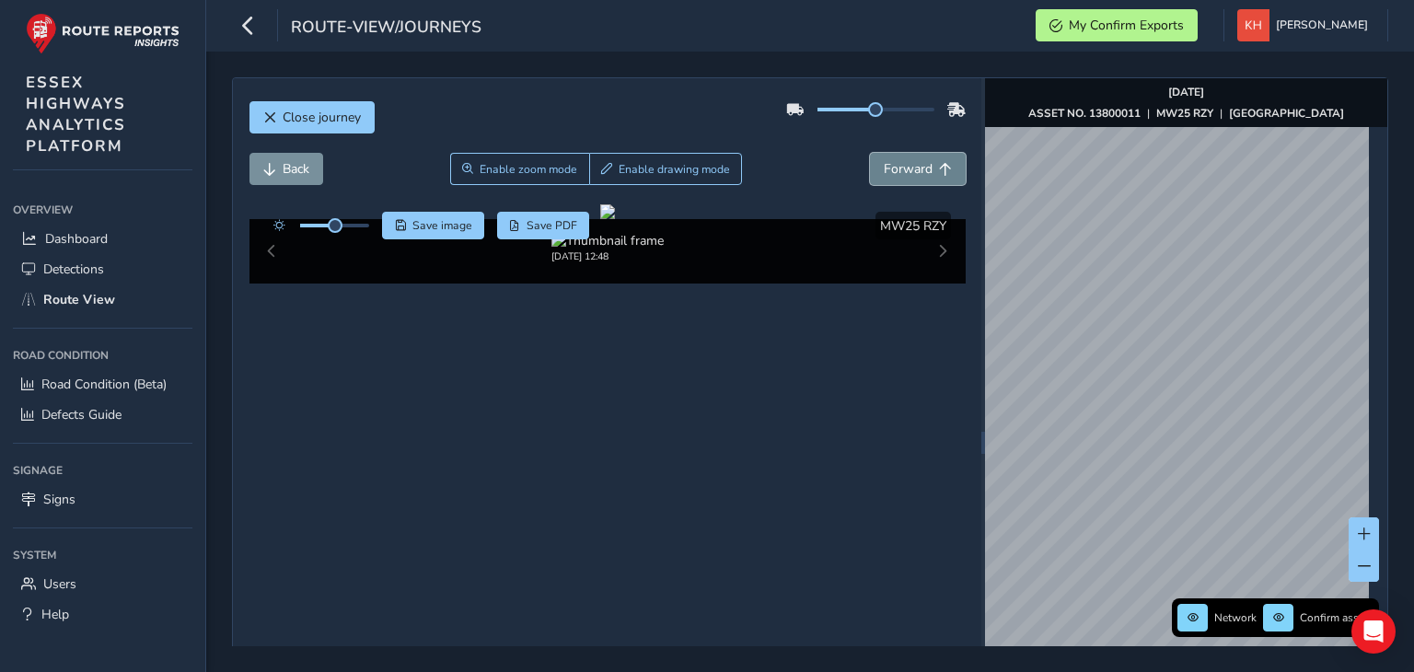
click at [870, 153] on button "Forward" at bounding box center [918, 169] width 96 height 32
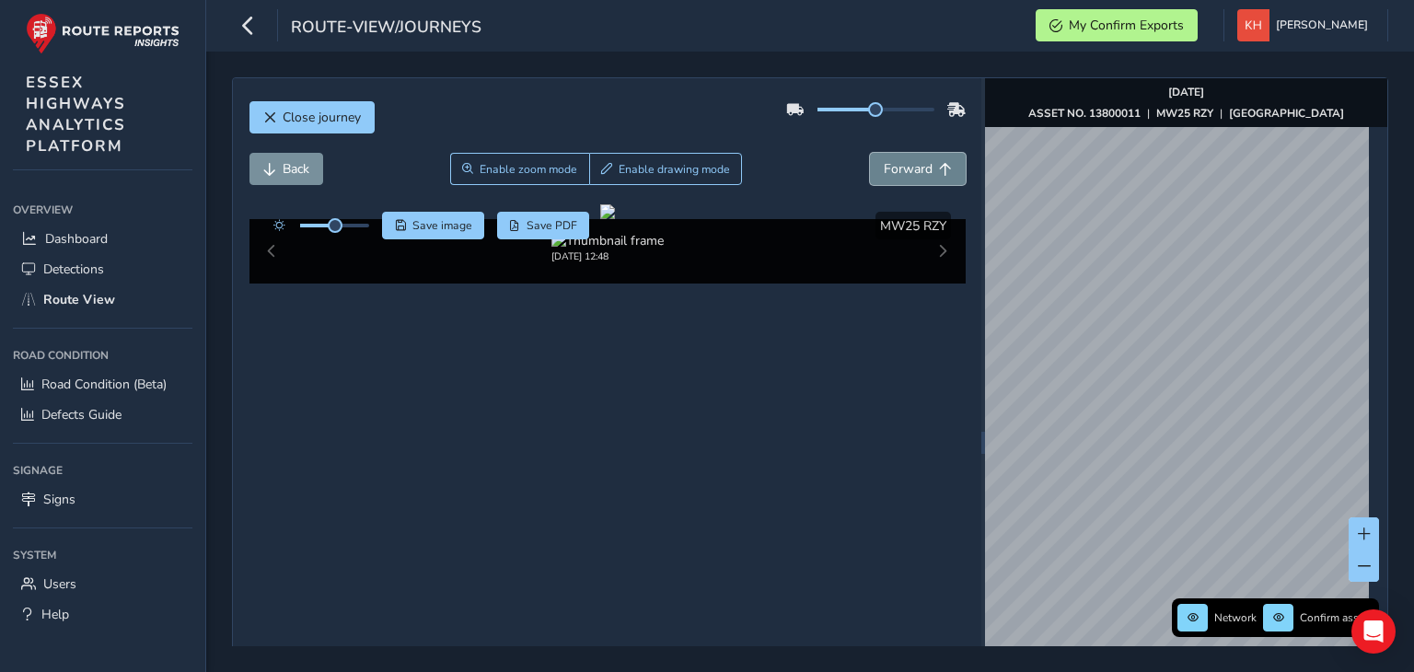
click at [870, 153] on button "Forward" at bounding box center [918, 169] width 96 height 32
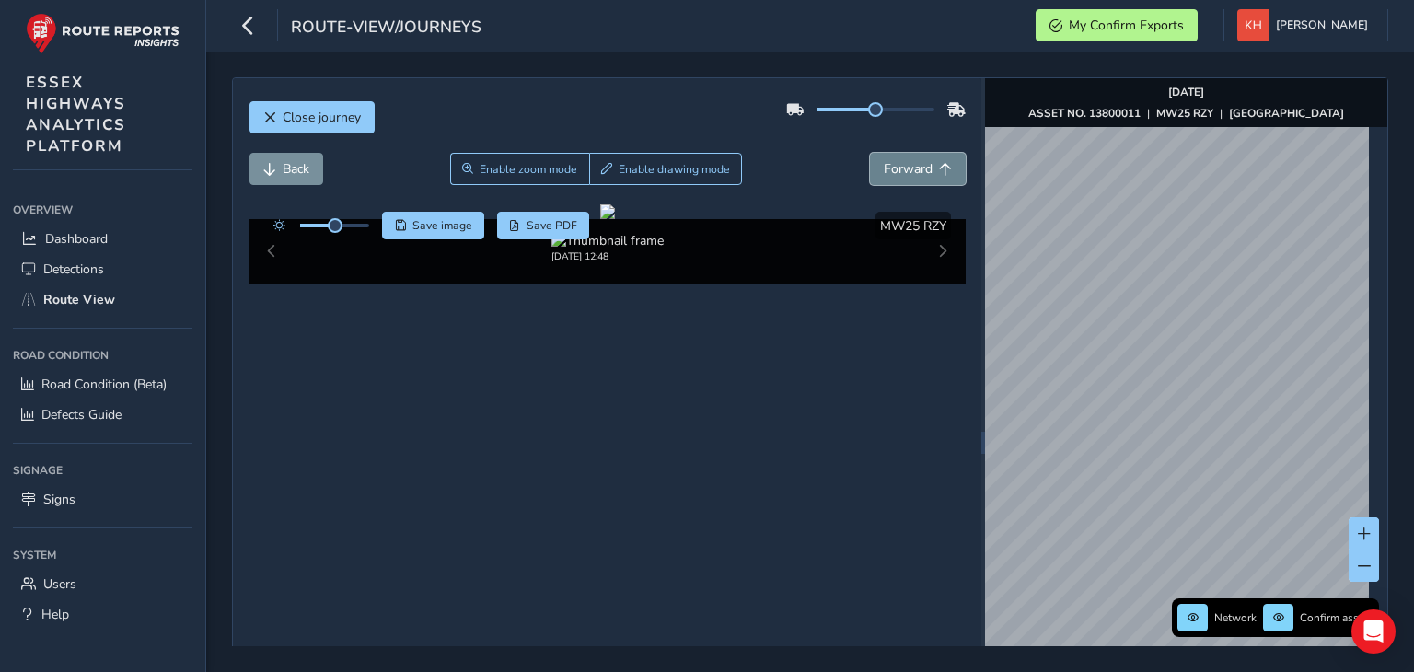
click at [870, 153] on button "Forward" at bounding box center [918, 169] width 96 height 32
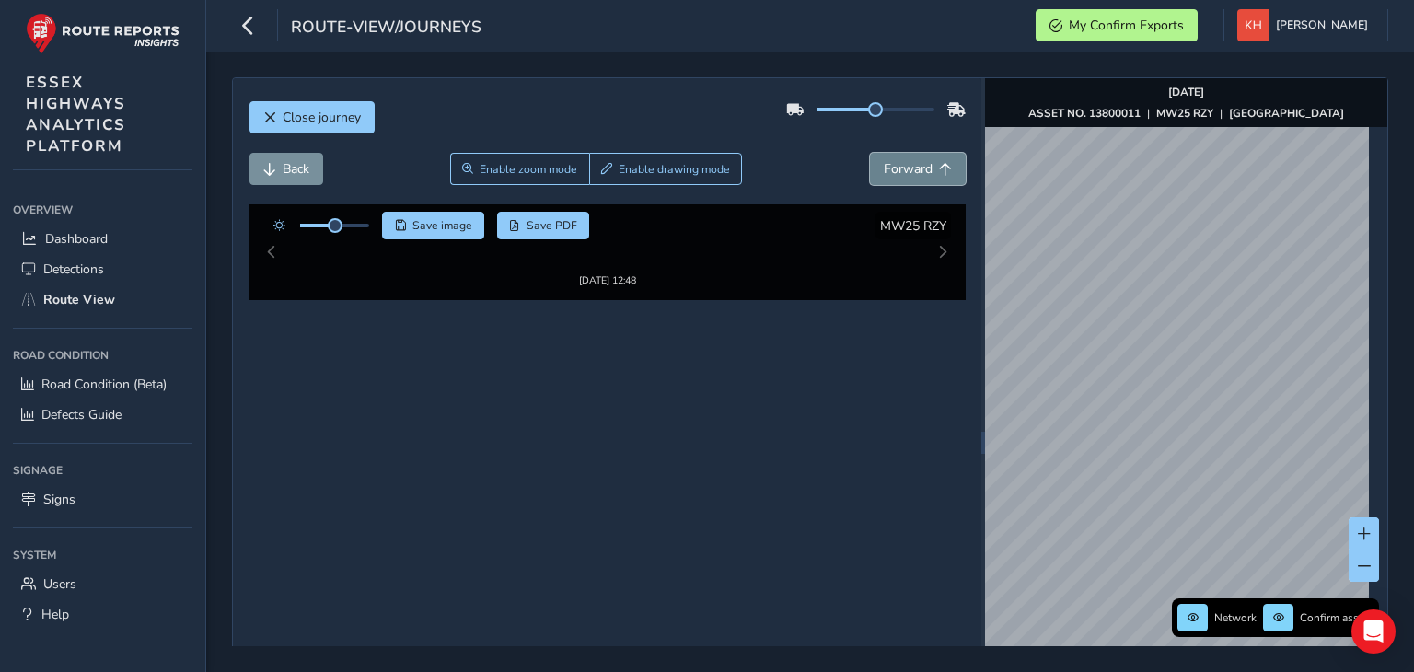
click at [870, 153] on button "Forward" at bounding box center [918, 169] width 96 height 32
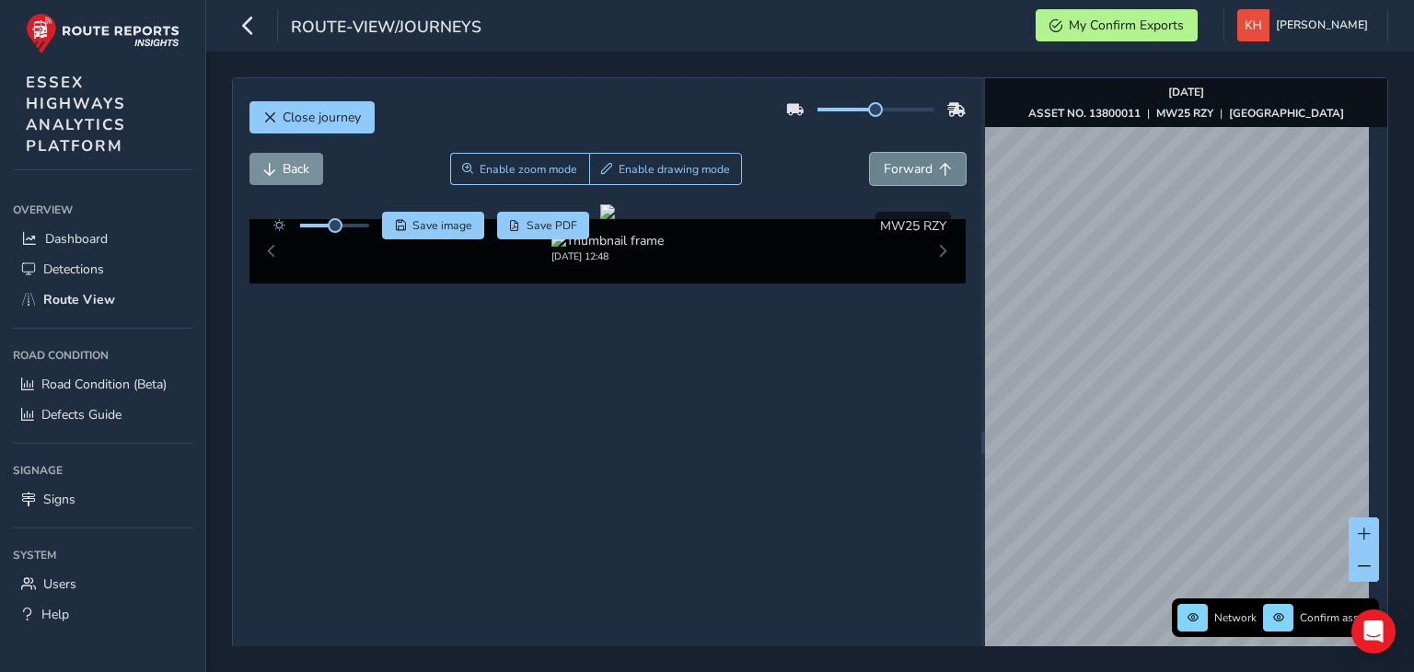
click at [870, 153] on button "Forward" at bounding box center [918, 169] width 96 height 32
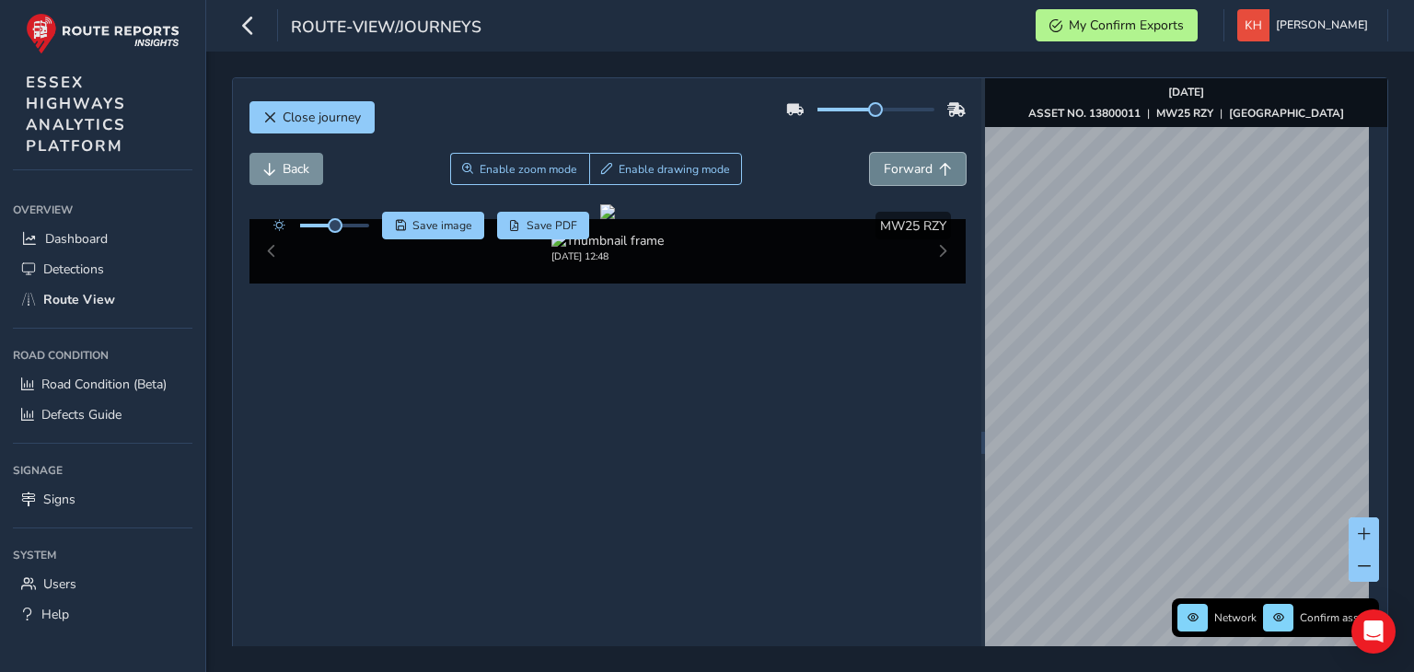
click at [870, 153] on button "Forward" at bounding box center [918, 169] width 96 height 32
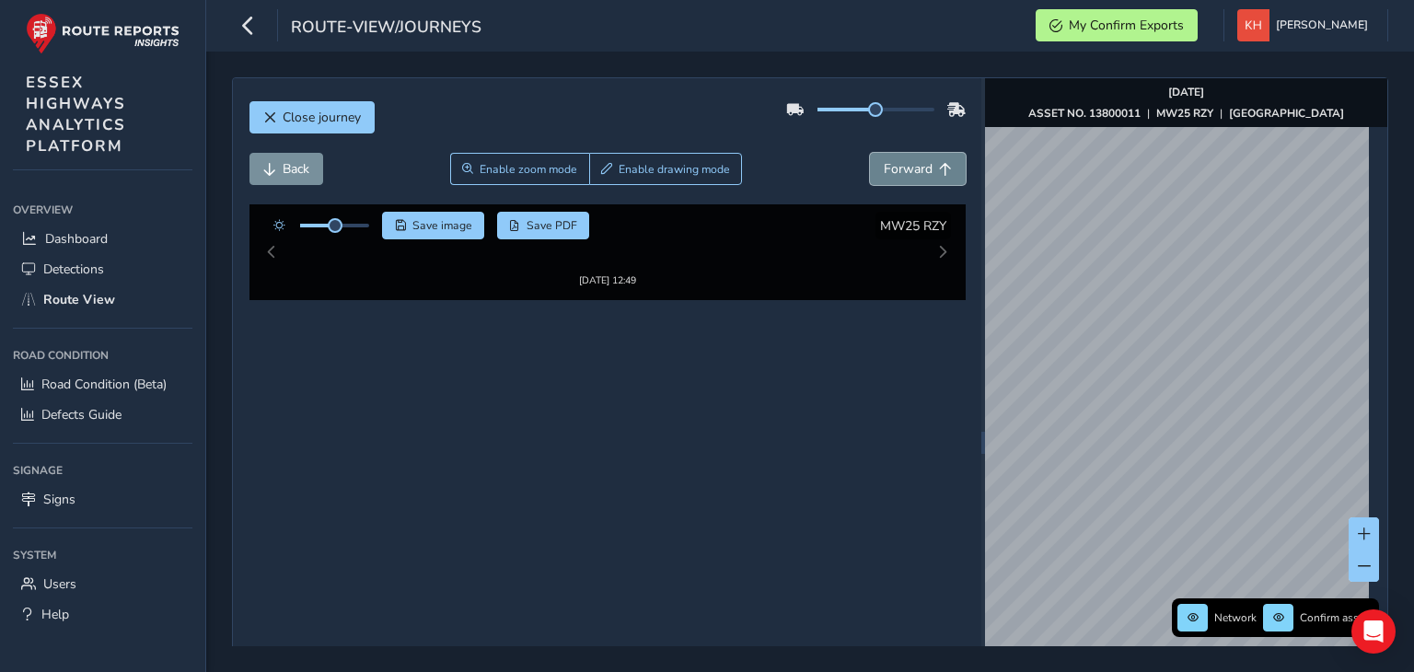
click at [870, 153] on button "Forward" at bounding box center [918, 169] width 96 height 32
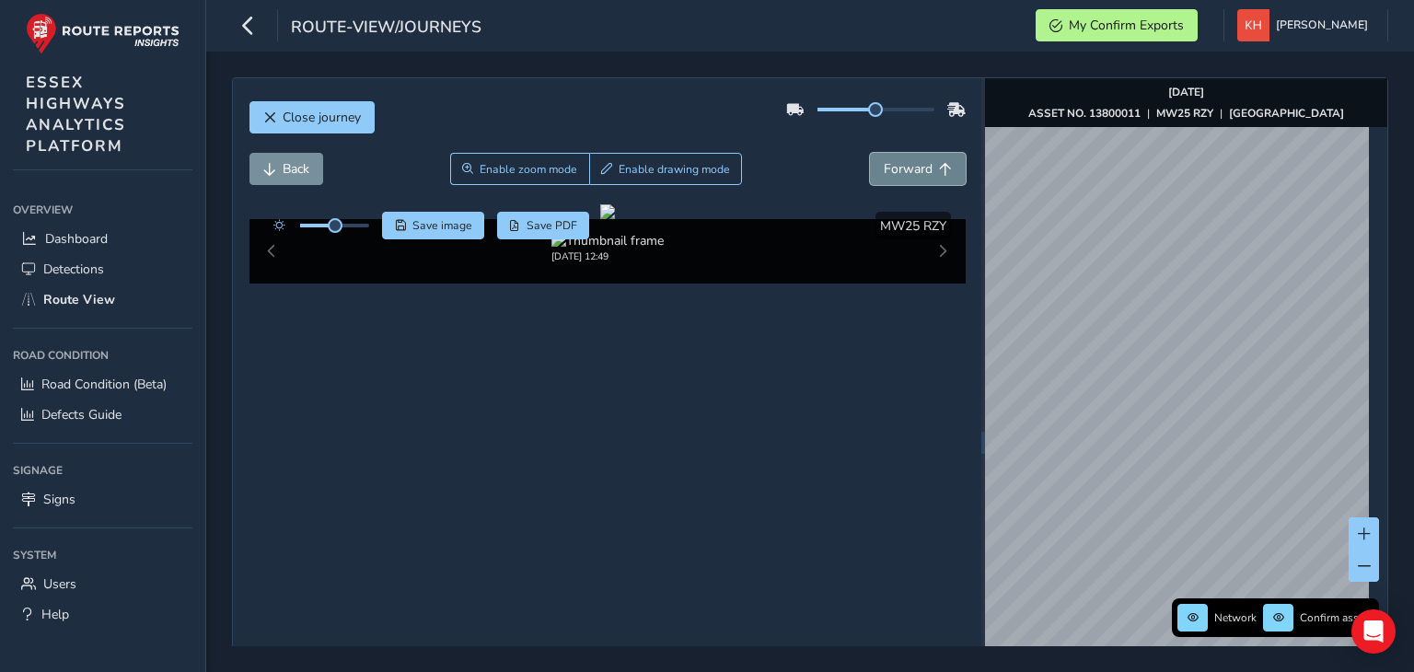
click at [870, 153] on button "Forward" at bounding box center [918, 169] width 96 height 32
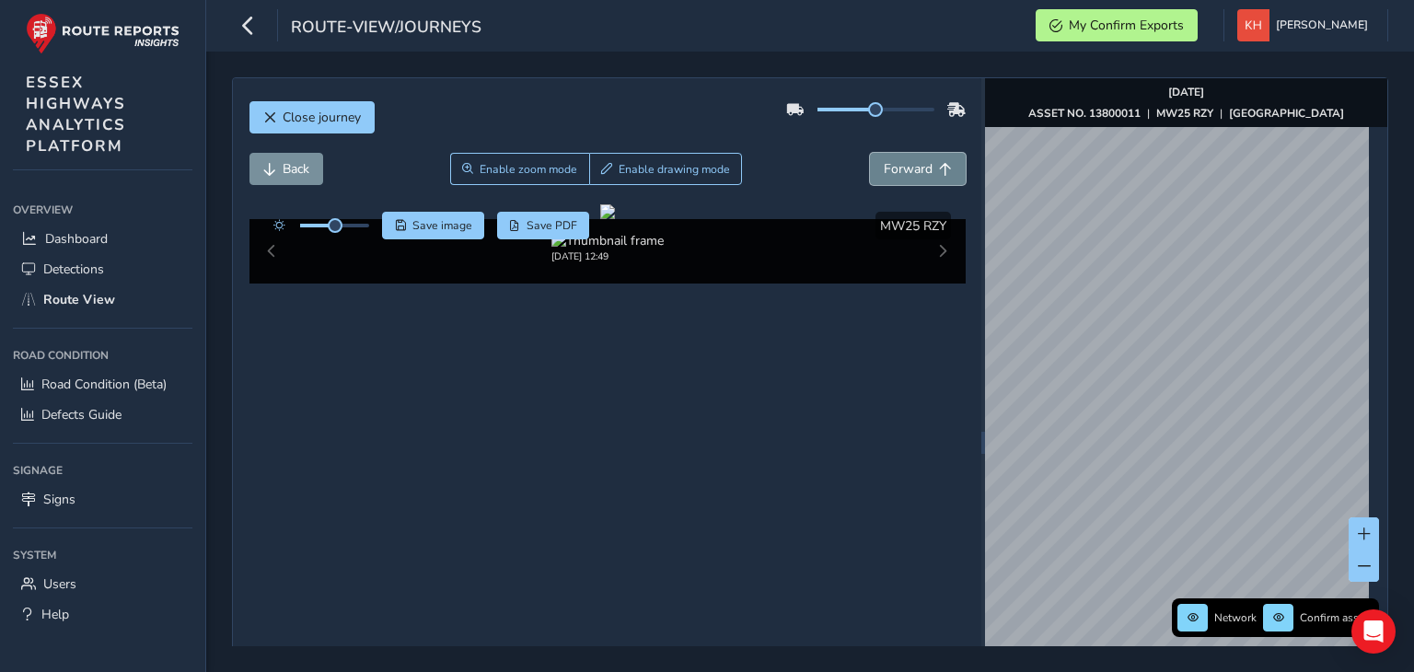
click at [870, 153] on button "Forward" at bounding box center [918, 169] width 96 height 32
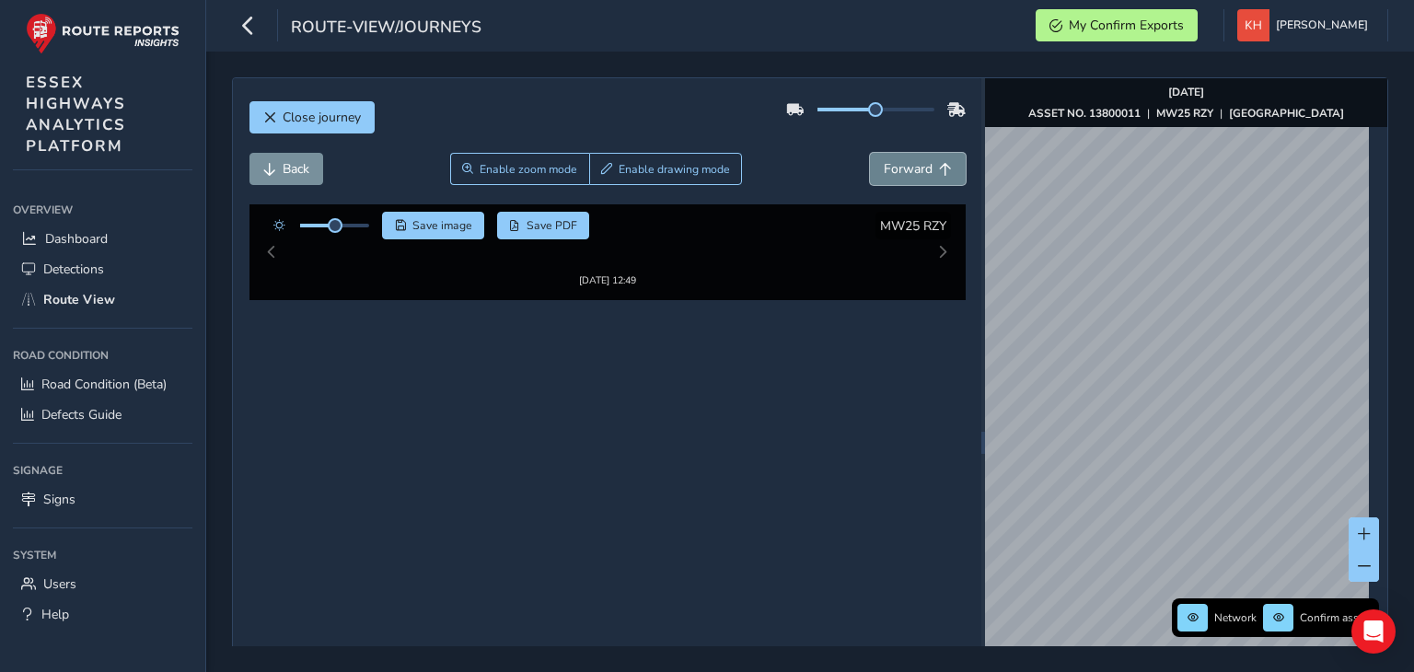
click at [870, 153] on button "Forward" at bounding box center [918, 169] width 96 height 32
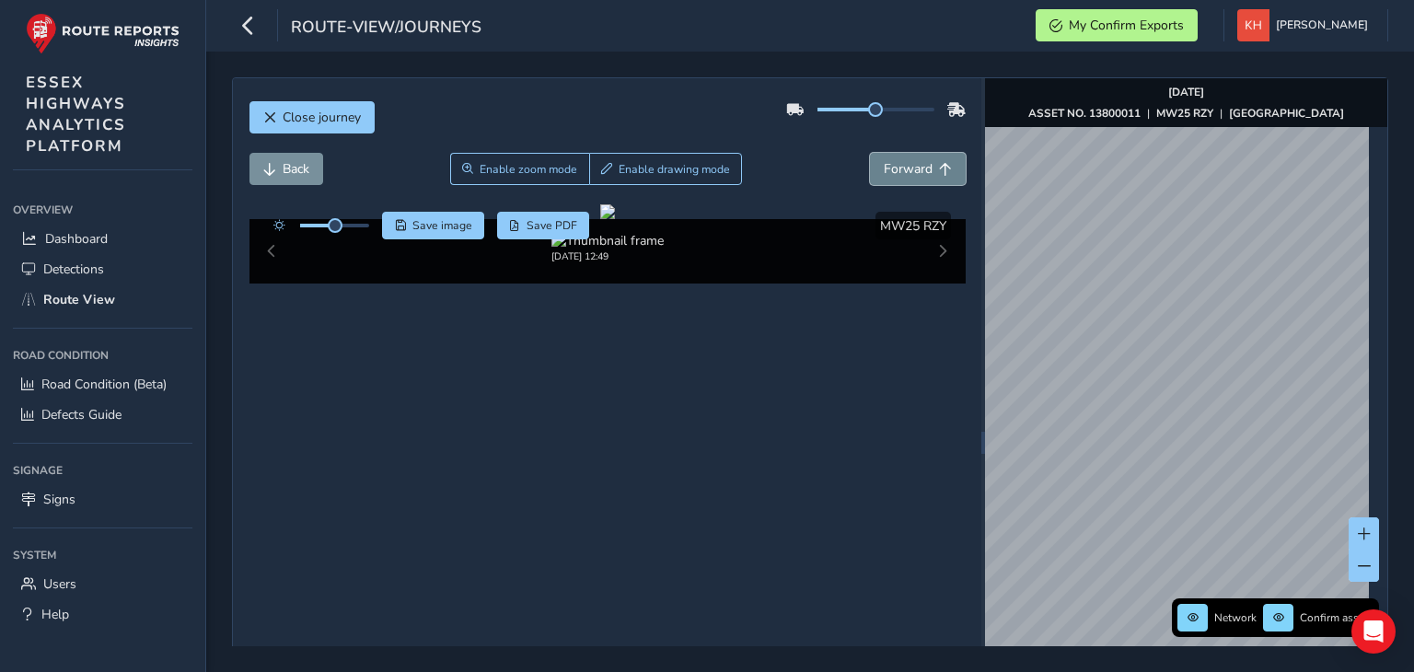
click at [870, 153] on button "Forward" at bounding box center [918, 169] width 96 height 32
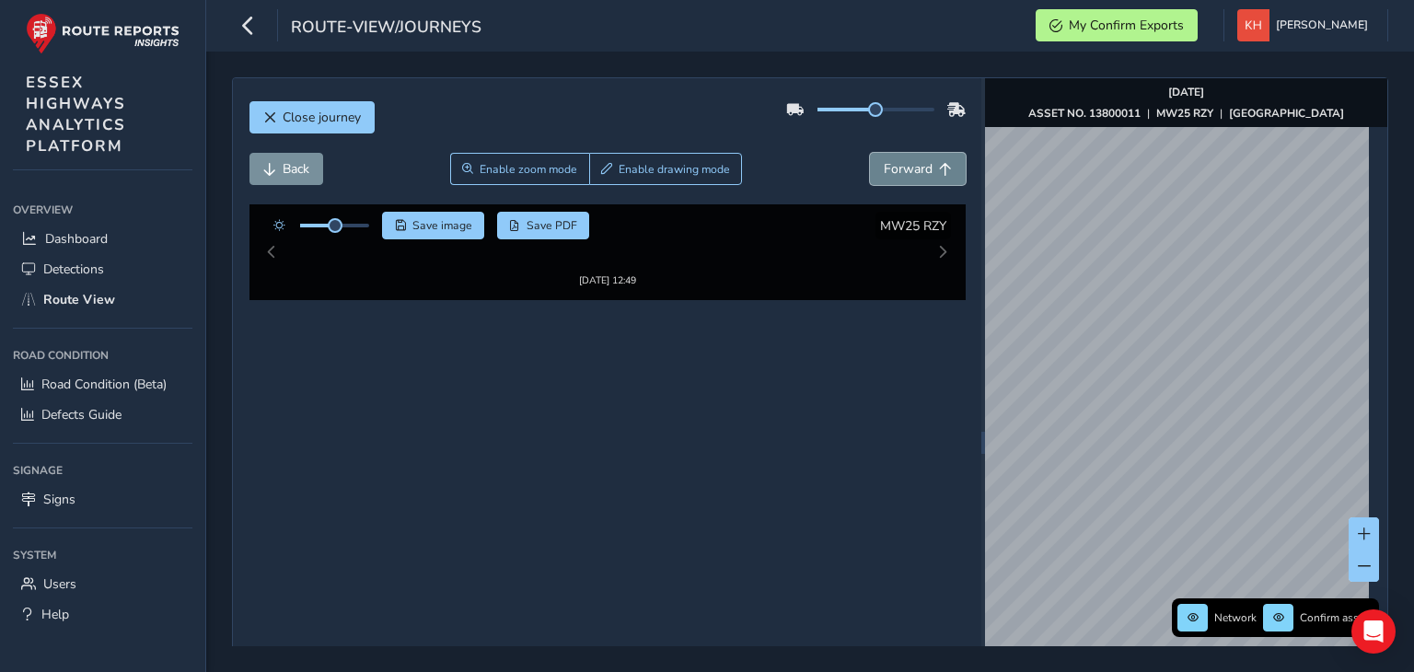
click at [870, 153] on button "Forward" at bounding box center [918, 169] width 96 height 32
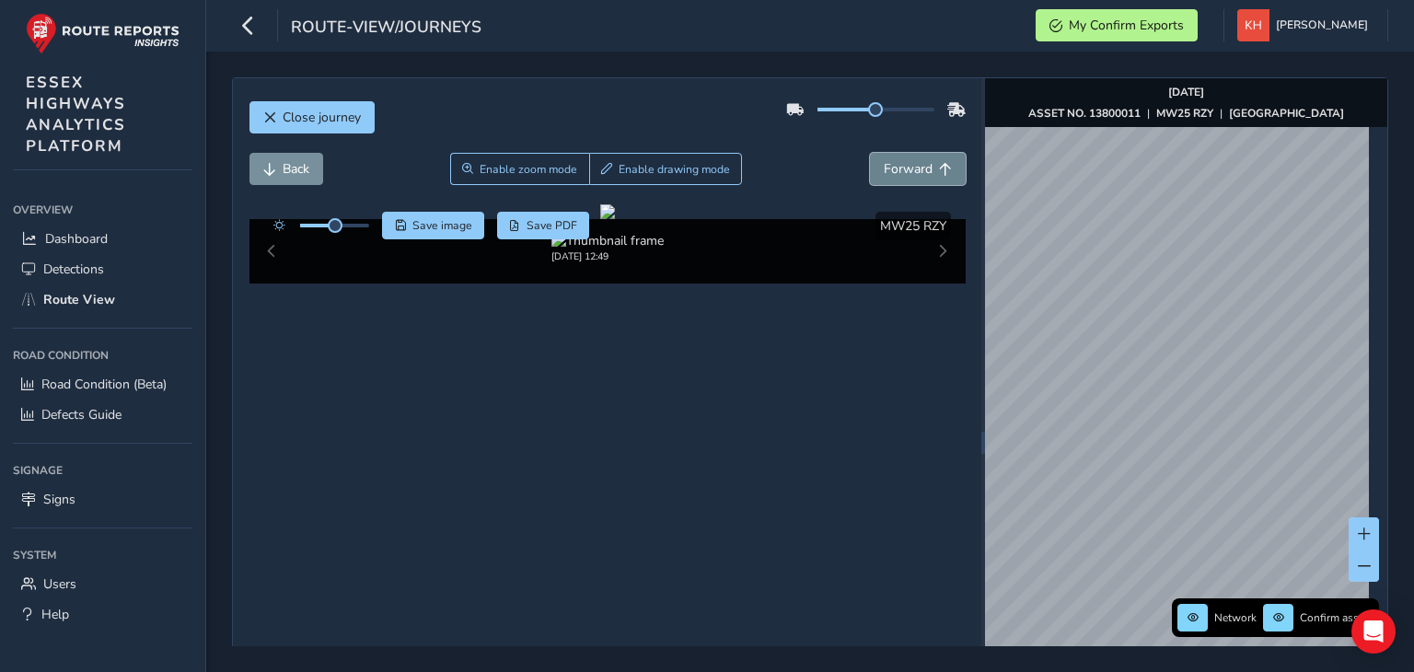
click at [870, 153] on button "Forward" at bounding box center [918, 169] width 96 height 32
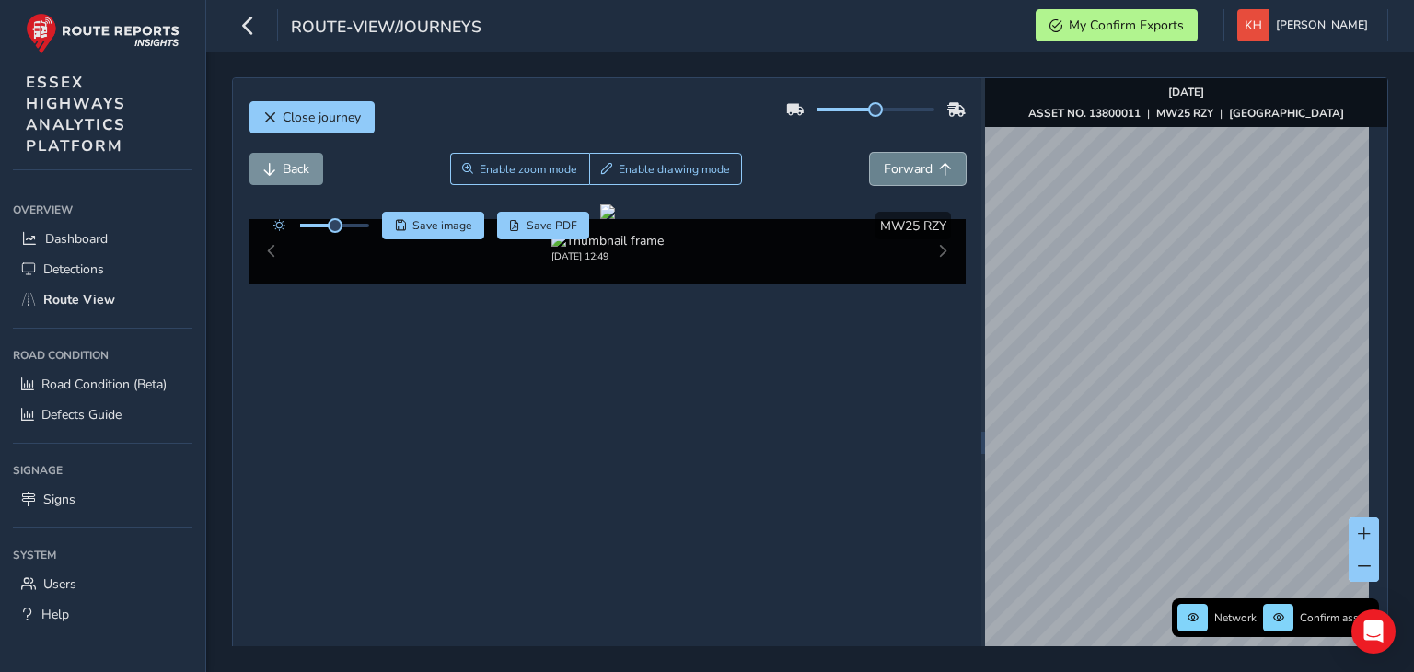
click at [870, 153] on button "Forward" at bounding box center [918, 169] width 96 height 32
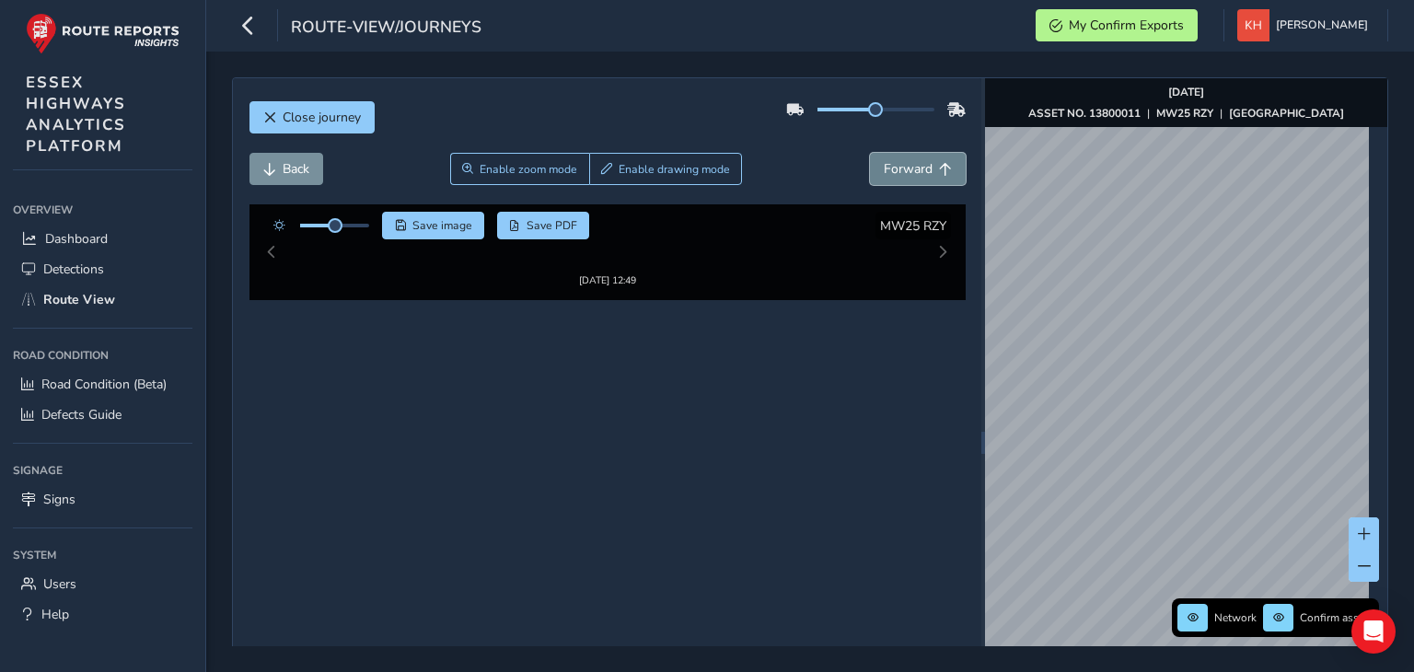
click at [870, 153] on button "Forward" at bounding box center [918, 169] width 96 height 32
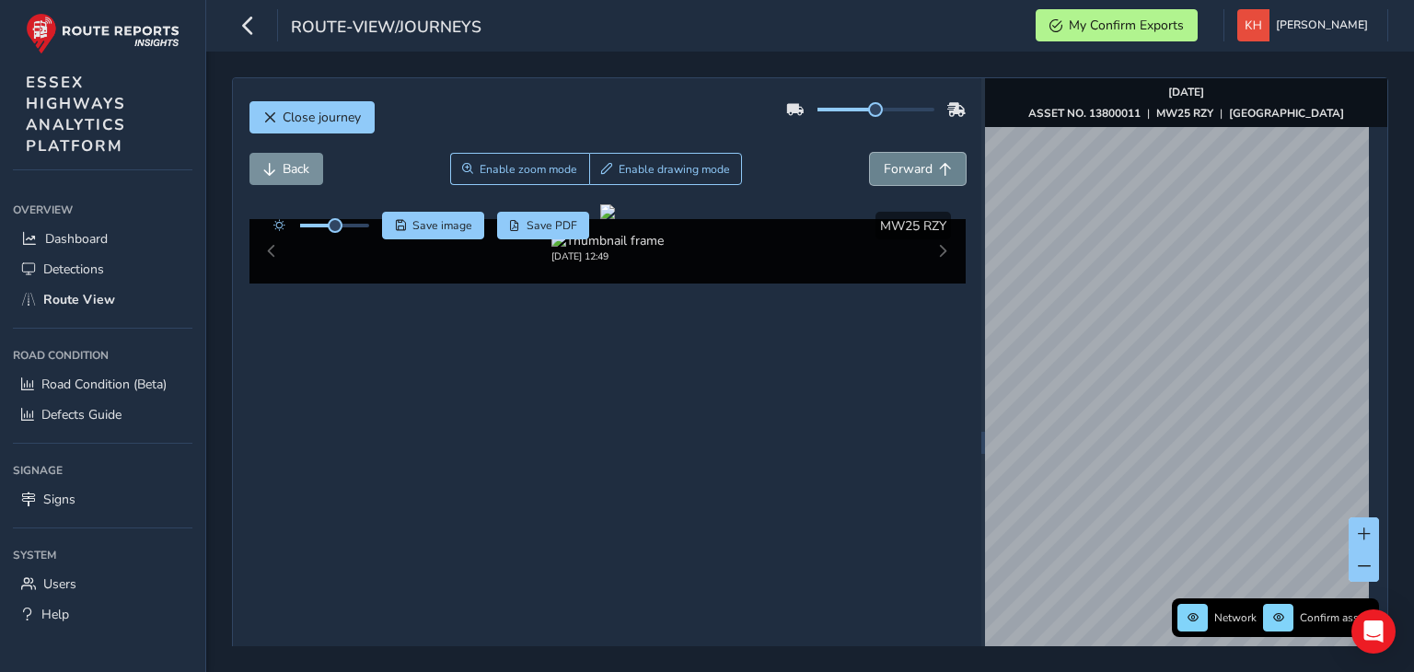
click at [870, 153] on button "Forward" at bounding box center [918, 169] width 96 height 32
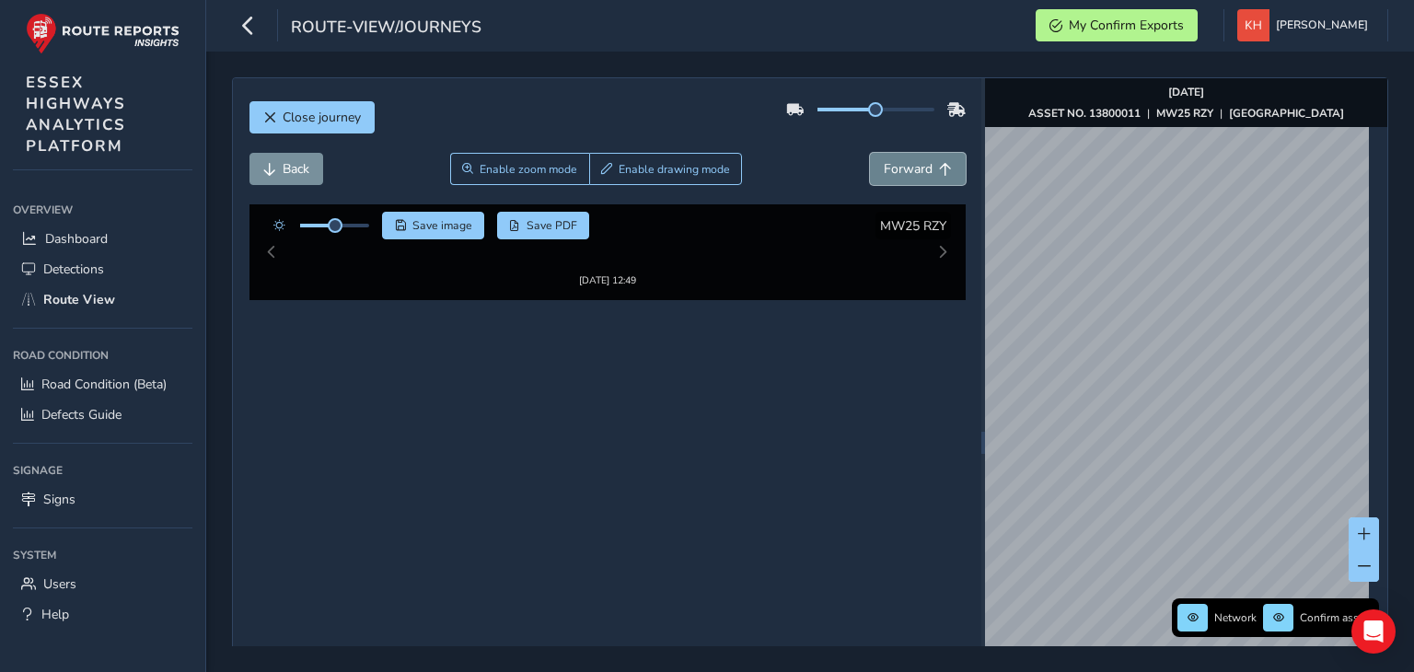
click at [870, 153] on button "Forward" at bounding box center [918, 169] width 96 height 32
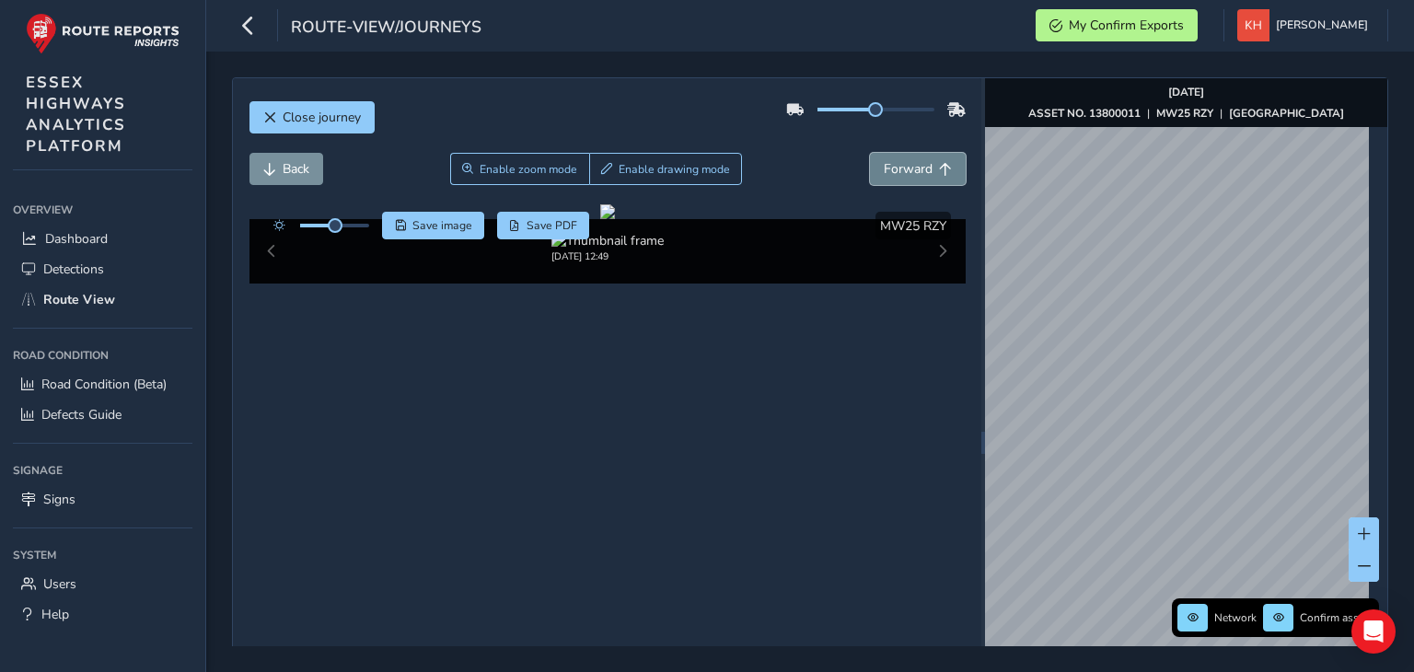
click at [870, 153] on button "Forward" at bounding box center [918, 169] width 96 height 32
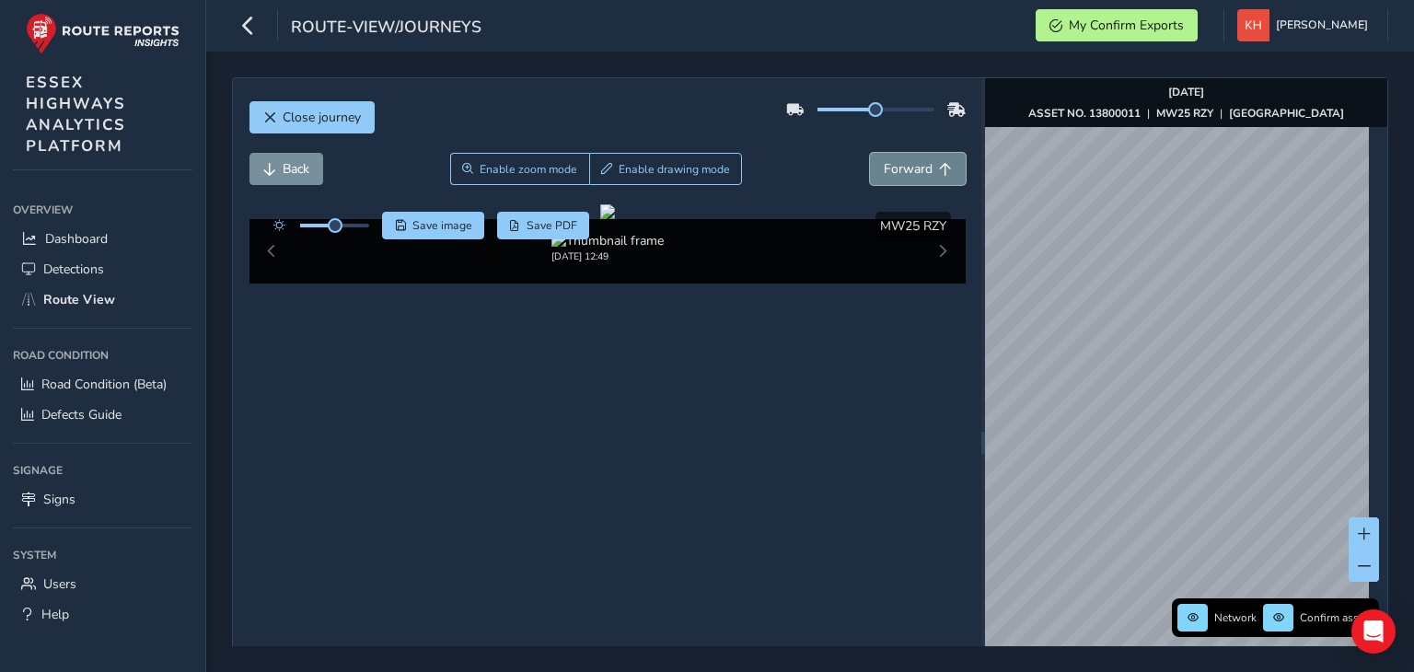
click at [870, 153] on button "Forward" at bounding box center [918, 169] width 96 height 32
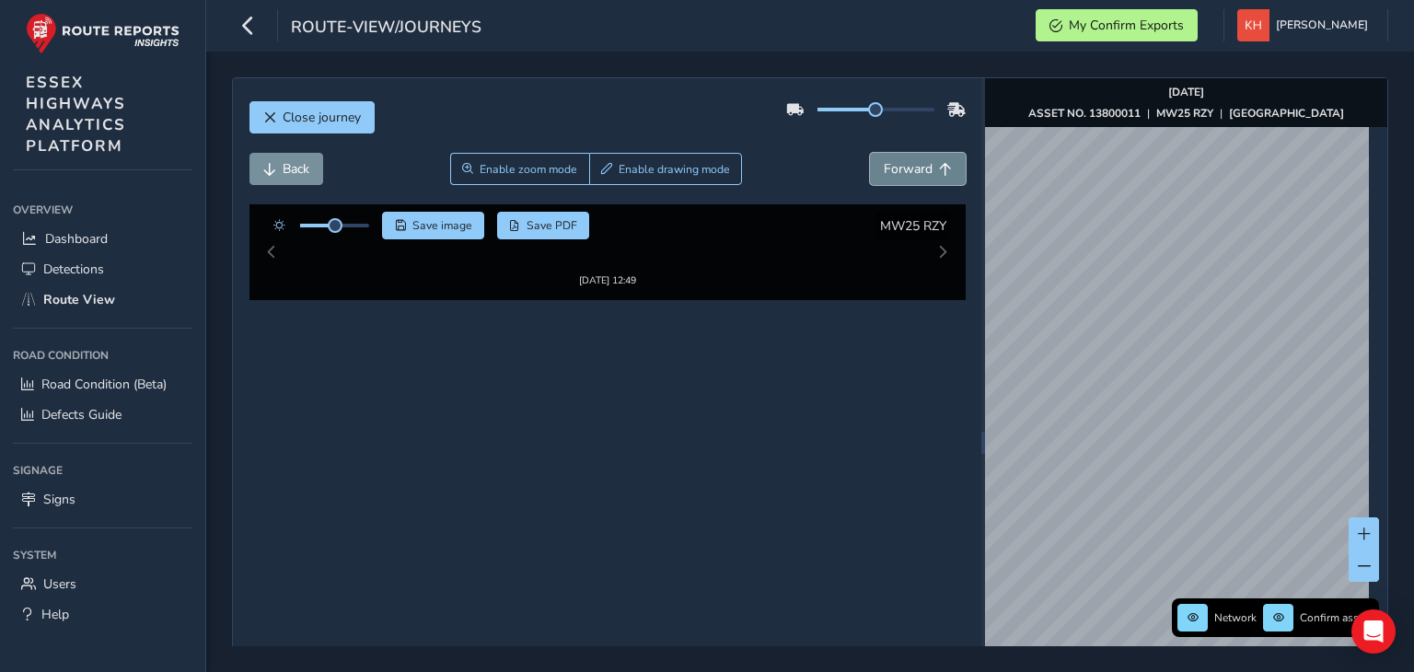
click at [870, 153] on button "Forward" at bounding box center [918, 169] width 96 height 32
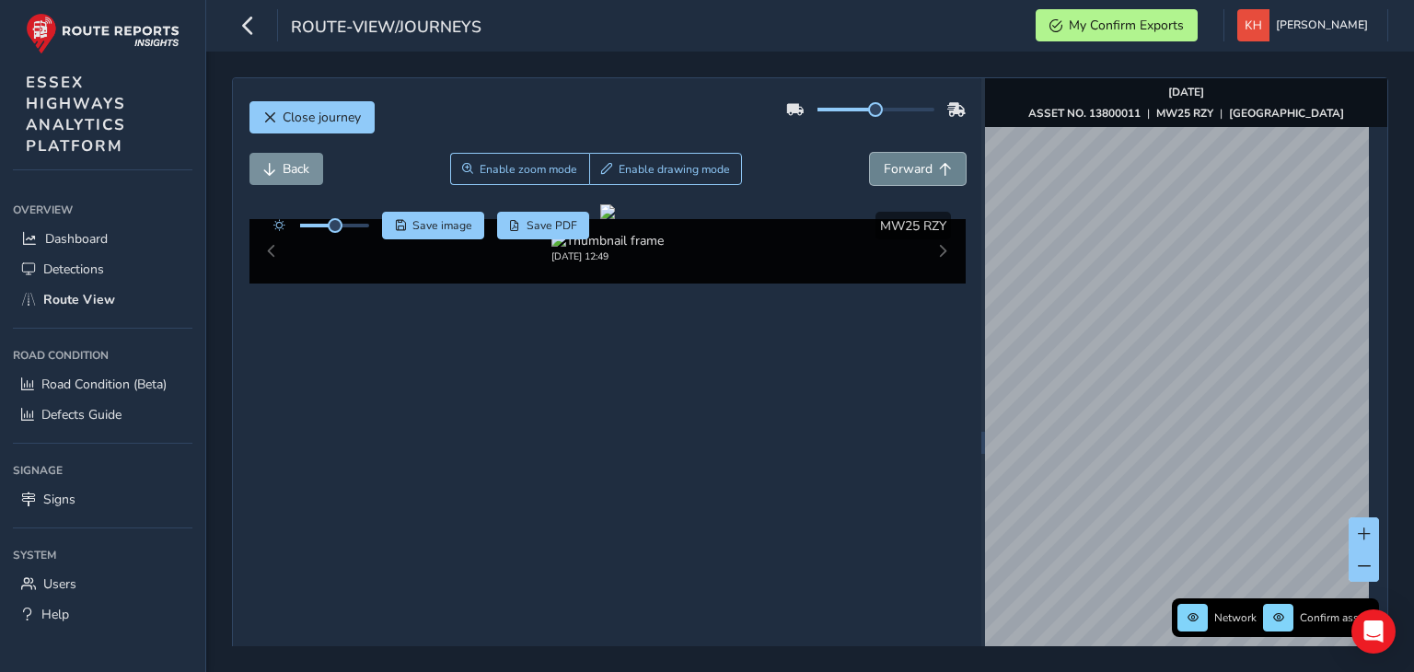
click at [870, 153] on button "Forward" at bounding box center [918, 169] width 96 height 32
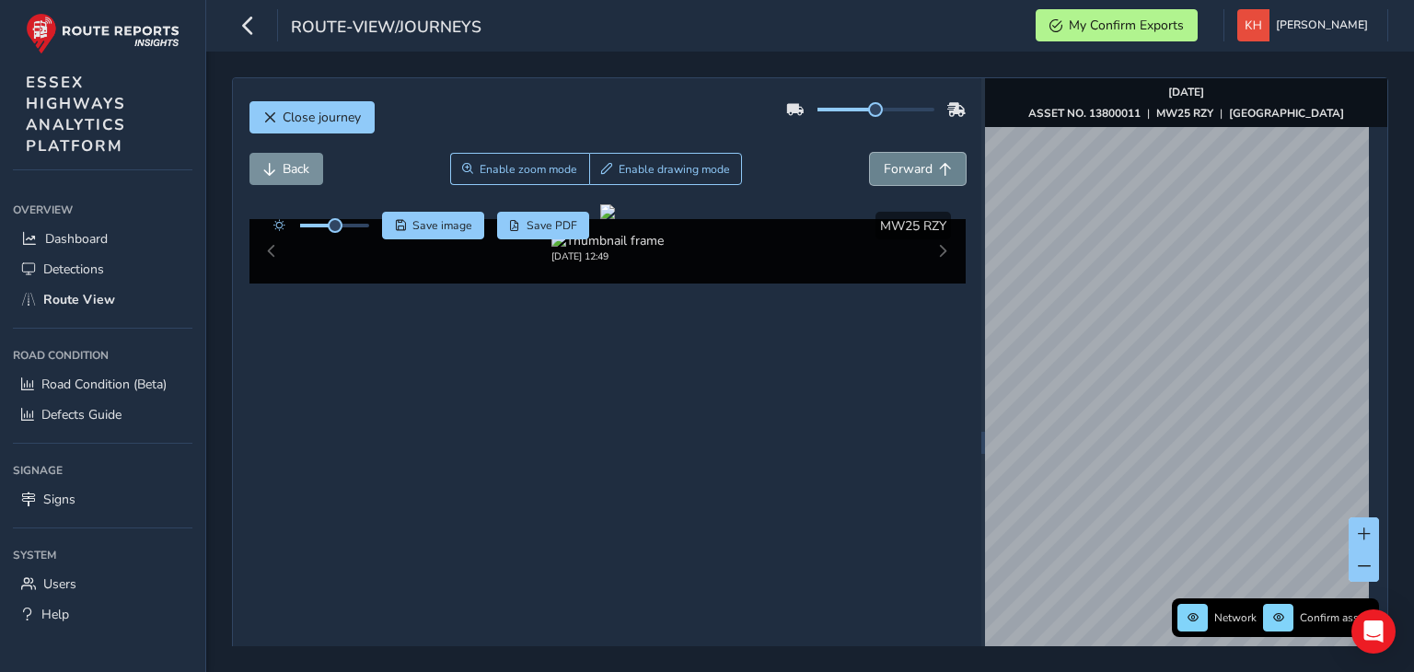
click at [870, 153] on button "Forward" at bounding box center [918, 169] width 96 height 32
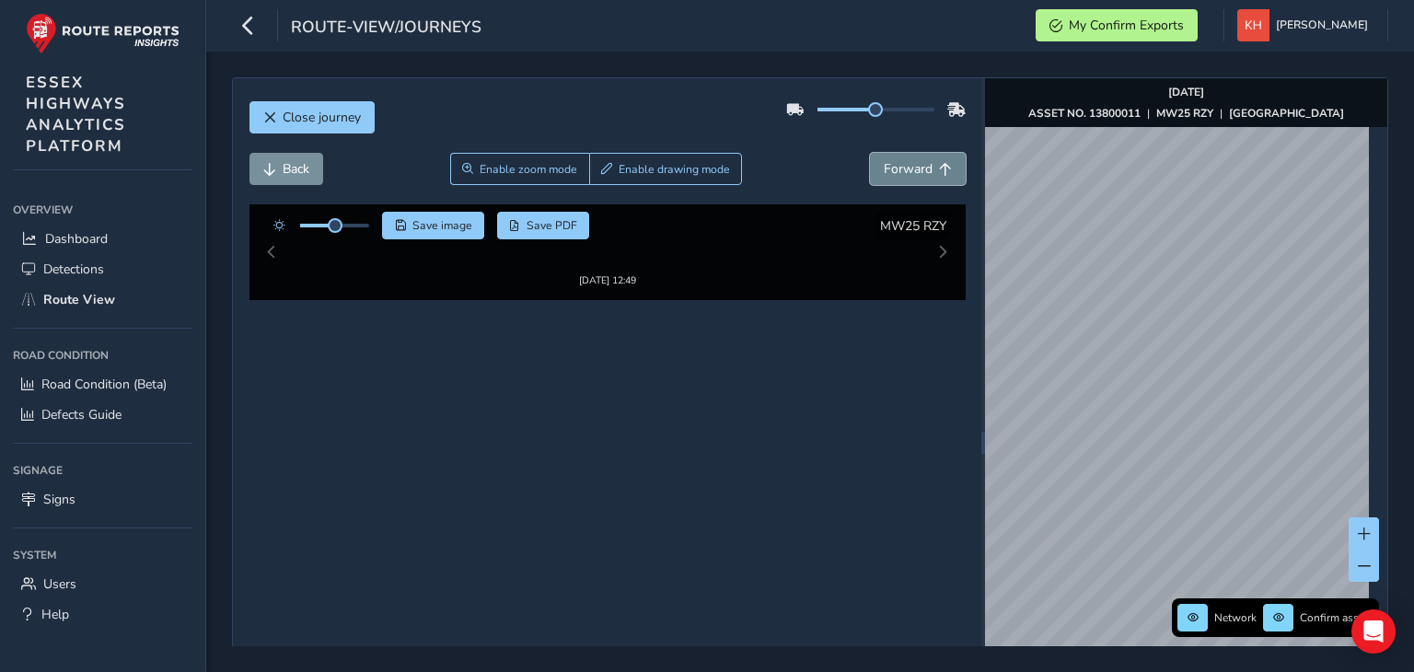
click at [870, 153] on button "Forward" at bounding box center [918, 169] width 96 height 32
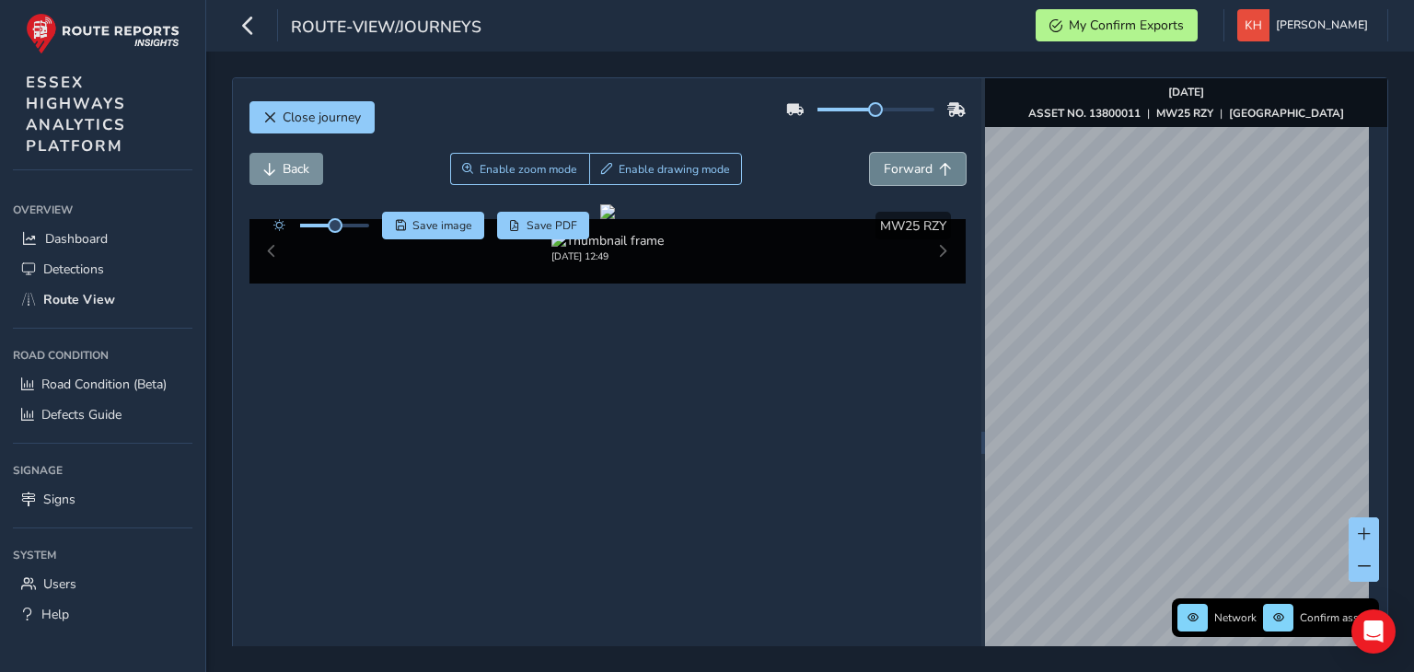
click at [870, 153] on button "Forward" at bounding box center [918, 169] width 96 height 32
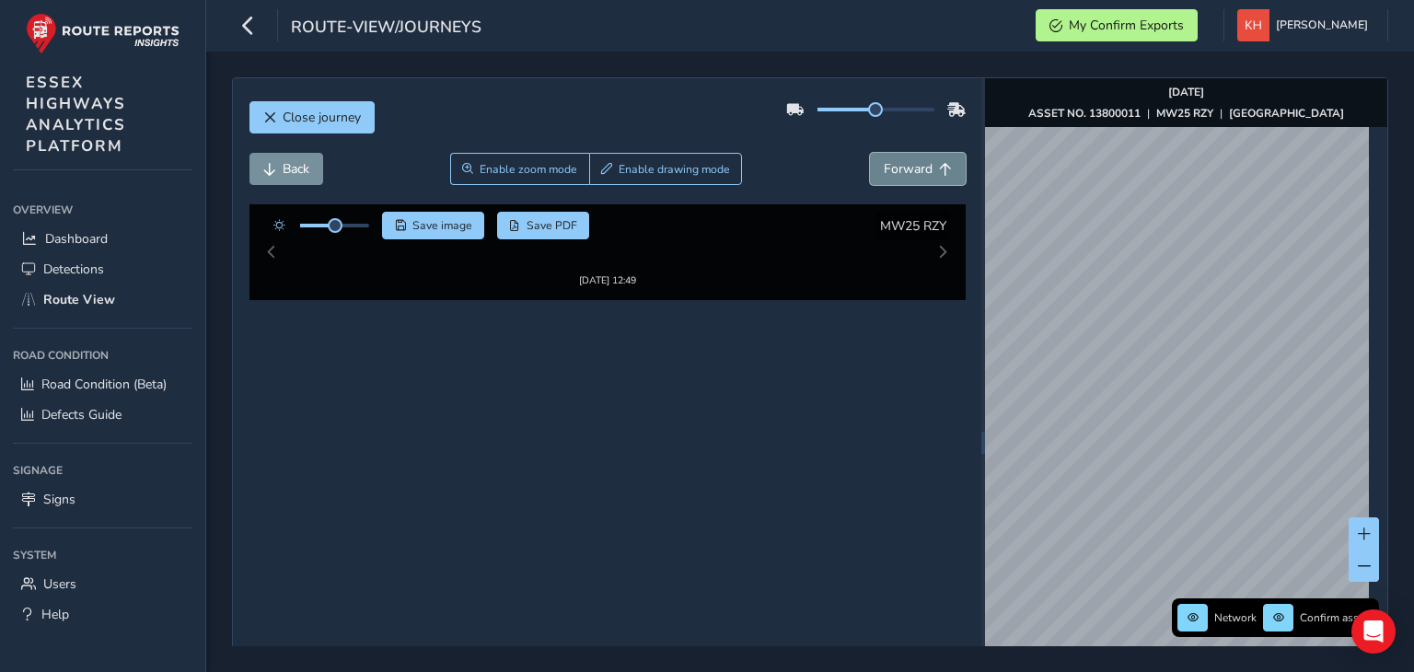
click at [870, 153] on button "Forward" at bounding box center [918, 169] width 96 height 32
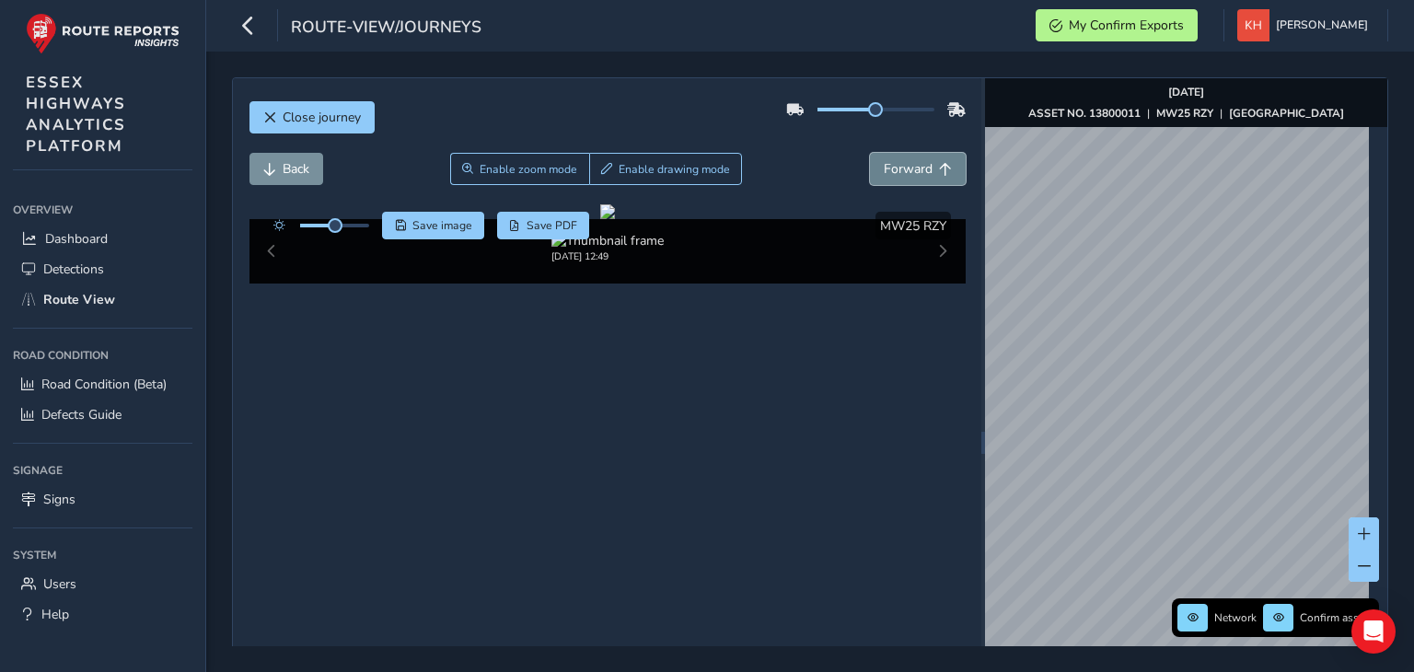
click at [870, 153] on button "Forward" at bounding box center [918, 169] width 96 height 32
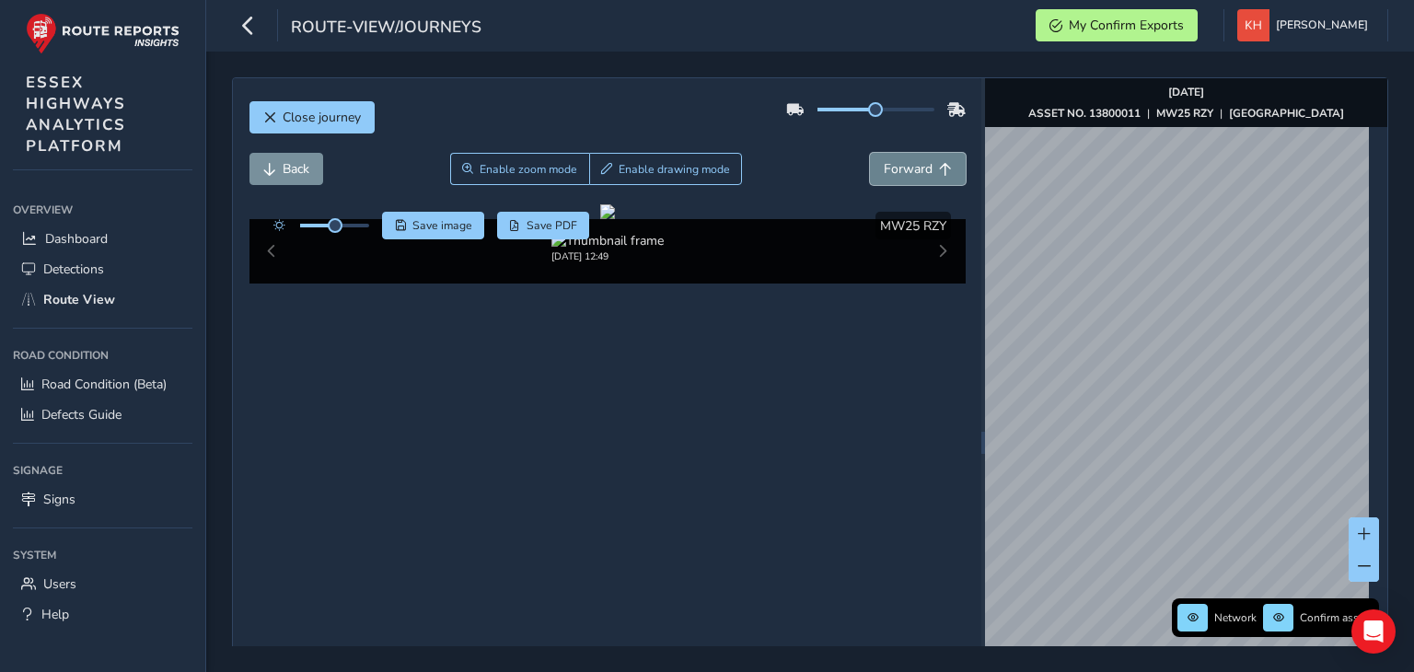
click at [870, 153] on button "Forward" at bounding box center [918, 169] width 96 height 32
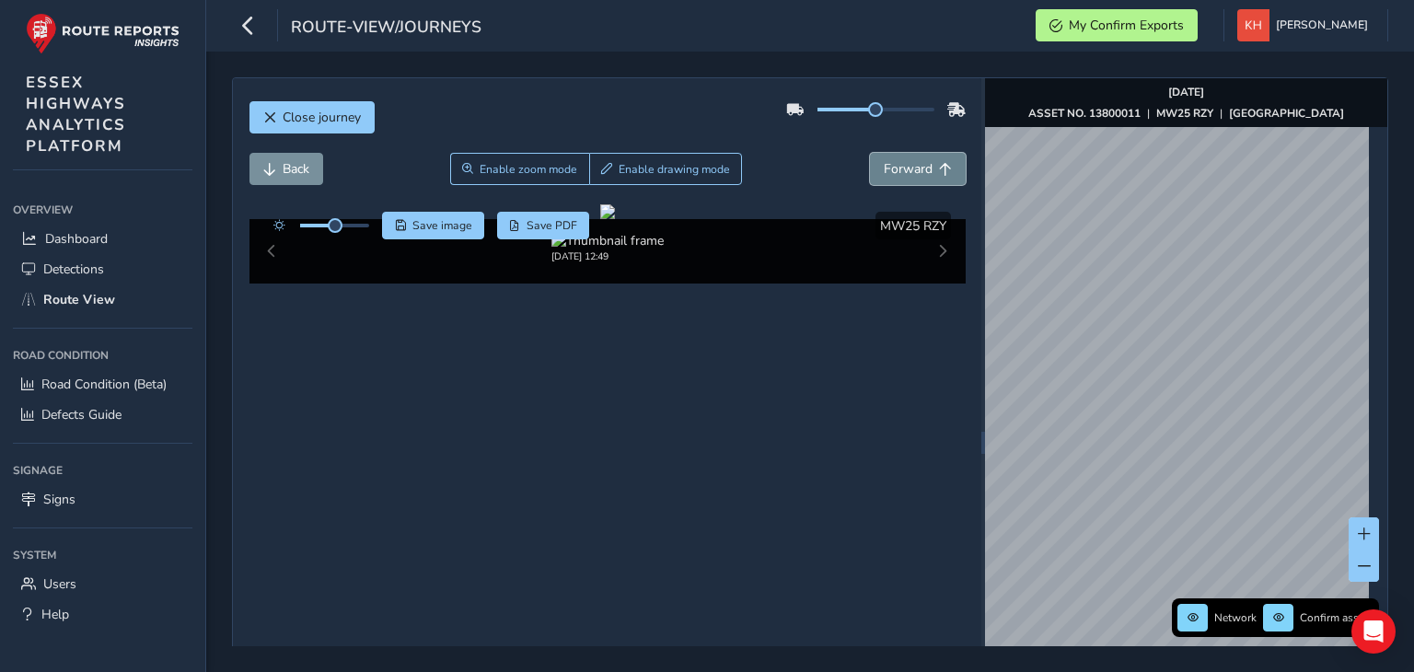
click at [870, 153] on button "Forward" at bounding box center [918, 169] width 96 height 32
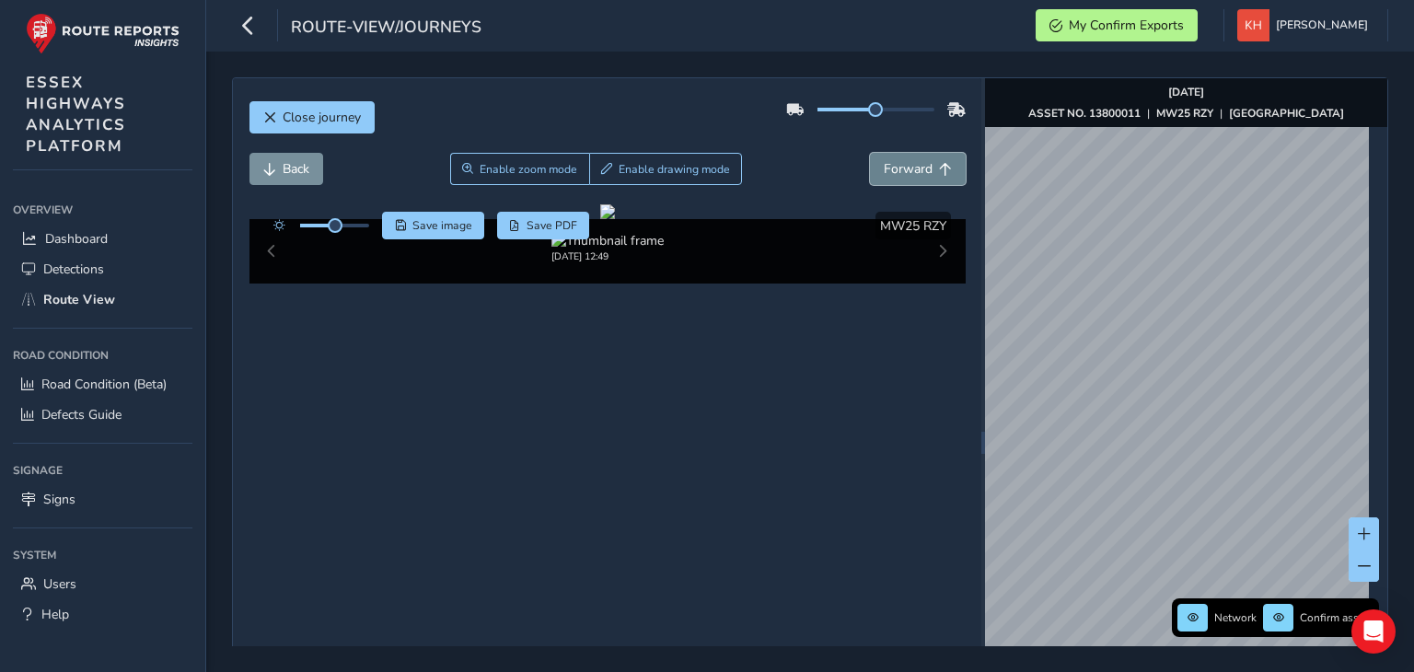
click at [870, 153] on button "Forward" at bounding box center [918, 169] width 96 height 32
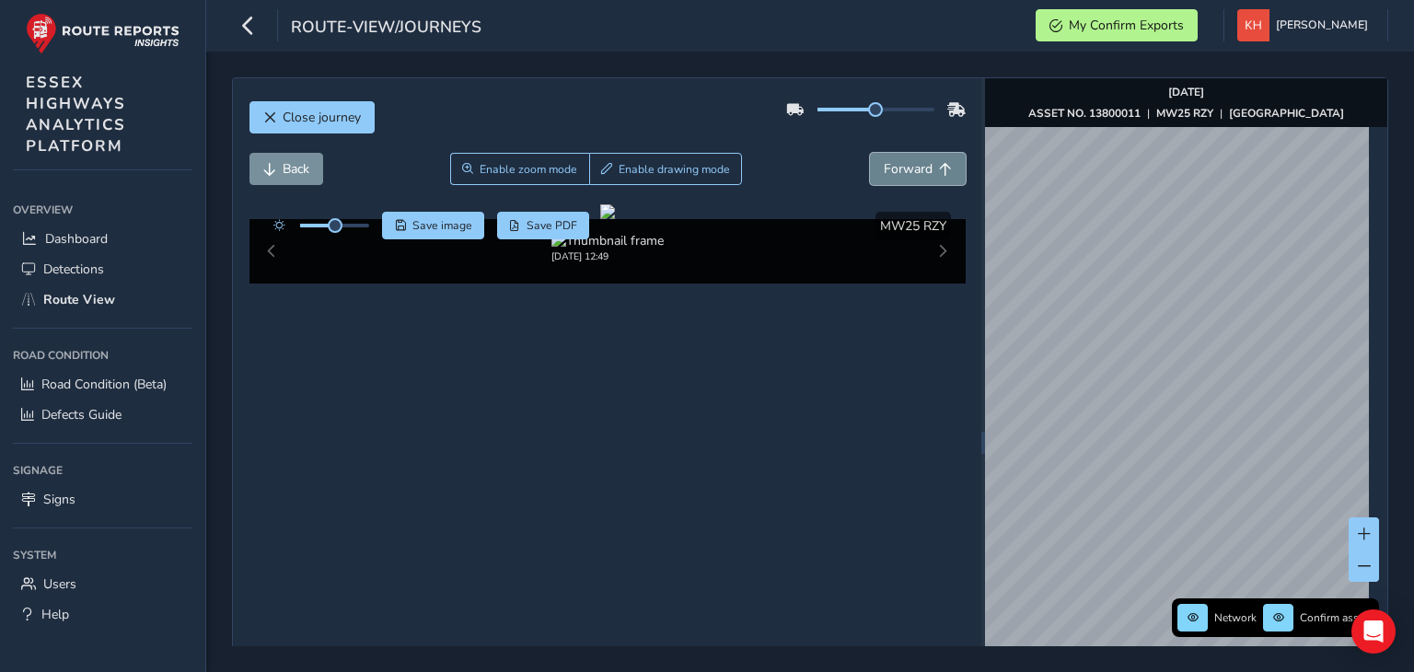
click at [870, 153] on button "Forward" at bounding box center [918, 169] width 96 height 32
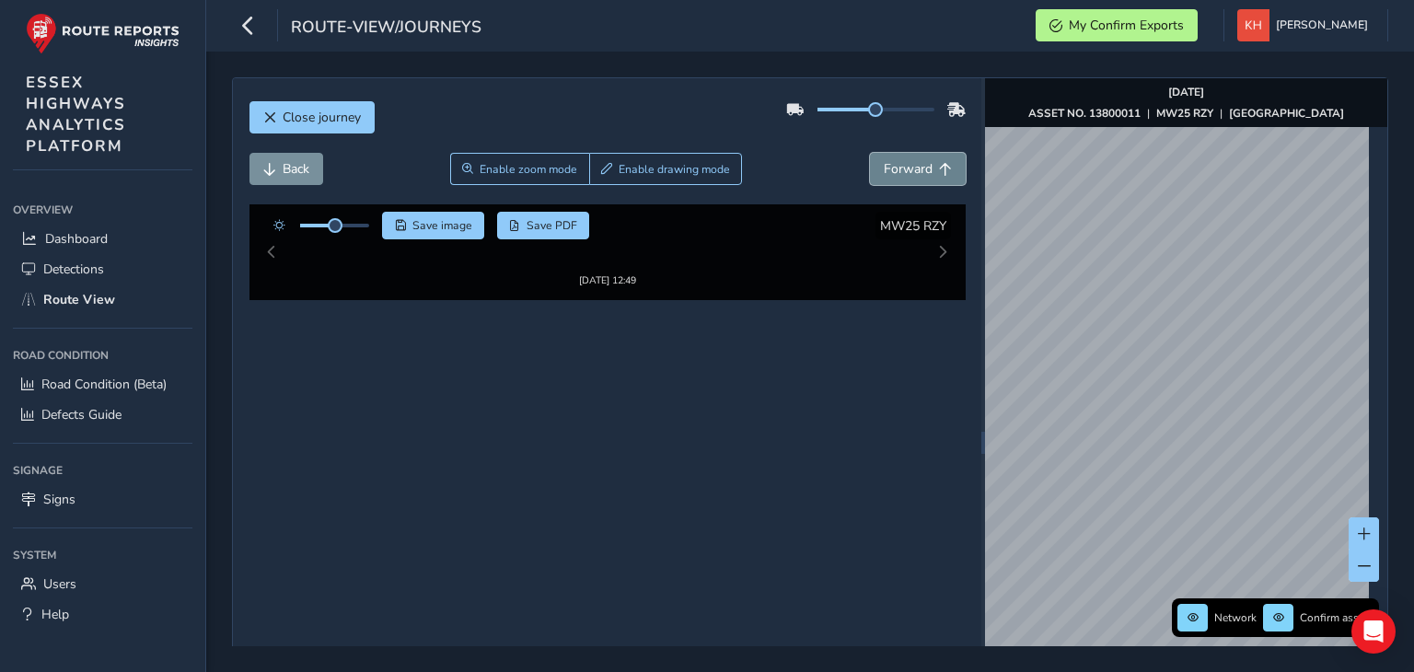
click at [870, 153] on button "Forward" at bounding box center [918, 169] width 96 height 32
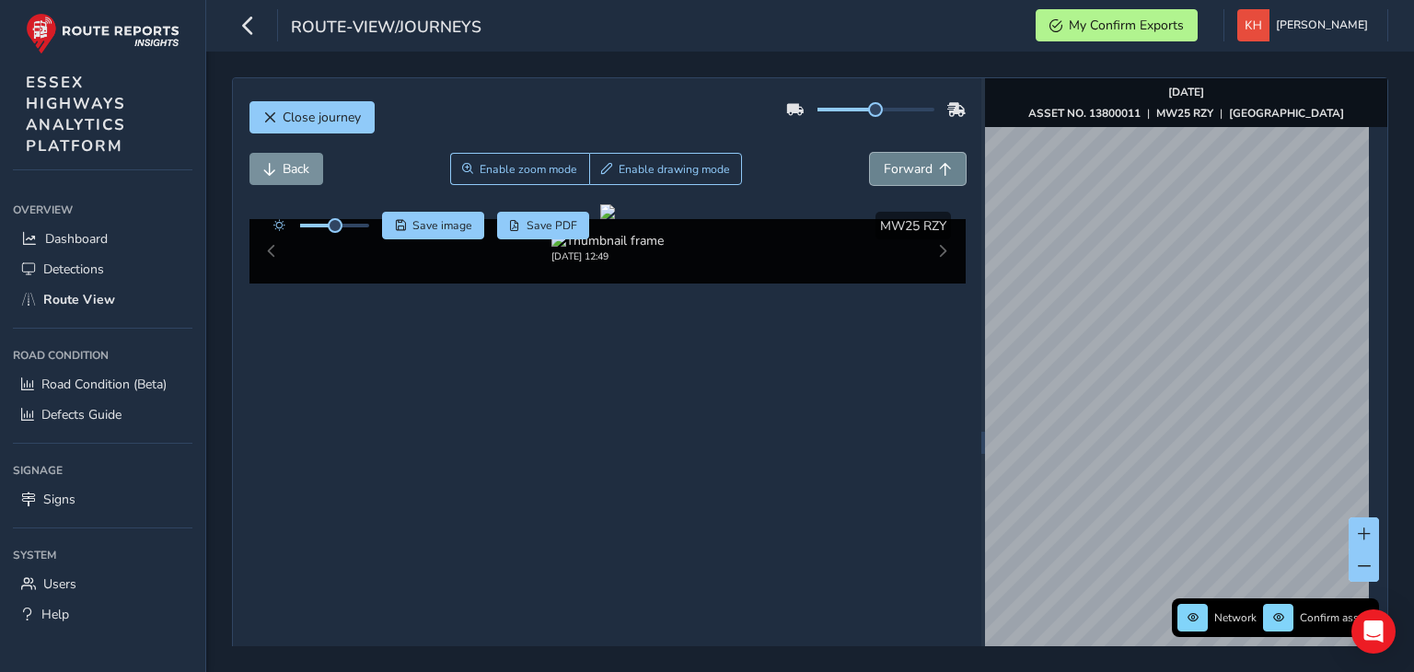
click at [870, 153] on button "Forward" at bounding box center [918, 169] width 96 height 32
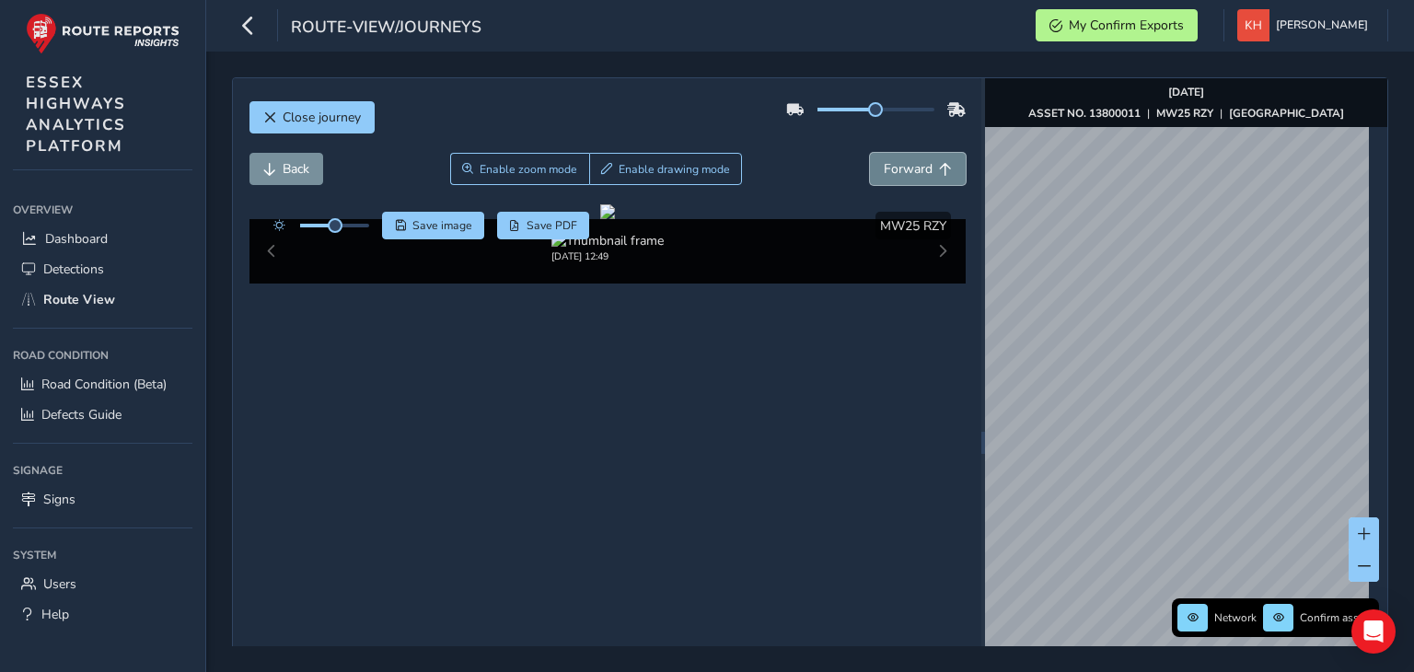
click at [870, 153] on button "Forward" at bounding box center [918, 169] width 96 height 32
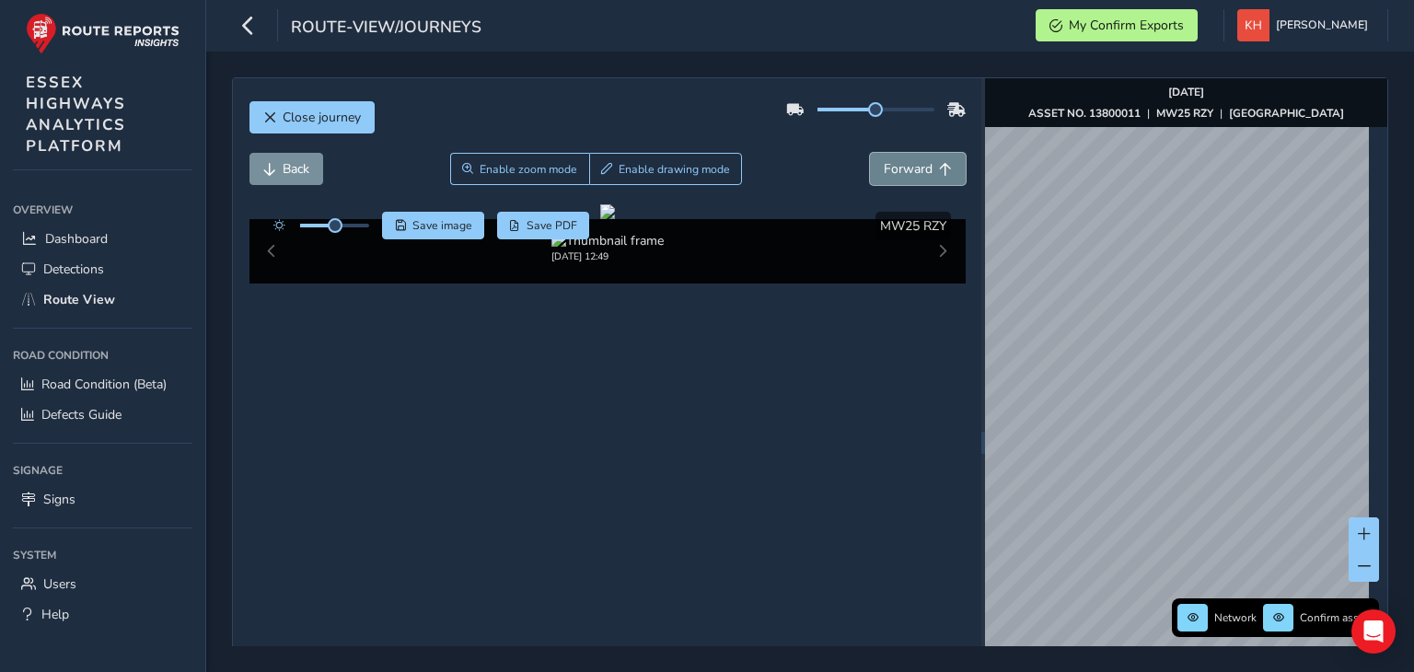
click at [870, 153] on button "Forward" at bounding box center [918, 169] width 96 height 32
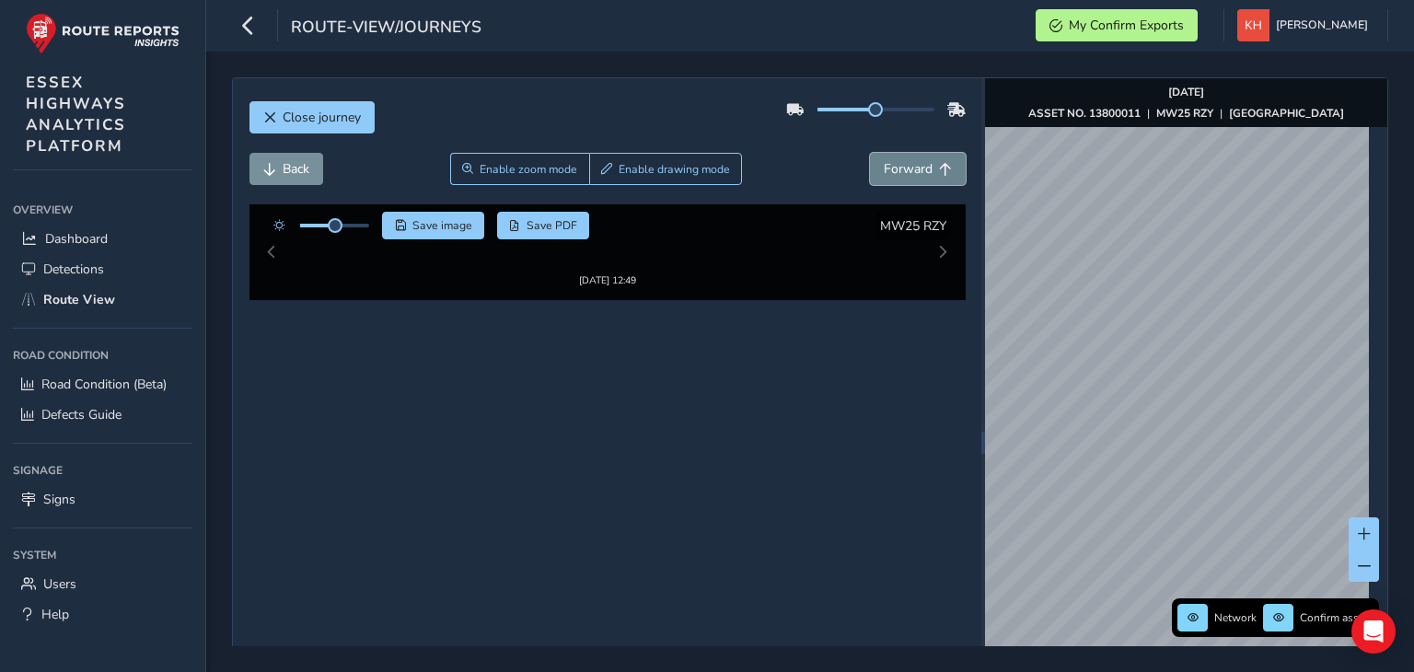
click at [870, 153] on button "Forward" at bounding box center [918, 169] width 96 height 32
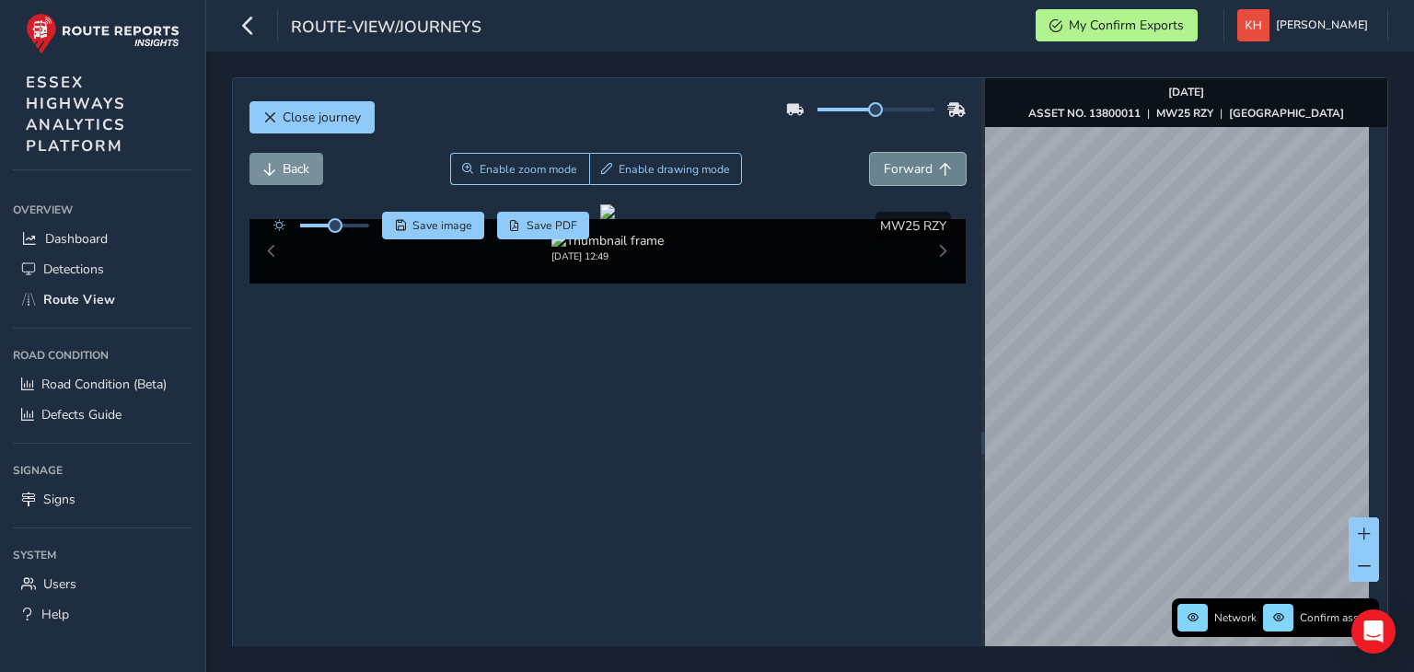
click at [870, 153] on button "Forward" at bounding box center [918, 169] width 96 height 32
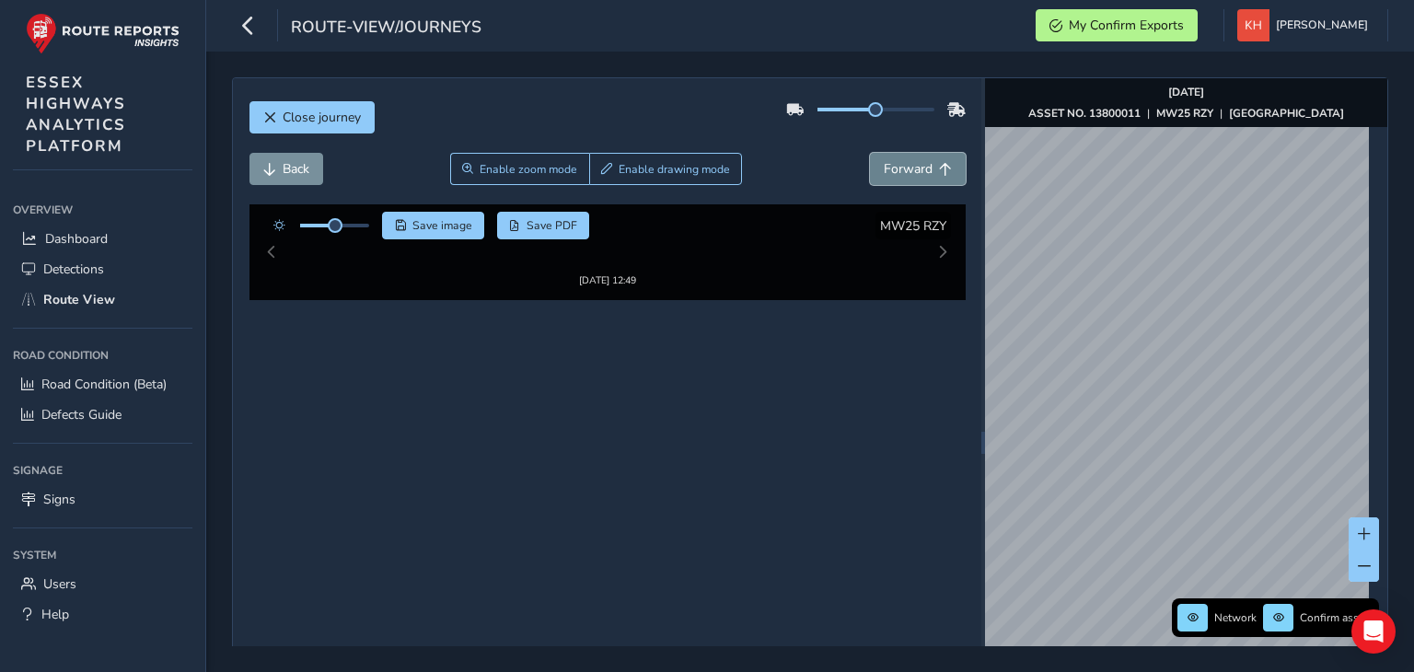
click at [870, 153] on button "Forward" at bounding box center [918, 169] width 96 height 32
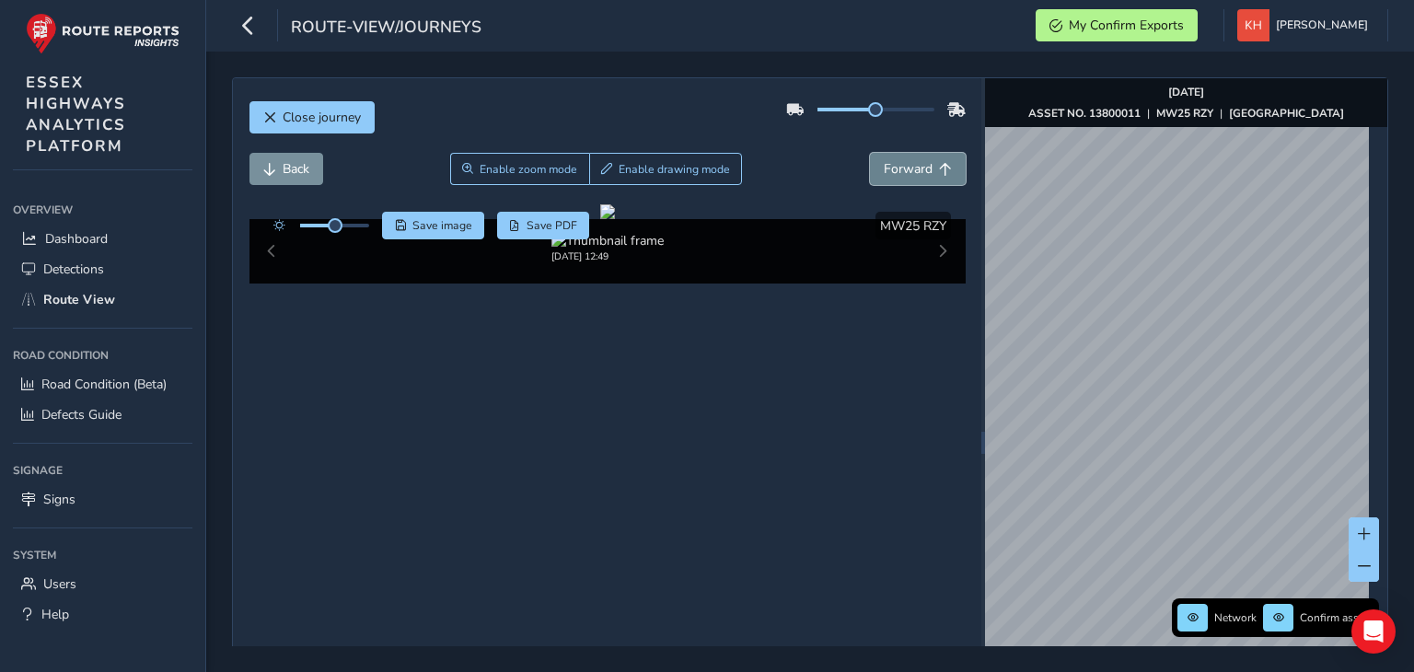
click at [870, 153] on button "Forward" at bounding box center [918, 169] width 96 height 32
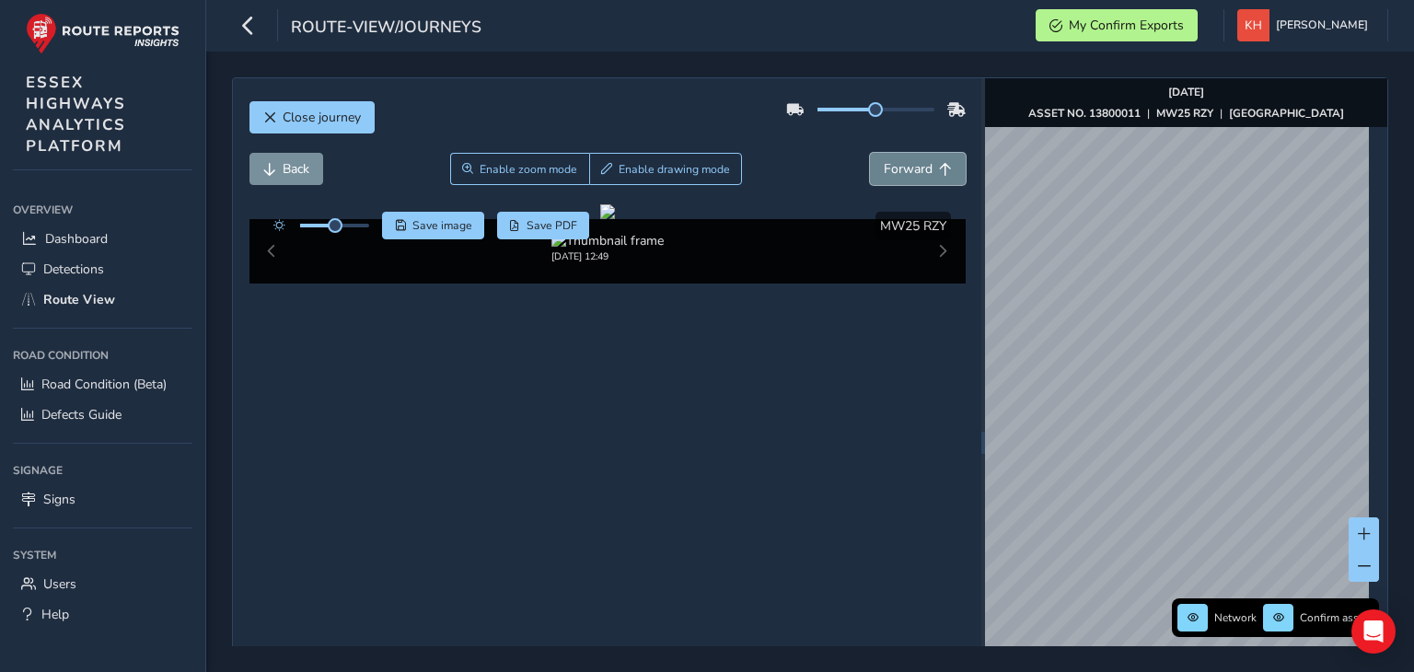
click at [870, 153] on button "Forward" at bounding box center [918, 169] width 96 height 32
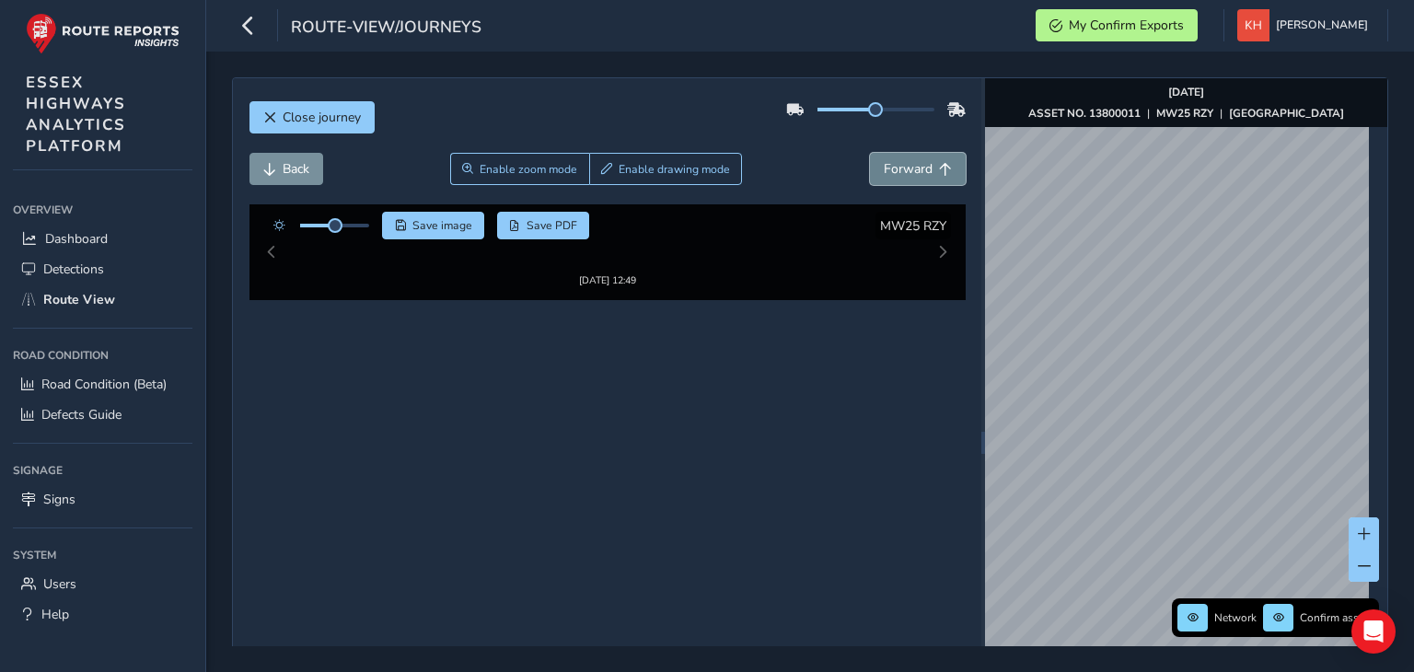
click at [870, 153] on button "Forward" at bounding box center [918, 169] width 96 height 32
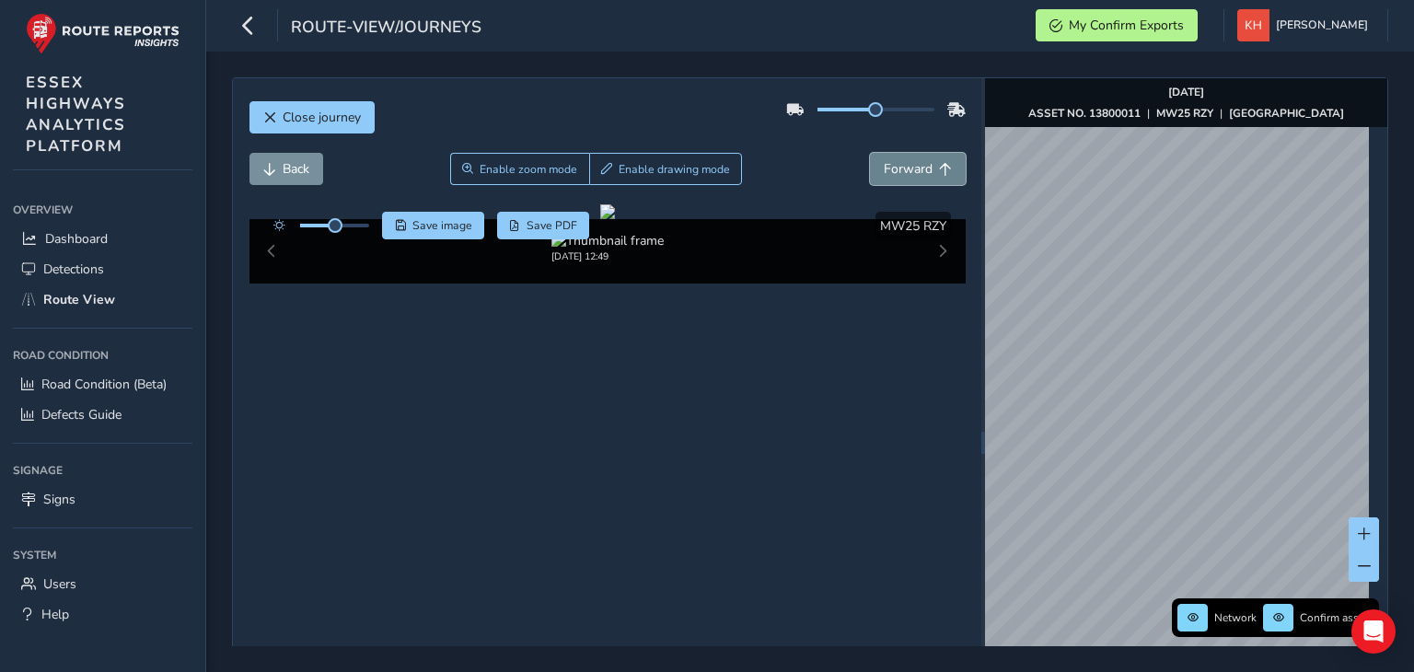
click at [870, 153] on button "Forward" at bounding box center [918, 169] width 96 height 32
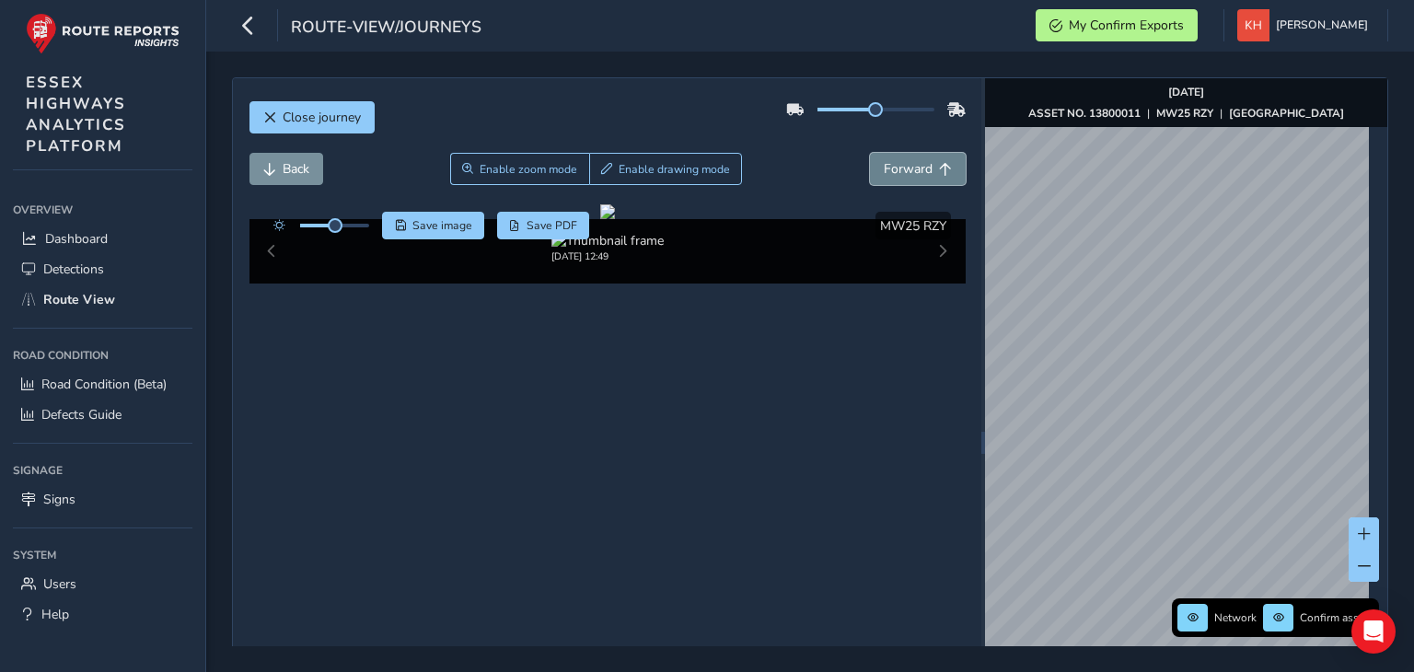
click at [870, 153] on button "Forward" at bounding box center [918, 169] width 96 height 32
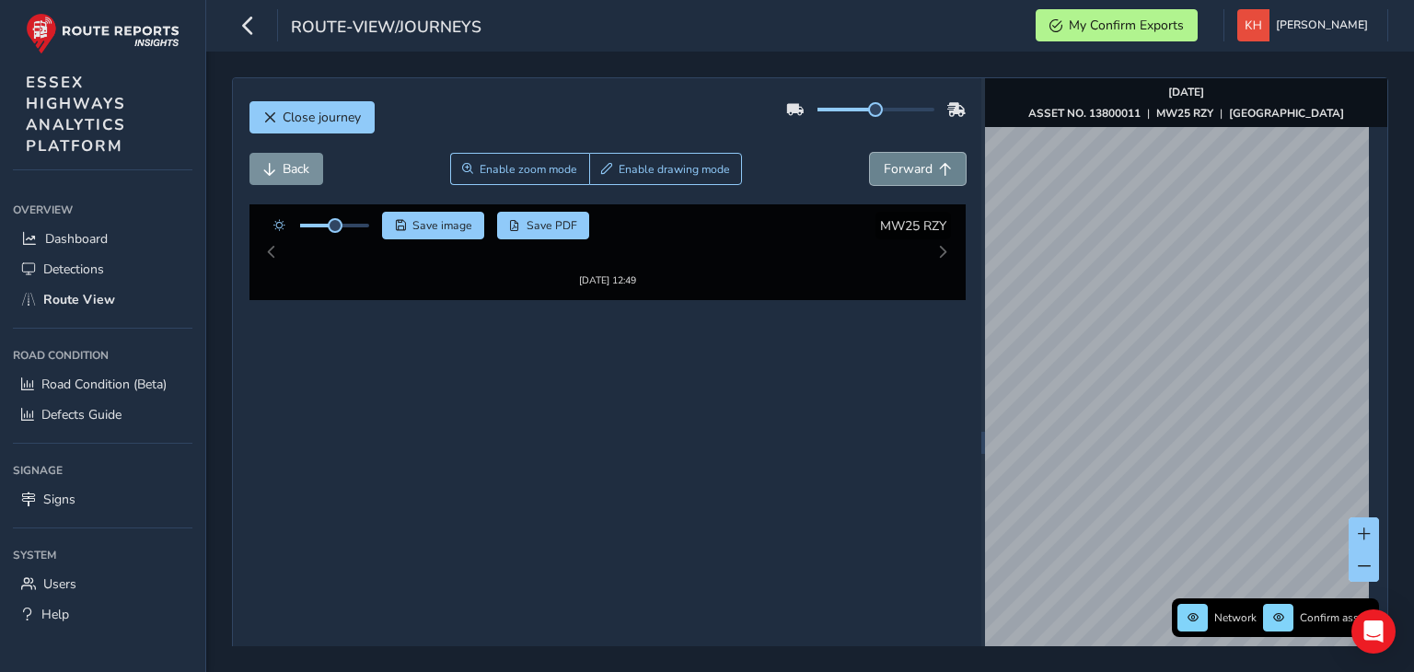
click at [870, 153] on button "Forward" at bounding box center [918, 169] width 96 height 32
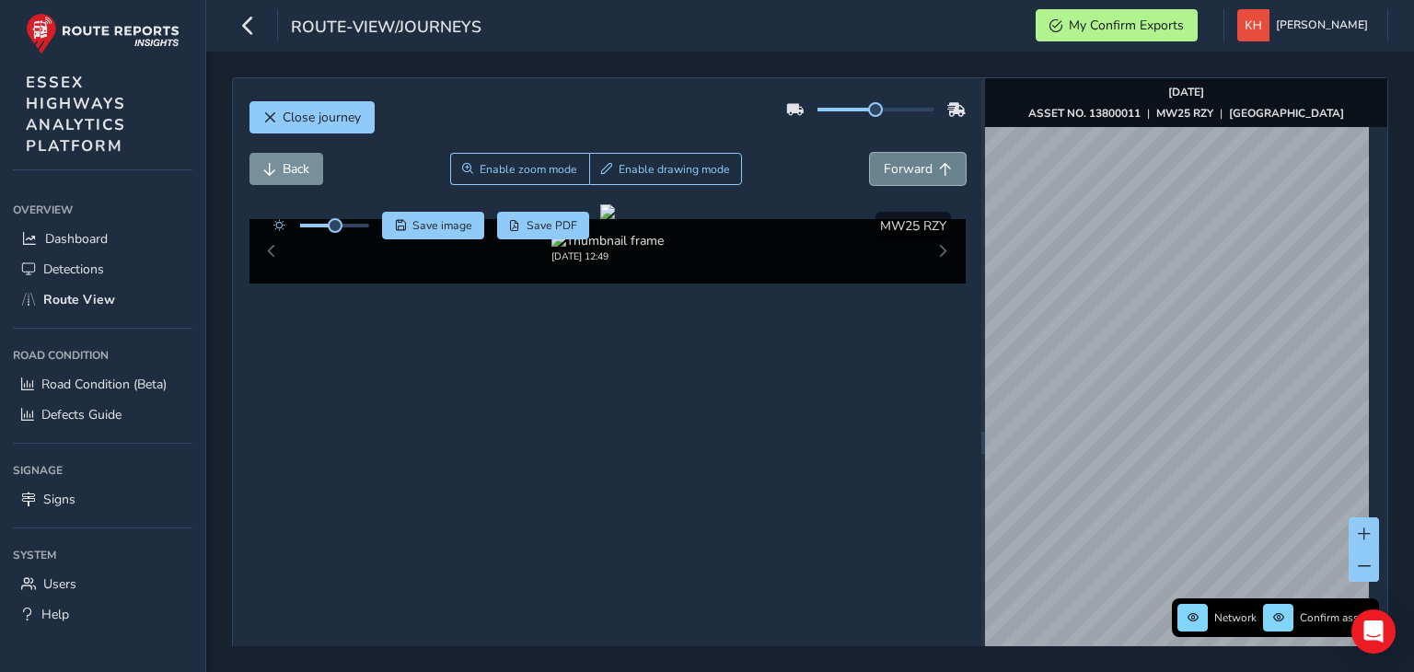
click at [870, 153] on button "Forward" at bounding box center [918, 169] width 96 height 32
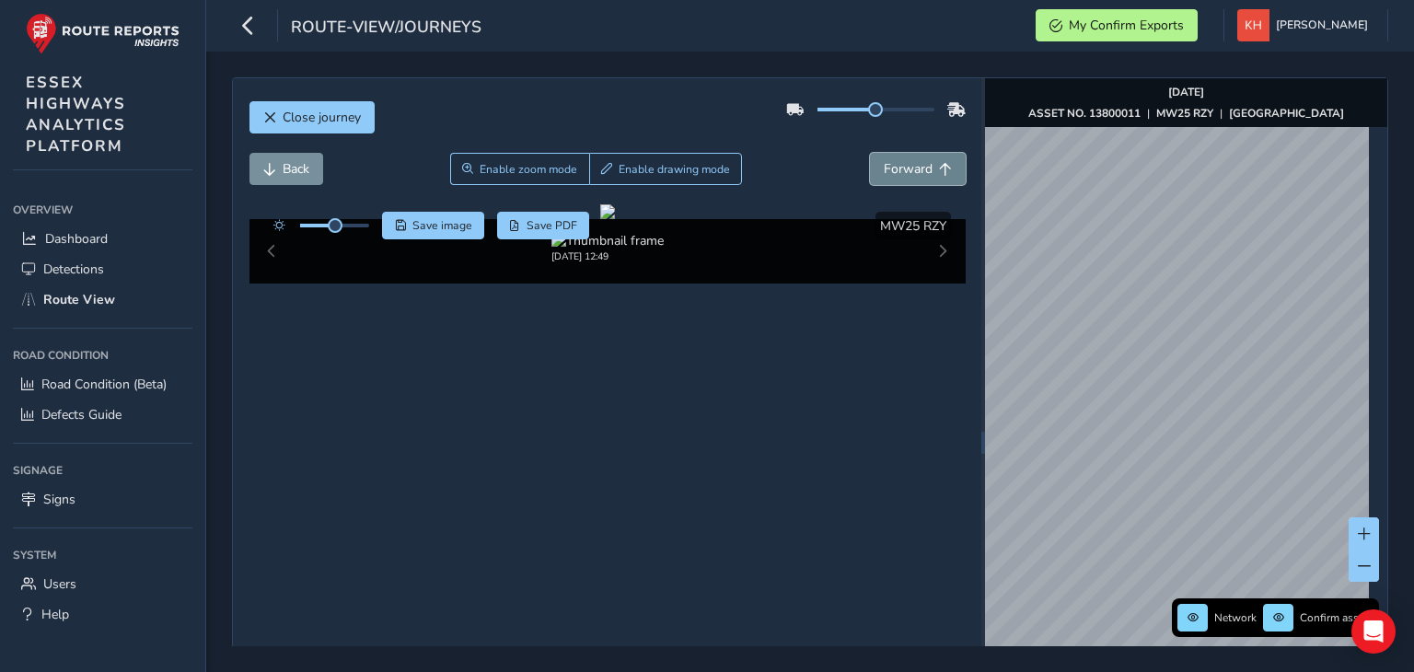
click at [870, 153] on button "Forward" at bounding box center [918, 169] width 96 height 32
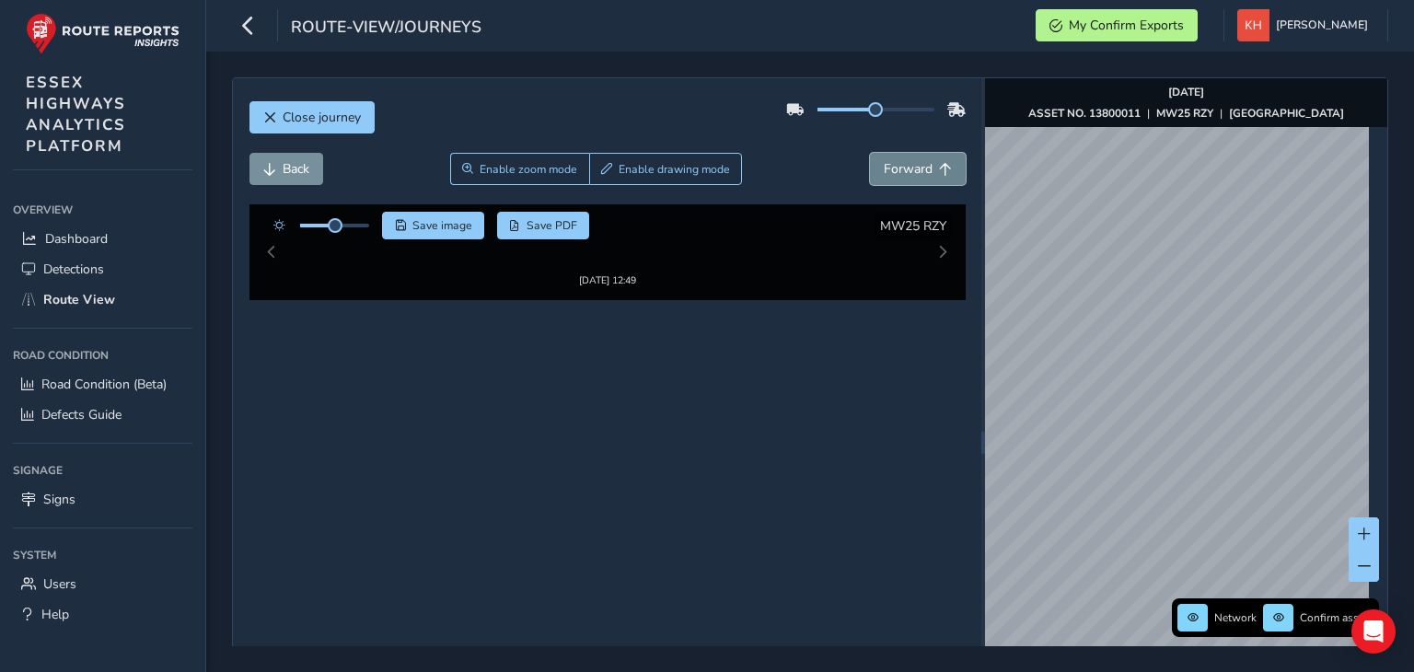
click at [870, 153] on button "Forward" at bounding box center [918, 169] width 96 height 32
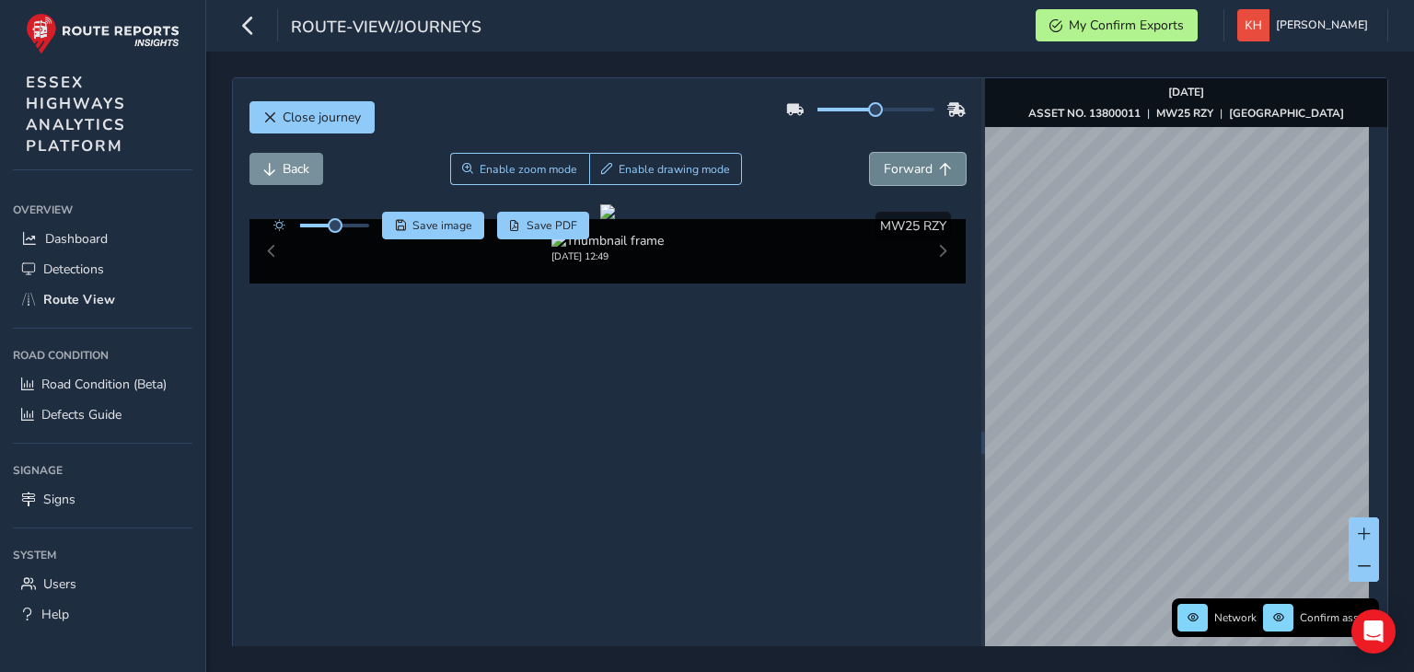
click at [870, 153] on button "Forward" at bounding box center [918, 169] width 96 height 32
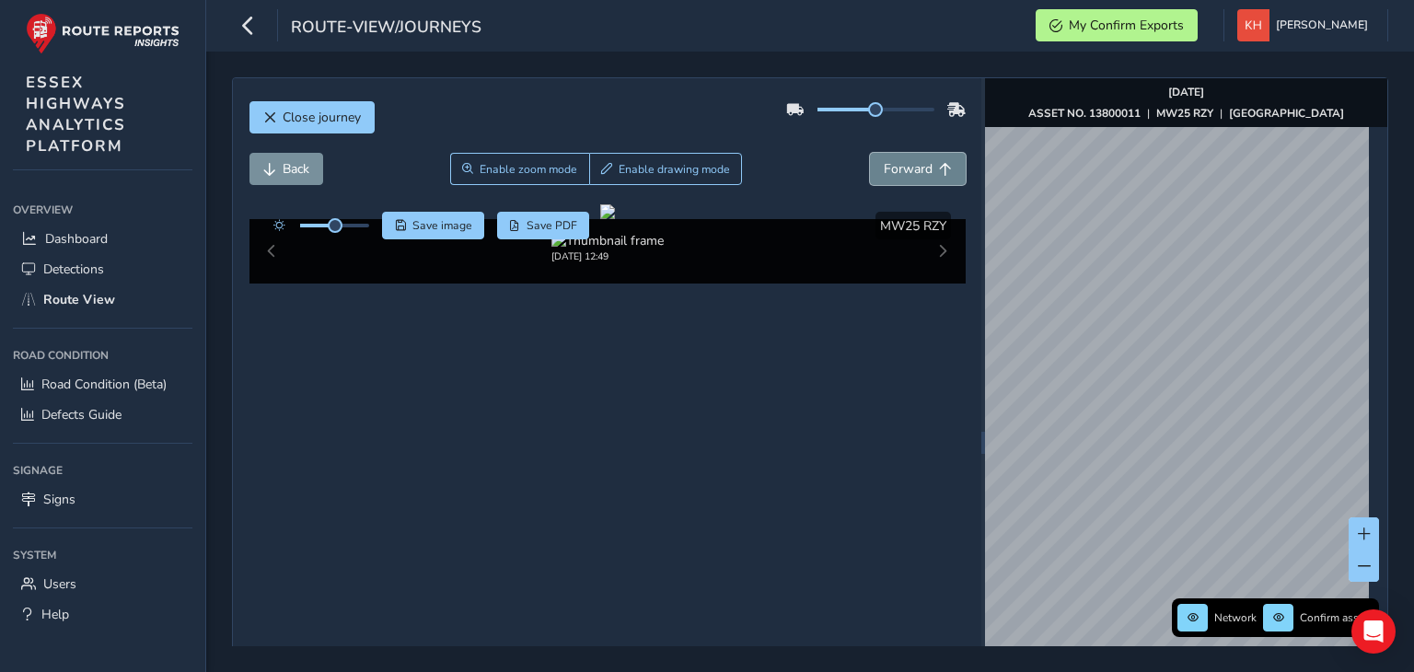
click at [870, 153] on button "Forward" at bounding box center [918, 169] width 96 height 32
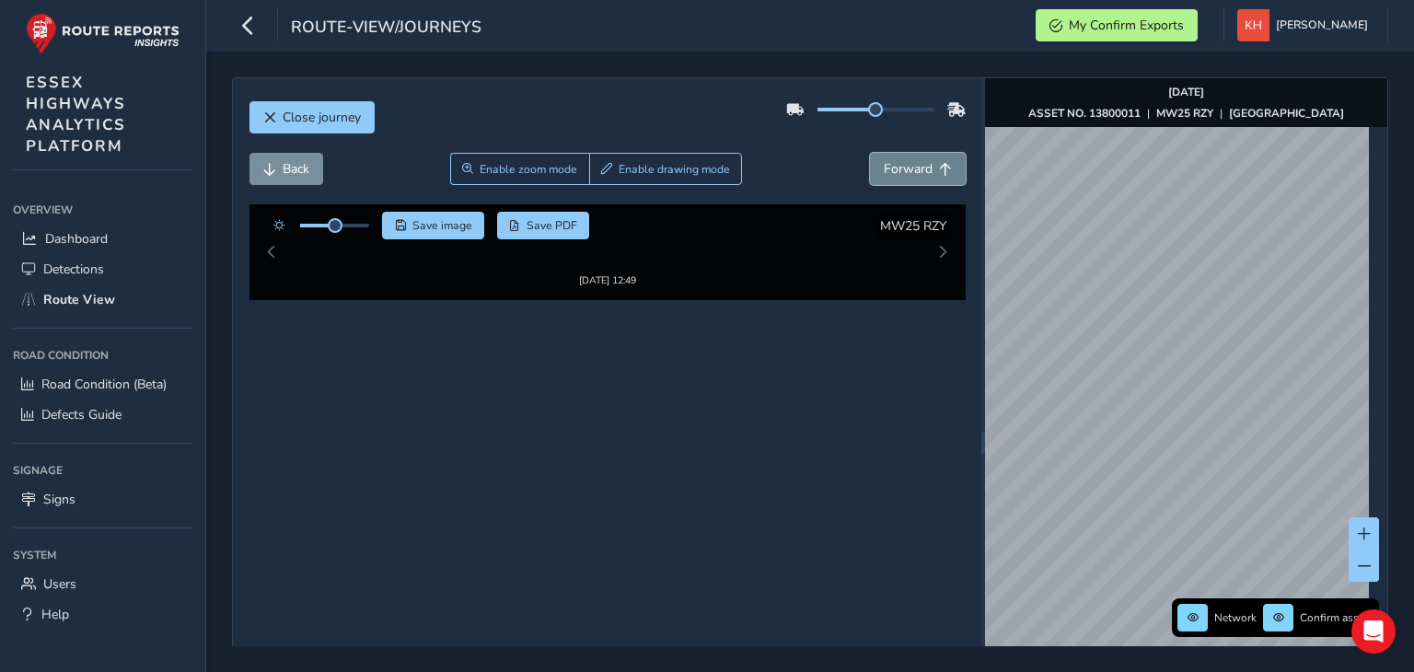
click at [870, 153] on button "Forward" at bounding box center [918, 169] width 96 height 32
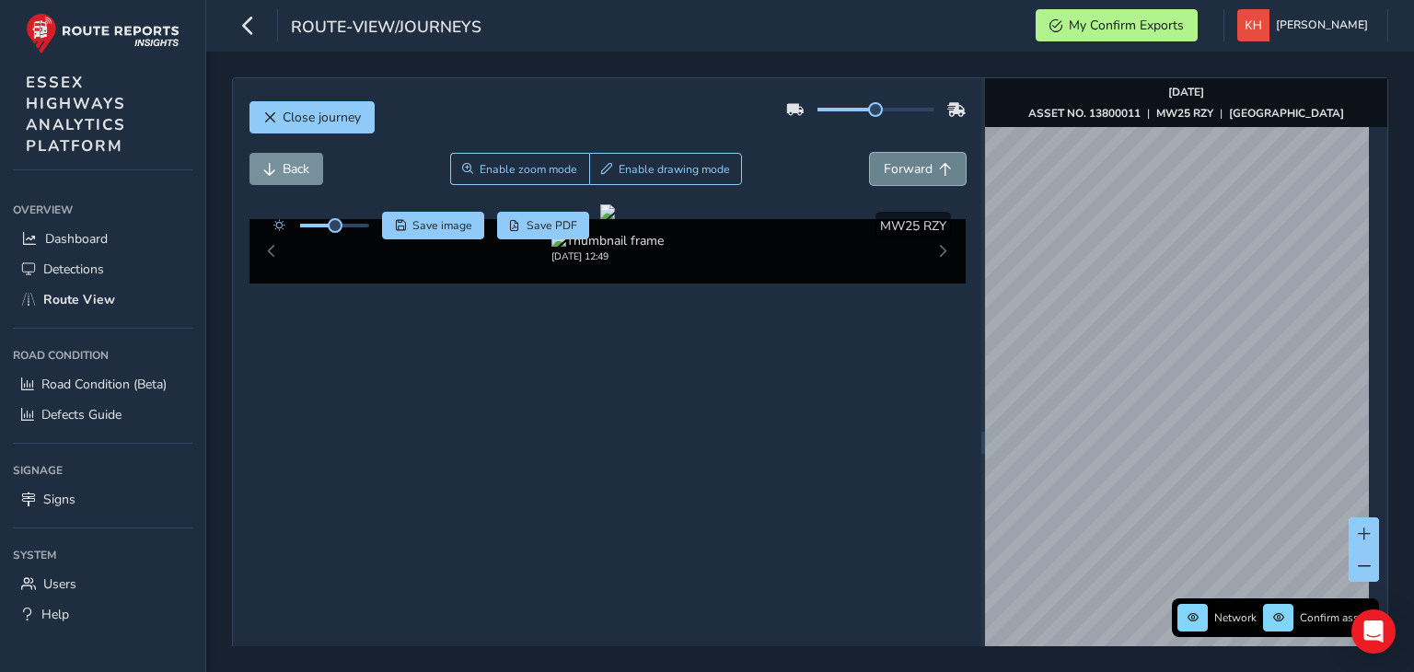
click at [870, 153] on button "Forward" at bounding box center [918, 169] width 96 height 32
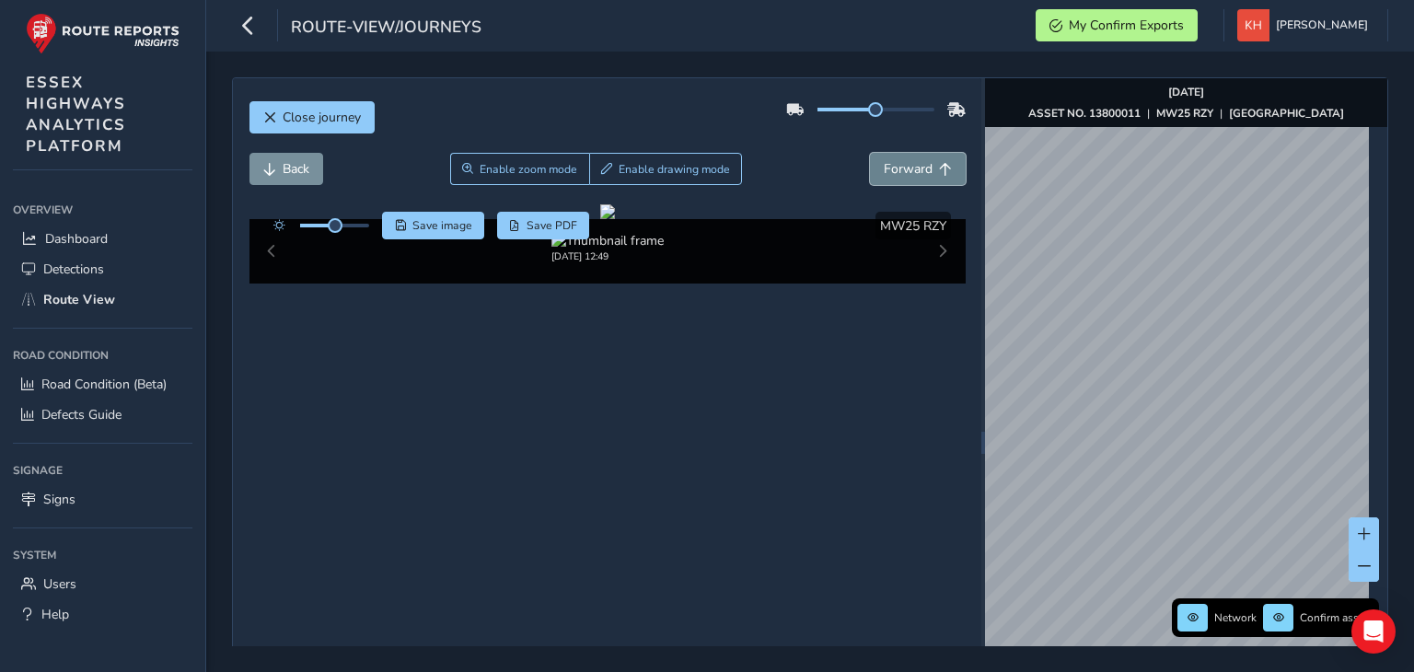
click at [870, 153] on button "Forward" at bounding box center [918, 169] width 96 height 32
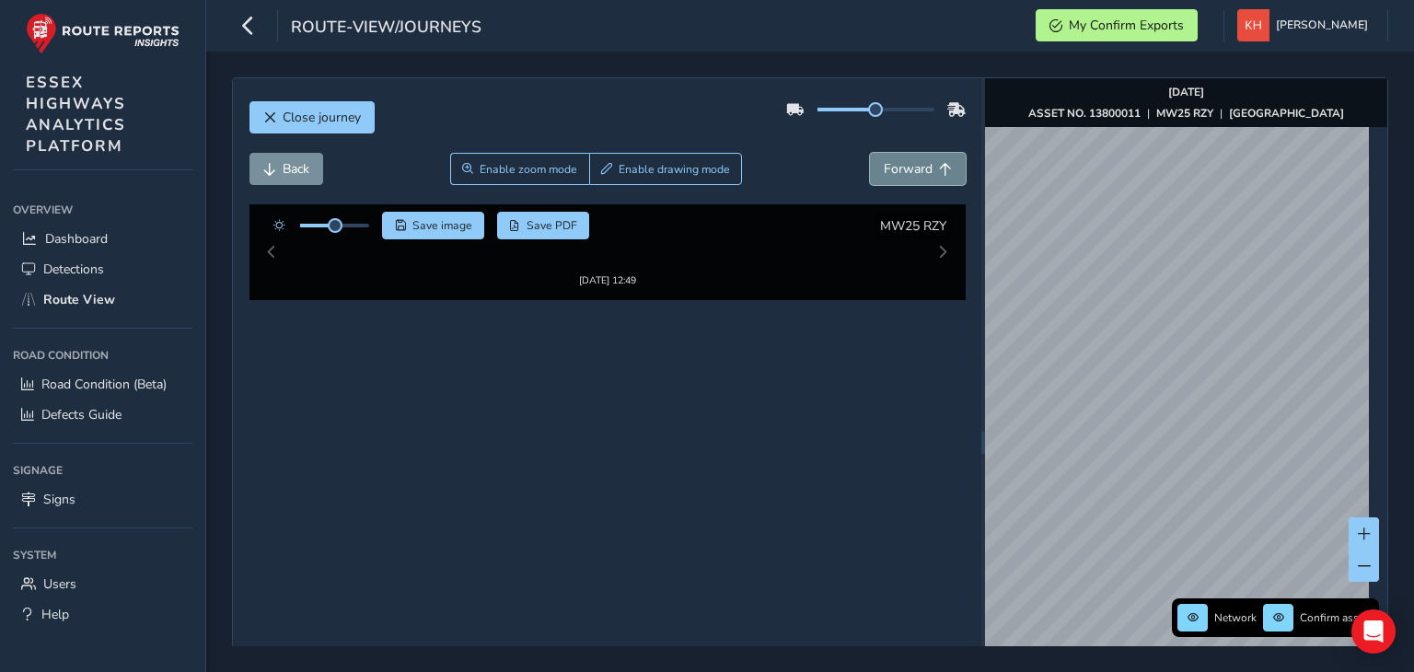
click at [870, 153] on button "Forward" at bounding box center [918, 169] width 96 height 32
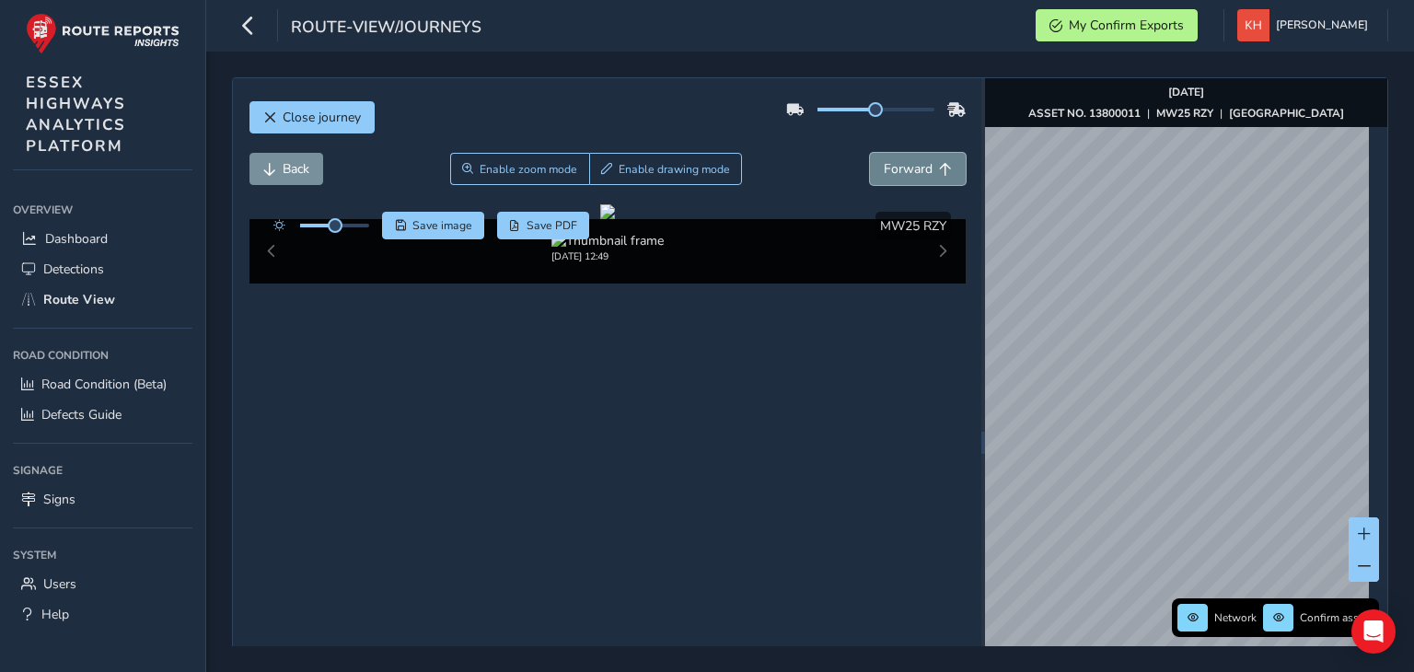
click at [870, 153] on button "Forward" at bounding box center [918, 169] width 96 height 32
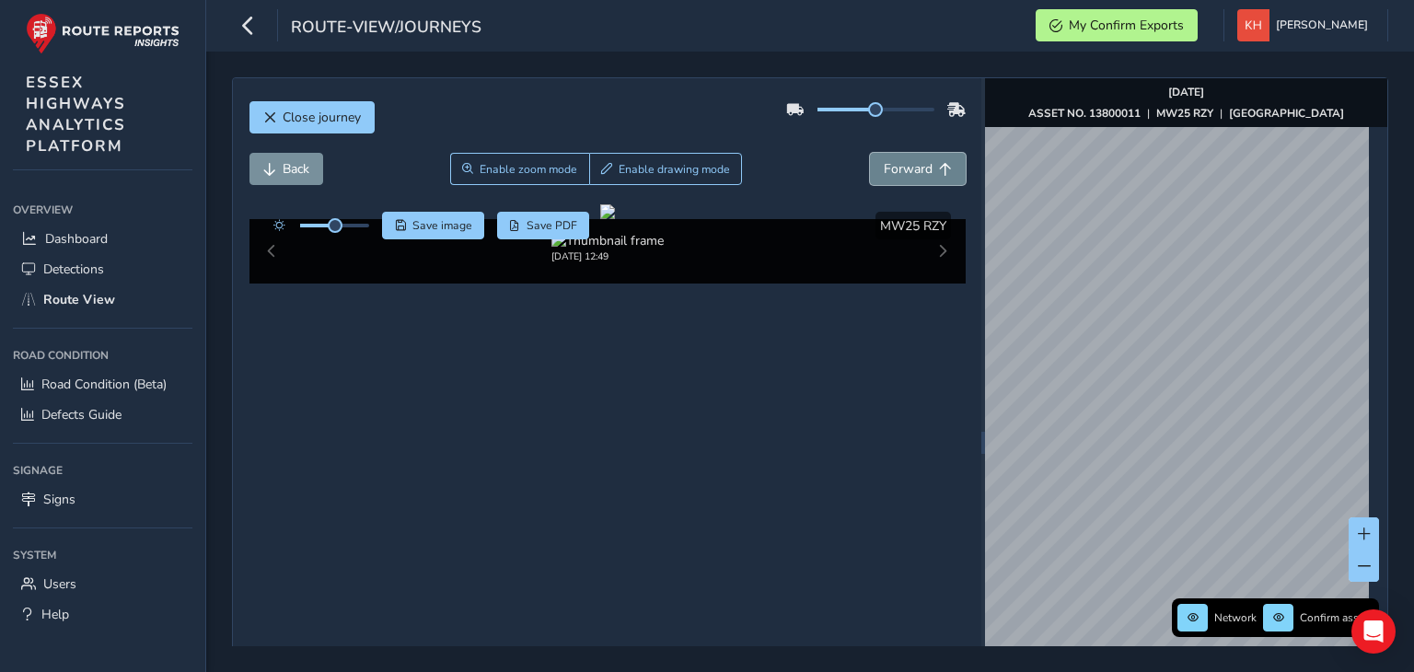
click at [870, 153] on button "Forward" at bounding box center [918, 169] width 96 height 32
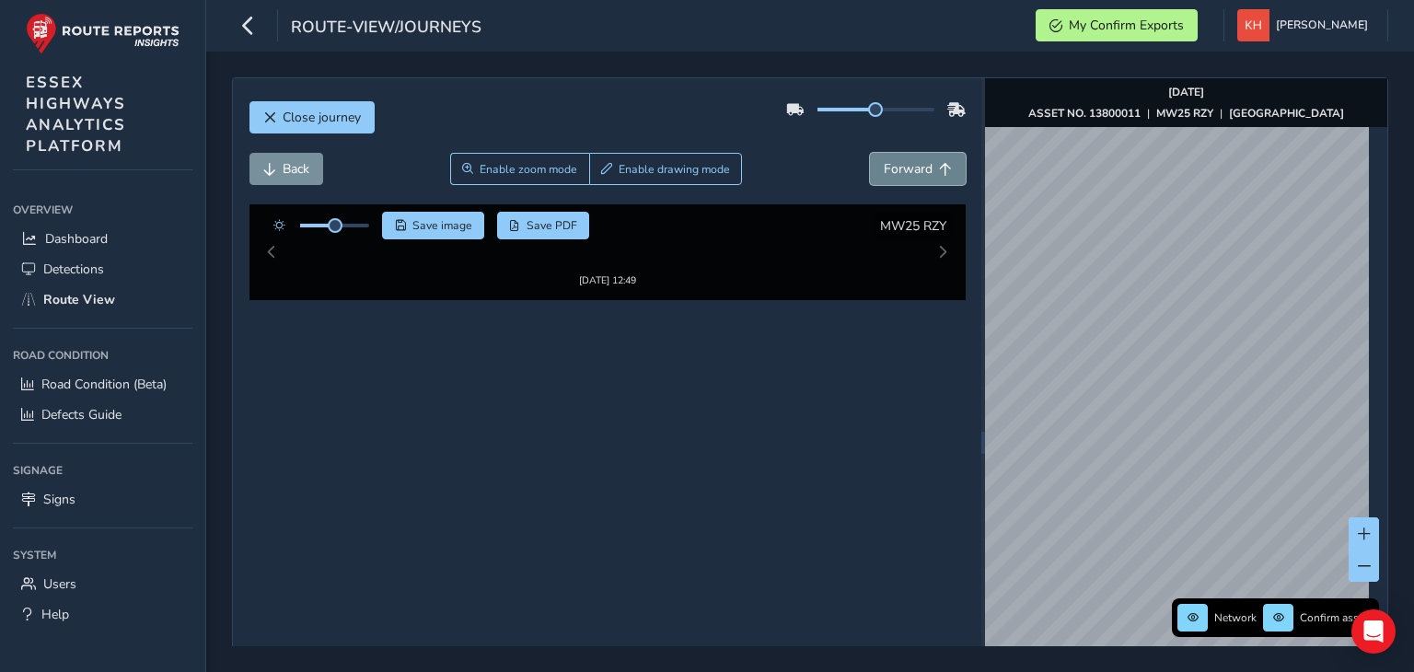
click at [870, 153] on button "Forward" at bounding box center [918, 169] width 96 height 32
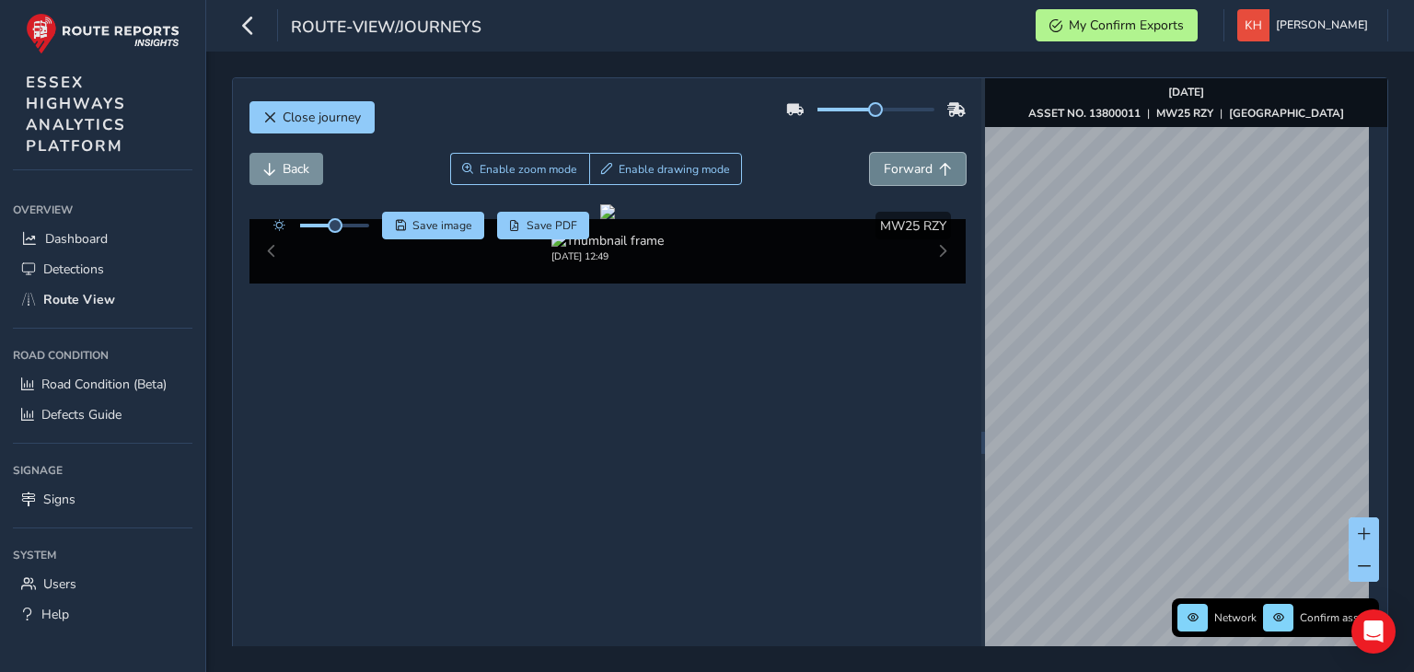
click at [870, 153] on button "Forward" at bounding box center [918, 169] width 96 height 32
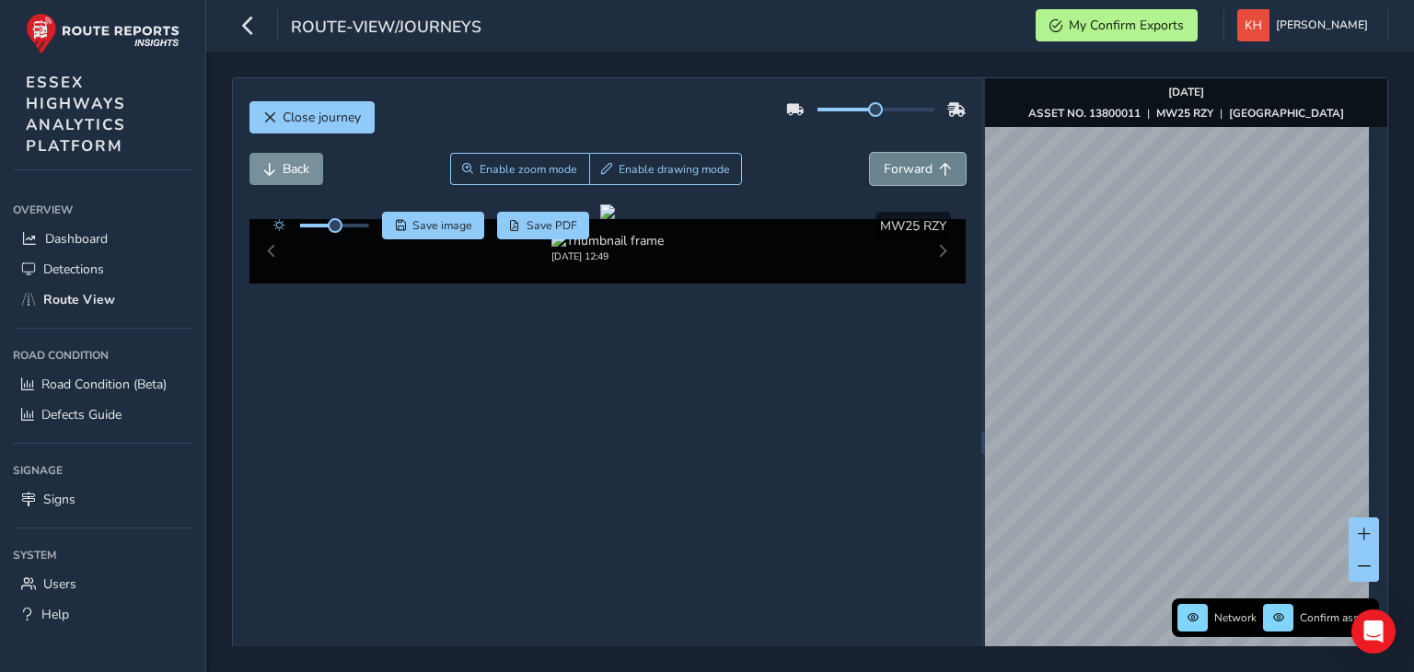
click at [870, 153] on button "Forward" at bounding box center [918, 169] width 96 height 32
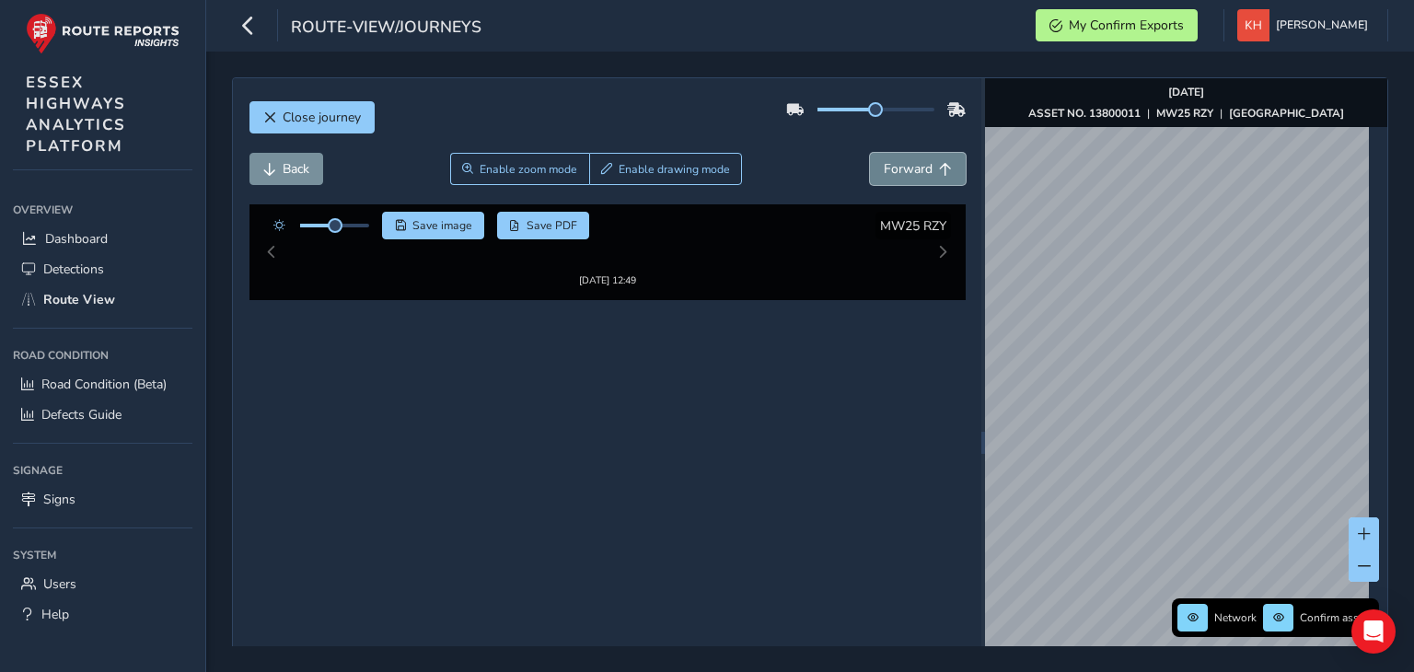
click at [870, 153] on button "Forward" at bounding box center [918, 169] width 96 height 32
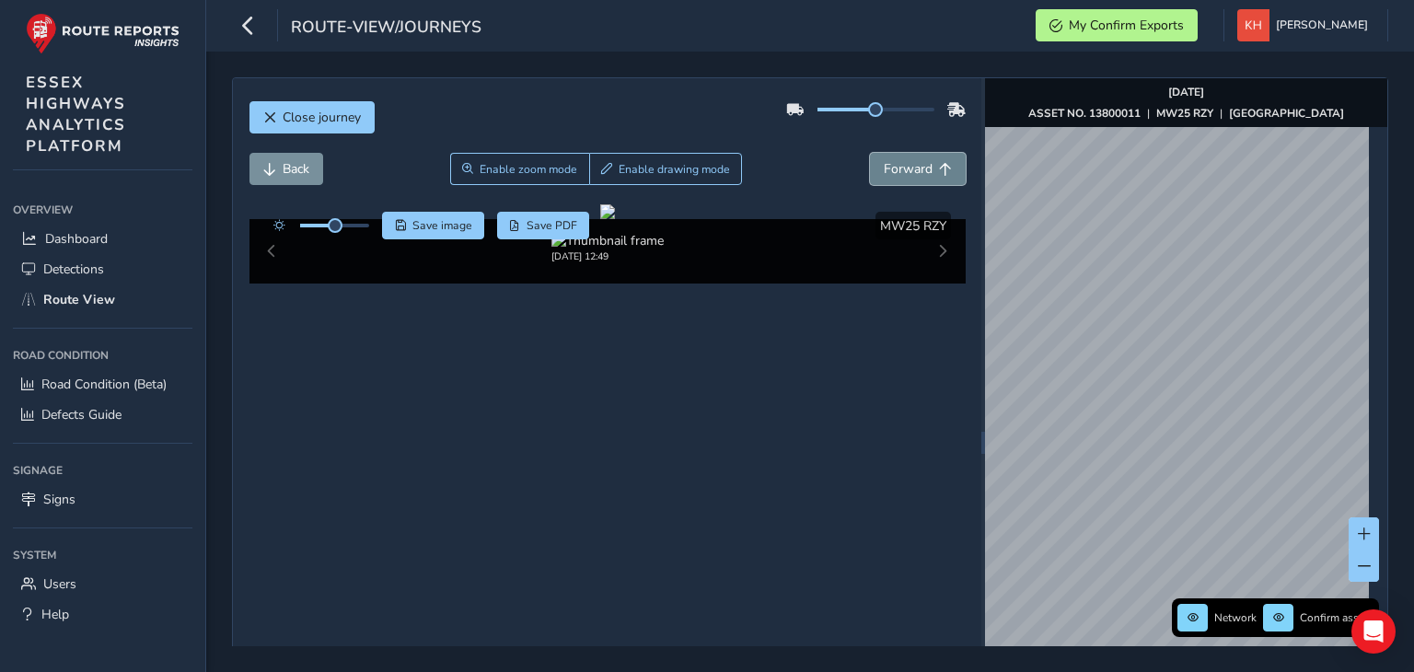
click at [870, 153] on button "Forward" at bounding box center [918, 169] width 96 height 32
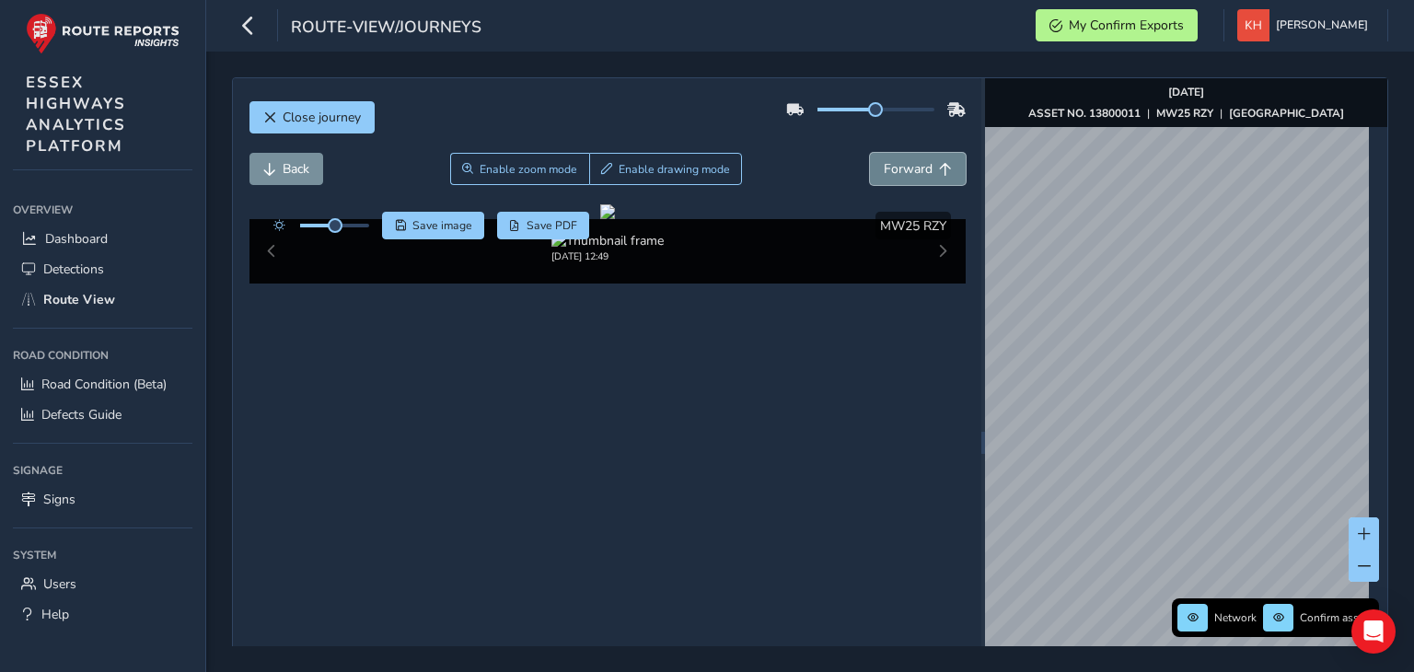
click at [870, 153] on button "Forward" at bounding box center [918, 169] width 96 height 32
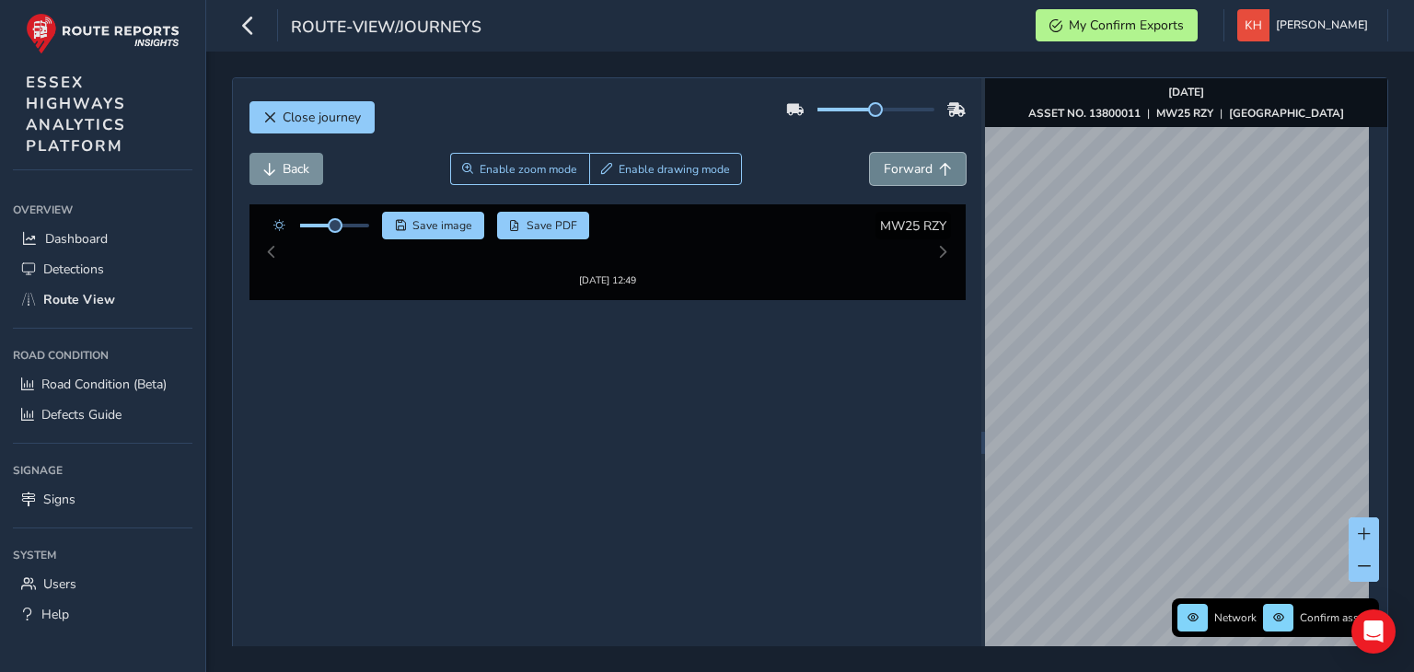
click at [870, 153] on button "Forward" at bounding box center [918, 169] width 96 height 32
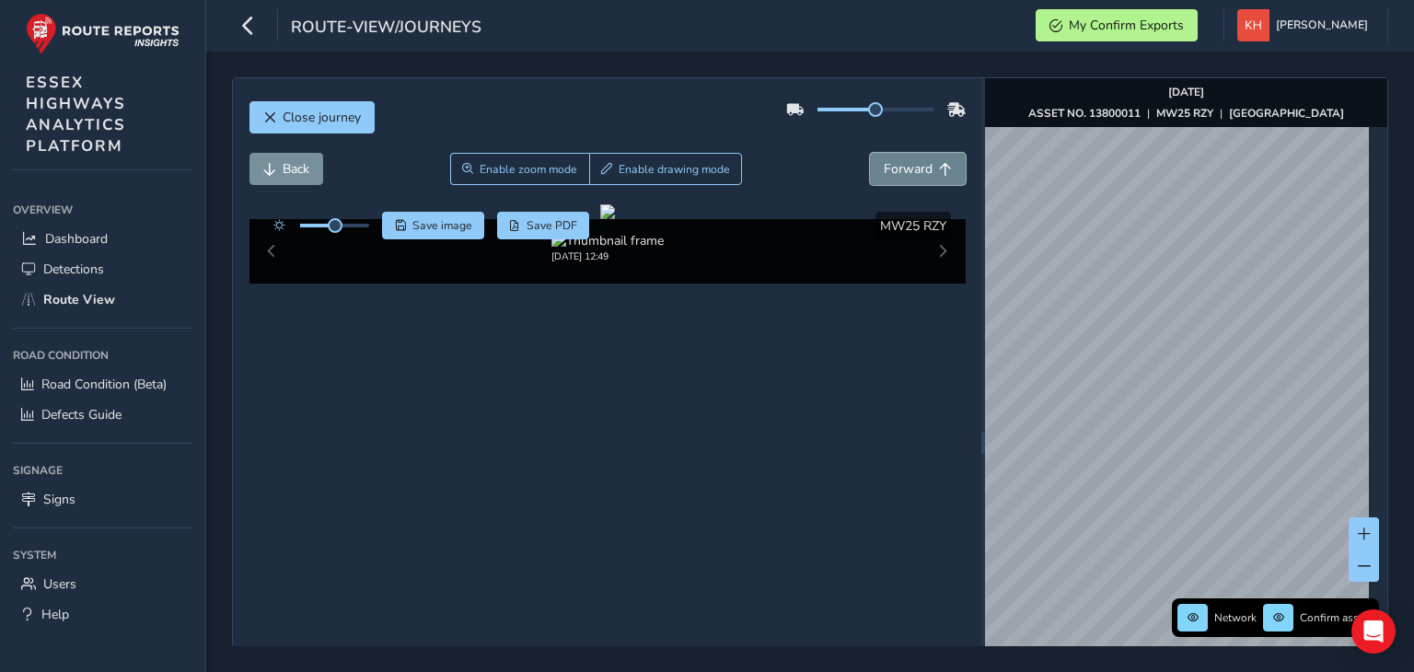
click at [870, 153] on button "Forward" at bounding box center [918, 169] width 96 height 32
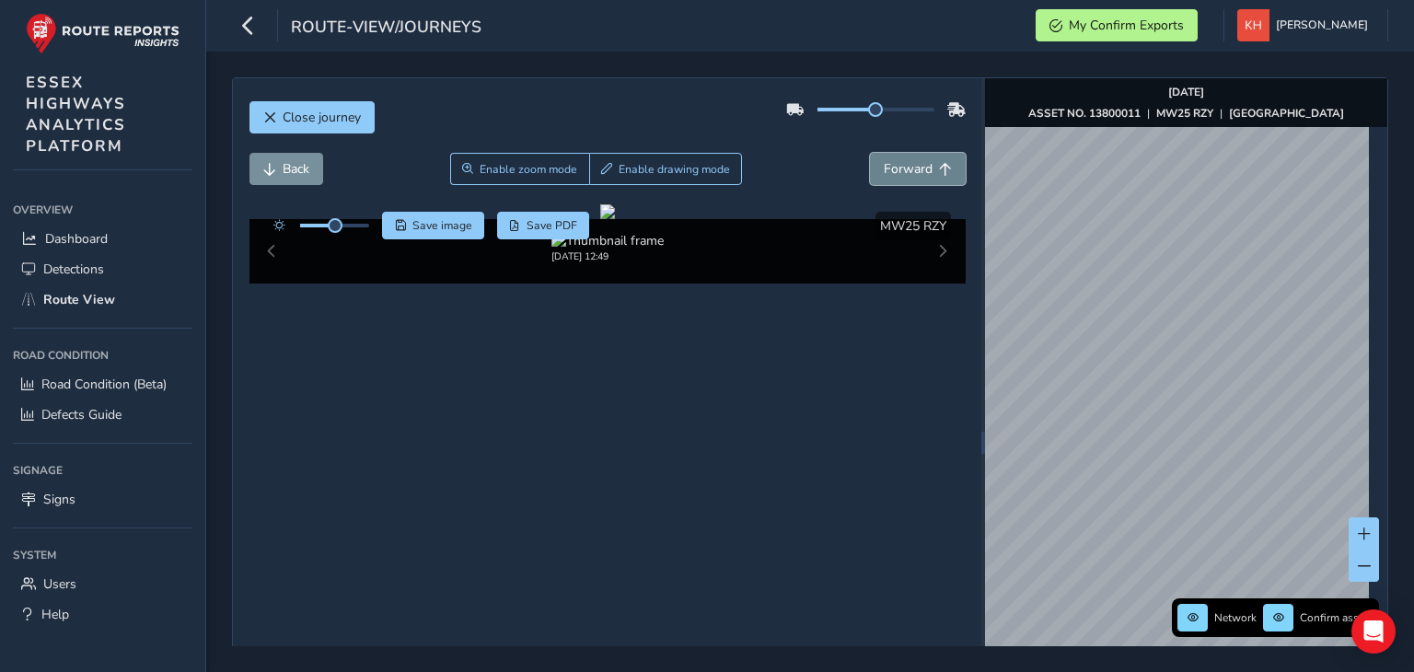
click at [870, 153] on button "Forward" at bounding box center [918, 169] width 96 height 32
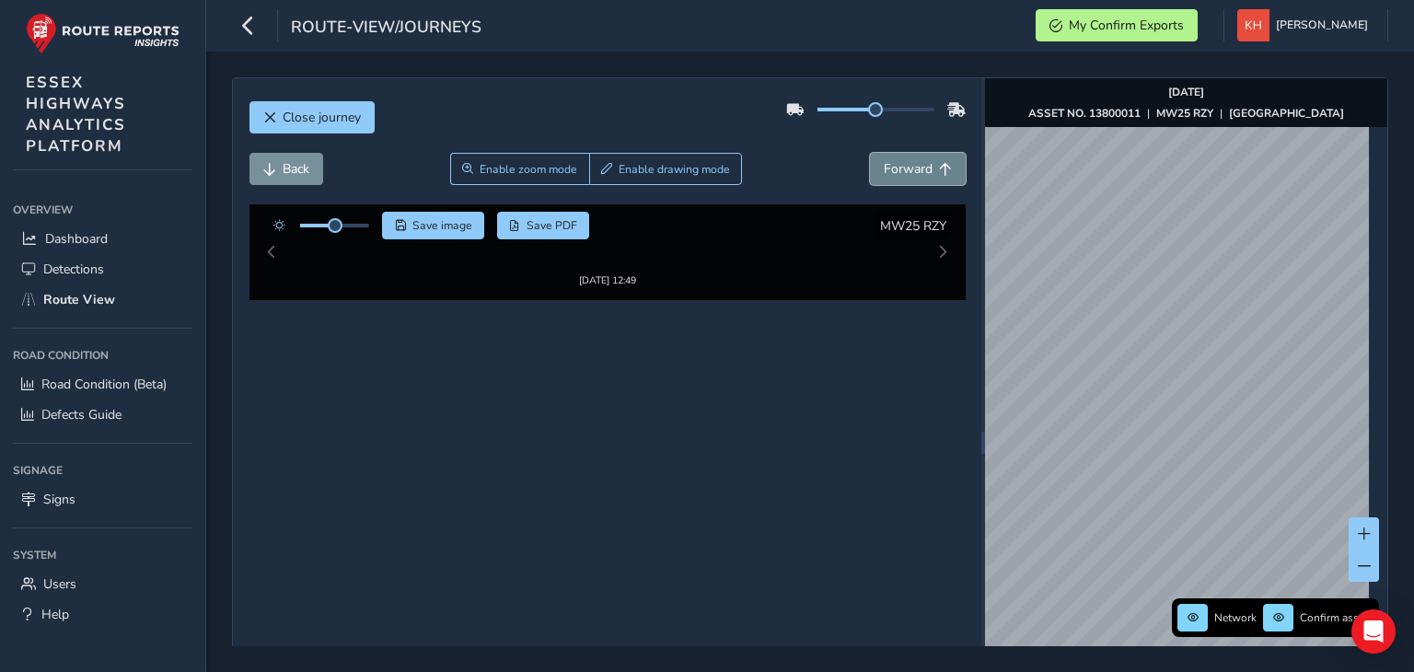
click at [870, 153] on button "Forward" at bounding box center [918, 169] width 96 height 32
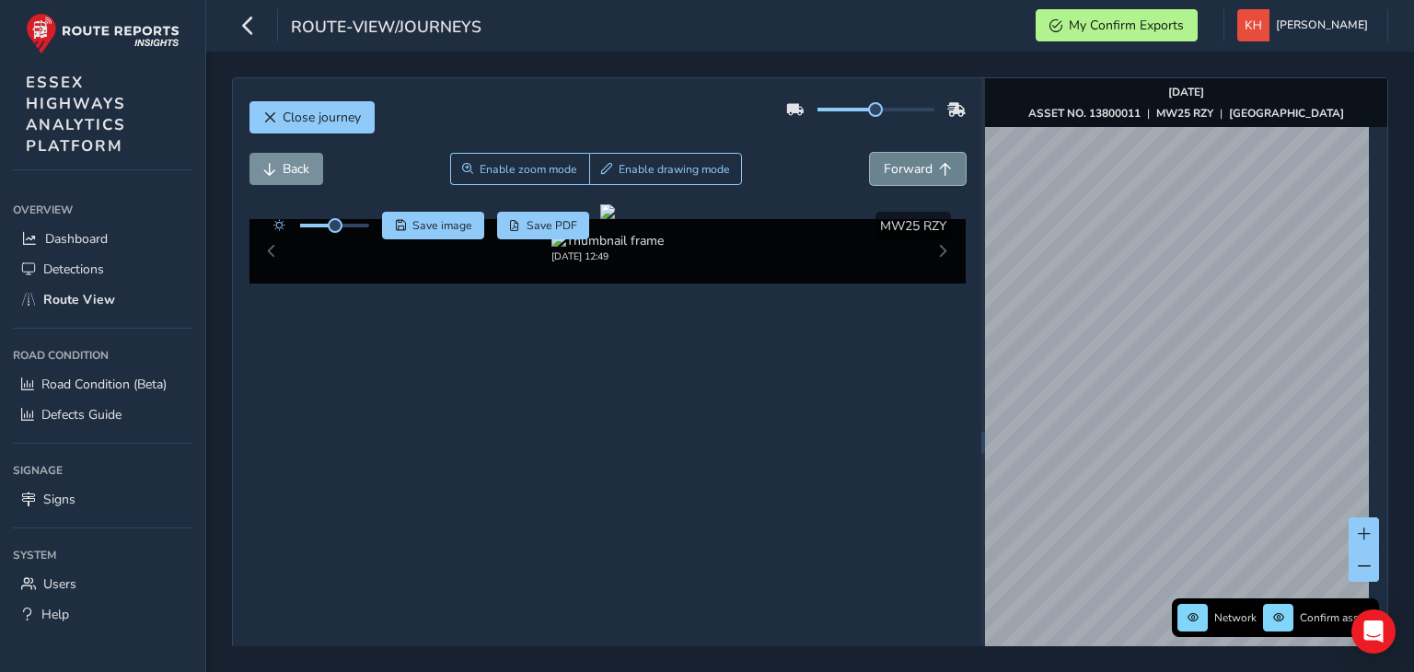
click at [870, 153] on button "Forward" at bounding box center [918, 169] width 96 height 32
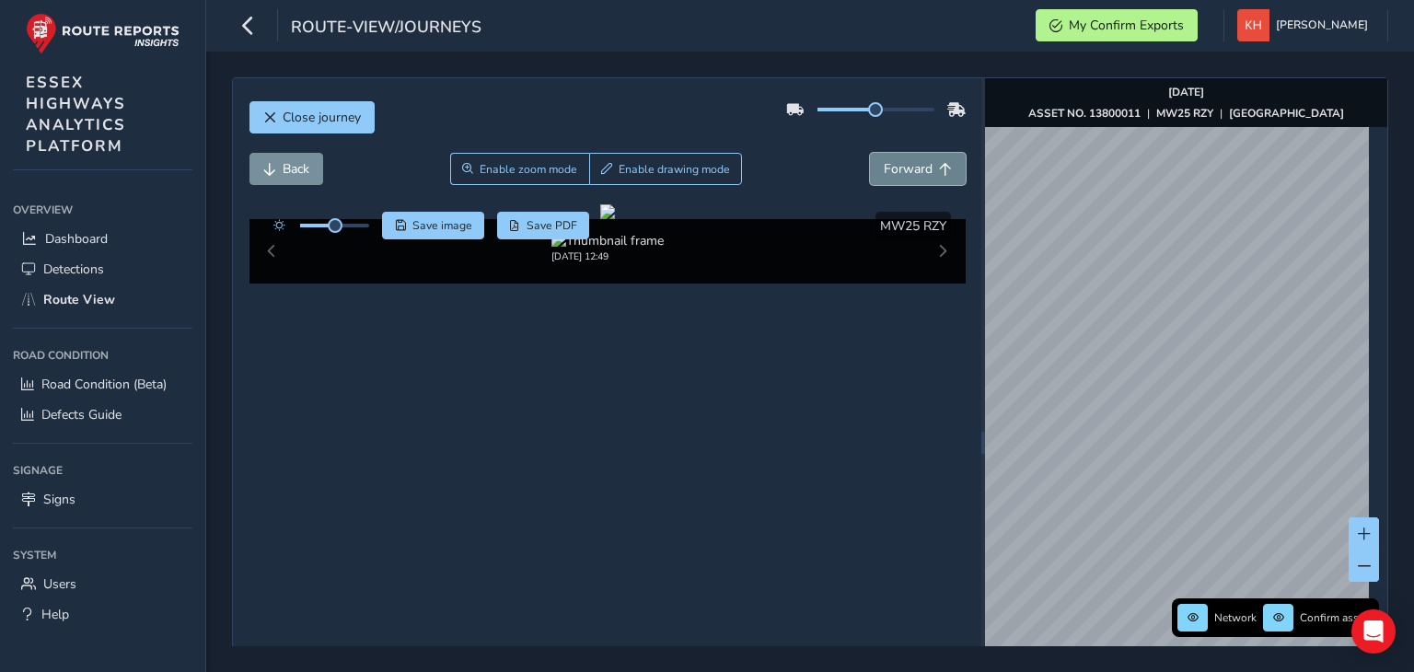
click at [870, 153] on button "Forward" at bounding box center [918, 169] width 96 height 32
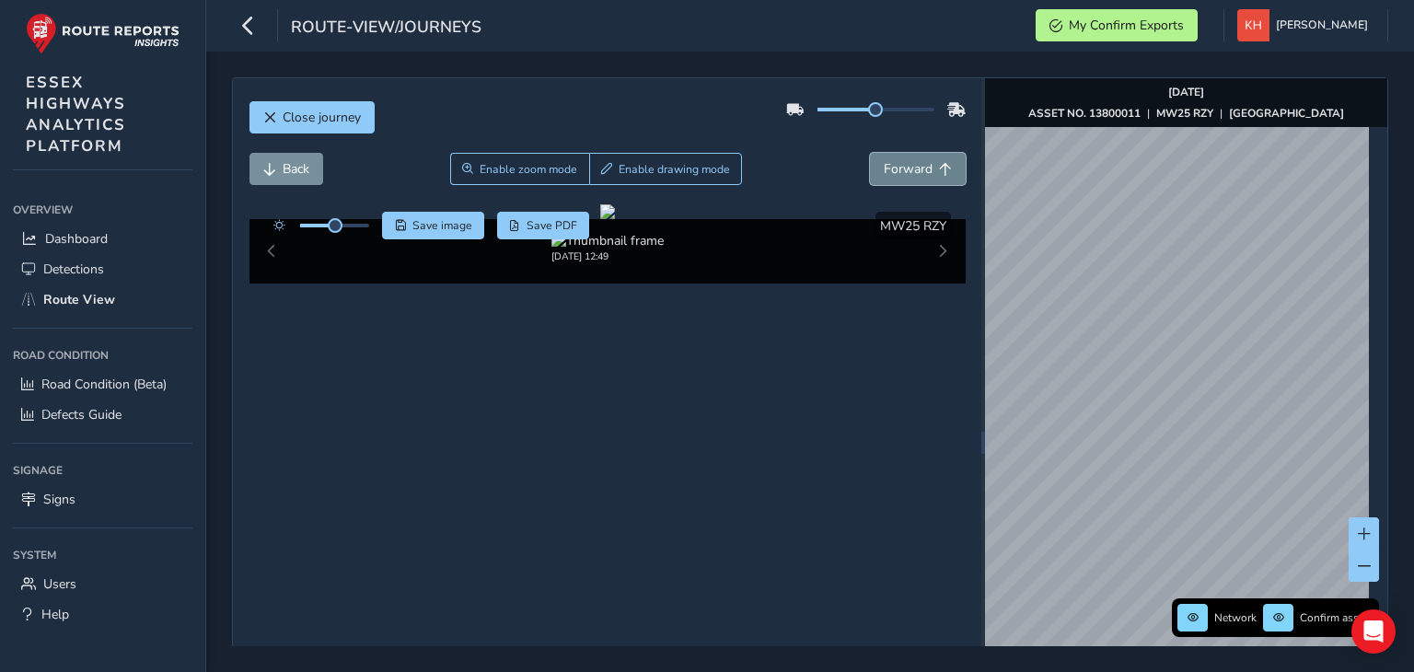
click at [870, 153] on button "Forward" at bounding box center [918, 169] width 96 height 32
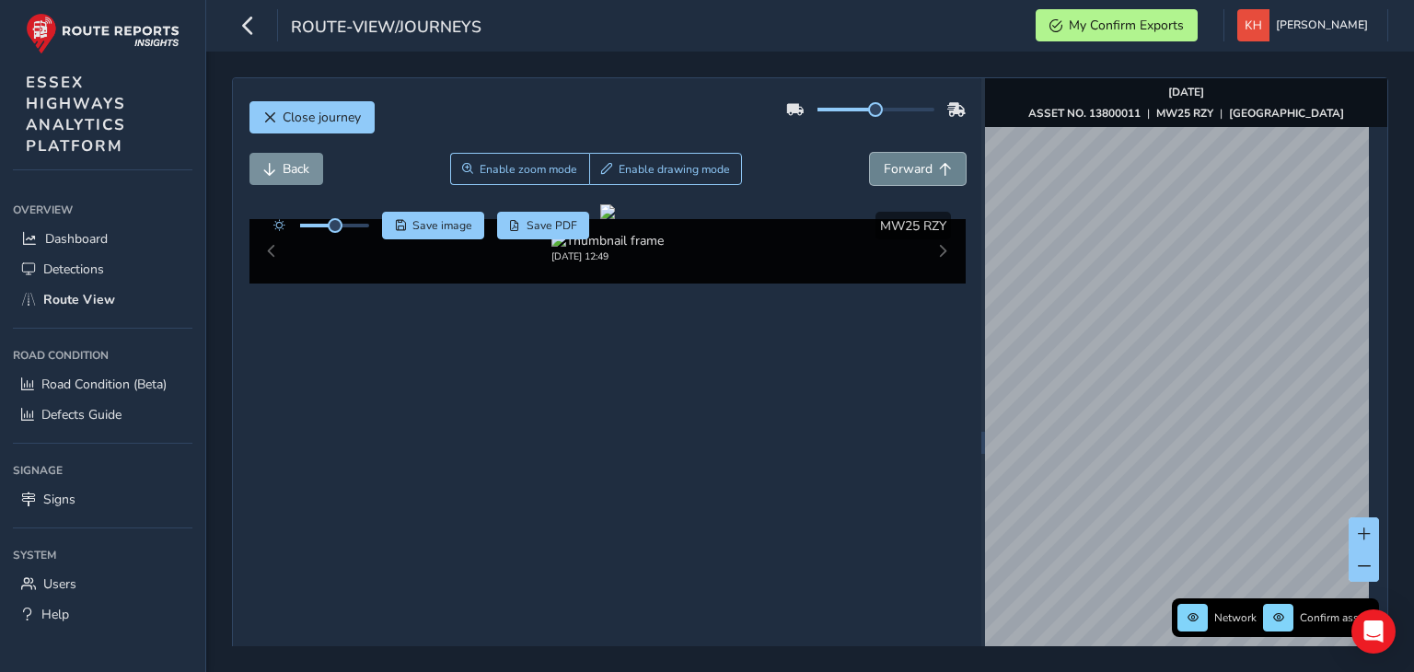
click at [870, 153] on button "Forward" at bounding box center [918, 169] width 96 height 32
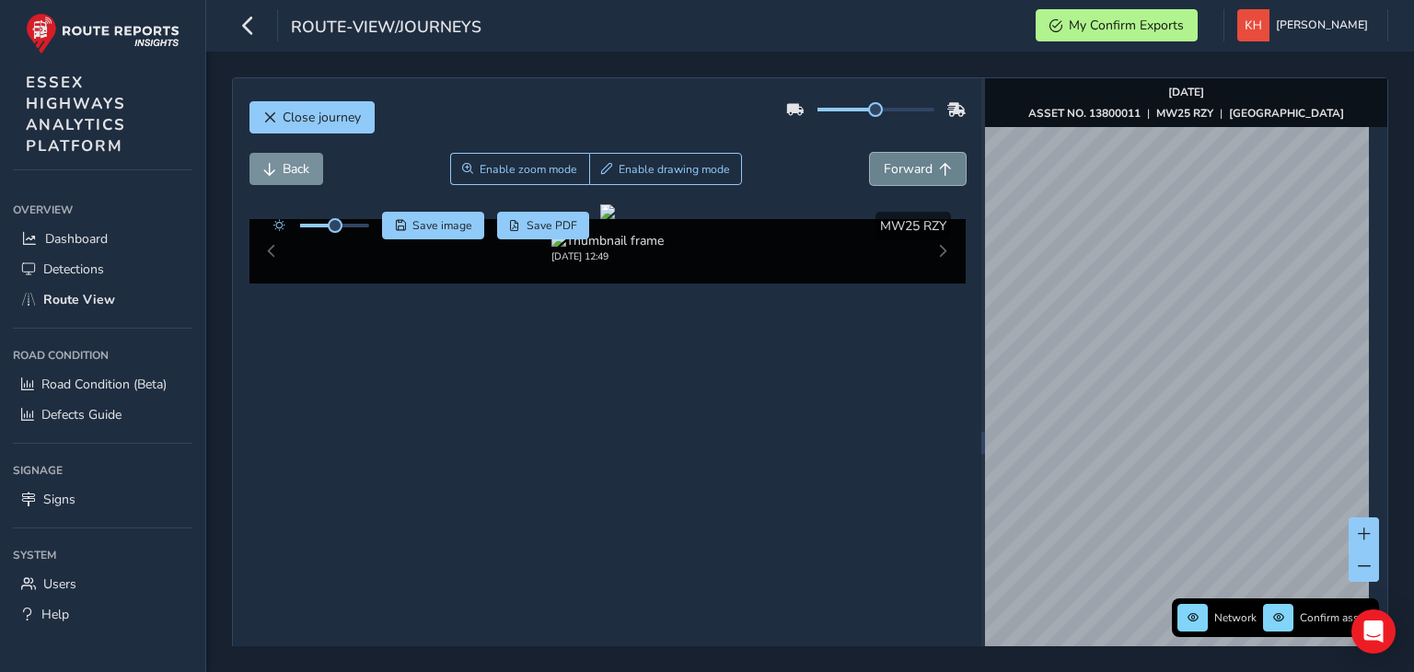
click at [870, 153] on button "Forward" at bounding box center [918, 169] width 96 height 32
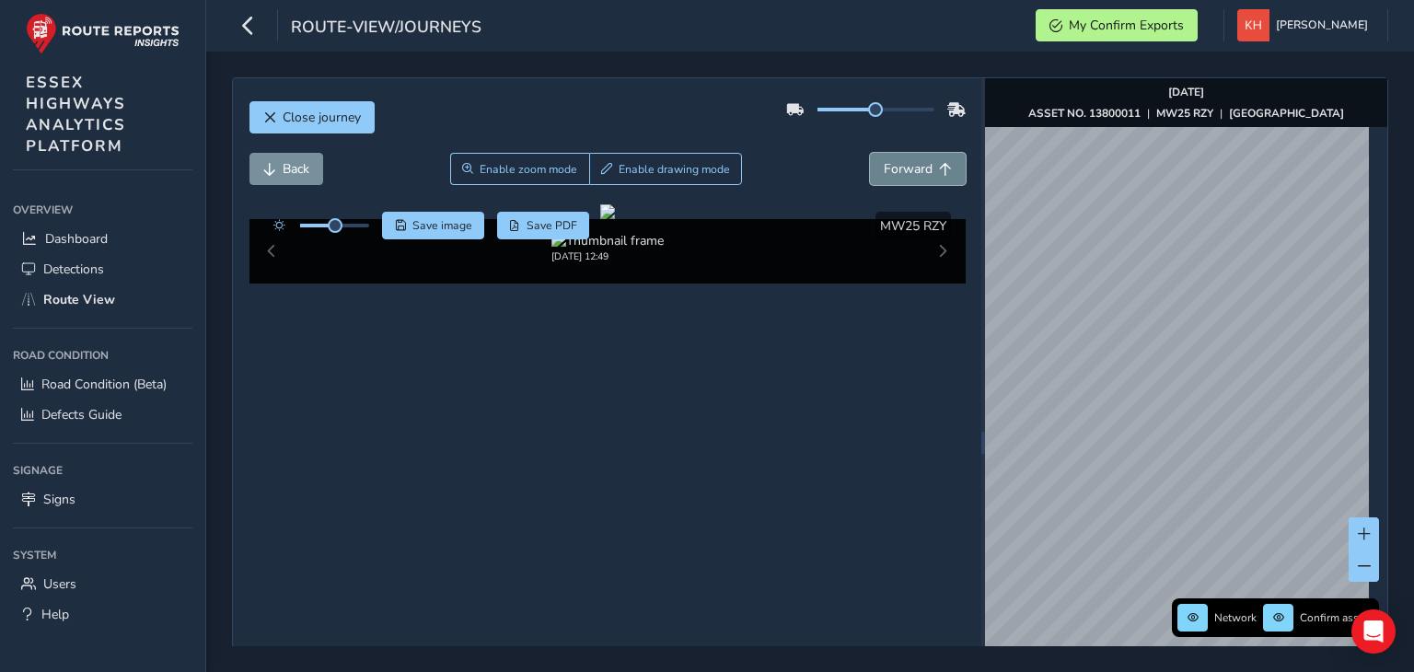
click at [870, 153] on button "Forward" at bounding box center [918, 169] width 96 height 32
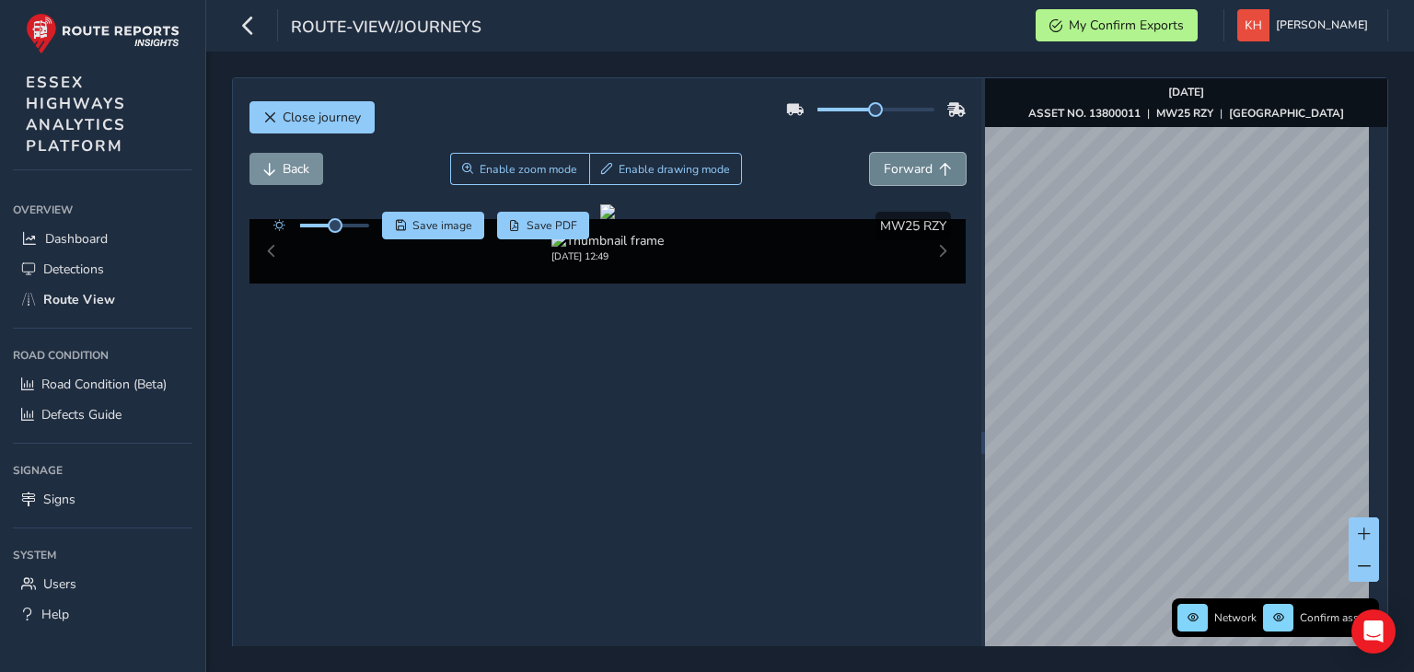
click at [870, 153] on button "Forward" at bounding box center [918, 169] width 96 height 32
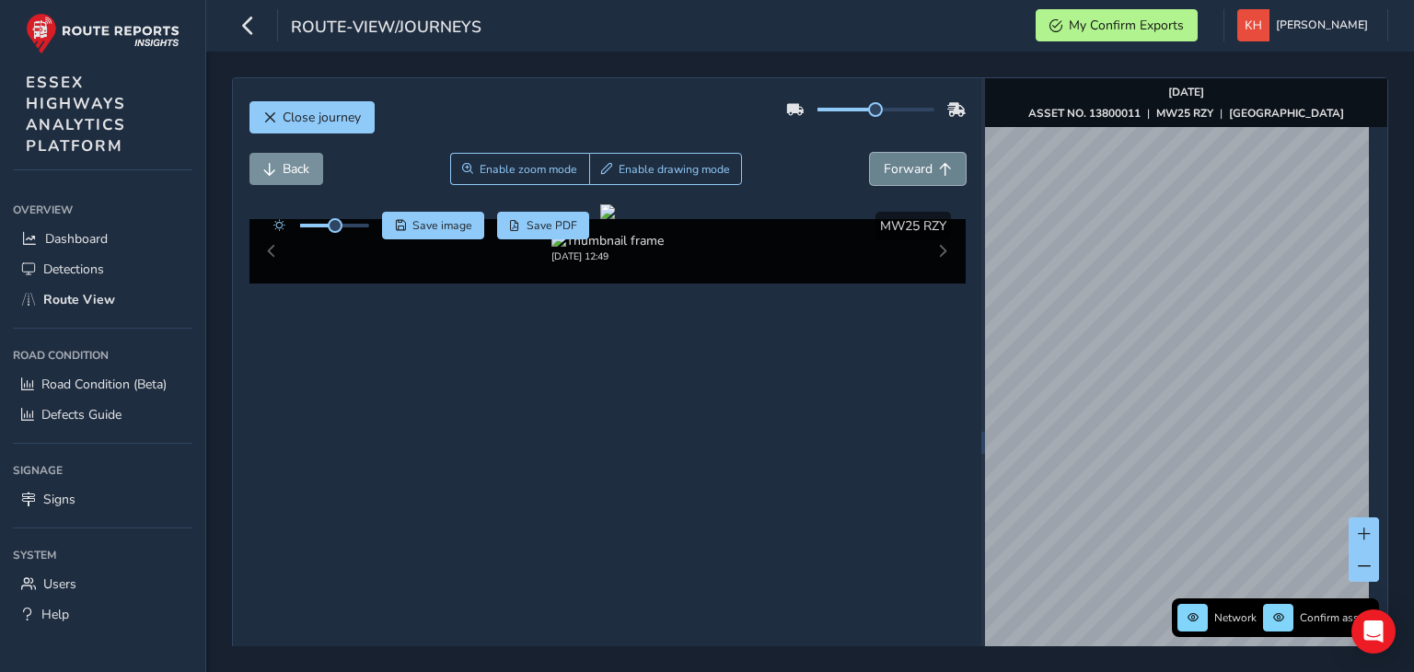
click at [870, 153] on button "Forward" at bounding box center [918, 169] width 96 height 32
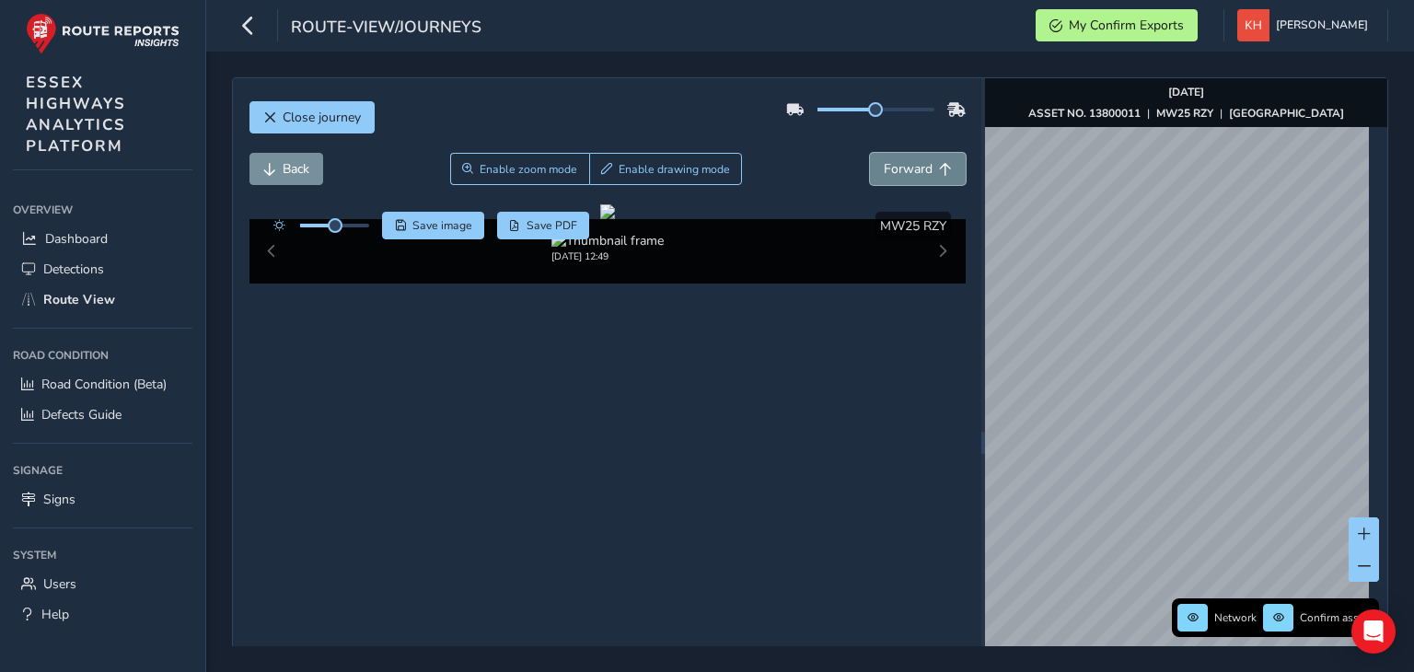
click at [870, 153] on button "Forward" at bounding box center [918, 169] width 96 height 32
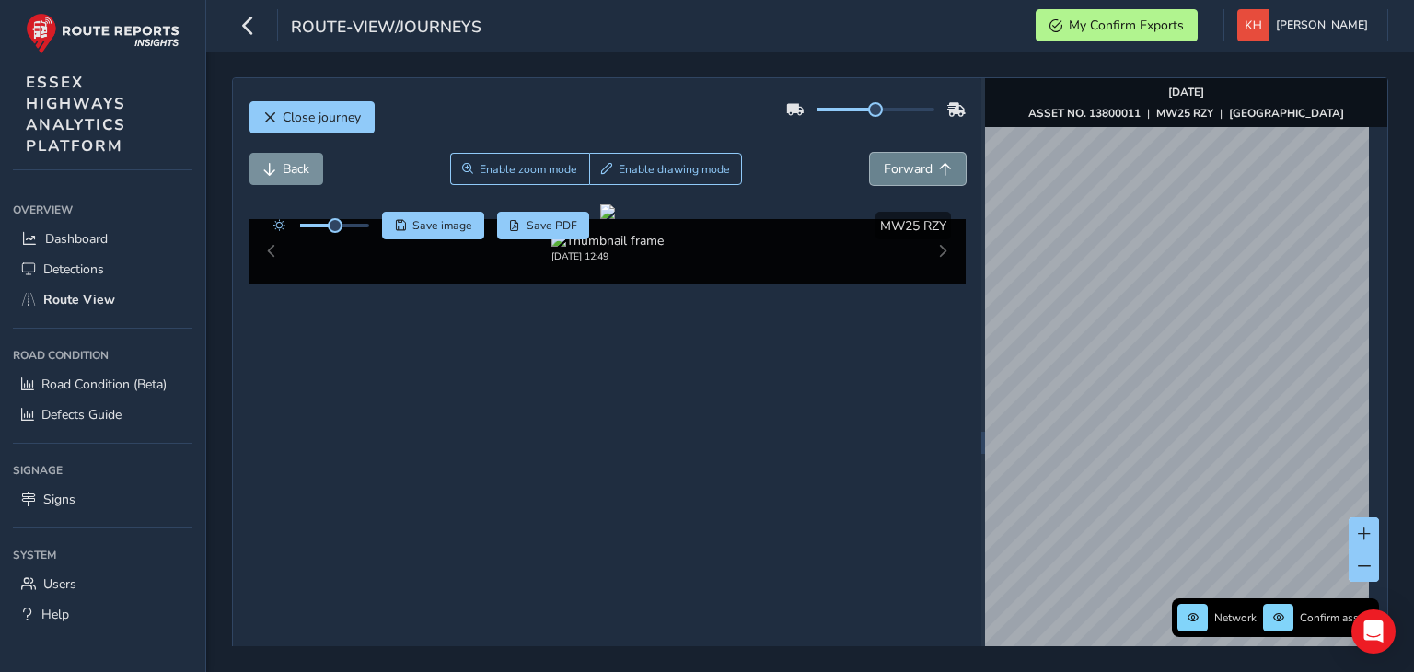
click at [870, 153] on button "Forward" at bounding box center [918, 169] width 96 height 32
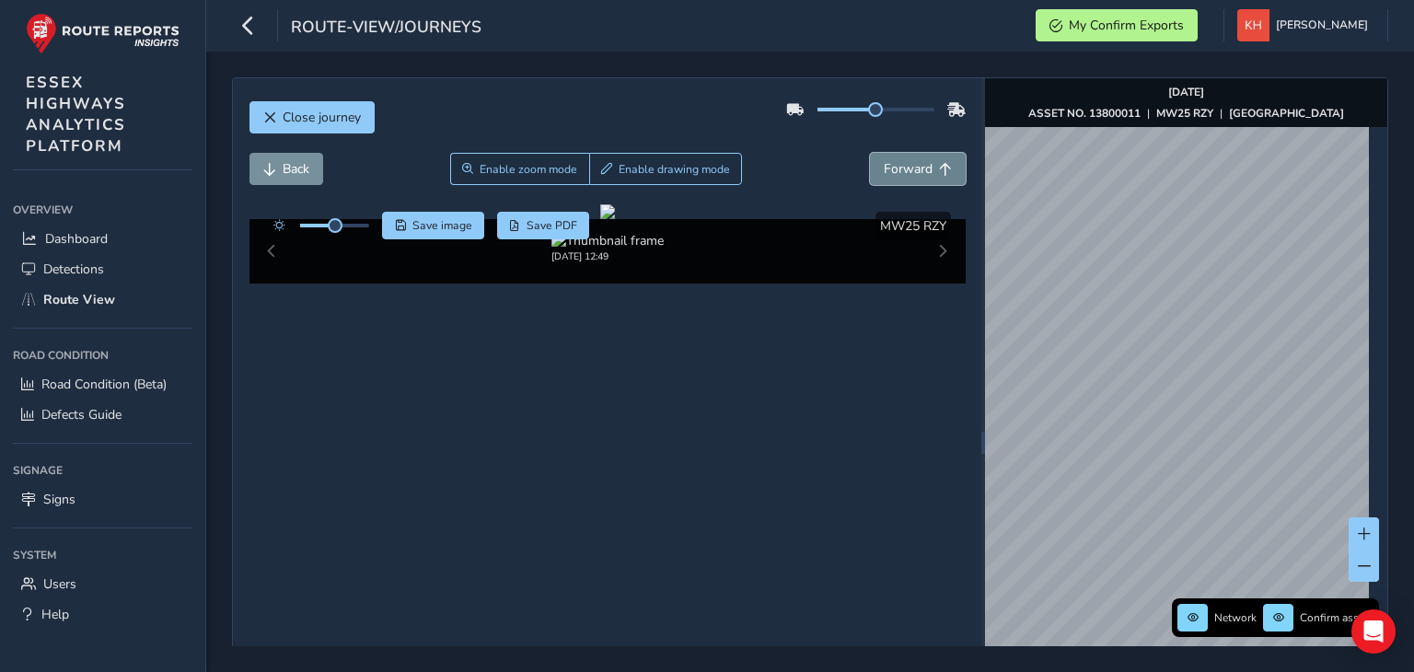
click at [870, 153] on button "Forward" at bounding box center [918, 169] width 96 height 32
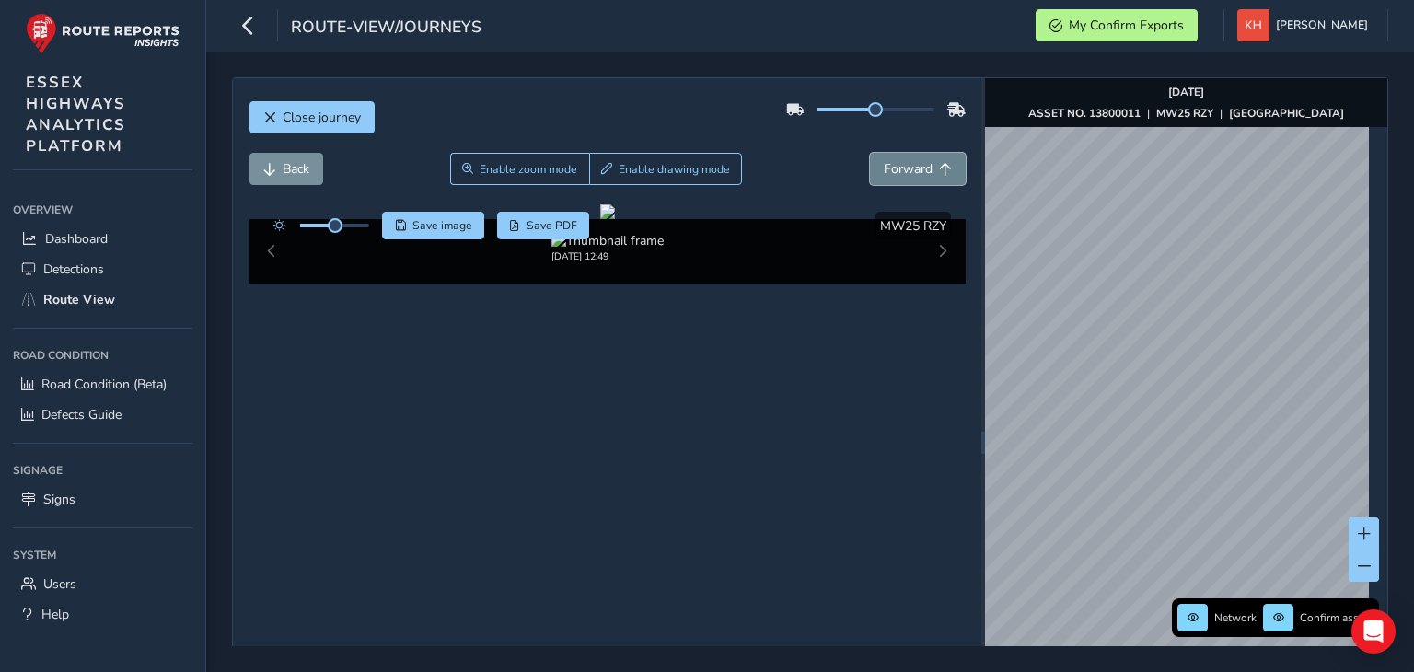
click at [870, 153] on button "Forward" at bounding box center [918, 169] width 96 height 32
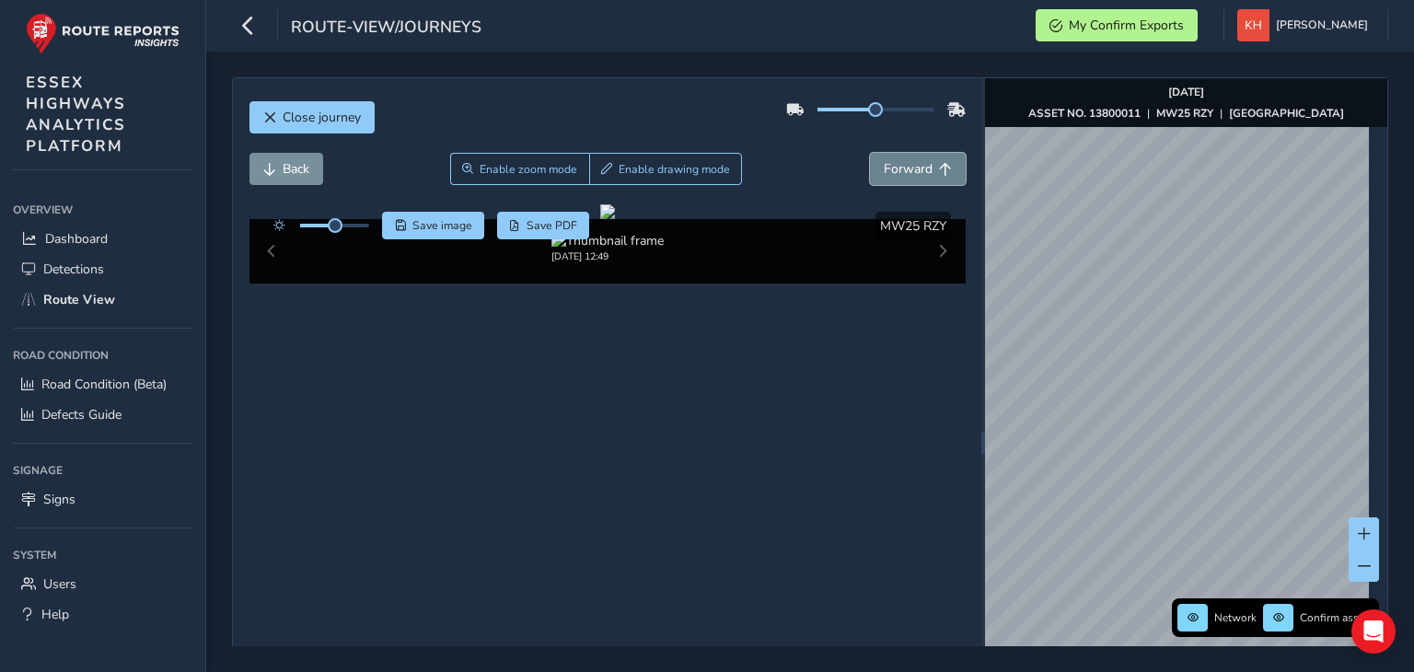
click at [870, 153] on button "Forward" at bounding box center [918, 169] width 96 height 32
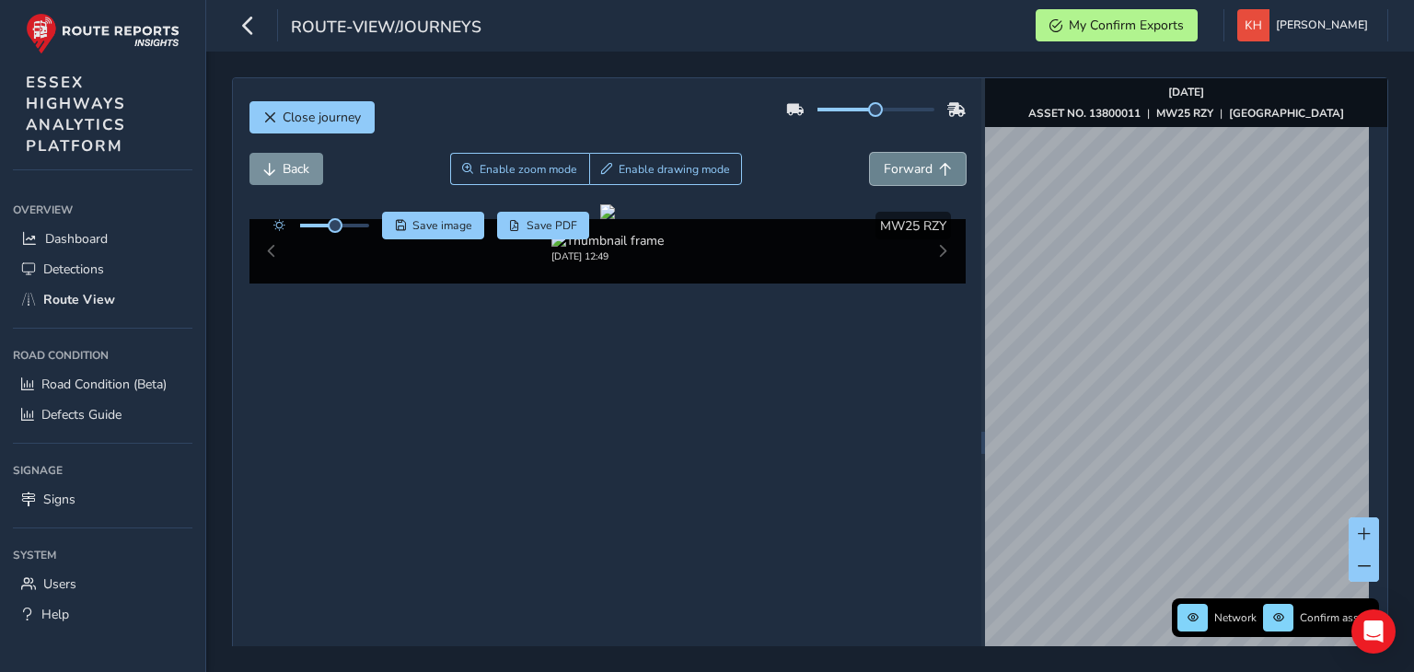
click at [870, 153] on button "Forward" at bounding box center [918, 169] width 96 height 32
click
